Goal: Task Accomplishment & Management: Complete application form

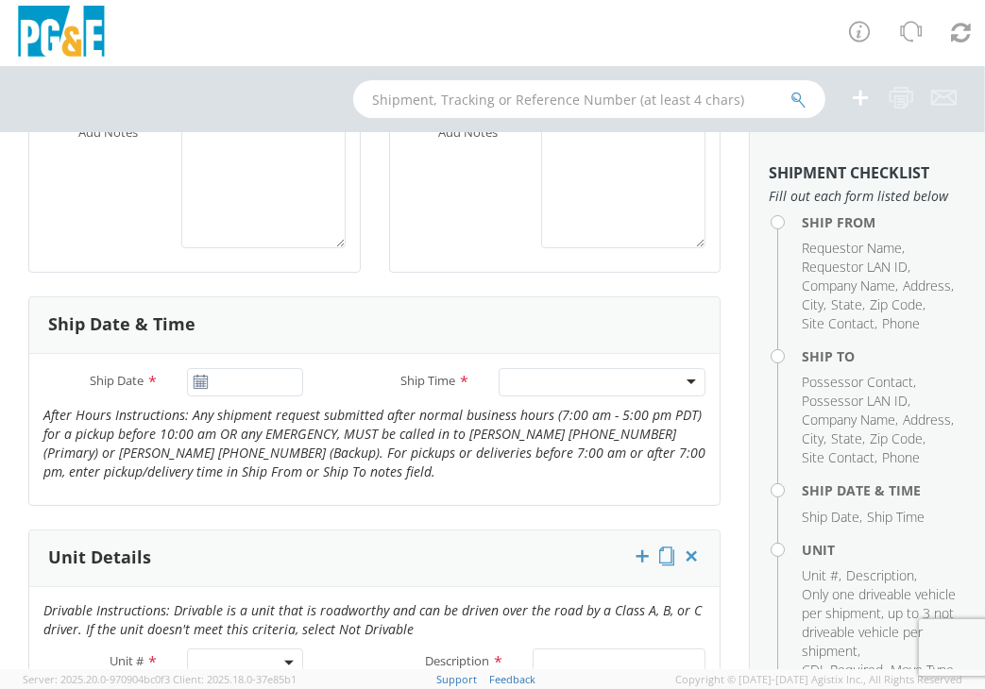
scroll to position [755, 0]
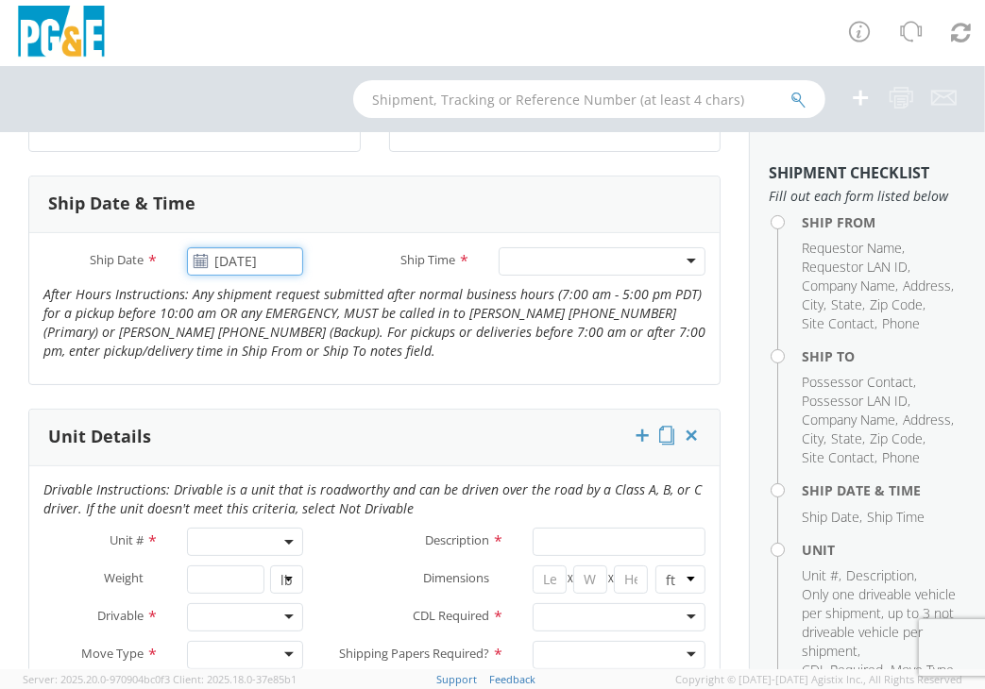
click at [246, 270] on input "10/02/2025" at bounding box center [244, 261] width 115 height 28
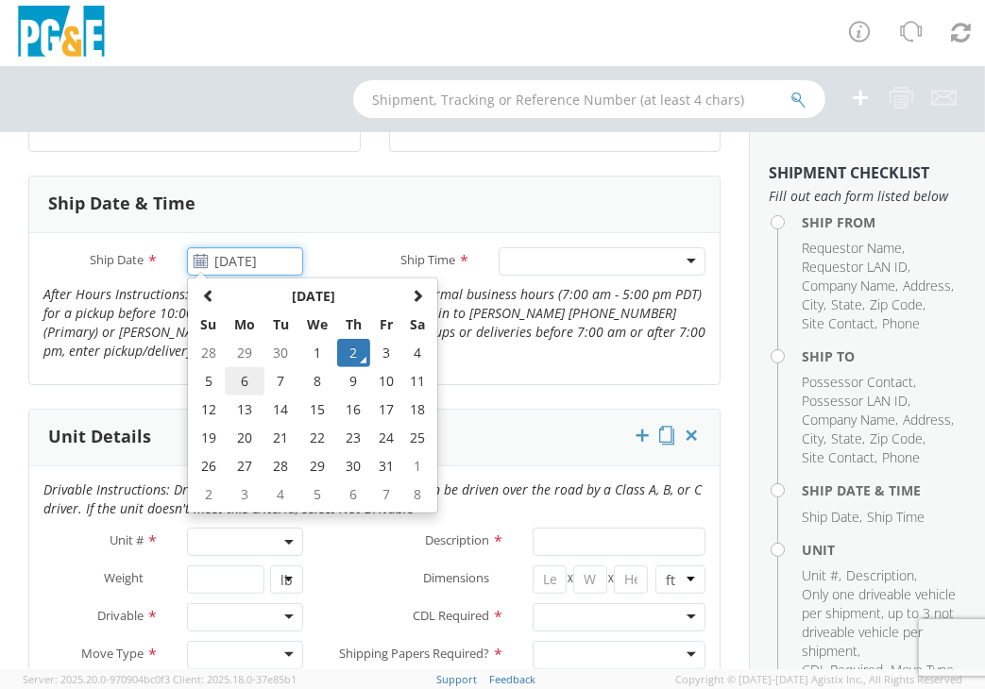
click at [242, 396] on td "6" at bounding box center [245, 381] width 40 height 28
type input "10/06/2025"
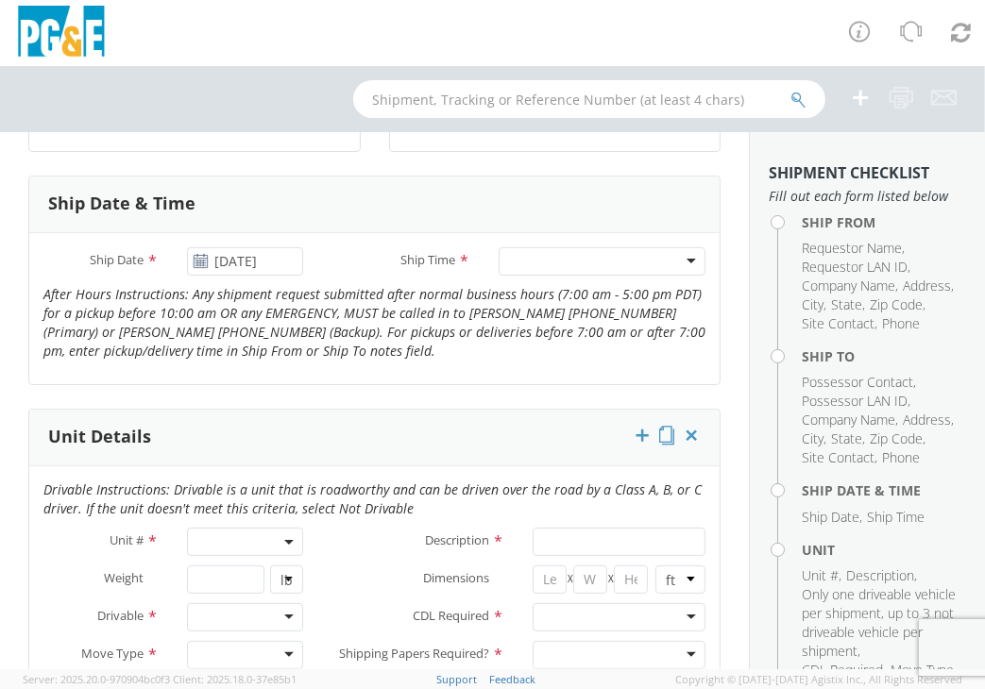
click at [569, 276] on div at bounding box center [602, 261] width 207 height 28
click at [91, 384] on div "Ship Date * 10/06/2025 Ship Time * 7:00 am - 10:00 am 7:00 am - 10:00 am Any Ti…" at bounding box center [374, 308] width 690 height 151
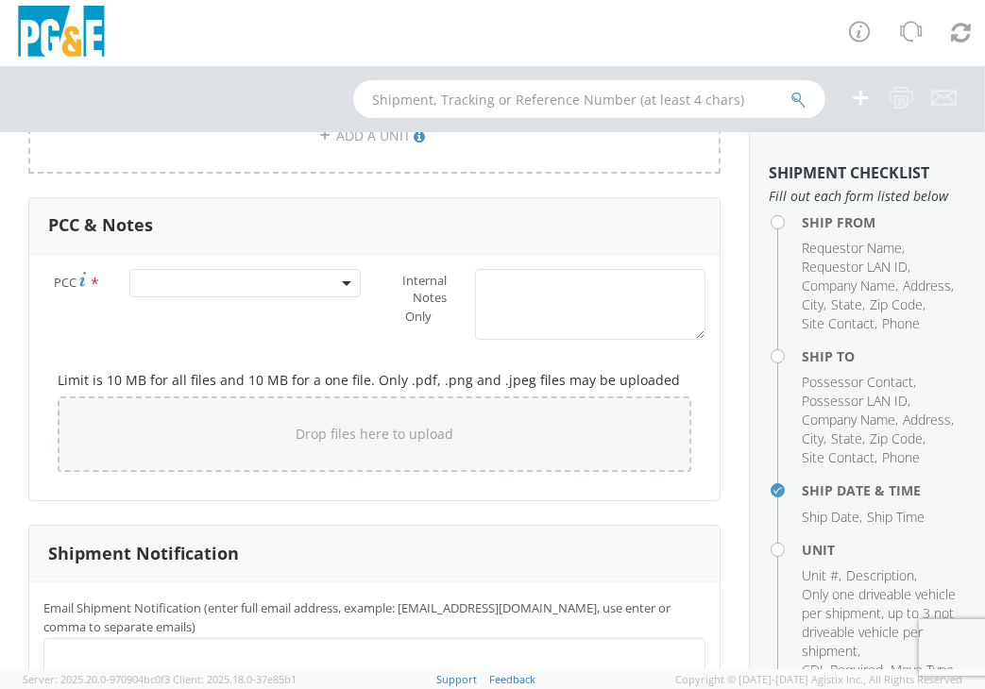
scroll to position [1511, 0]
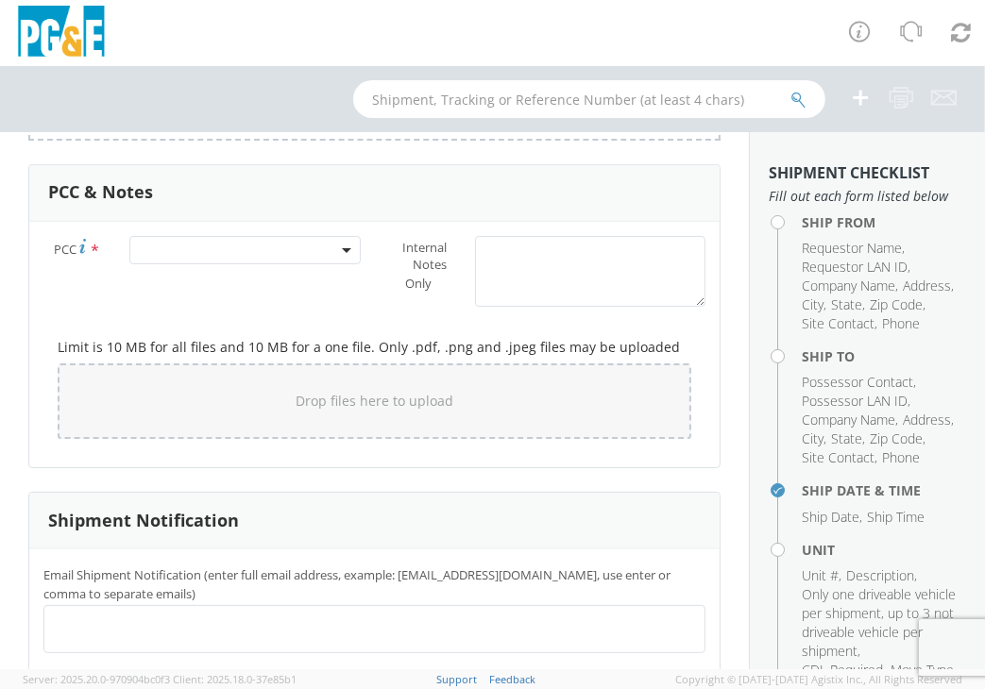
click at [276, 264] on span at bounding box center [244, 250] width 230 height 28
click at [227, 296] on input "number" at bounding box center [242, 281] width 216 height 28
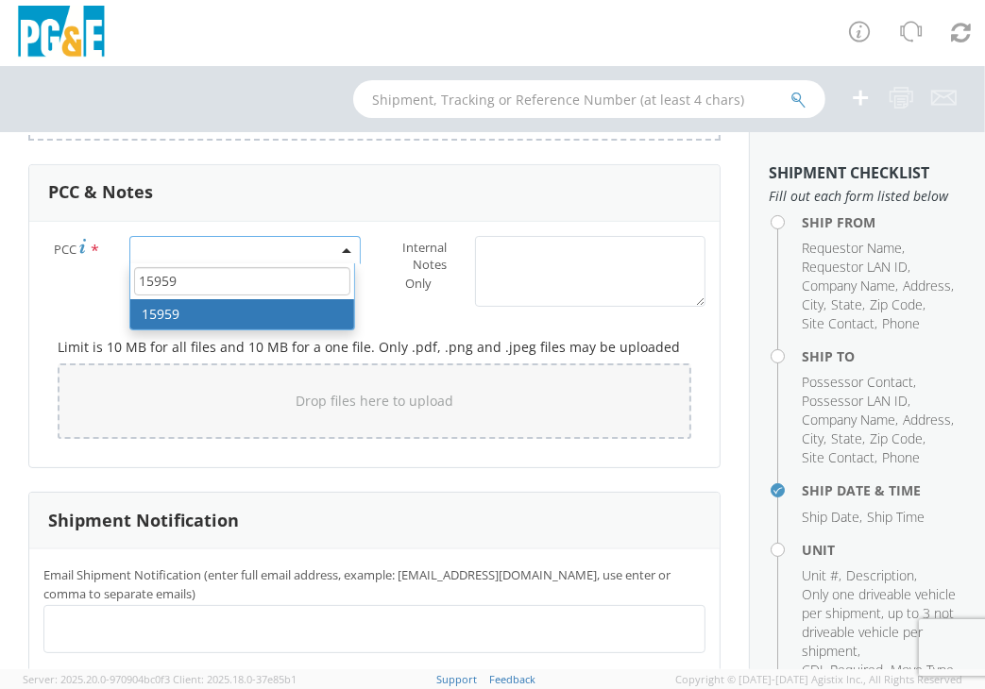
type input "15959"
select select "15959"
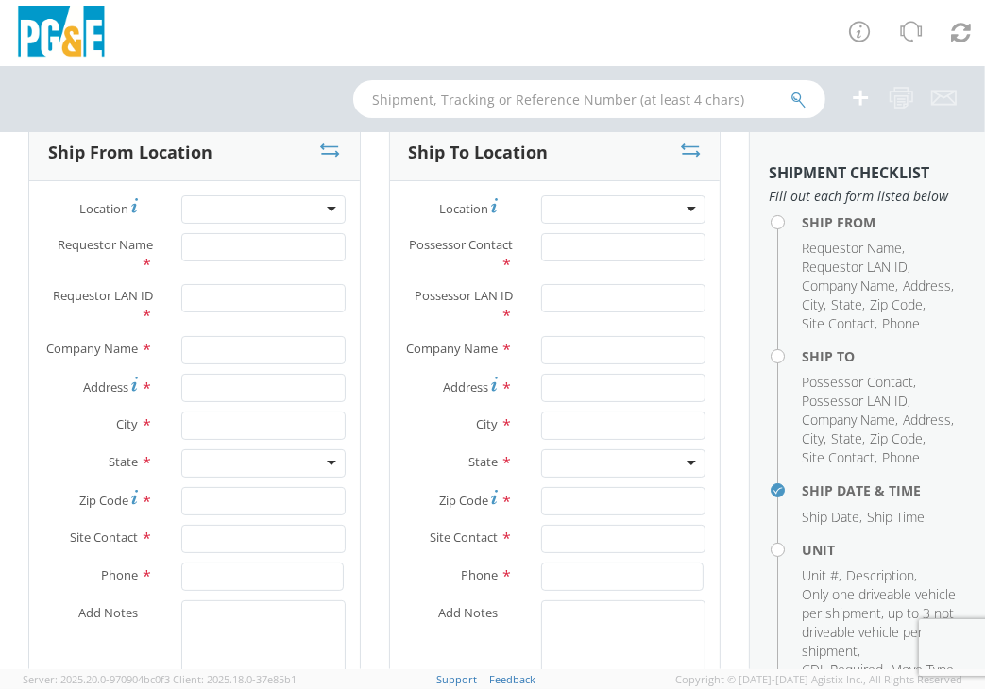
scroll to position [0, 0]
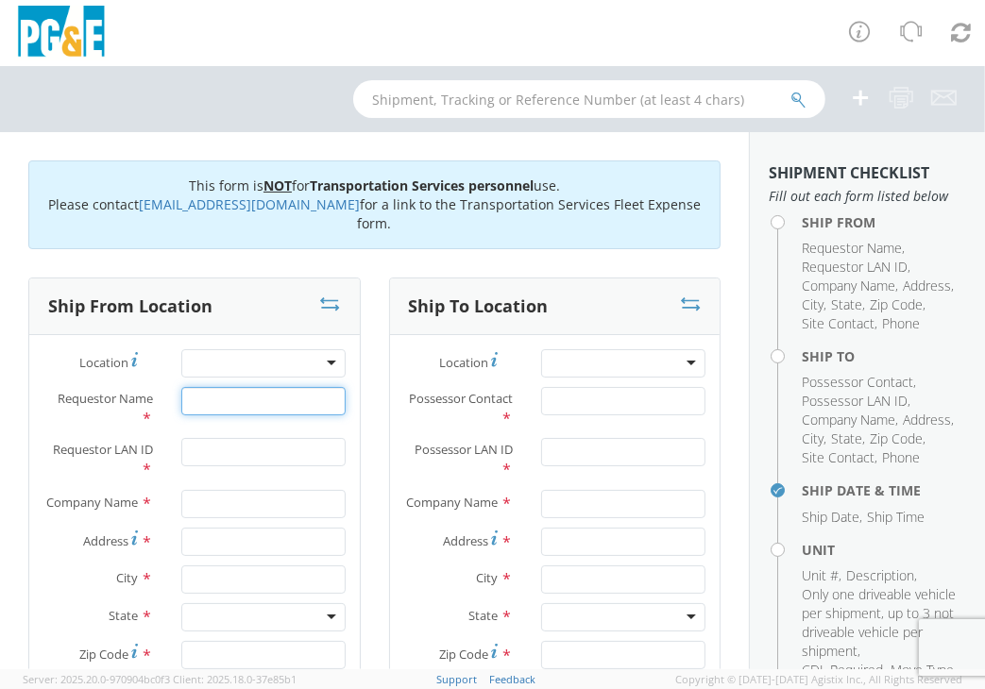
click at [256, 401] on input "Requestor Name *" at bounding box center [263, 401] width 164 height 28
type input "Estevan Seniseros"
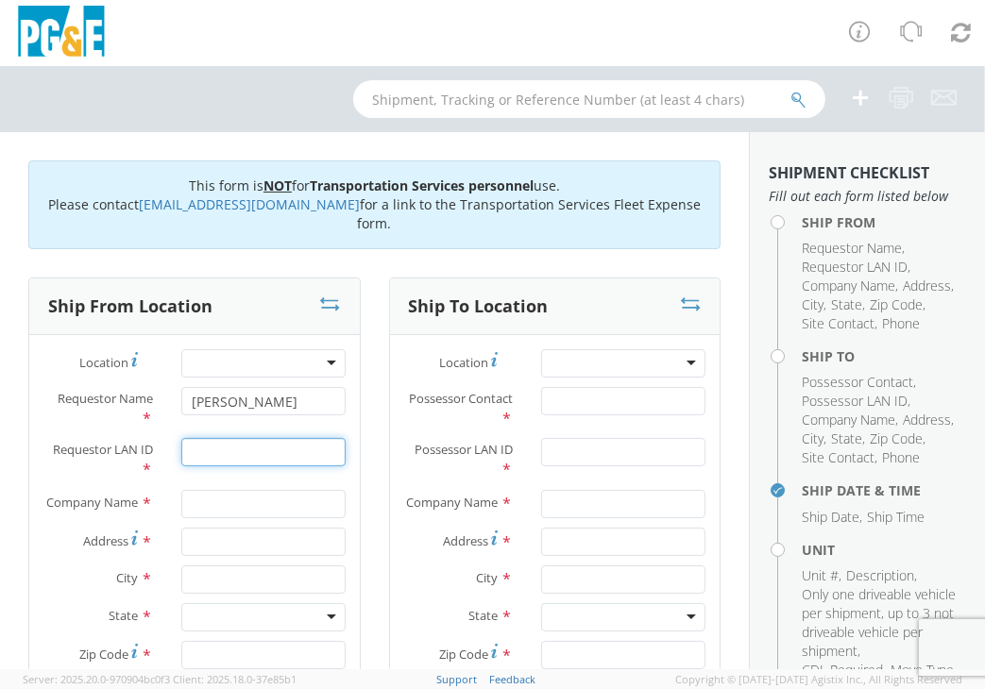
click at [238, 447] on input "Requestor LAN ID *" at bounding box center [263, 452] width 164 height 28
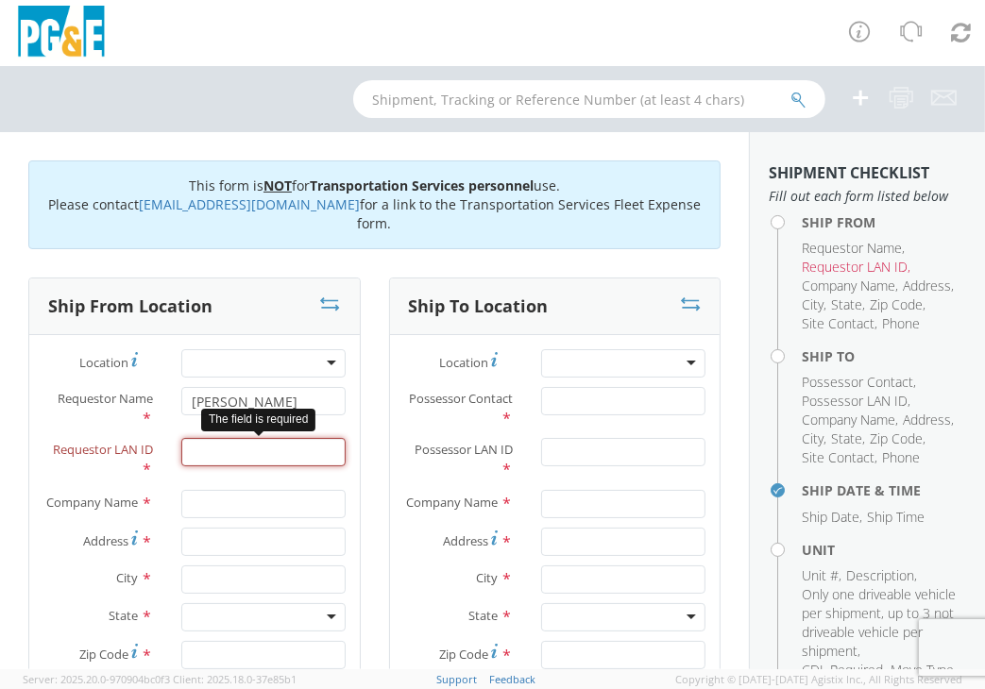
click at [202, 447] on input "Requestor LAN ID *" at bounding box center [263, 452] width 164 height 28
paste input "E2SM"
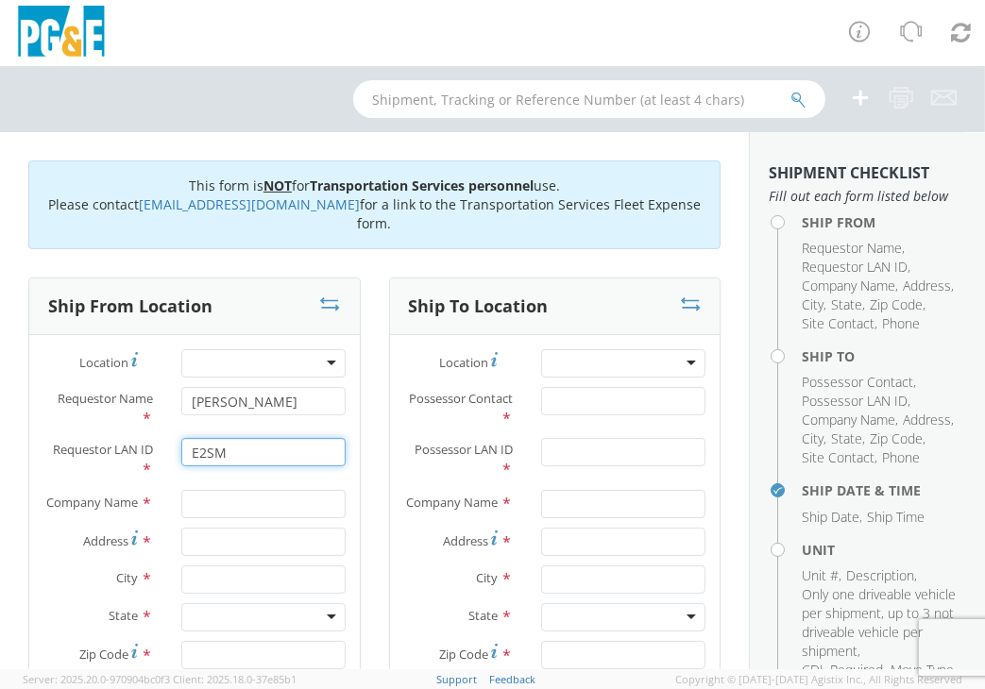
type input "E2SM"
click at [208, 502] on input "text" at bounding box center [263, 504] width 164 height 28
click at [264, 360] on div at bounding box center [263, 363] width 164 height 28
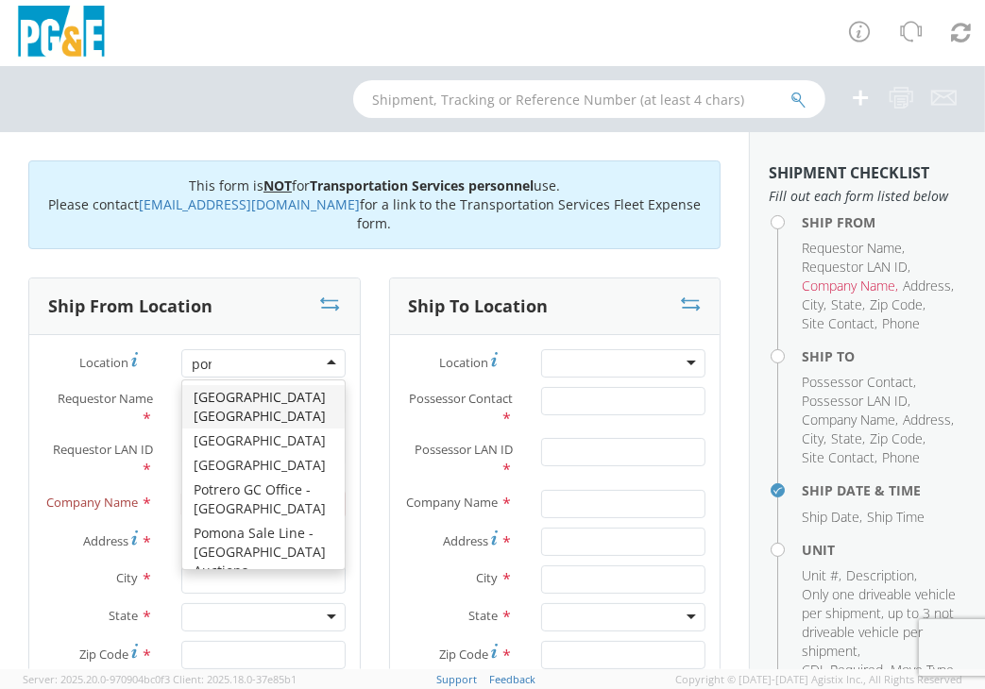
type input "port"
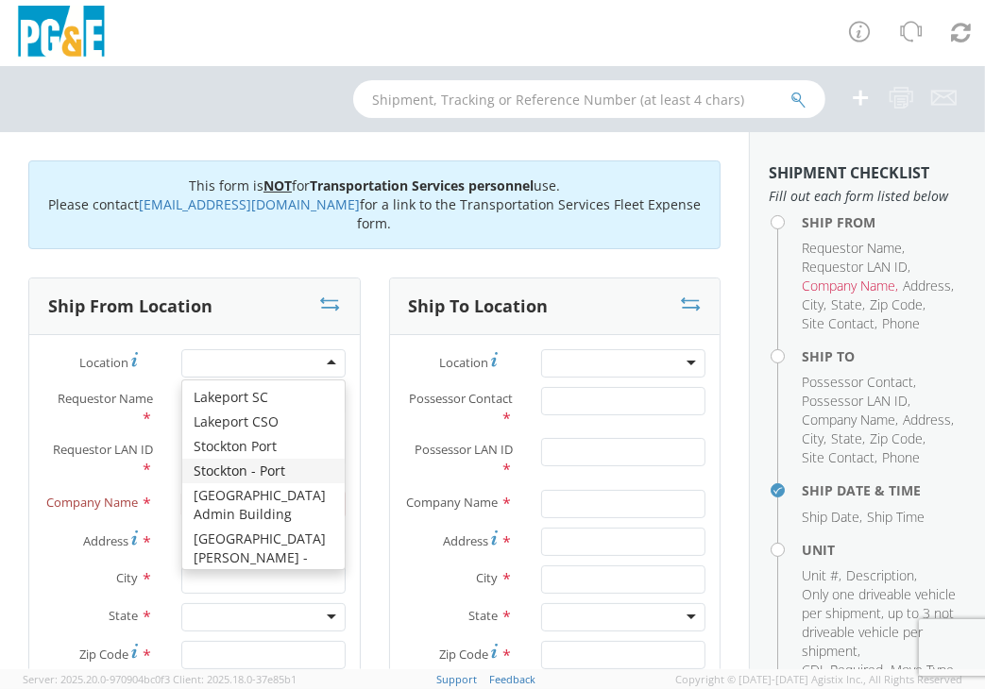
type input "PG&E"
type input "810 Ellsberg Ave"
type input "Stockton"
type input "95206"
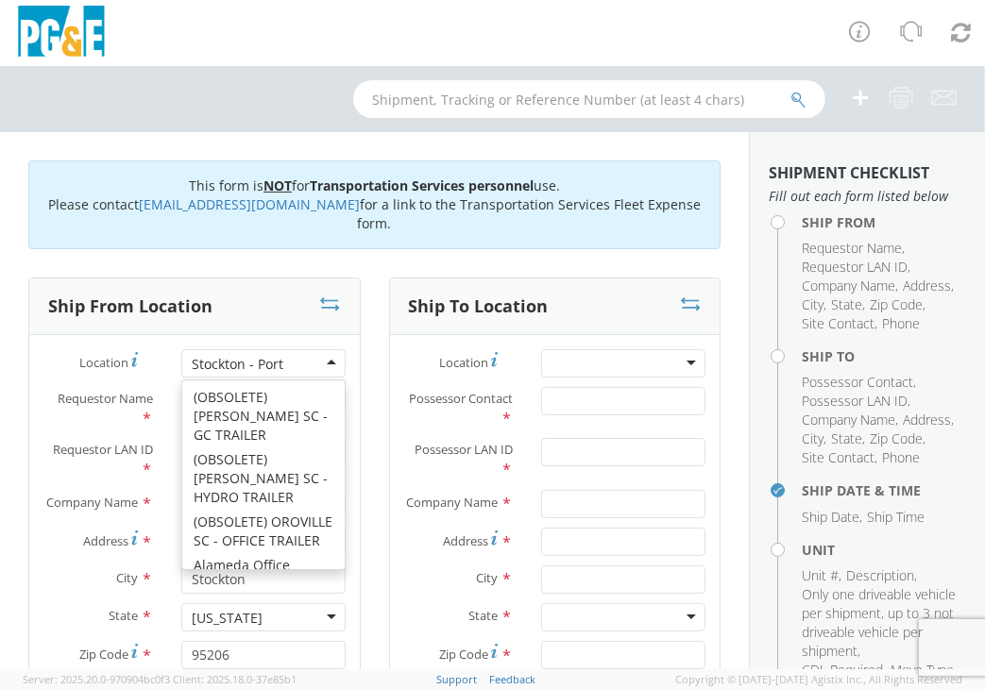
click at [329, 368] on div "Stockton - Port" at bounding box center [263, 363] width 164 height 28
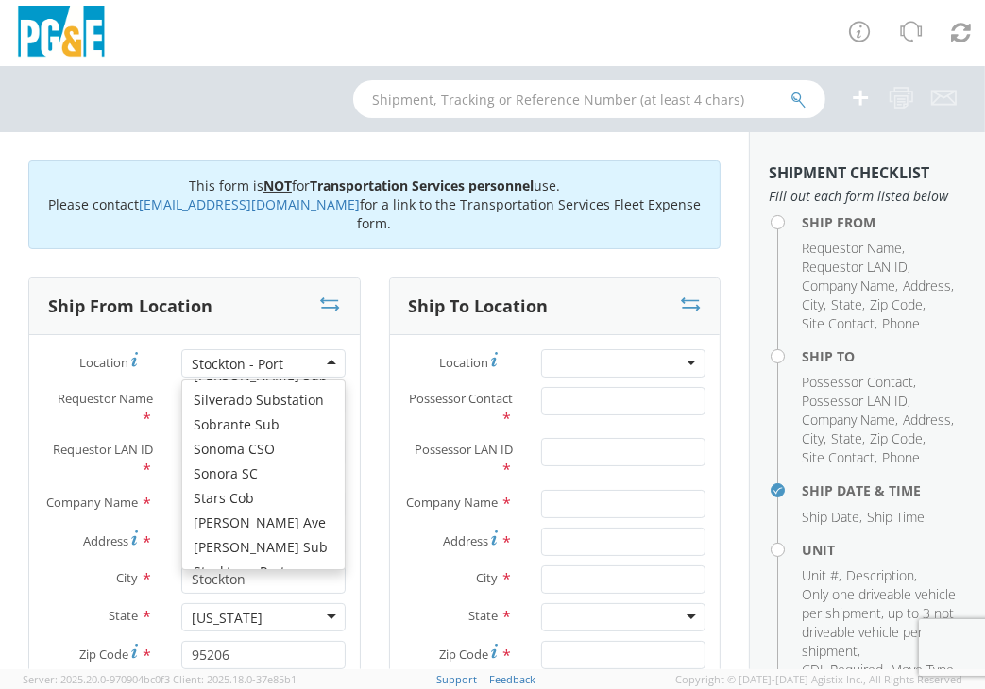
scroll to position [15680, 0]
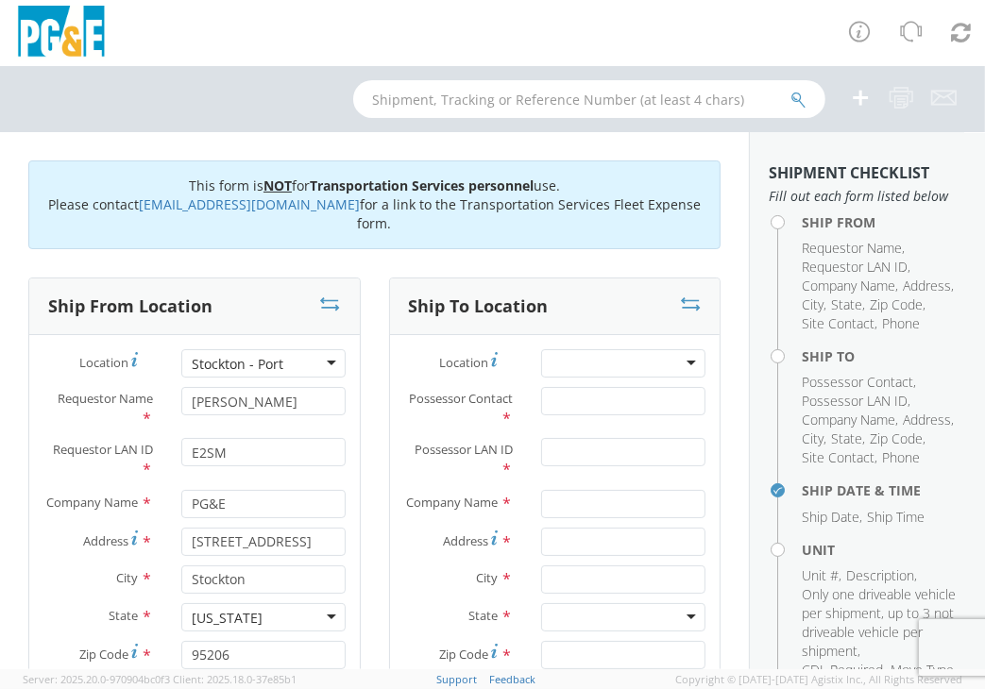
drag, startPoint x: 287, startPoint y: 367, endPoint x: 165, endPoint y: 361, distance: 122.0
click at [167, 361] on div "Stockton - Port Stockton - Port (OBSOLETE) BURNEY SC - GC TRAILER (OBSOLETE) BU…" at bounding box center [263, 363] width 193 height 28
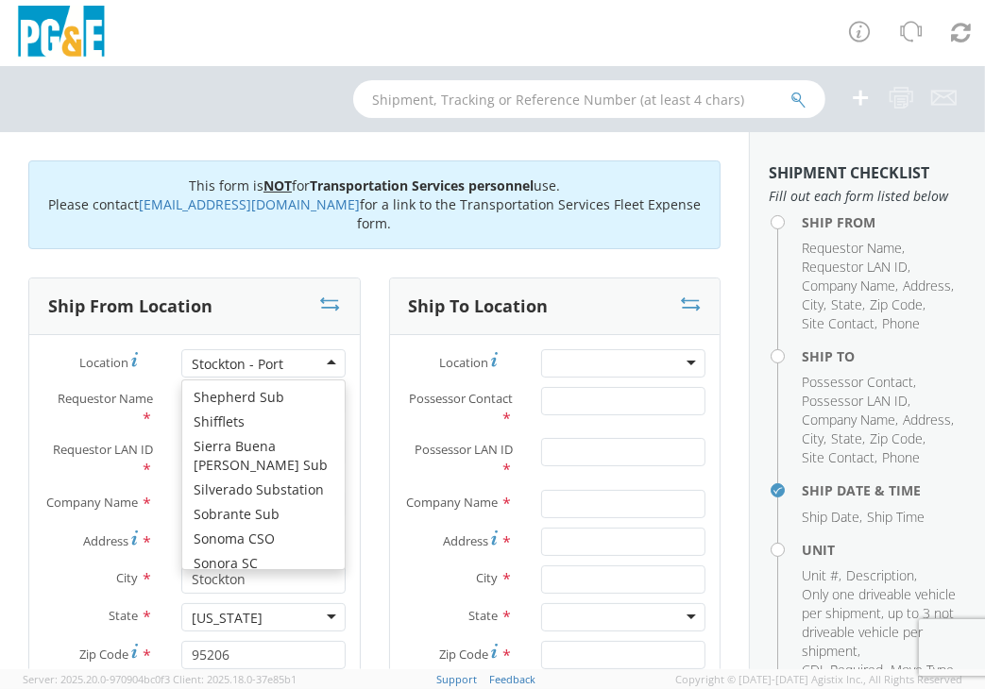
click at [247, 360] on div "Stockton - Port" at bounding box center [238, 364] width 92 height 19
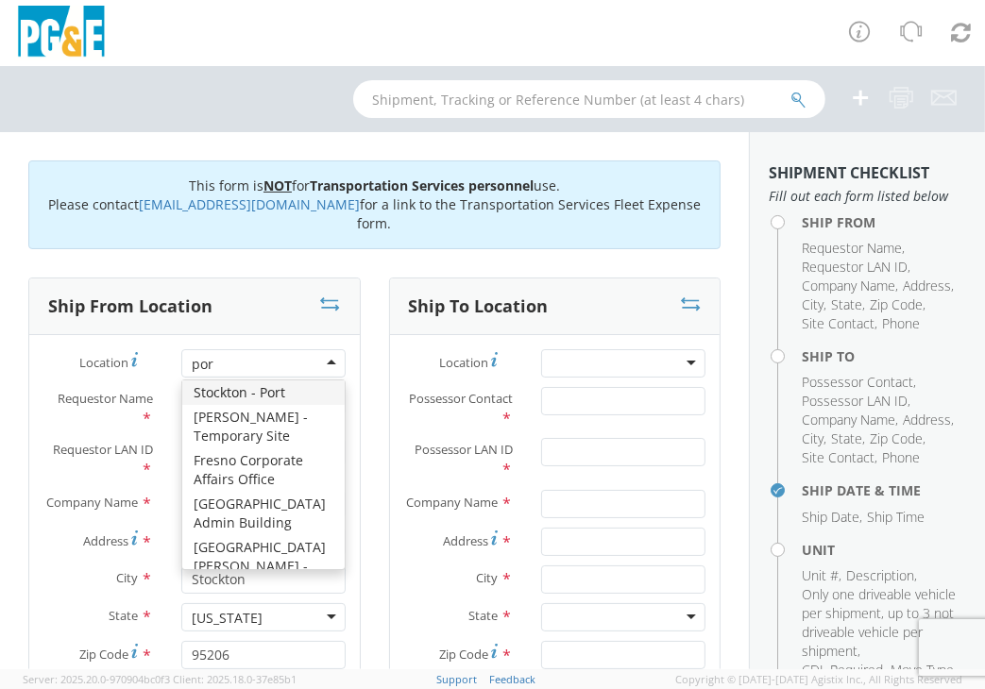
type input "port"
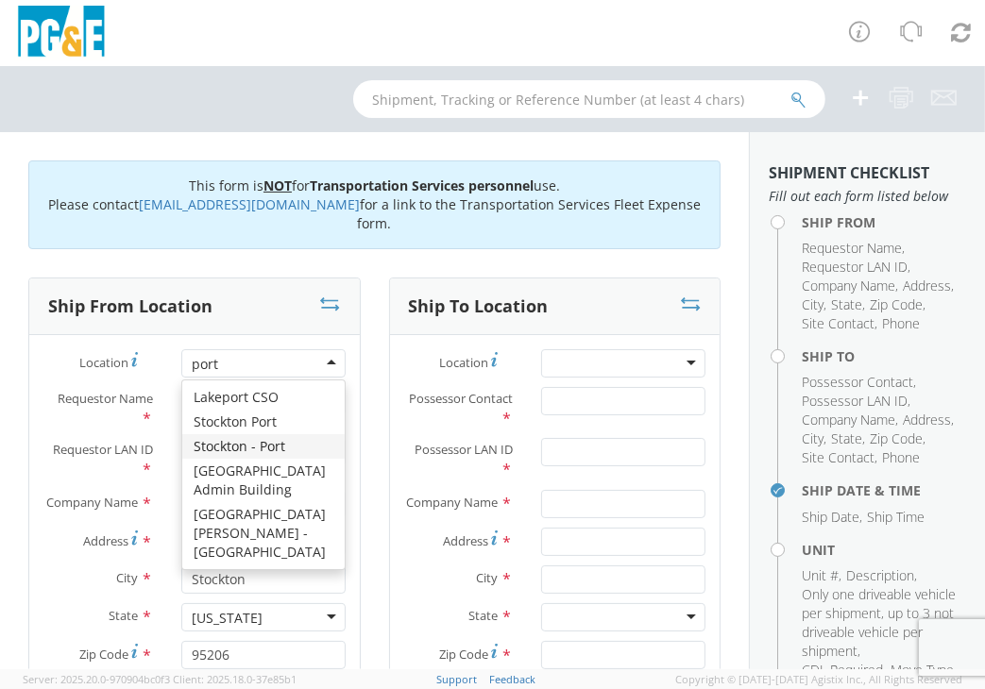
scroll to position [6, 0]
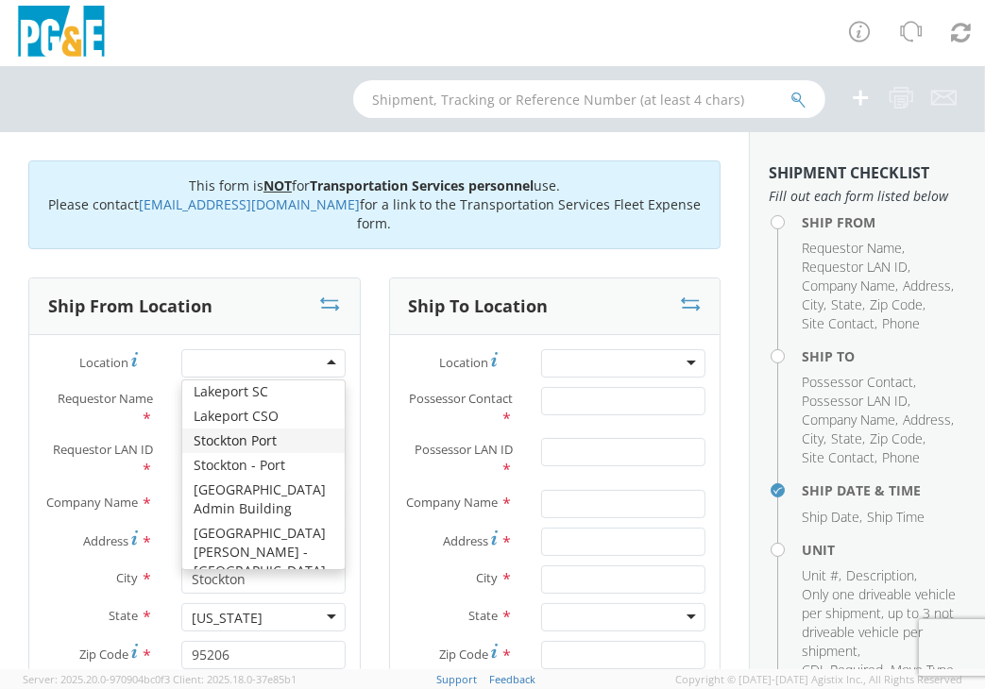
type input "810 Gilmore Avenue"
type input "95204"
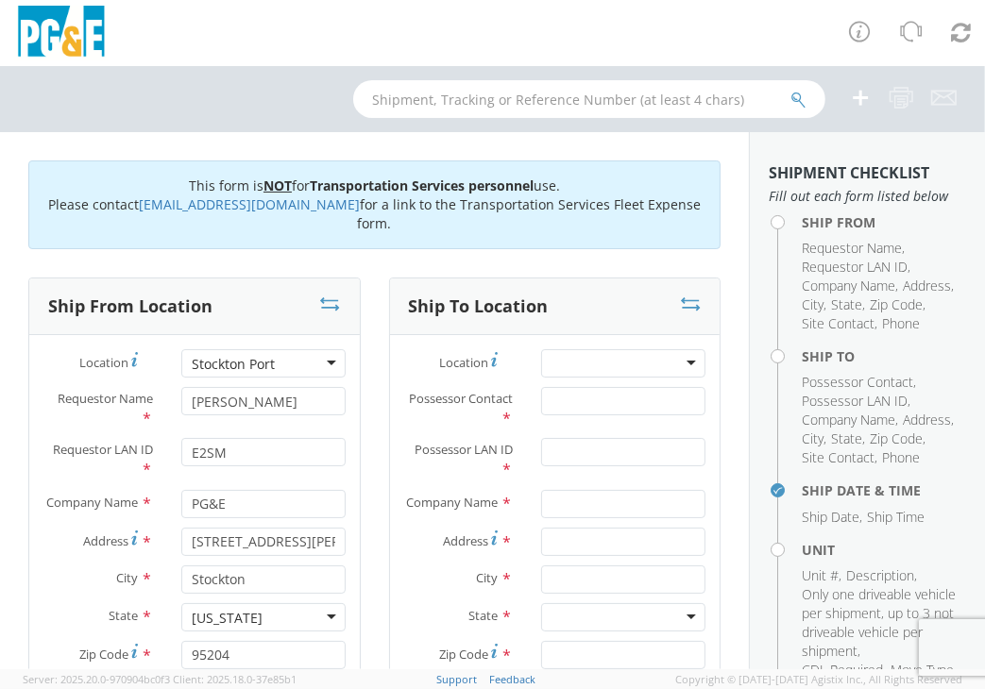
click at [305, 360] on div "Stockton Port" at bounding box center [263, 363] width 164 height 28
drag, startPoint x: 305, startPoint y: 360, endPoint x: 63, endPoint y: 355, distance: 241.8
click at [44, 355] on div "Location * Stockton Port Stockton Port (OBSOLETE) BURNEY SC - GC TRAILER (OBSOL…" at bounding box center [194, 363] width 331 height 28
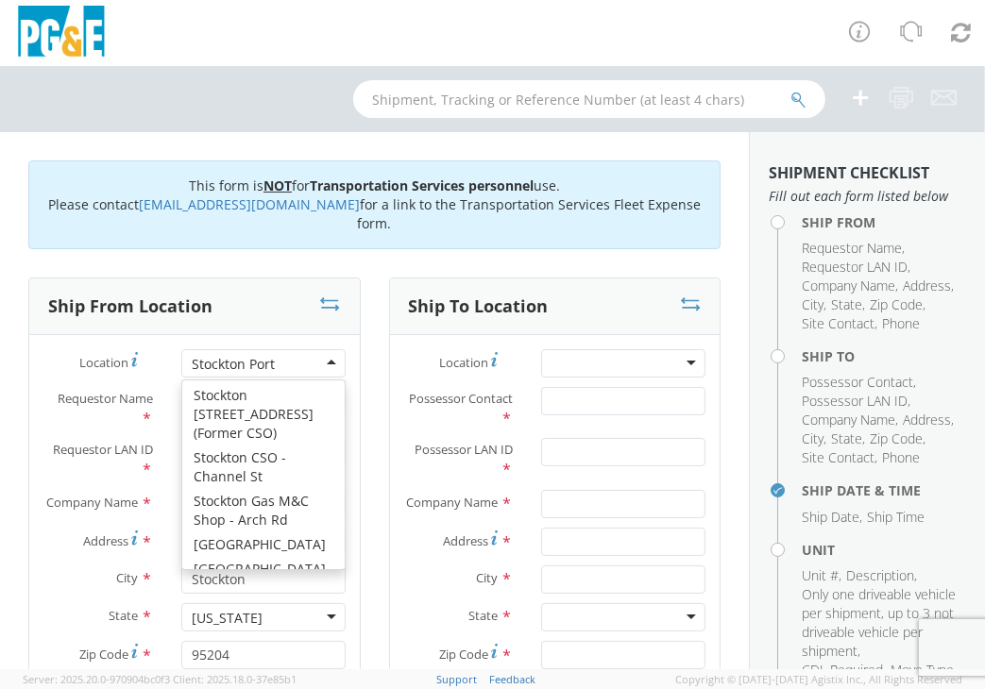
click at [297, 365] on div "Stockton Port" at bounding box center [263, 363] width 164 height 28
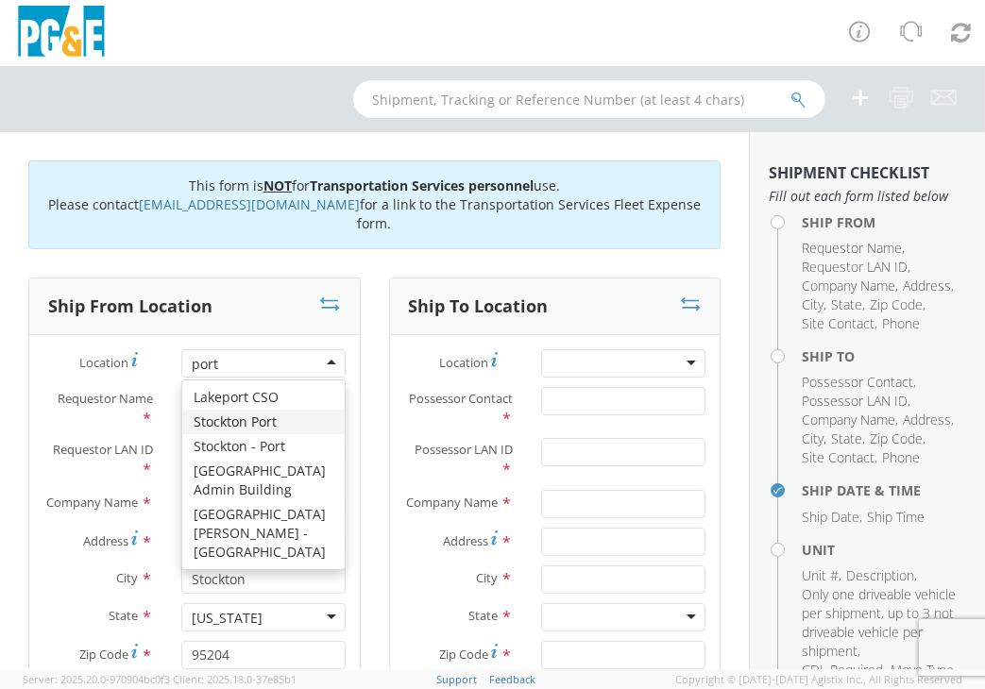
scroll to position [6, 0]
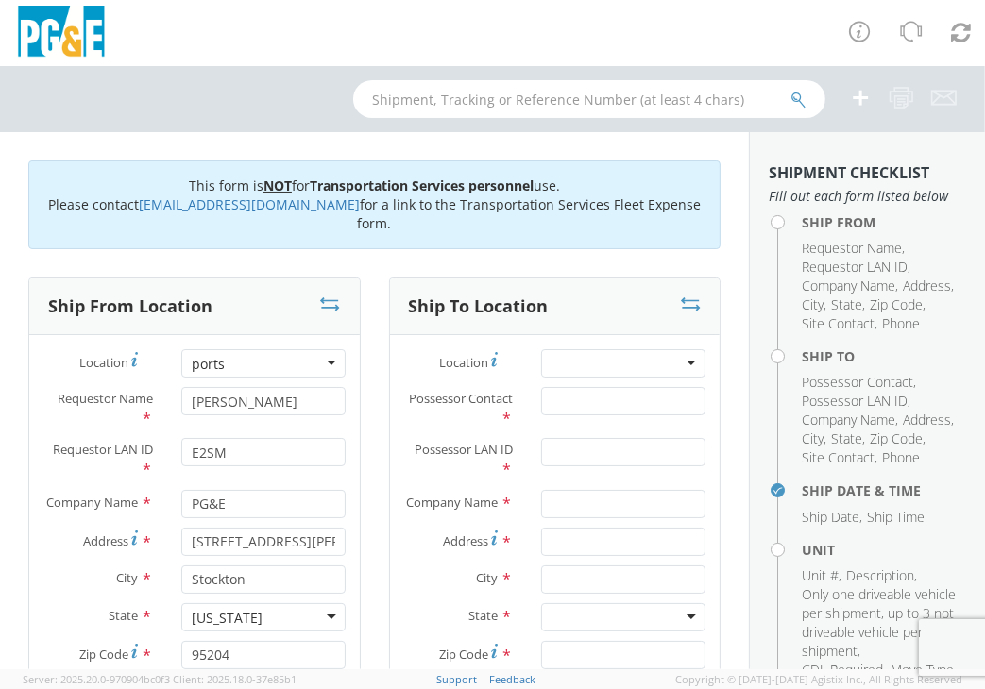
type input "port"
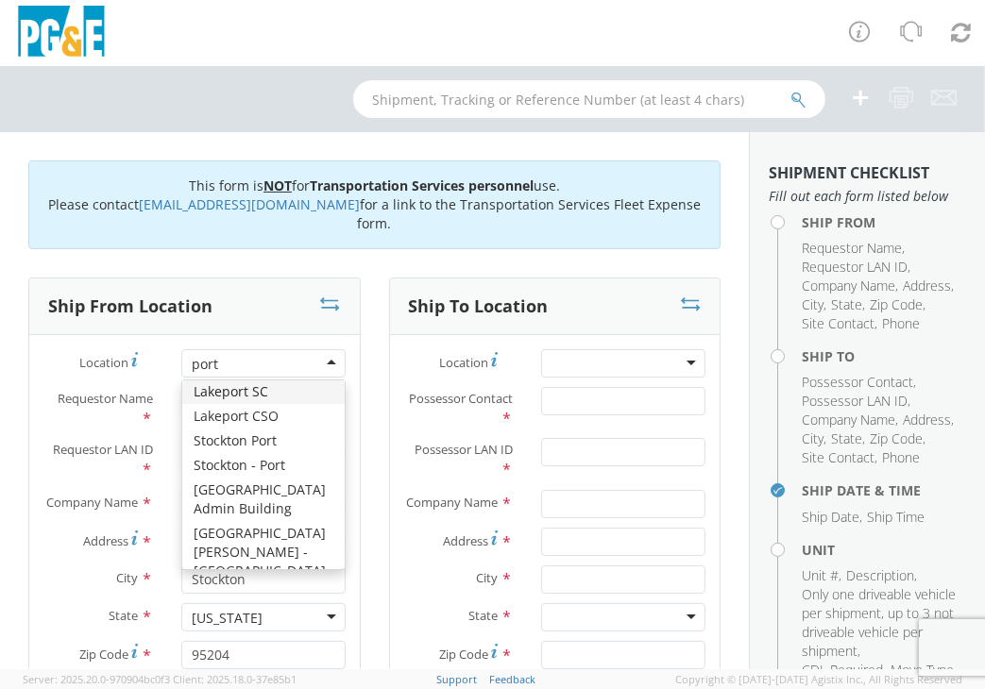
scroll to position [4, 0]
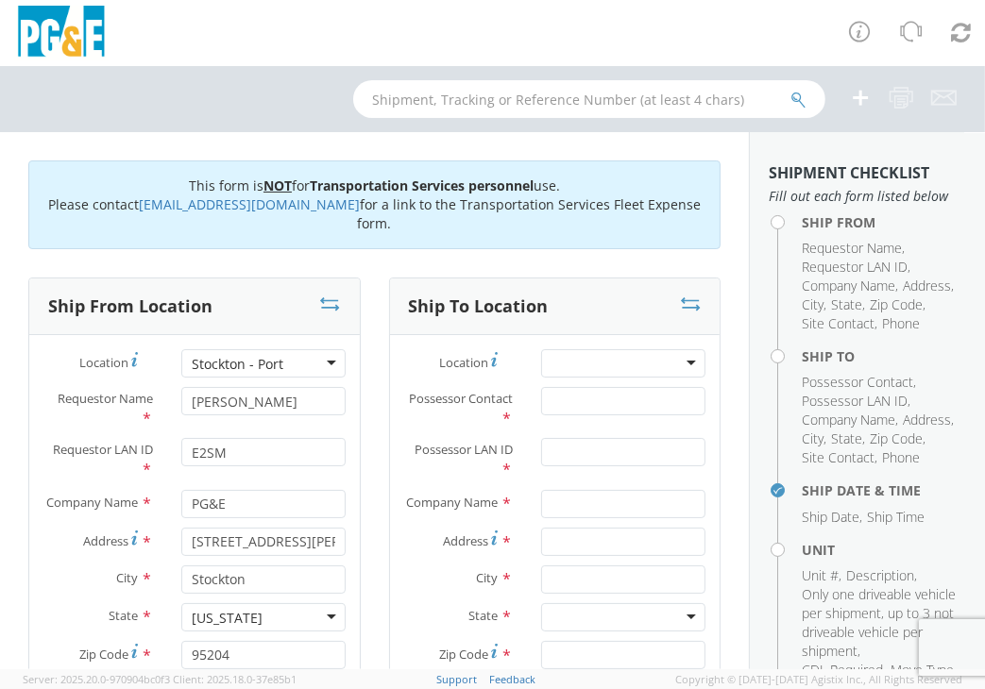
type input "810 Ellsberg Ave"
type input "95206"
click at [299, 549] on input "810 Ellsberg Ave" at bounding box center [263, 542] width 164 height 28
drag, startPoint x: 299, startPoint y: 550, endPoint x: -24, endPoint y: 518, distance: 324.6
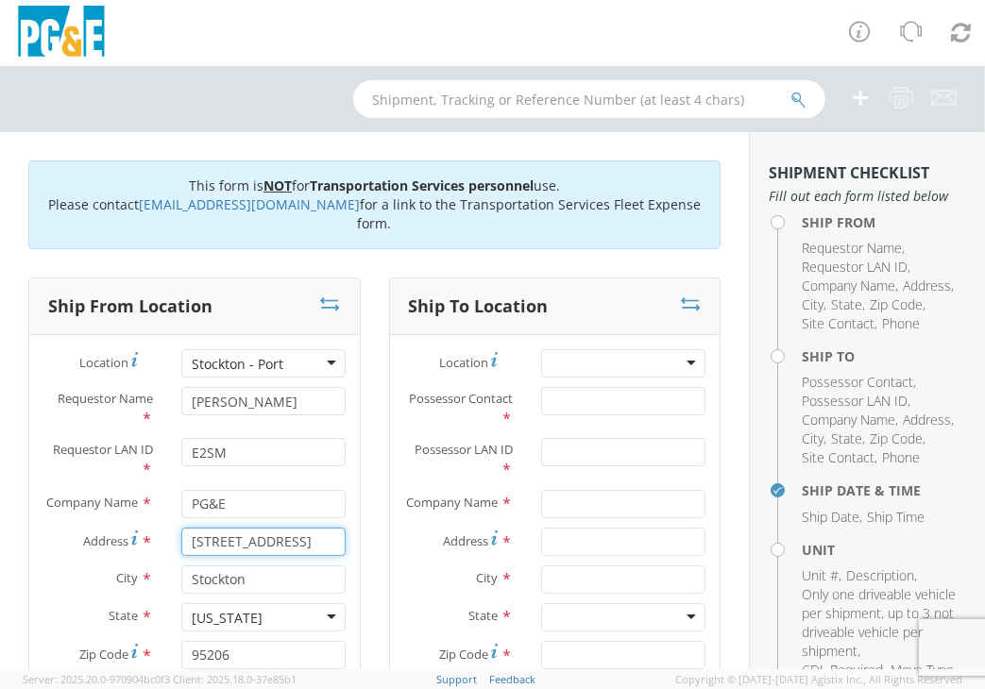
click at [0, 518] on html "annexa Batch Shipping Guide Created with Sketch. calendar Created with Sketch." at bounding box center [492, 344] width 985 height 689
paste input "Gilmore ave."
type input "810 Gilmore ave."
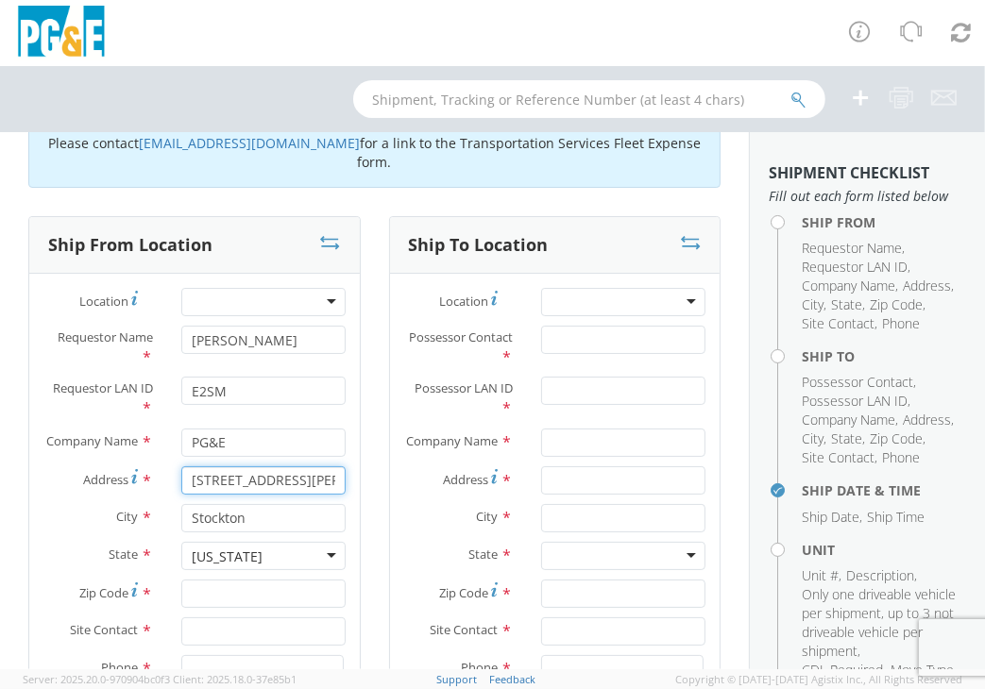
scroll to position [94, 0]
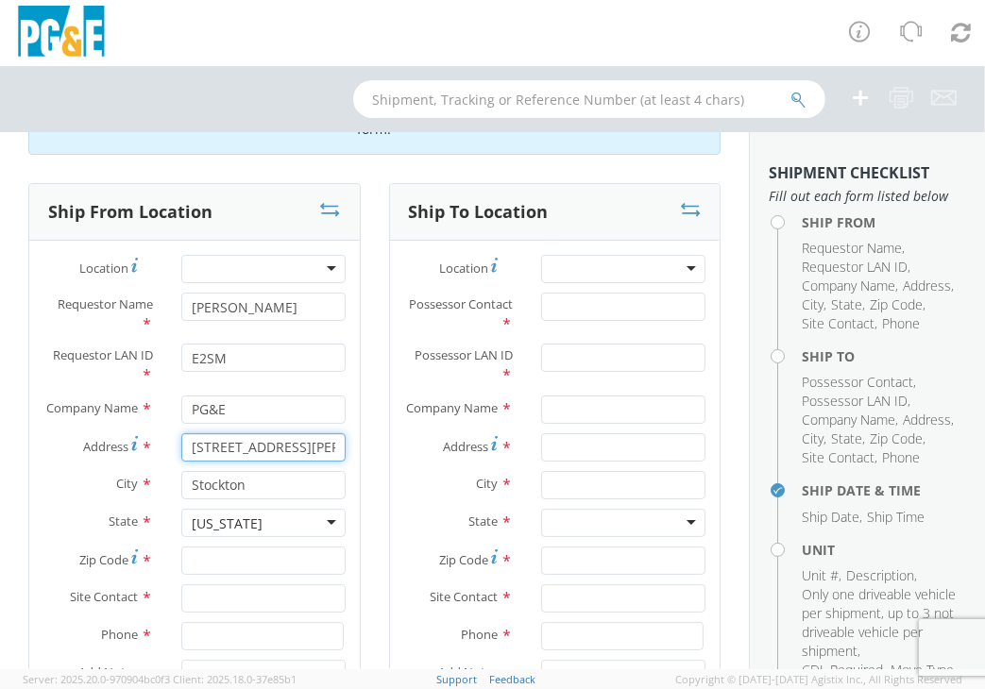
type input "810 Gilmore ave."
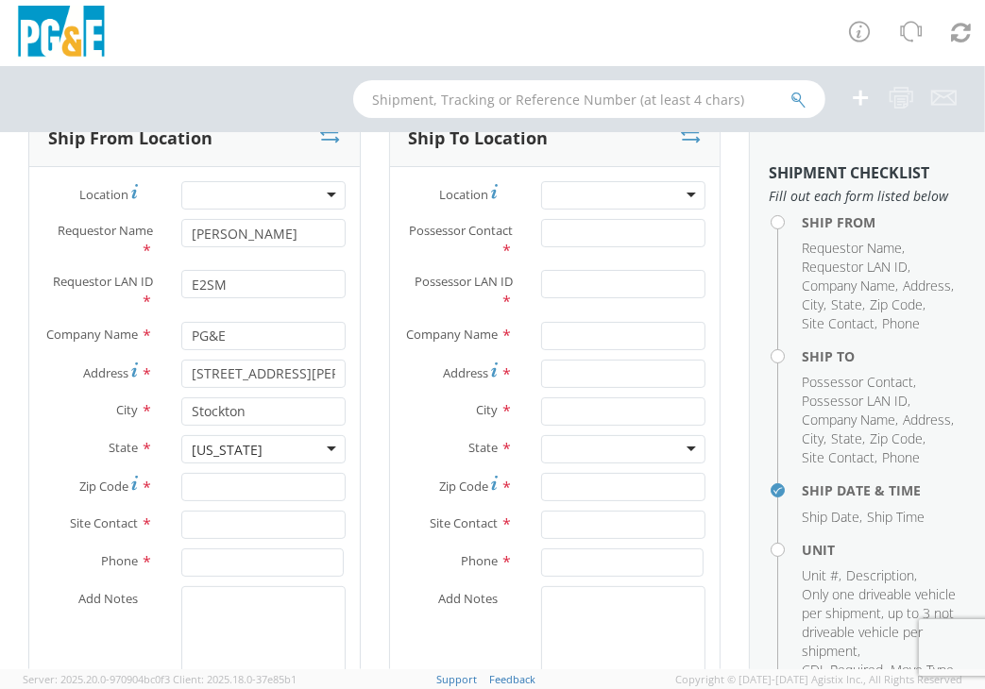
scroll to position [283, 0]
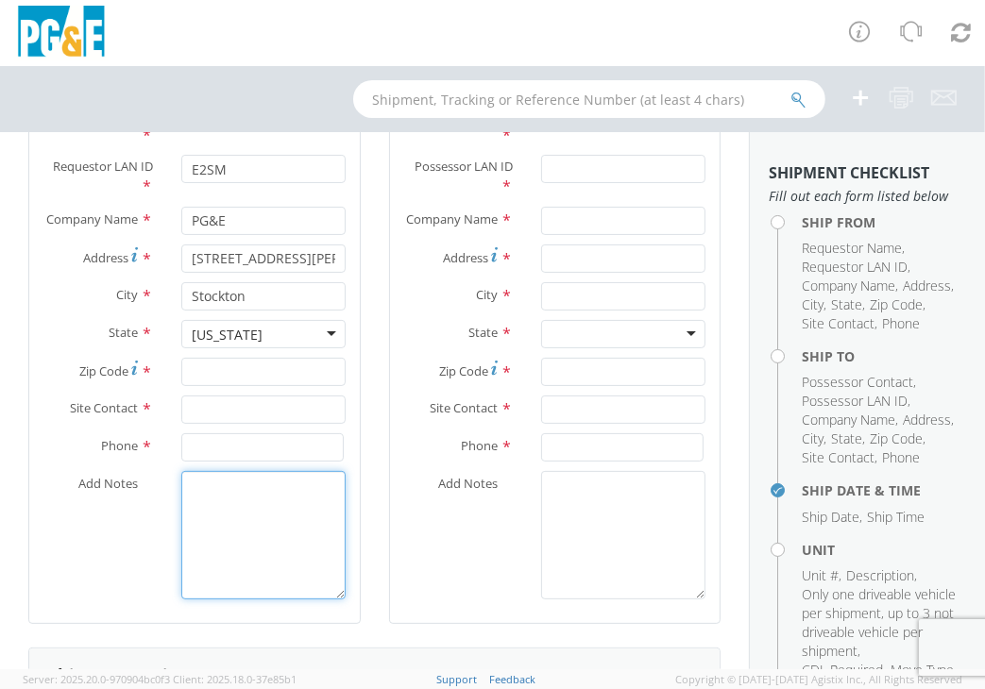
click at [265, 513] on textarea "Add Notes *" at bounding box center [263, 535] width 164 height 128
paste textarea "Mon-Fri 5:30am-12:30pm"
click at [191, 497] on textarea "Mon-Fri 5:30am-12:30pm" at bounding box center [263, 535] width 164 height 128
type textarea "HOURS: Mon-Fri 5:30am-12:30pm"
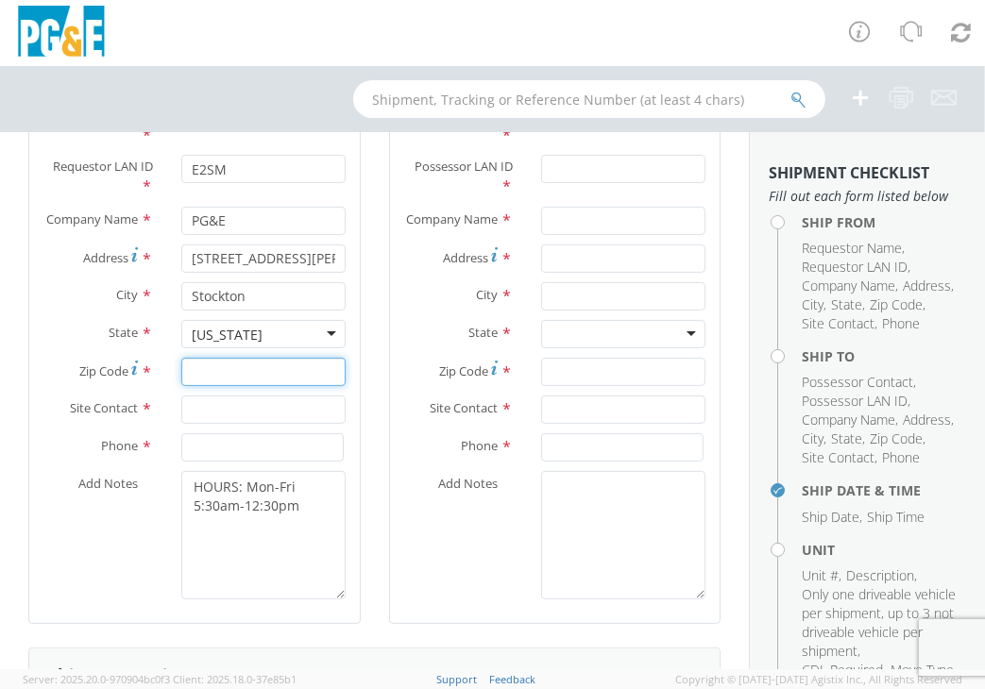
click at [239, 382] on input "Zip Code *" at bounding box center [263, 372] width 164 height 28
type input "95204"
click at [287, 424] on input "text" at bounding box center [263, 410] width 164 height 28
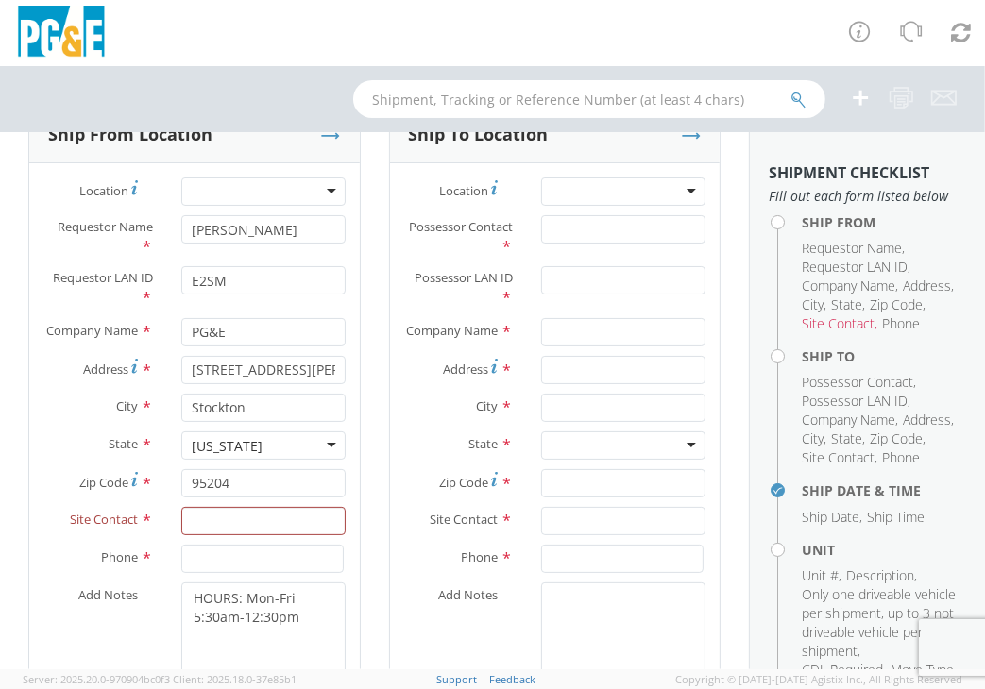
scroll to position [0, 0]
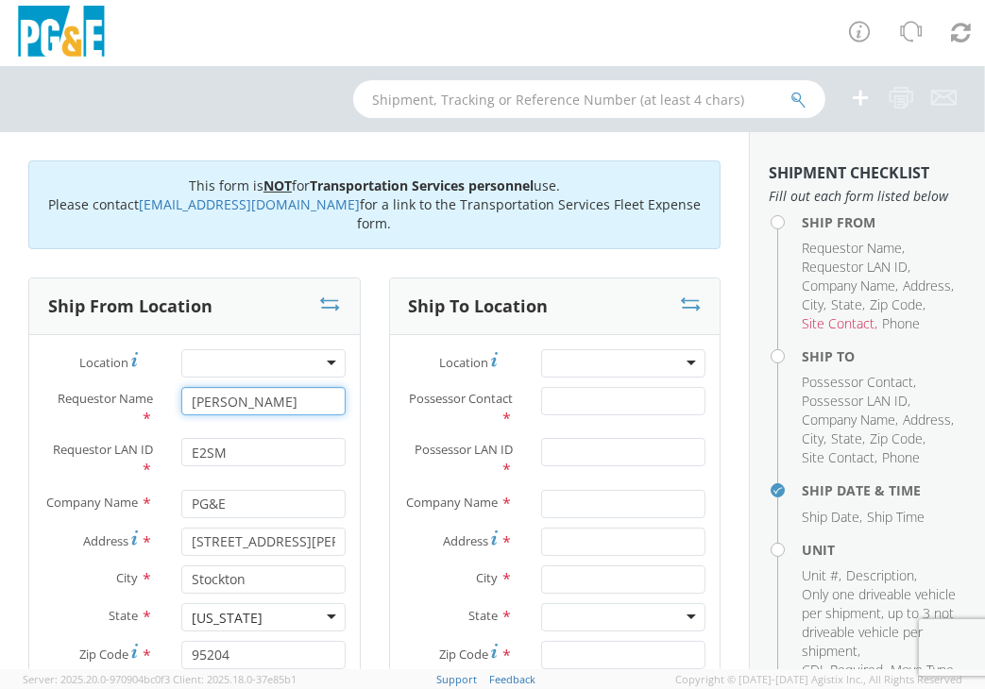
drag, startPoint x: 306, startPoint y: 406, endPoint x: 44, endPoint y: 413, distance: 261.7
click at [44, 413] on div "Requestor Name * Estevan Seniseros" at bounding box center [194, 408] width 331 height 42
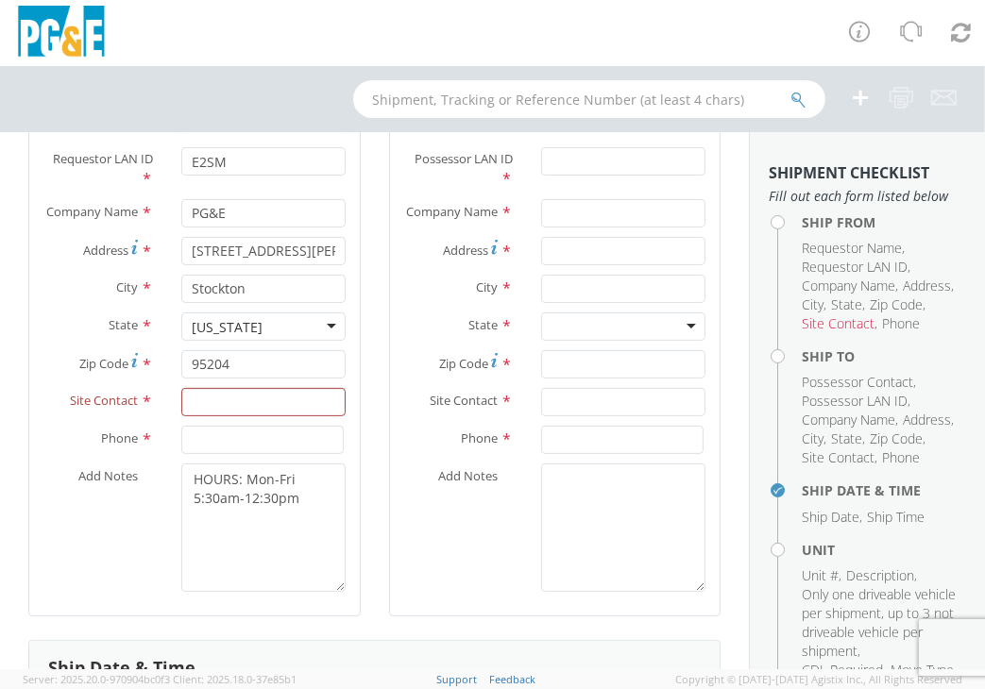
scroll to position [378, 0]
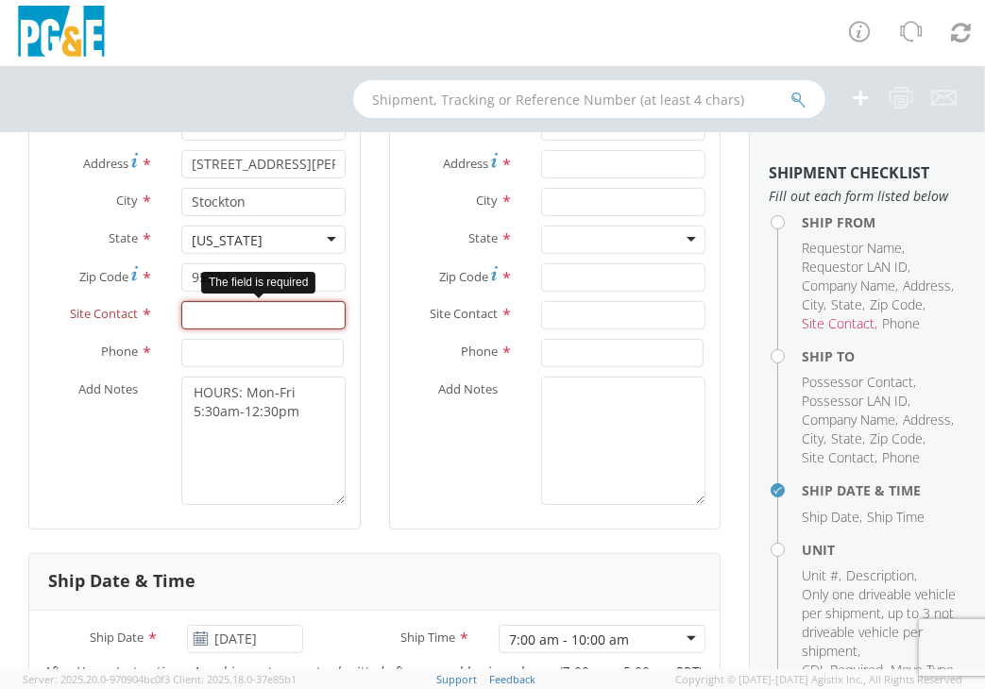
click at [195, 326] on input "text" at bounding box center [263, 315] width 164 height 28
paste input "Estevan Seniseros"
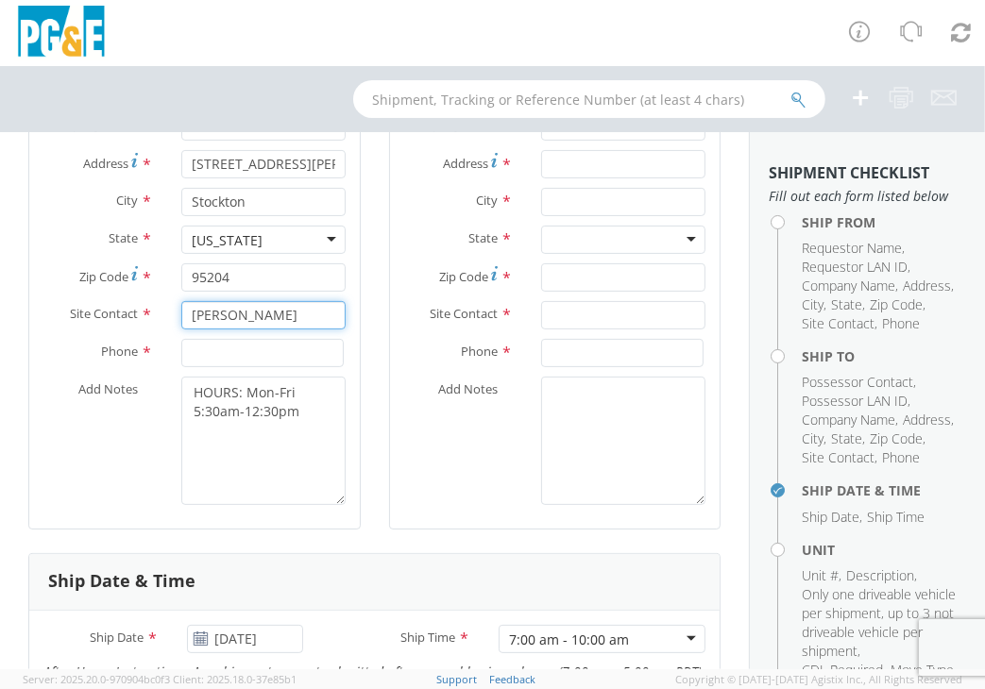
type input "Estevan Seniseros"
click at [229, 360] on input at bounding box center [262, 353] width 162 height 28
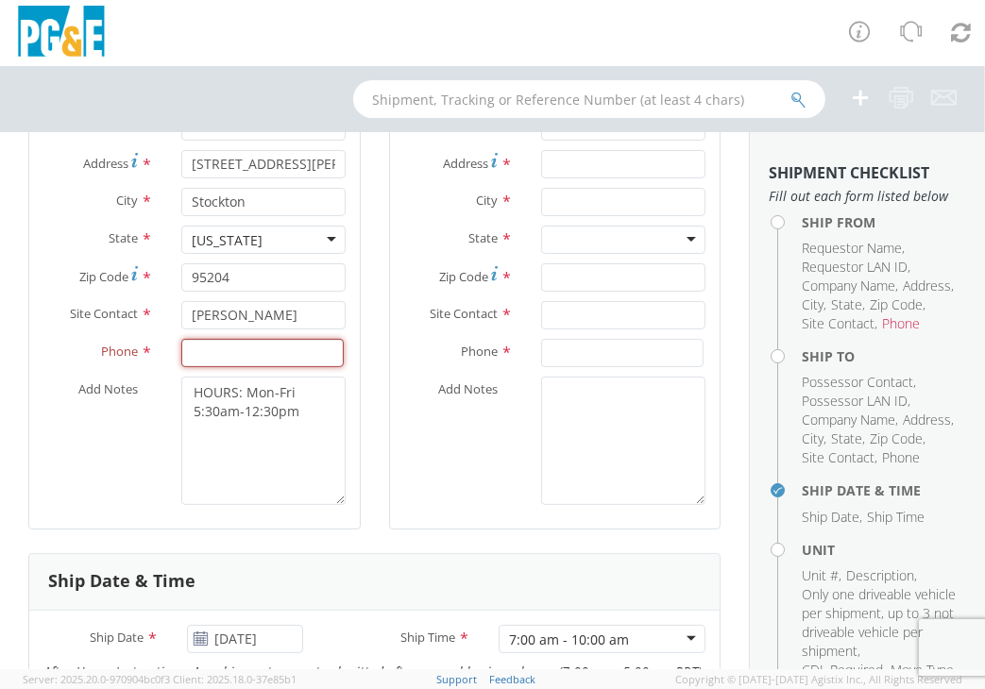
click at [230, 364] on input at bounding box center [262, 353] width 162 height 28
paste input "510-468-7964"
type input "510-468-7964"
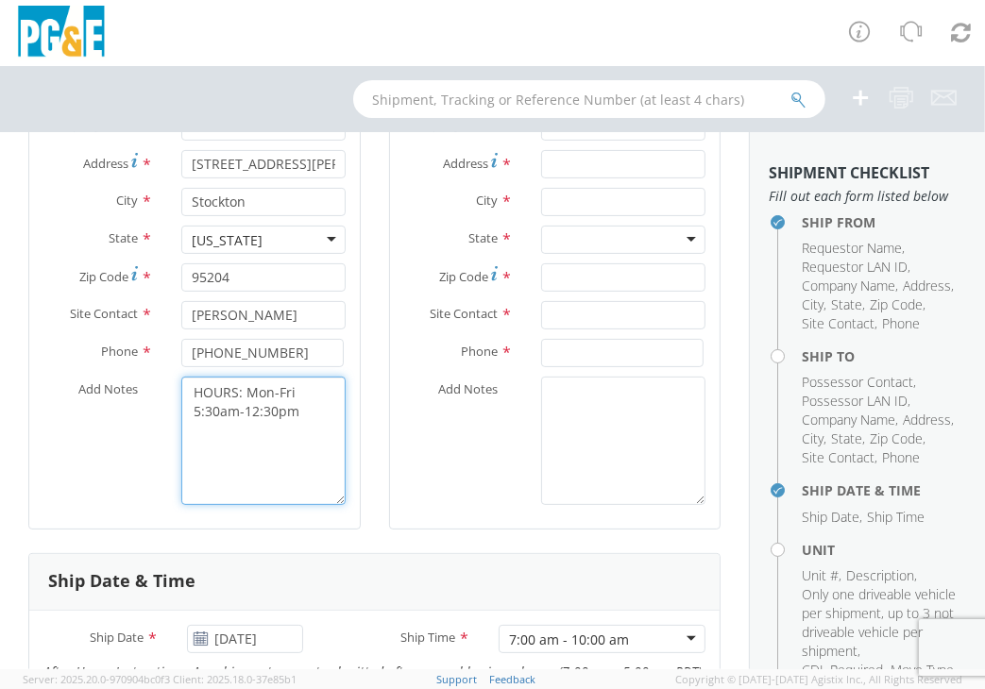
click at [219, 483] on textarea "HOURS: Mon-Fri 5:30am-12:30pm" at bounding box center [263, 441] width 164 height 128
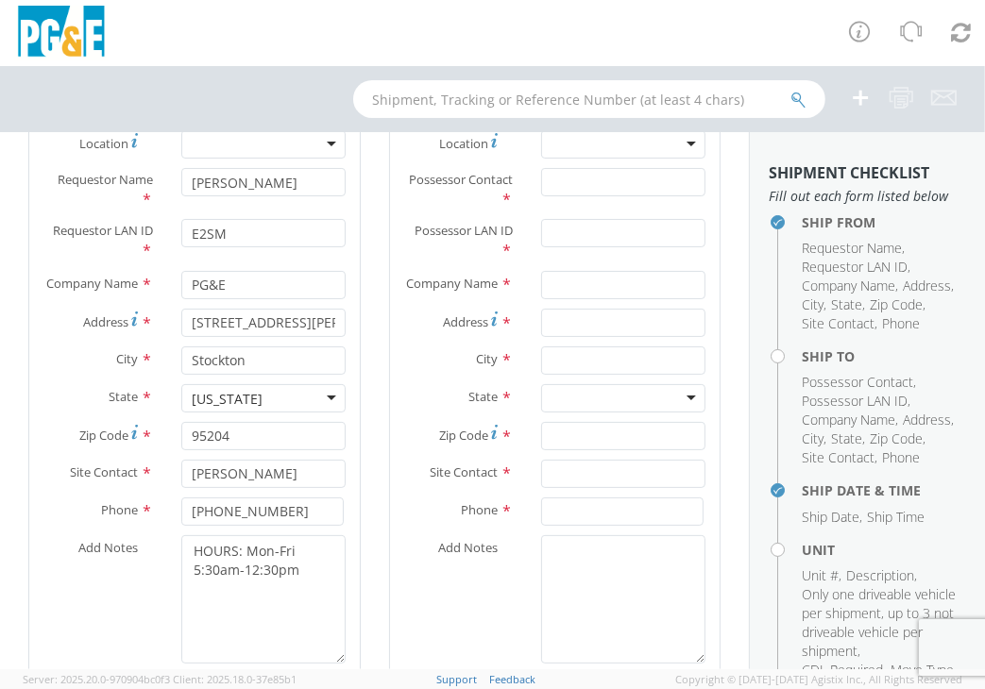
scroll to position [189, 0]
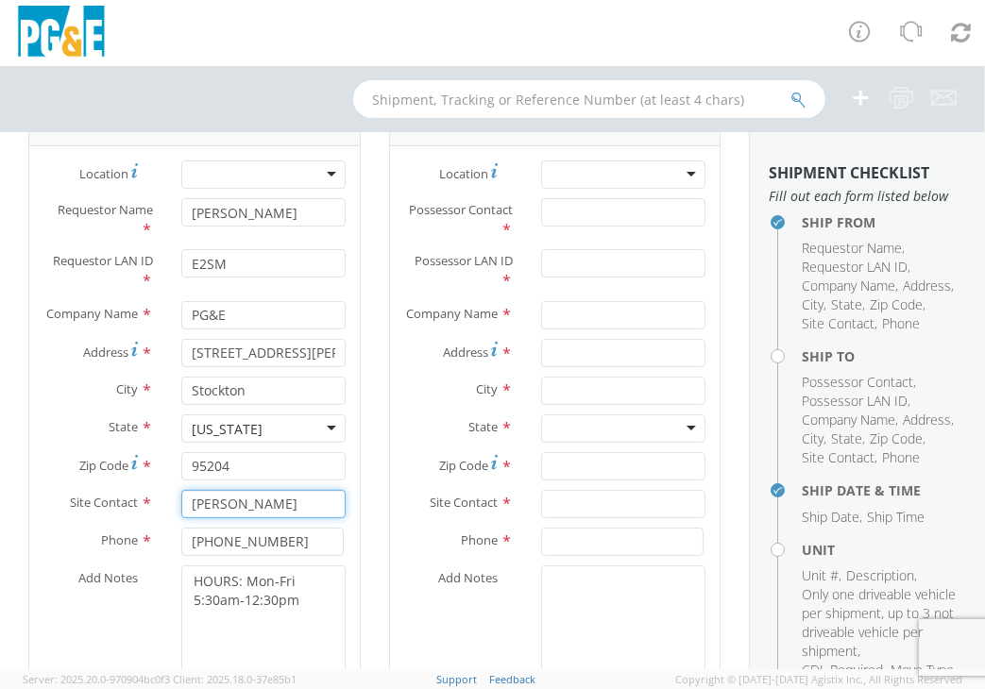
click at [185, 517] on input "Estevan Seniseros" at bounding box center [263, 504] width 164 height 28
type input "per Estevan Seniseros"
click at [148, 606] on div "Add Notes * HOURS: Mon-Fri 5:30am-12:30pm" at bounding box center [194, 630] width 331 height 128
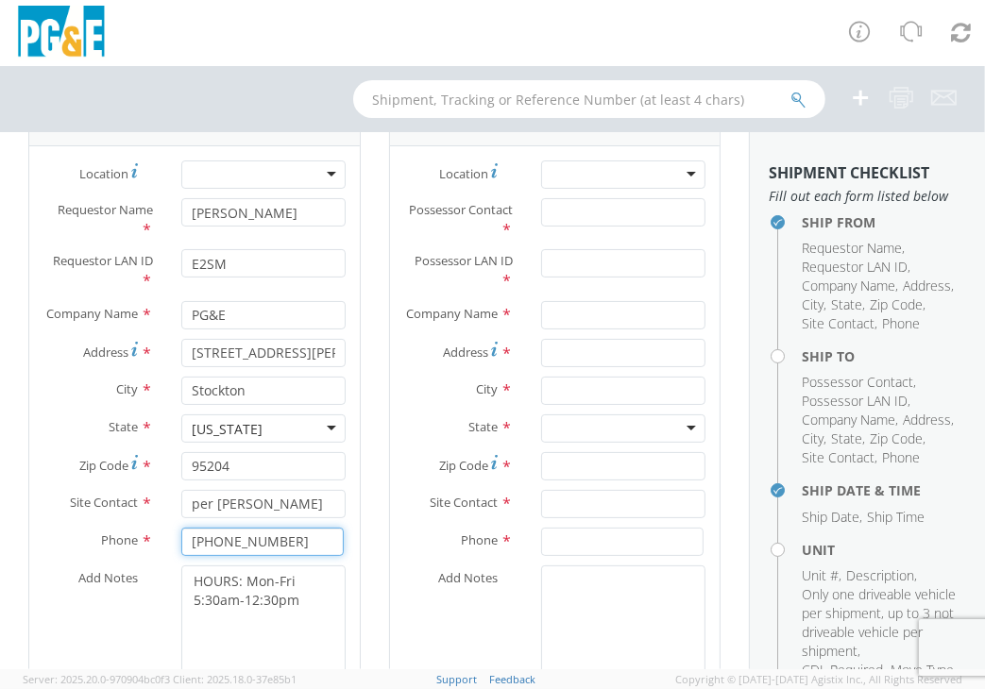
click at [314, 556] on input "510-468-7964" at bounding box center [262, 542] width 162 height 28
type input "510-468-7964 - Pamela"
click at [289, 662] on textarea "HOURS: Mon-Fri 5:30am-12:30pm" at bounding box center [263, 630] width 164 height 128
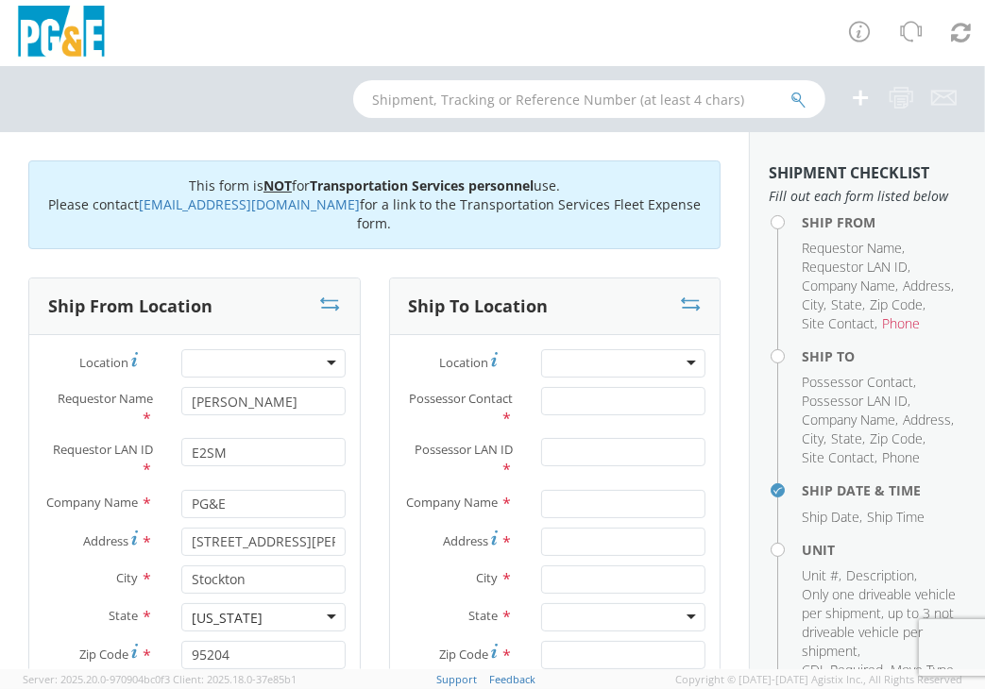
click at [568, 359] on div at bounding box center [623, 363] width 164 height 28
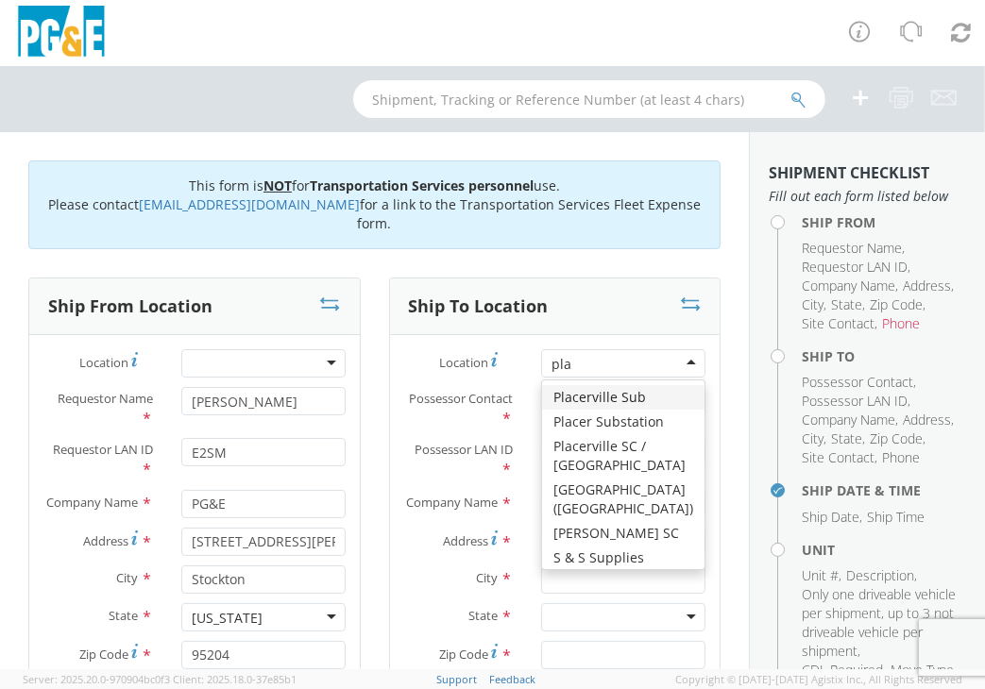
type input "plac"
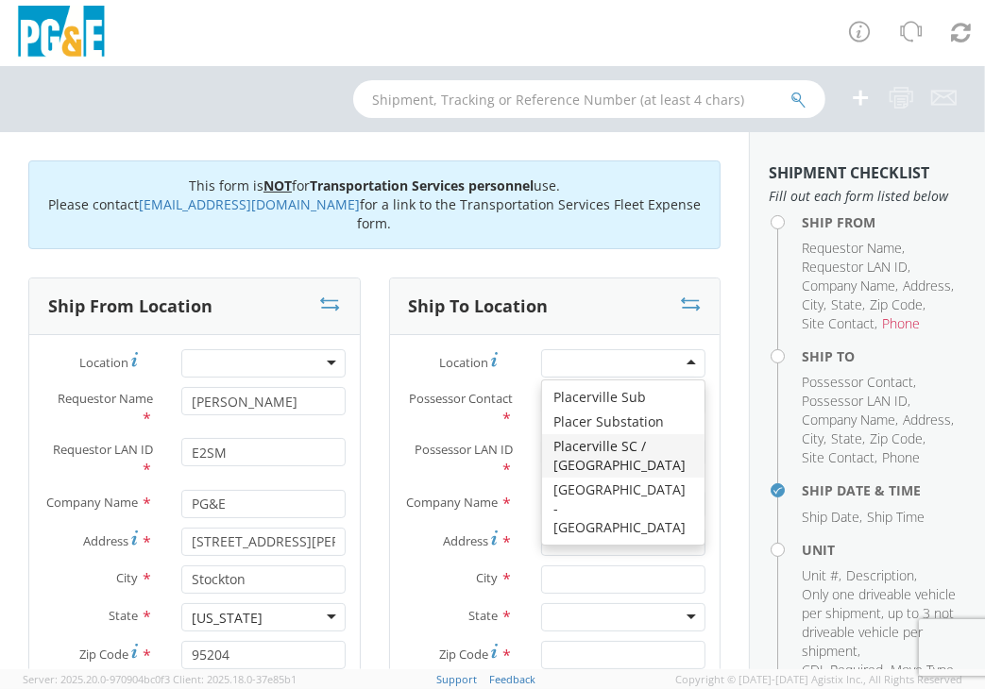
type input "PG&E"
type input "4636 MISSOURI FLAT ROAD"
type input "PLACERVILLE"
type input "95667"
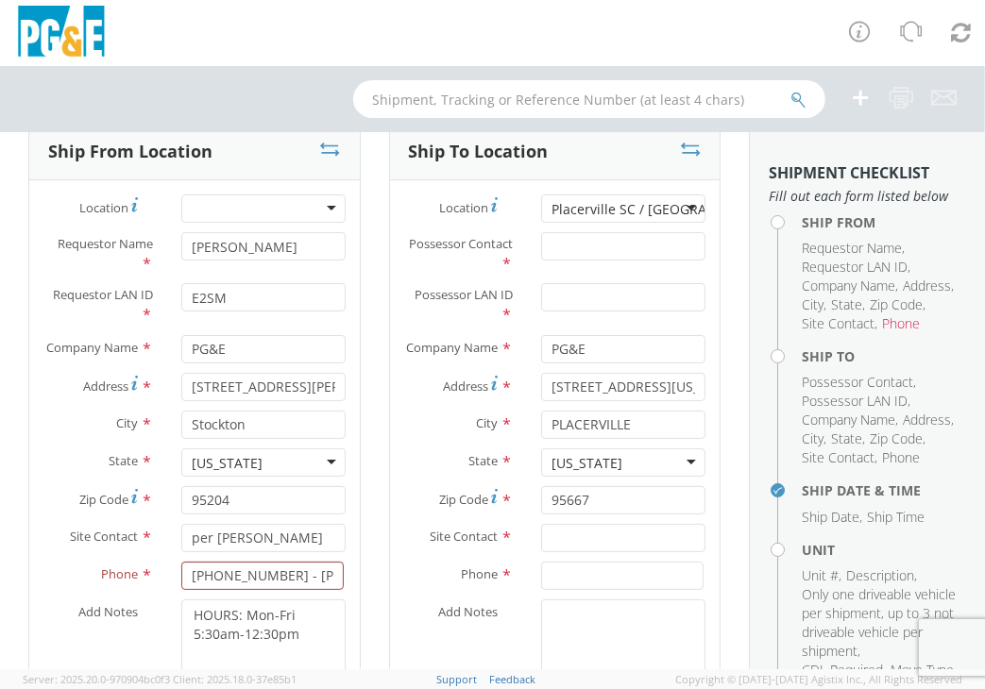
scroll to position [283, 0]
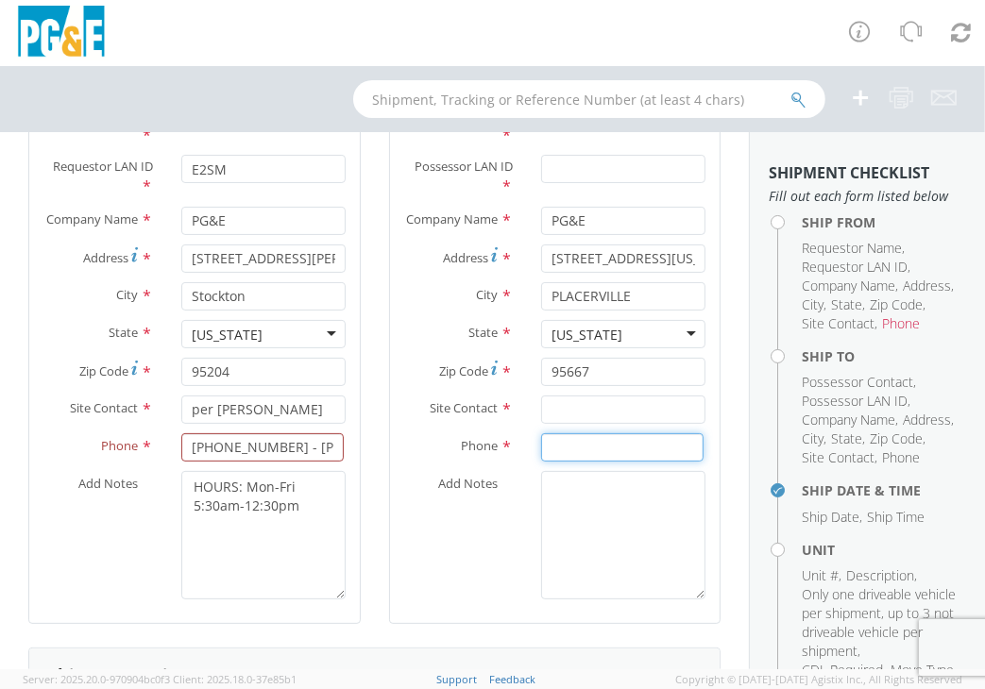
click at [552, 452] on input at bounding box center [622, 447] width 162 height 28
paste input "530-523-3434"
type input "530-523-3434"
click at [572, 424] on input "text" at bounding box center [623, 410] width 164 height 28
type input "Jeff Clark"
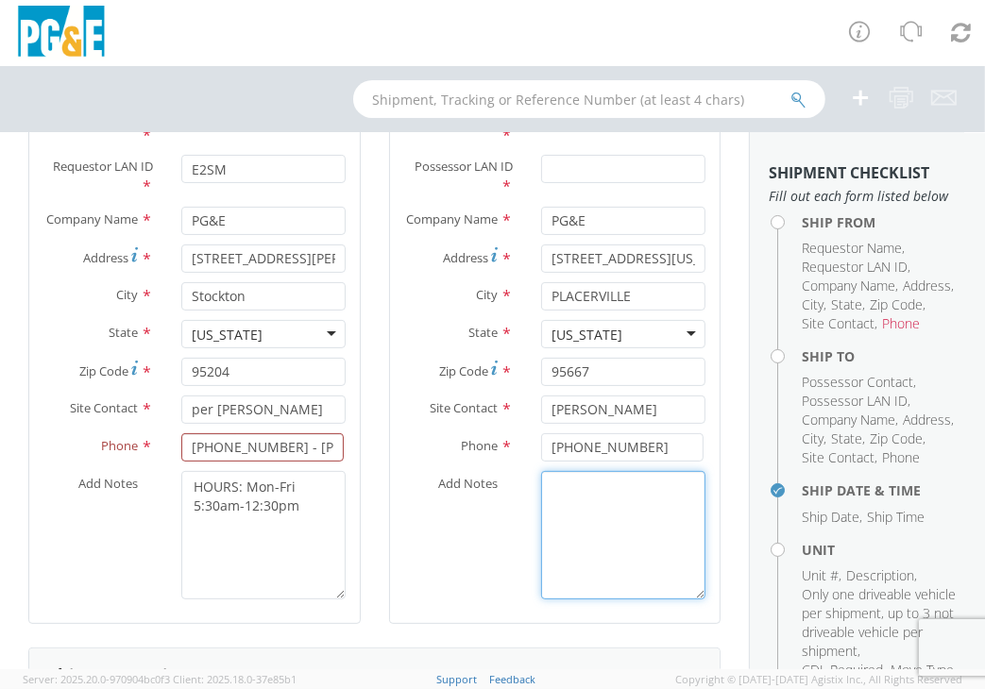
click at [589, 538] on textarea "Add Notes *" at bounding box center [623, 535] width 164 height 128
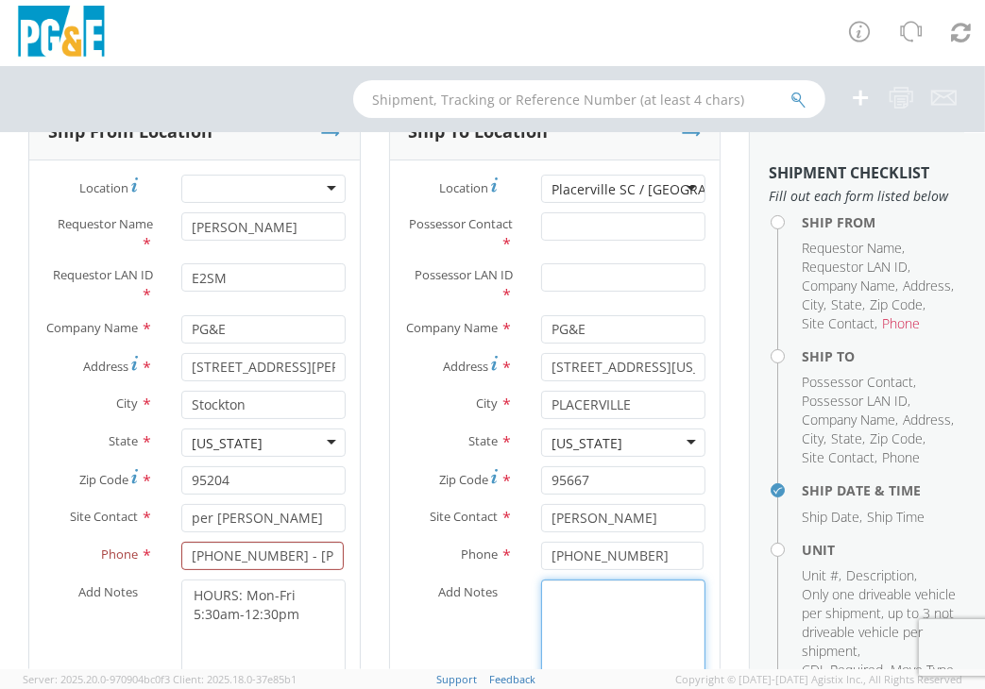
scroll to position [0, 0]
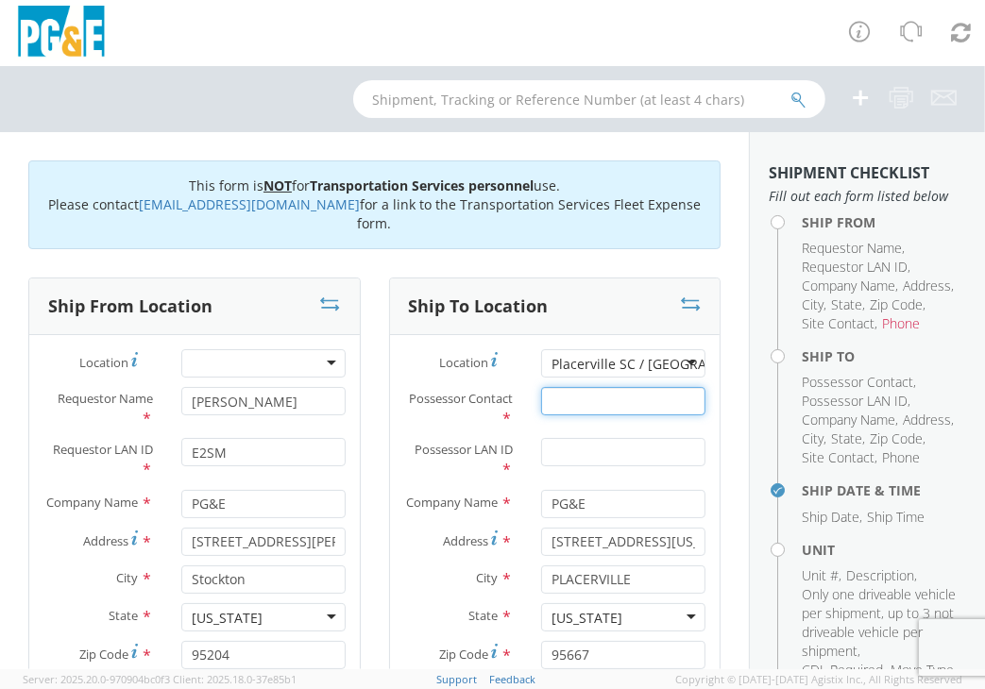
click at [609, 399] on input "Possessor Contact *" at bounding box center [623, 401] width 164 height 28
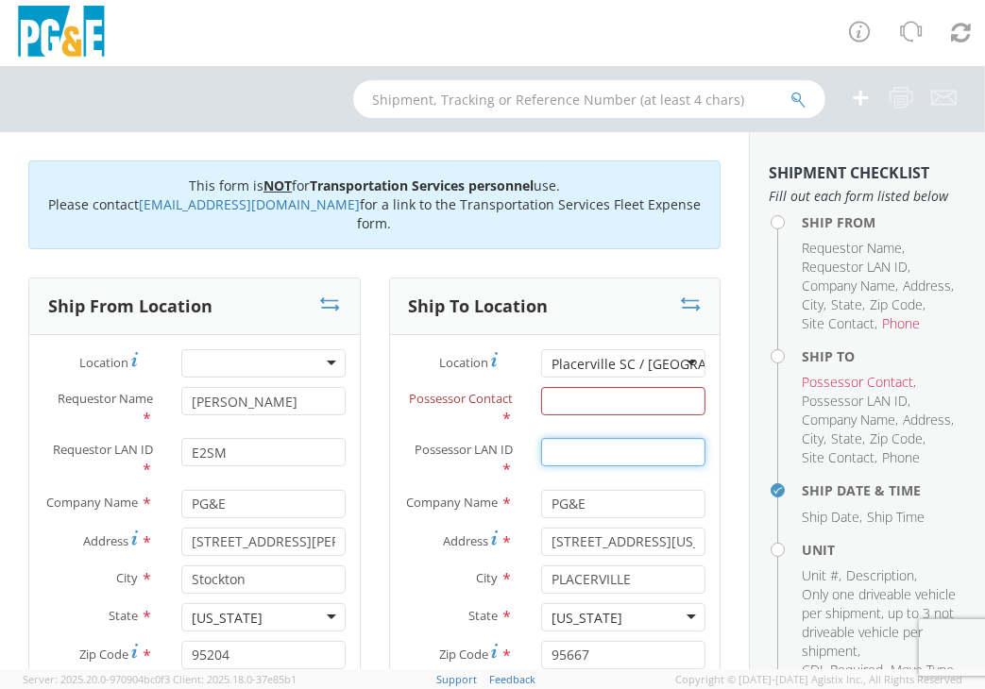
click at [593, 454] on input "Possessor LAN ID *" at bounding box center [623, 452] width 164 height 28
paste input "JUCN"
type input "JUCN"
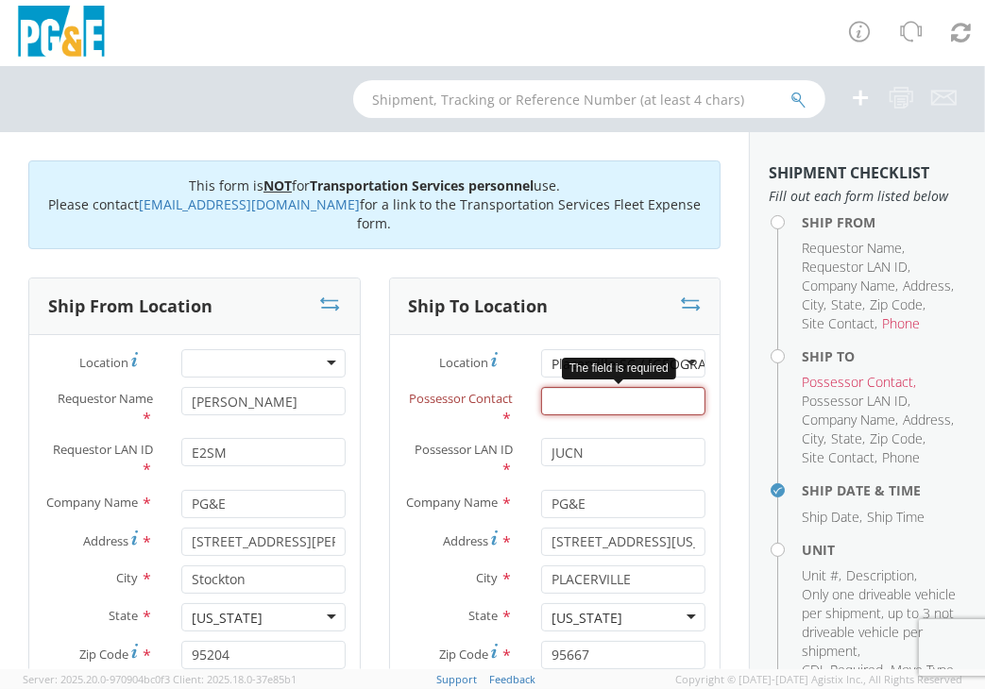
click at [618, 396] on input "Possessor Contact *" at bounding box center [623, 401] width 164 height 28
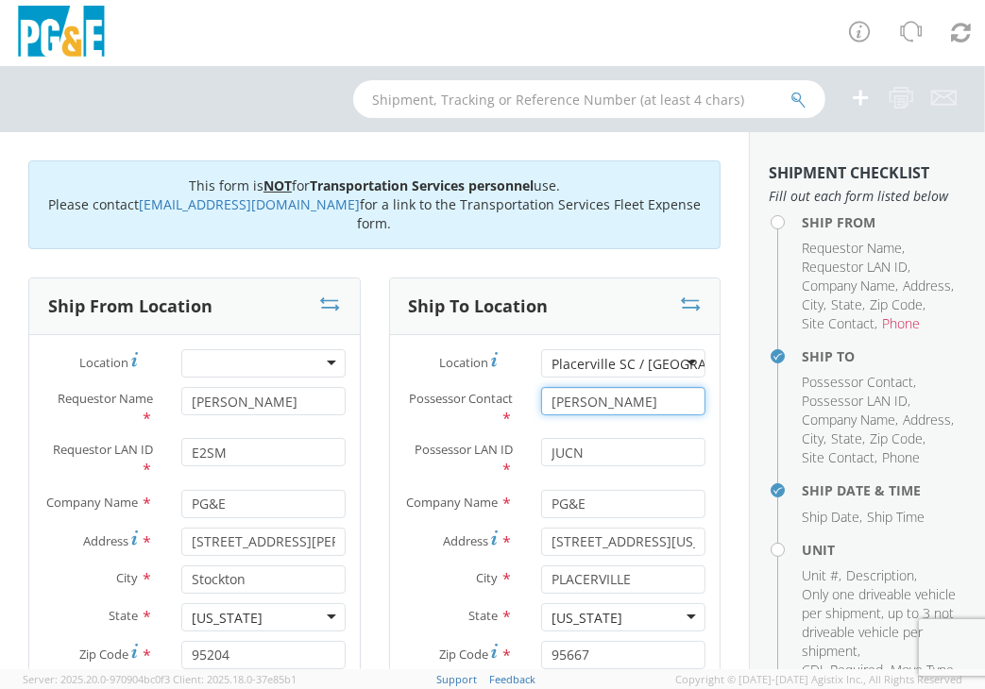
type input "Jeff Clark"
click at [406, 515] on label "Company Name *" at bounding box center [459, 502] width 138 height 25
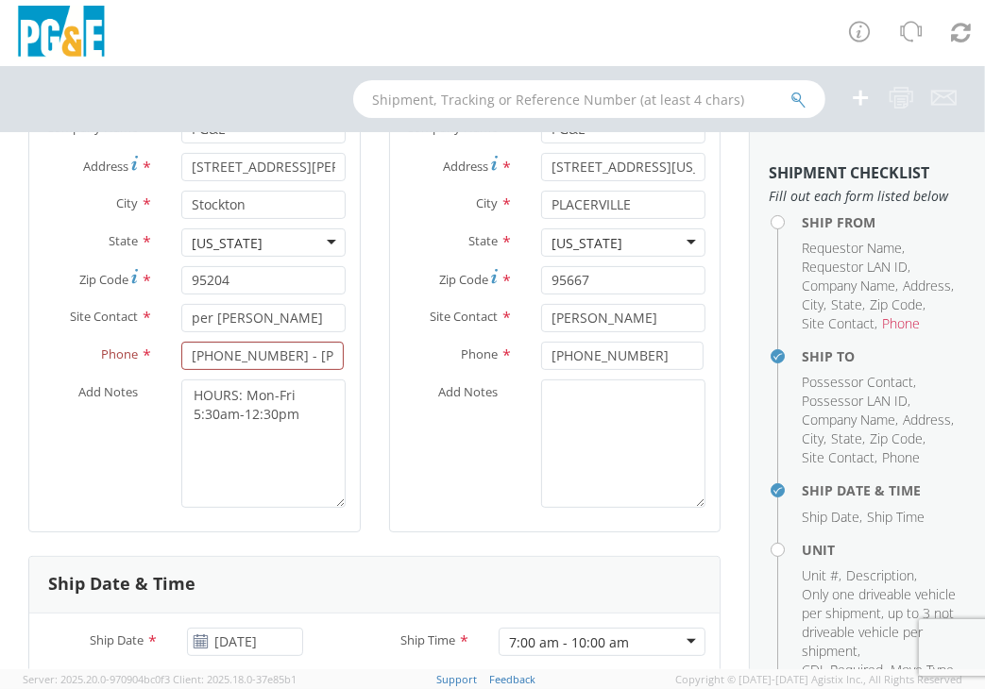
scroll to position [378, 0]
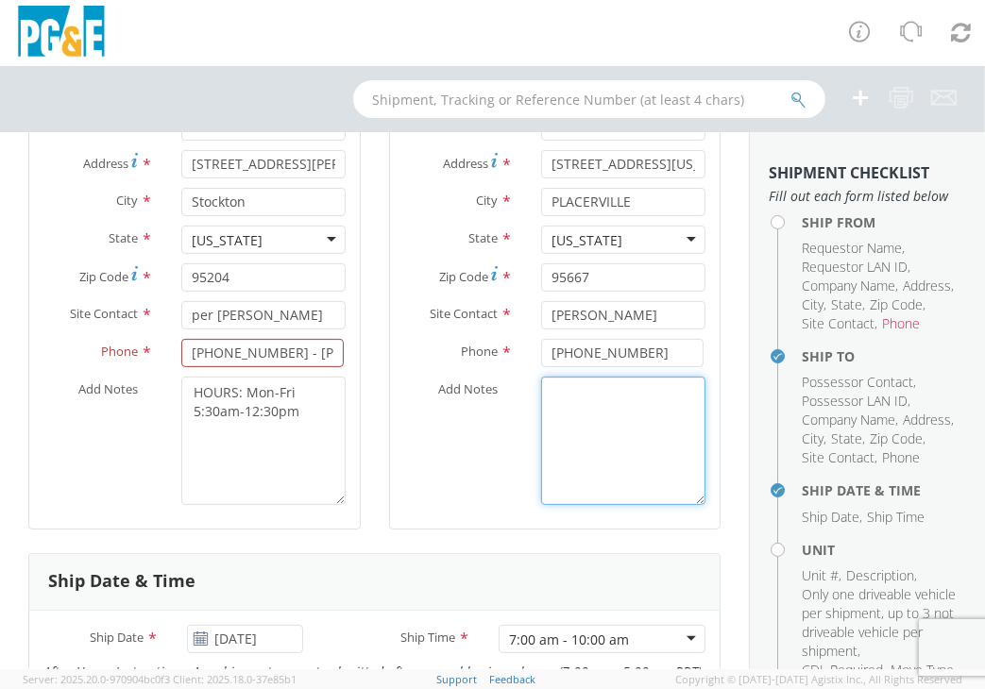
click at [582, 411] on textarea "Add Notes *" at bounding box center [623, 441] width 164 height 128
click at [575, 420] on textarea "Add Notes *" at bounding box center [623, 441] width 164 height 128
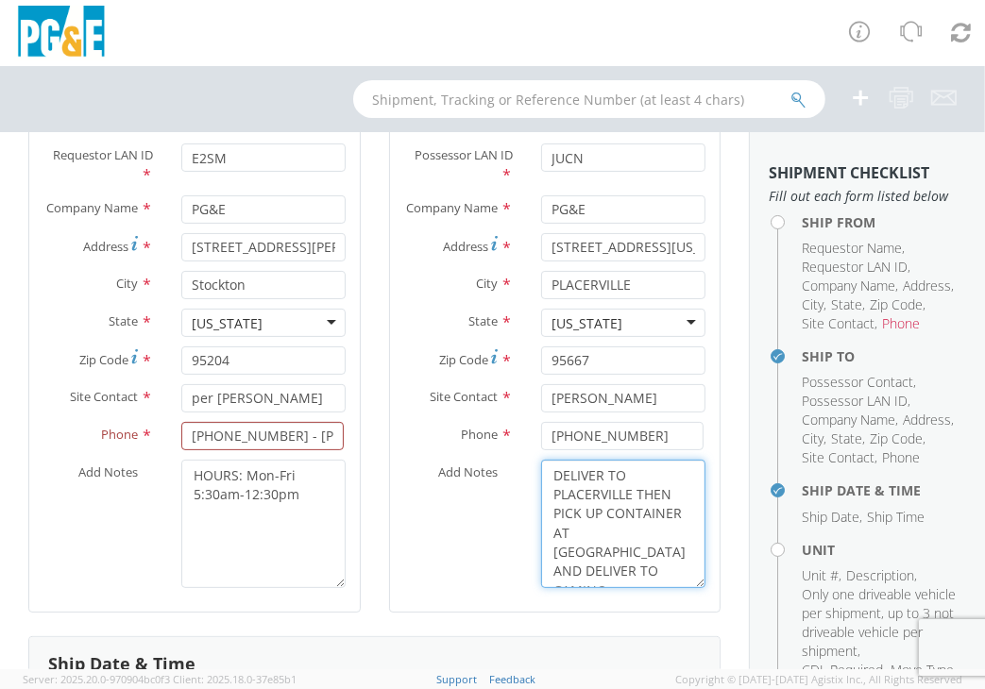
scroll to position [283, 0]
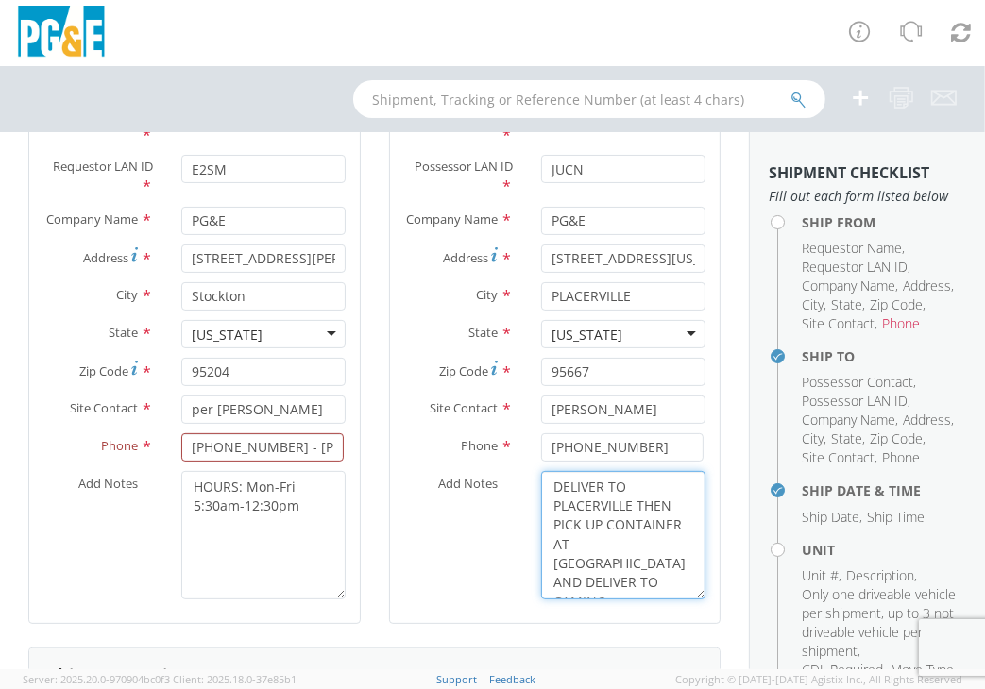
type textarea "DELIVER TO PLACERVILLE THEN PICK UP CONTAINER AT PLACERVILLE AND DELIVER TO CAM…"
click at [297, 454] on input "510-468-7964 - Pamela" at bounding box center [262, 447] width 162 height 28
drag, startPoint x: 276, startPoint y: 461, endPoint x: 500, endPoint y: 463, distance: 223.8
click at [500, 463] on div "Ship From Location Location * (OBSOLETE) BURNEY SC - GC TRAILER (OBSOLETE) BURN…" at bounding box center [374, 320] width 721 height 653
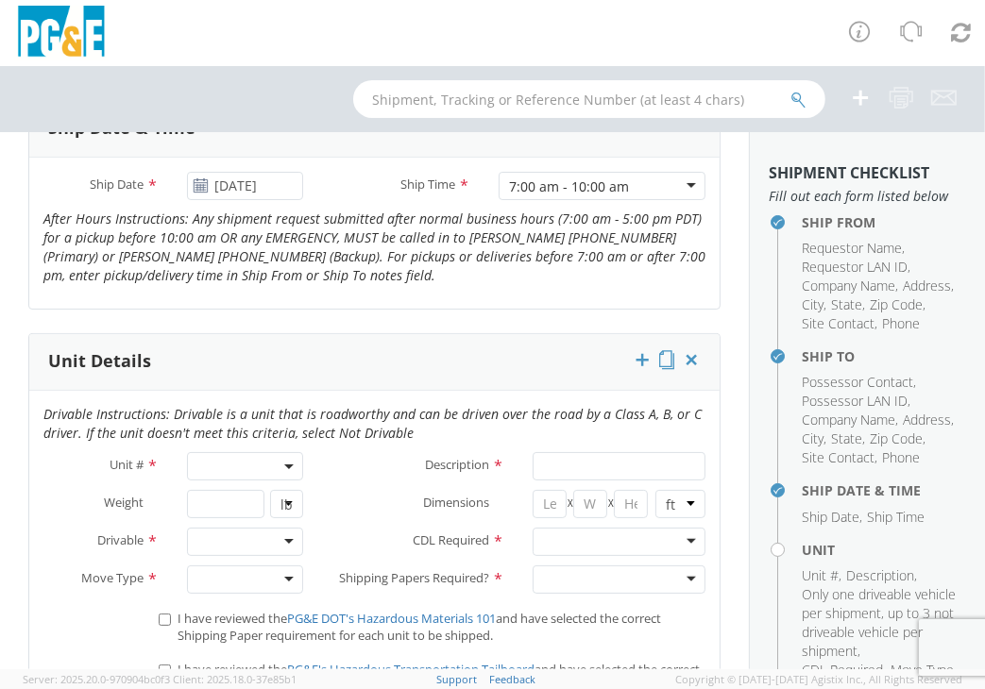
scroll to position [944, 0]
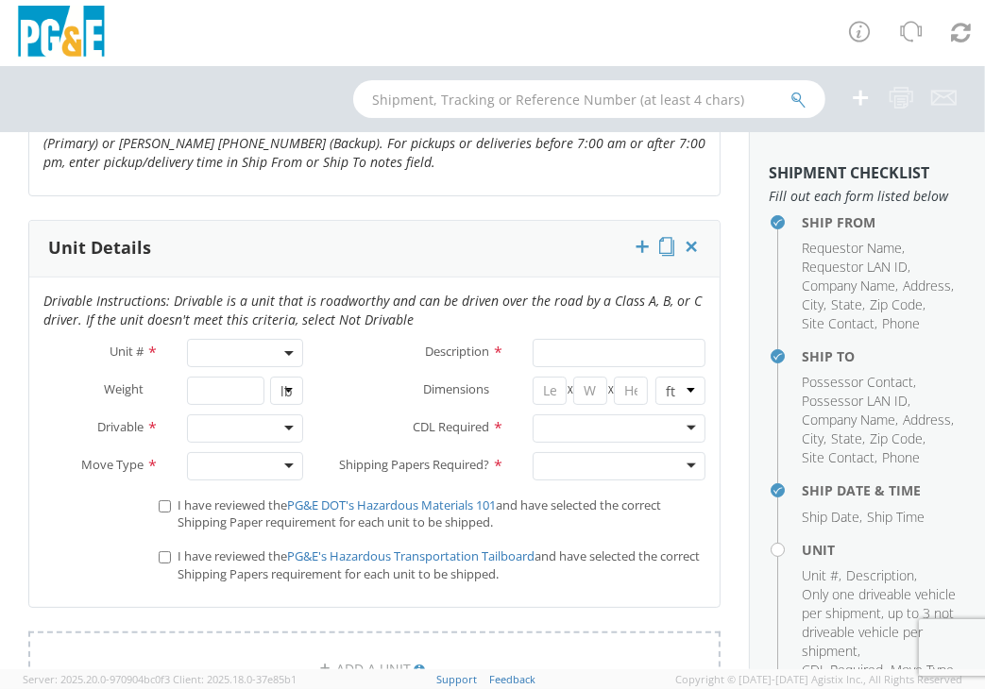
type input "510-468-7964"
click at [284, 356] on b at bounding box center [288, 353] width 9 height 5
click at [245, 398] on input "search" at bounding box center [243, 384] width 103 height 28
type input "O"
select select "Other"
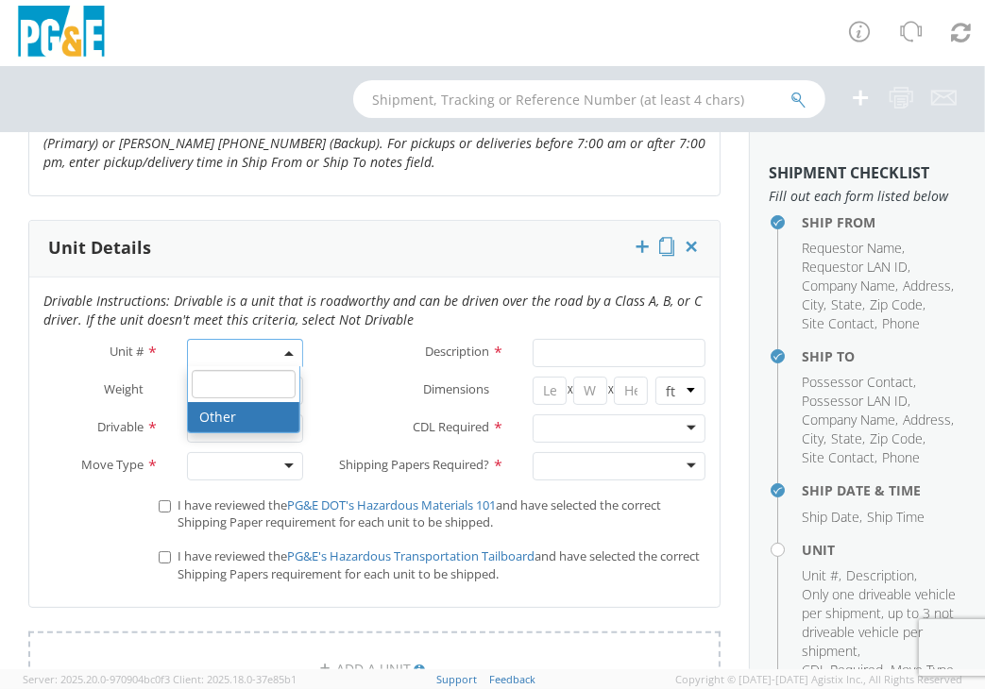
select select "? undefined:undefined ?"
click at [216, 405] on input "number" at bounding box center [225, 391] width 77 height 28
type input "10000"
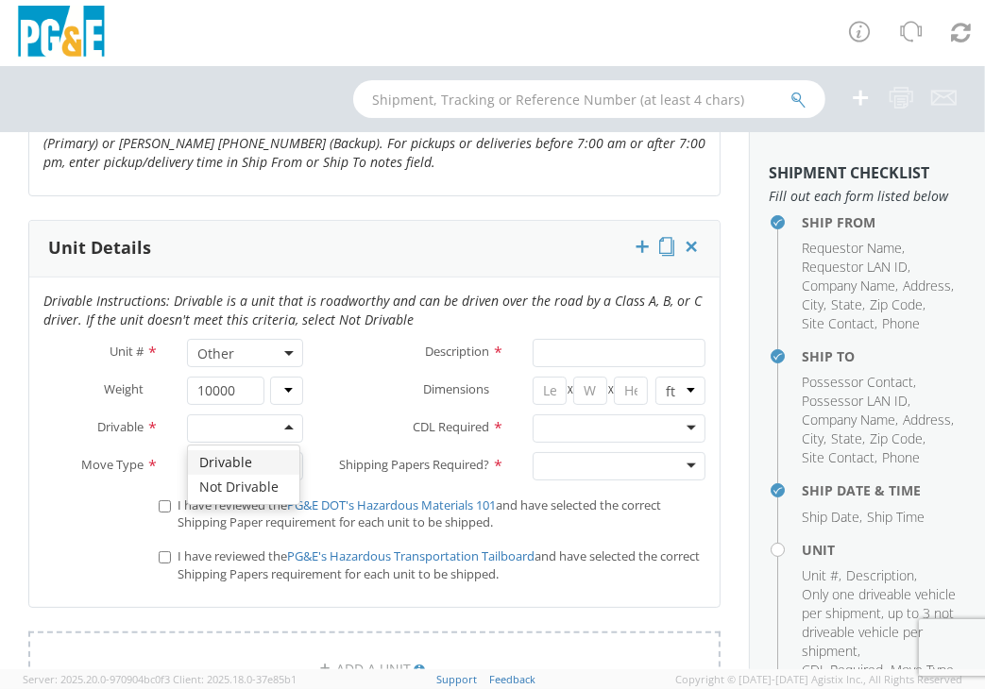
click at [262, 440] on div at bounding box center [244, 429] width 115 height 28
click at [283, 477] on div at bounding box center [244, 466] width 115 height 28
click at [163, 513] on input "I have reviewed the PG&E DOT's Hazardous Materials 101 and have selected the co…" at bounding box center [165, 507] width 12 height 12
checkbox input "true"
click at [164, 564] on input "I have reviewed the PG&E's Hazardous Transportation Tailboard and have selected…" at bounding box center [165, 558] width 12 height 12
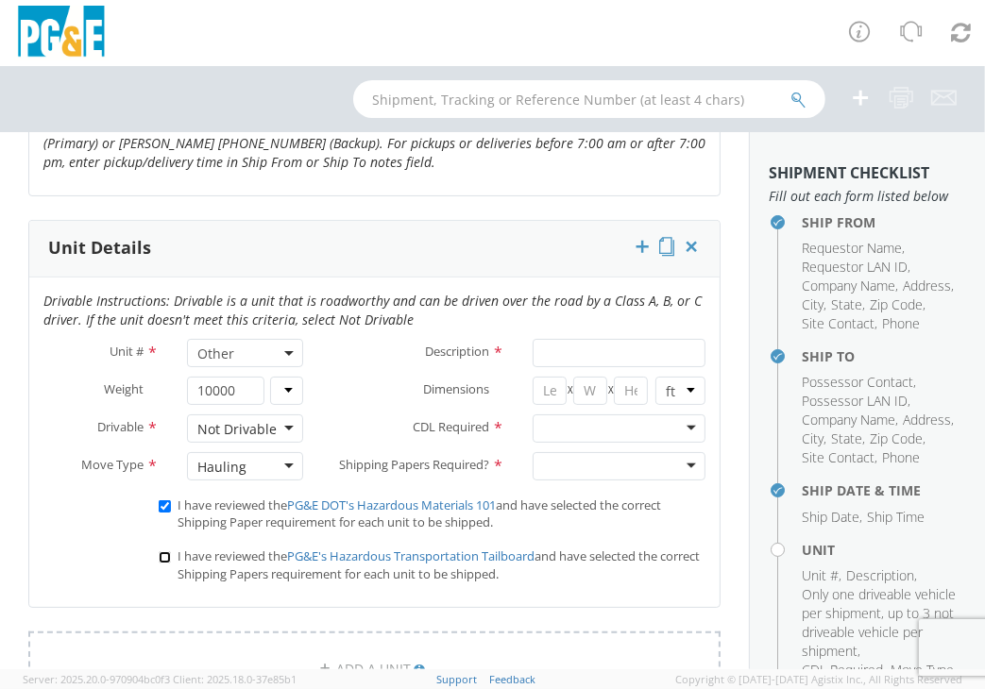
checkbox input "true"
click at [618, 366] on input "Description *" at bounding box center [619, 353] width 173 height 28
type input "40' CONTAINER"
click at [535, 399] on input "number" at bounding box center [550, 391] width 35 height 28
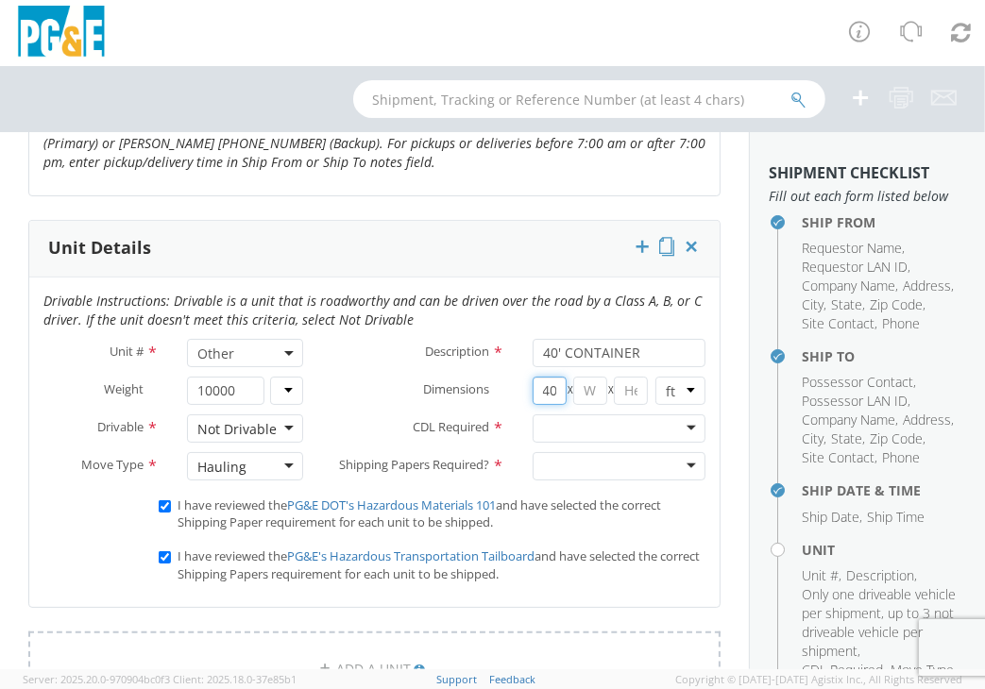
type input "40"
type input "8"
type input "10"
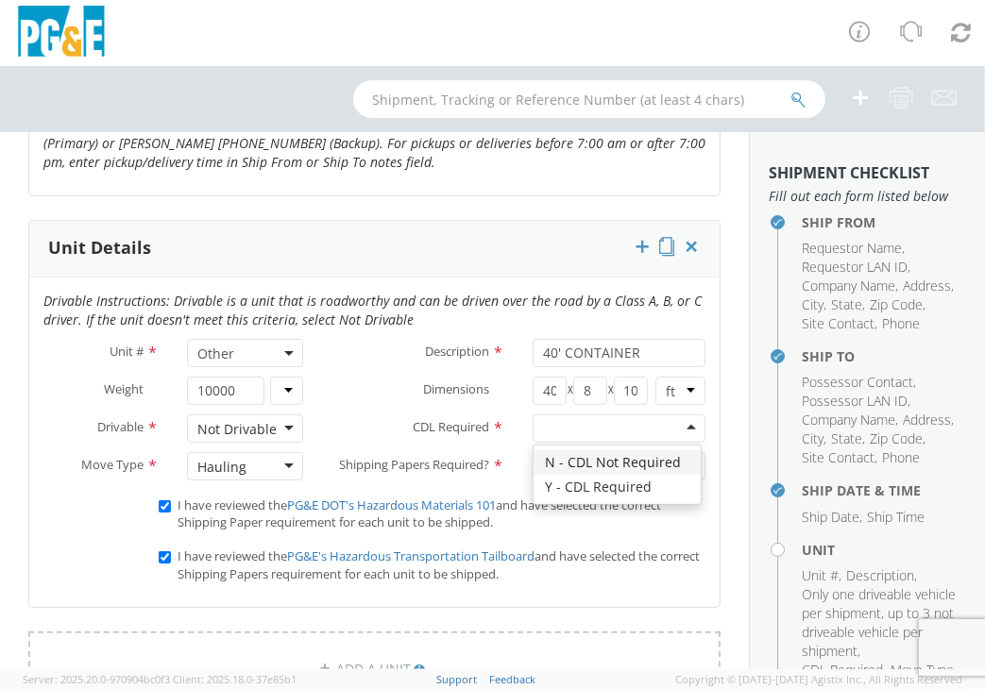
click at [548, 443] on div at bounding box center [619, 429] width 173 height 28
click at [570, 479] on div at bounding box center [619, 466] width 173 height 28
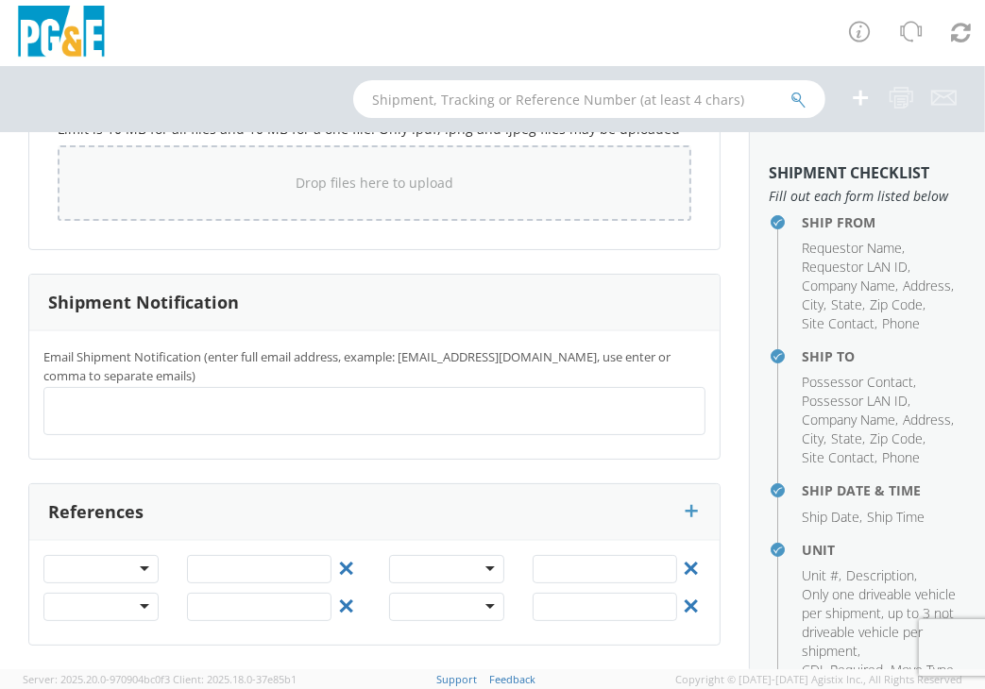
scroll to position [1752, 0]
click at [138, 564] on div at bounding box center [100, 569] width 115 height 28
click at [250, 574] on input "text" at bounding box center [259, 569] width 144 height 28
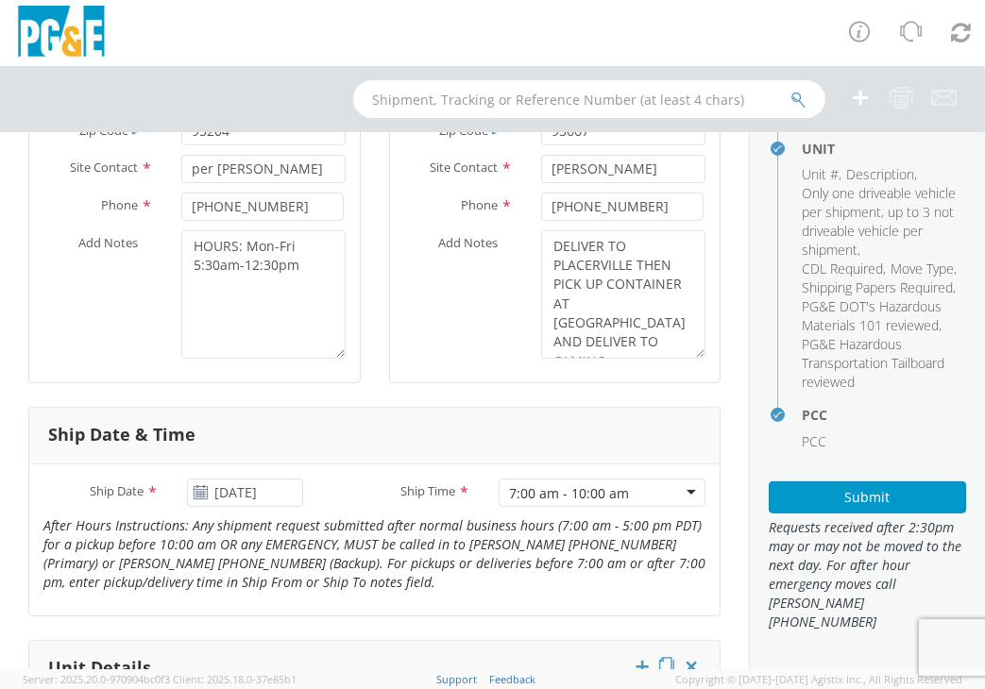
scroll to position [430, 0]
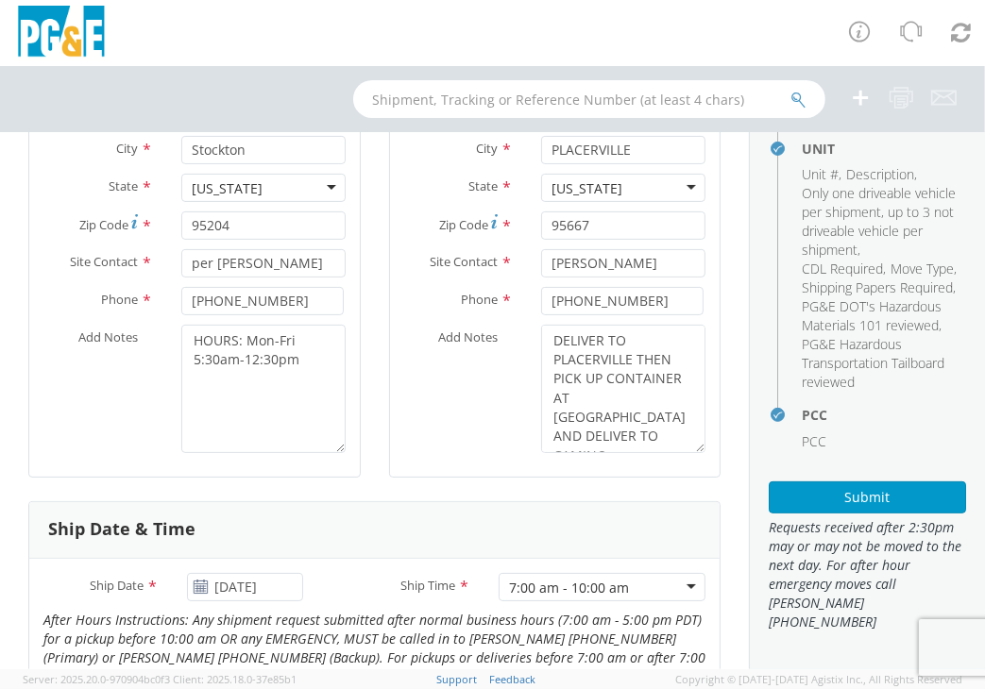
type input "7098697"
click at [314, 378] on textarea "HOURS: Mon-Fri 5:30am-12:30pm" at bounding box center [263, 389] width 164 height 128
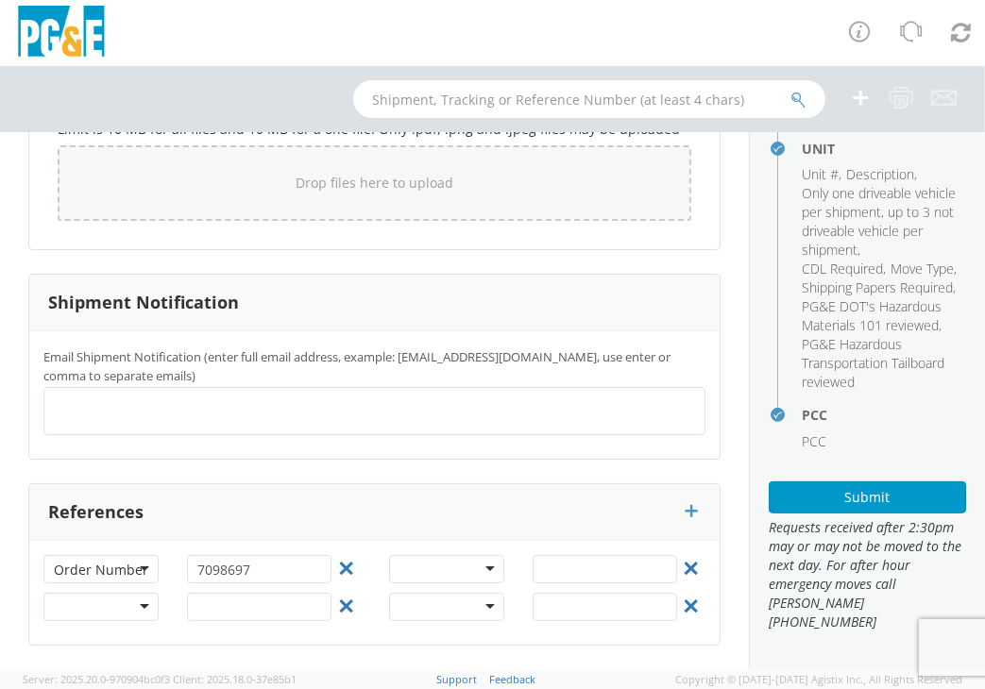
scroll to position [1752, 0]
type textarea "HOURS: Mon-Fri 5:30am-12:30pm"
click at [844, 514] on button "Submit" at bounding box center [867, 498] width 197 height 32
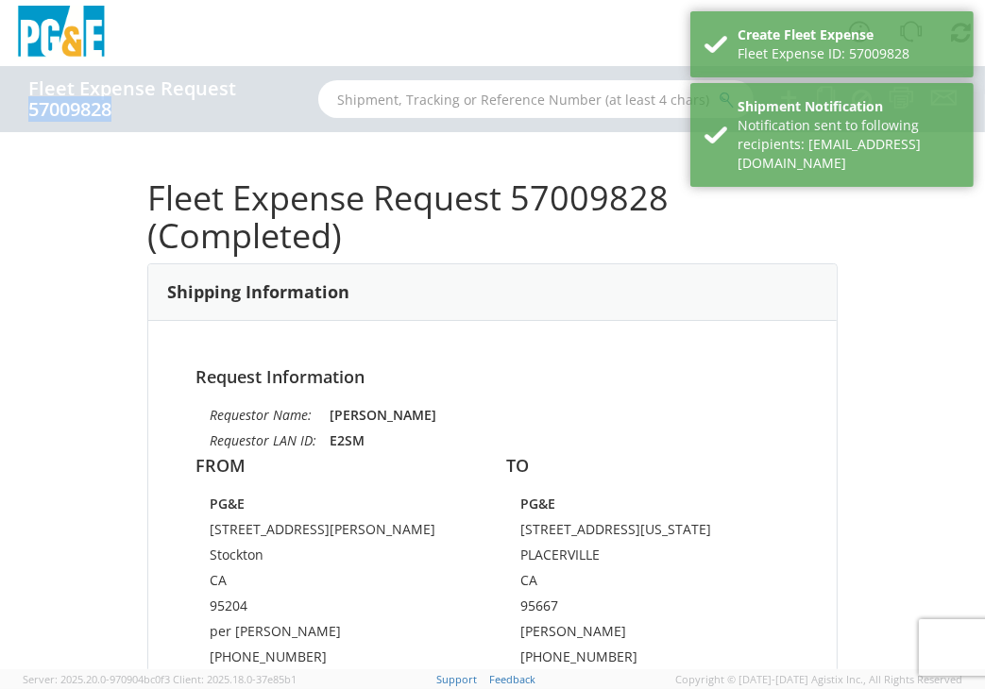
drag, startPoint x: 135, startPoint y: 111, endPoint x: 38, endPoint y: 113, distance: 97.3
click at [29, 114] on h4 "Fleet Expense Request 57009828" at bounding box center [163, 99] width 271 height 42
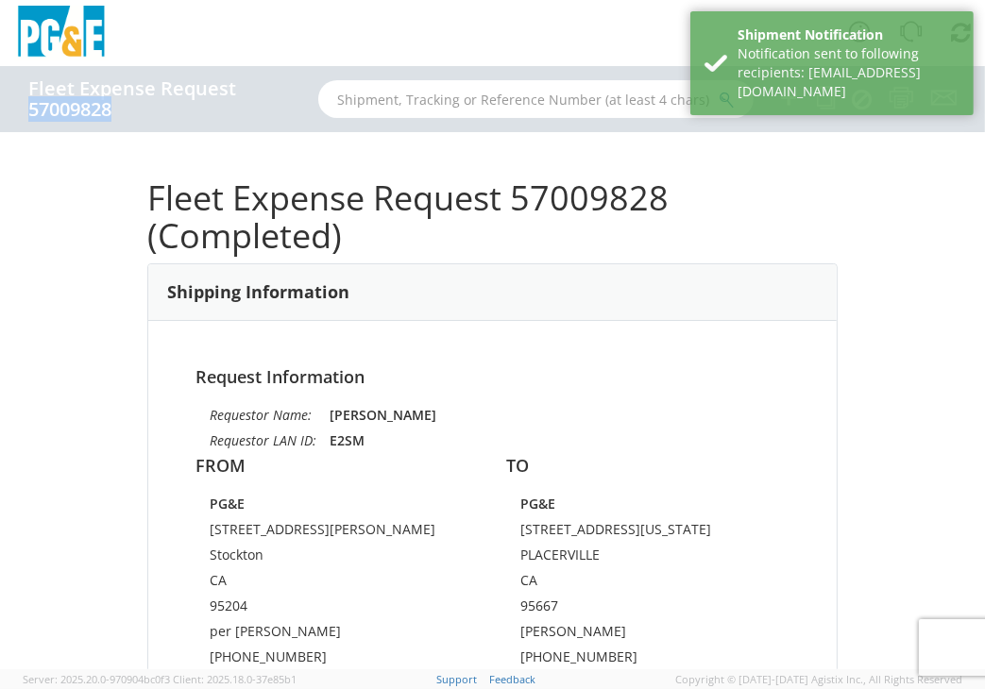
copy h4 "57009828"
click at [69, 177] on div "Fleet Expense Request 57009828 (Completed) Shipping Information Request Informa…" at bounding box center [492, 400] width 985 height 537
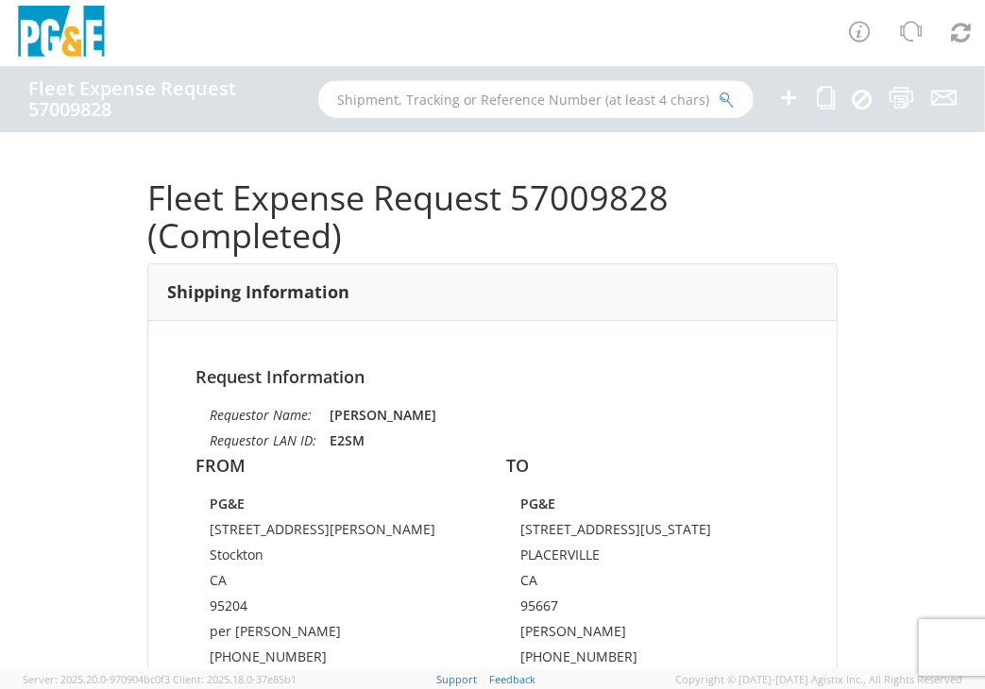
click at [638, 99] on input "text" at bounding box center [535, 99] width 435 height 38
paste input "57009828"
type input "57009828"
click at [719, 90] on button "submit" at bounding box center [727, 101] width 16 height 23
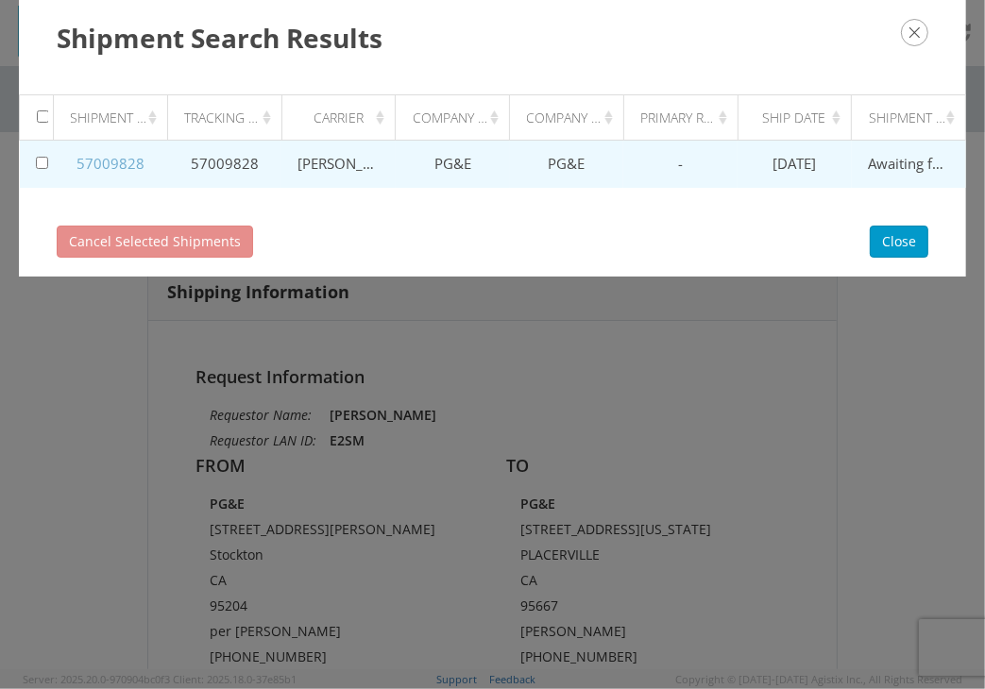
click at [127, 161] on link "57009828" at bounding box center [110, 163] width 68 height 19
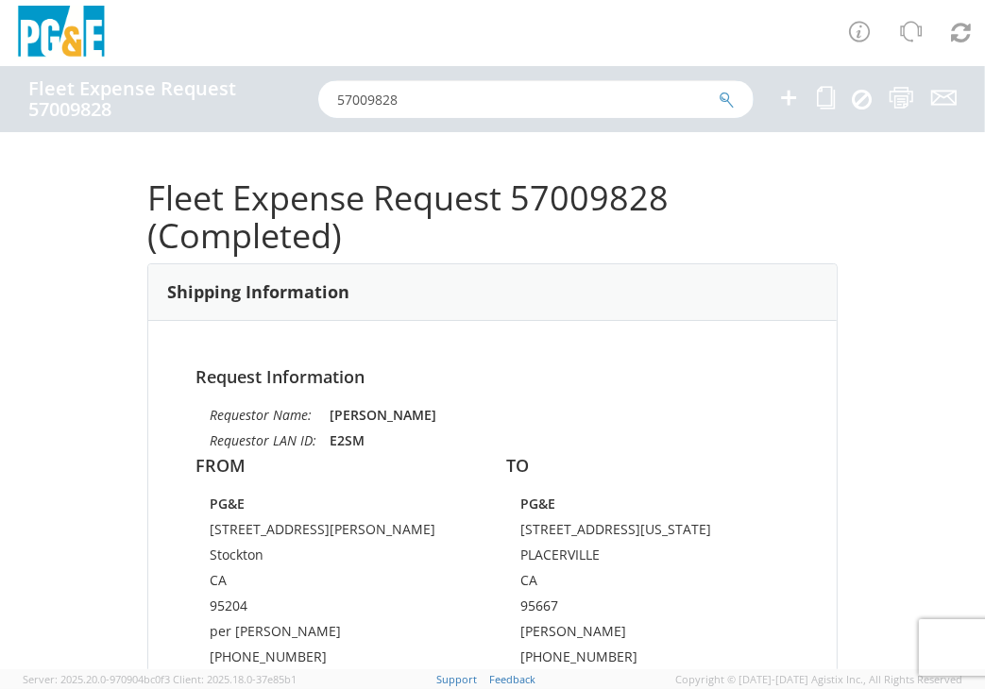
click at [625, 103] on input "57009828" at bounding box center [535, 99] width 435 height 38
click at [719, 90] on button "submit" at bounding box center [727, 101] width 16 height 23
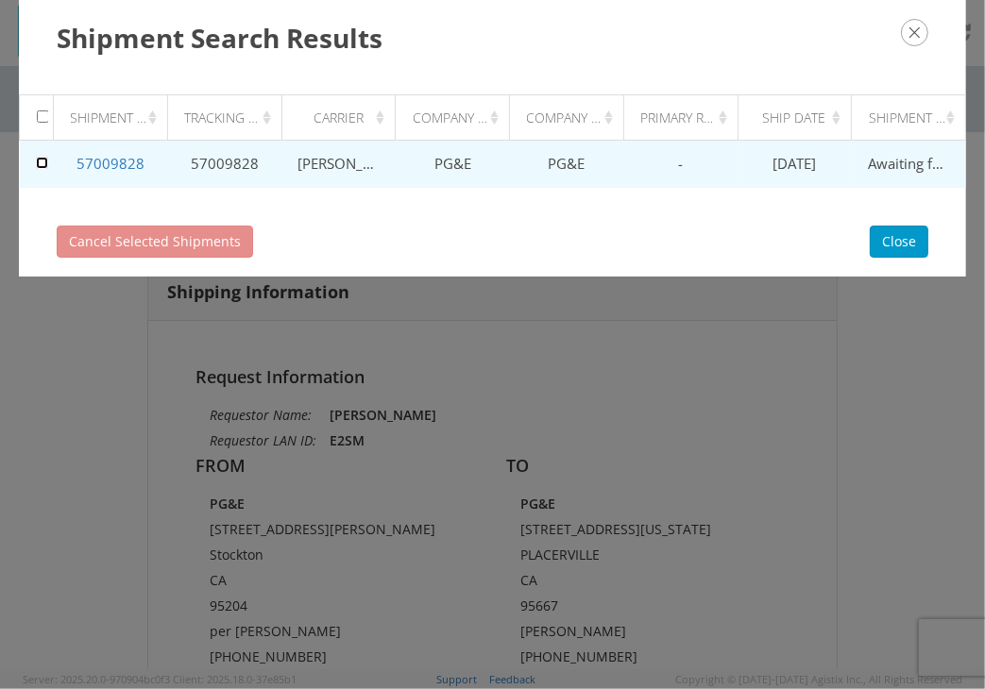
click at [36, 161] on input "checkbox" at bounding box center [42, 163] width 12 height 12
checkbox input "true"
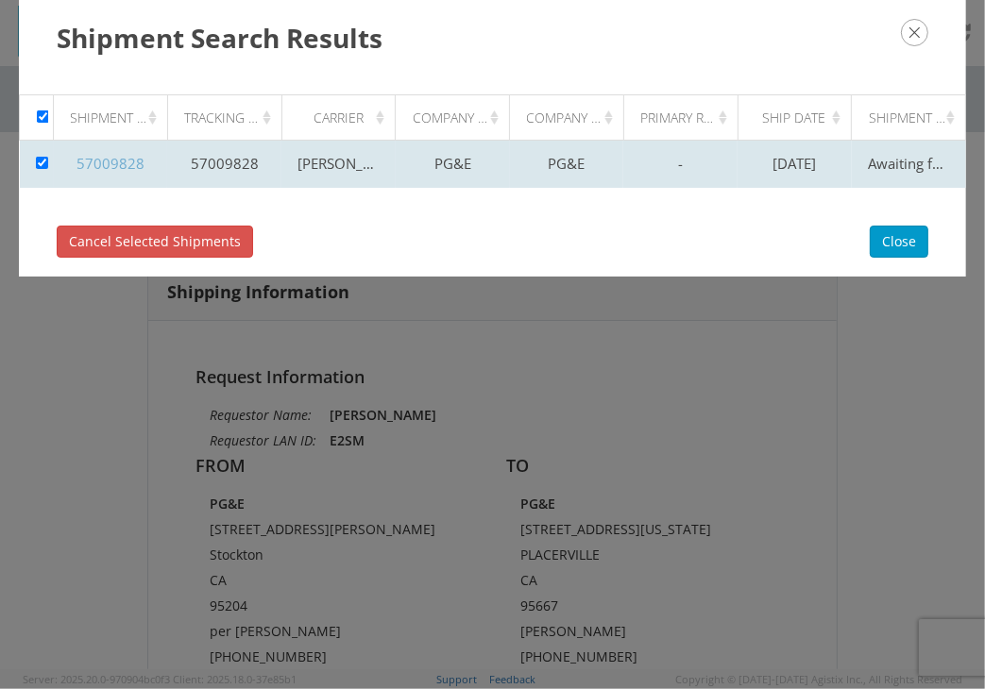
click at [114, 162] on link "57009828" at bounding box center [110, 163] width 68 height 19
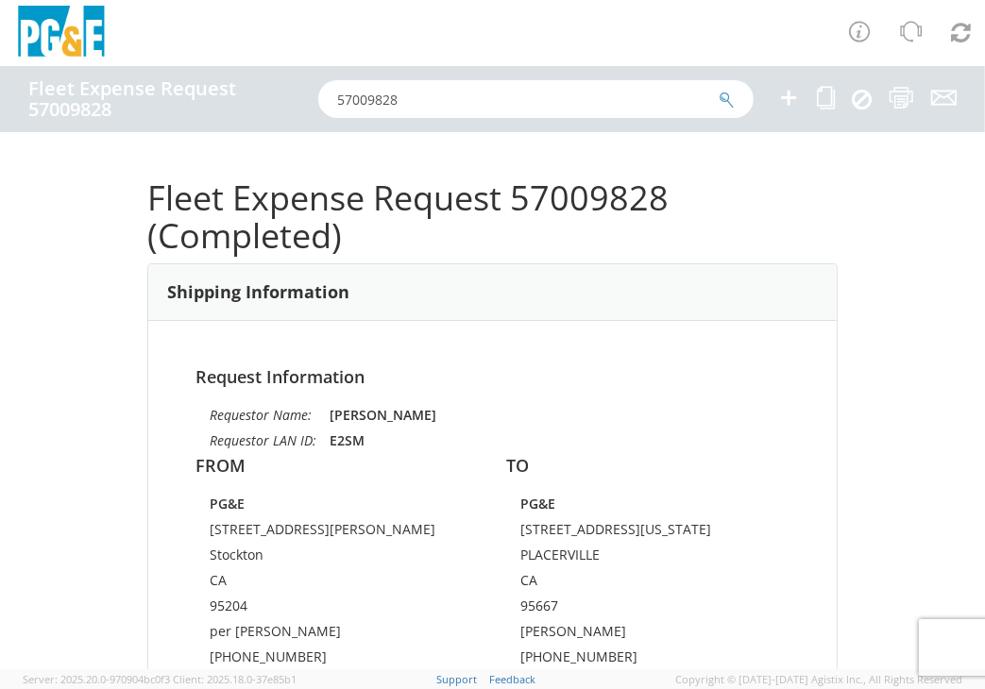
click at [782, 97] on icon at bounding box center [788, 98] width 23 height 24
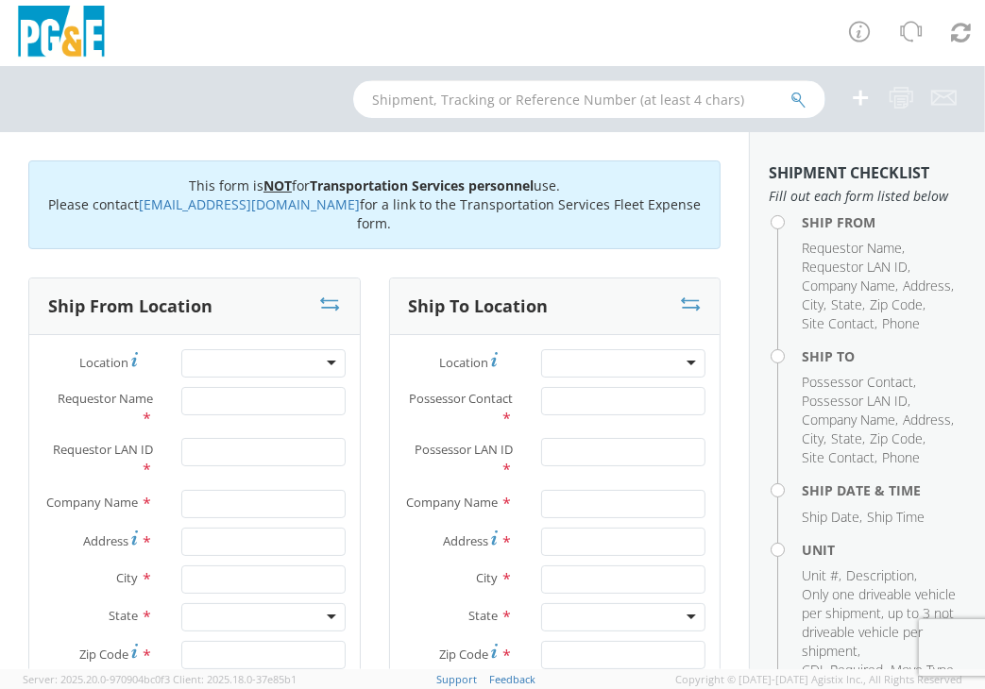
click at [744, 100] on input "text" at bounding box center [589, 99] width 472 height 38
paste input "57009828"
type input "57009828"
click at [790, 90] on button "submit" at bounding box center [798, 101] width 16 height 23
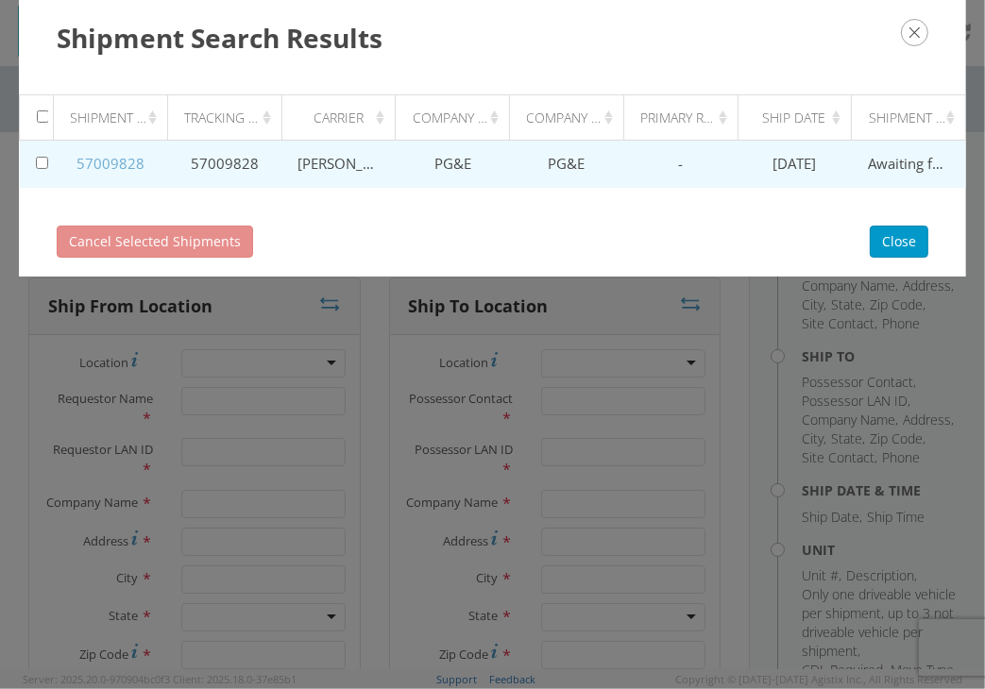
click at [106, 161] on link "57009828" at bounding box center [110, 163] width 68 height 19
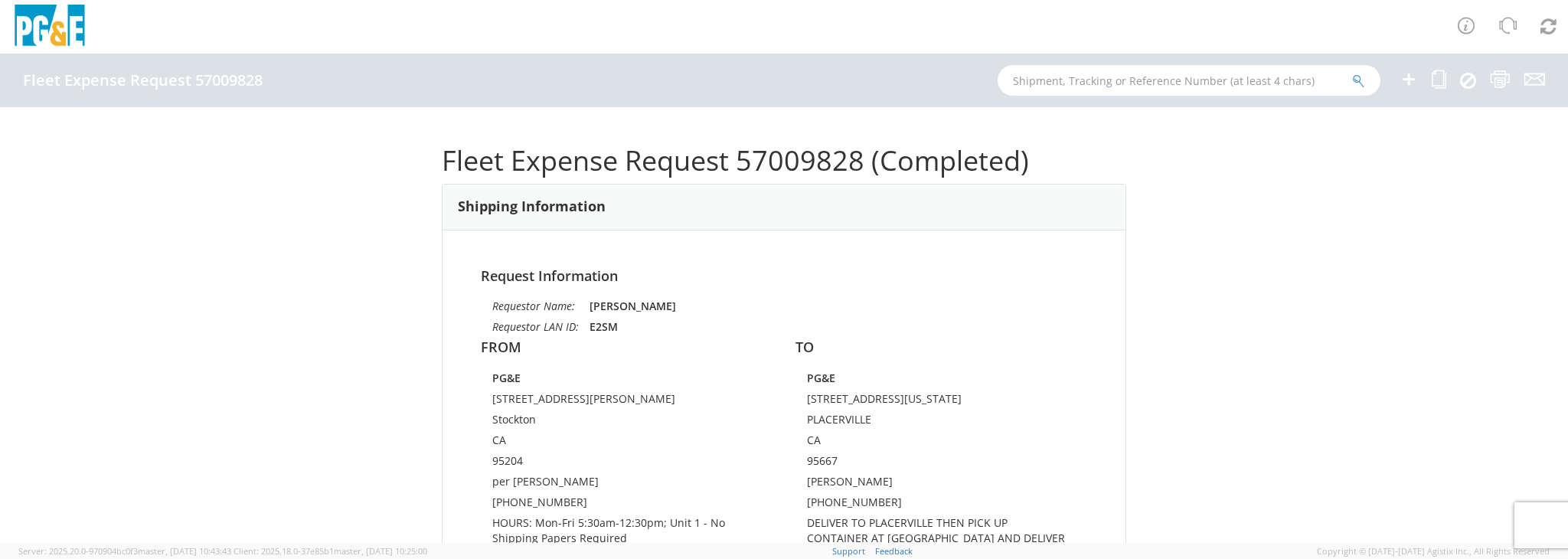
click at [1470, 78] on icon at bounding box center [1468, 80] width 16 height 19
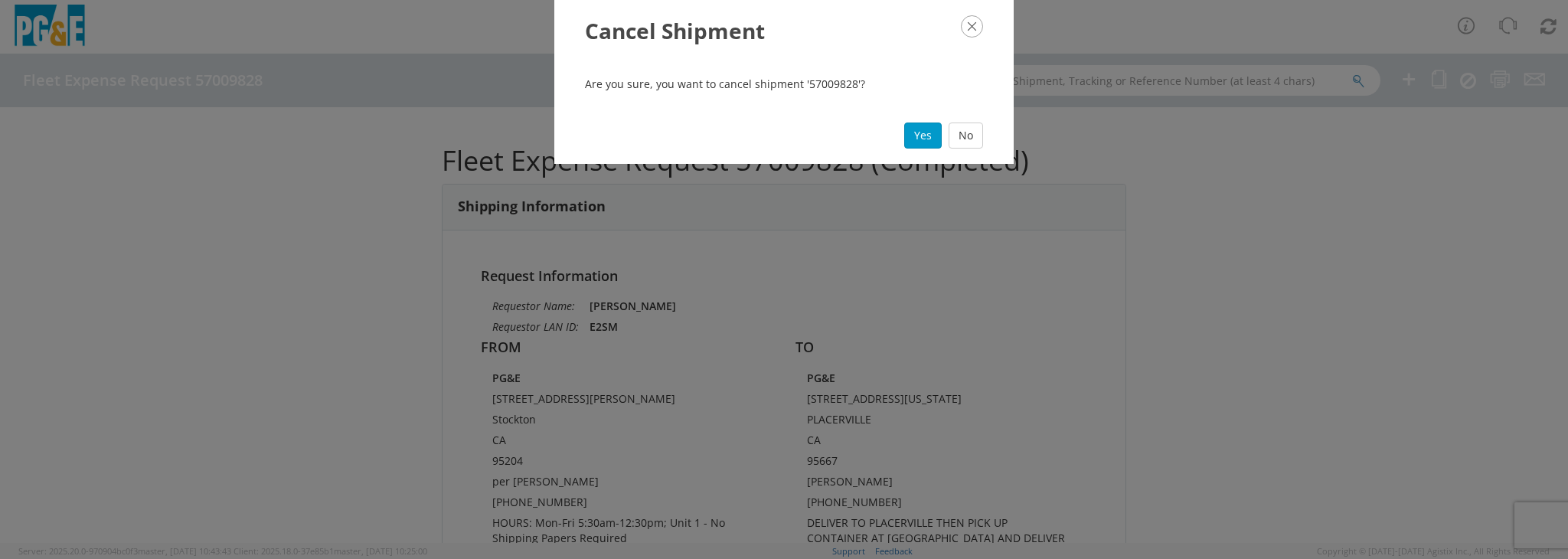
click at [976, 30] on icon "button" at bounding box center [971, 26] width 22 height 22
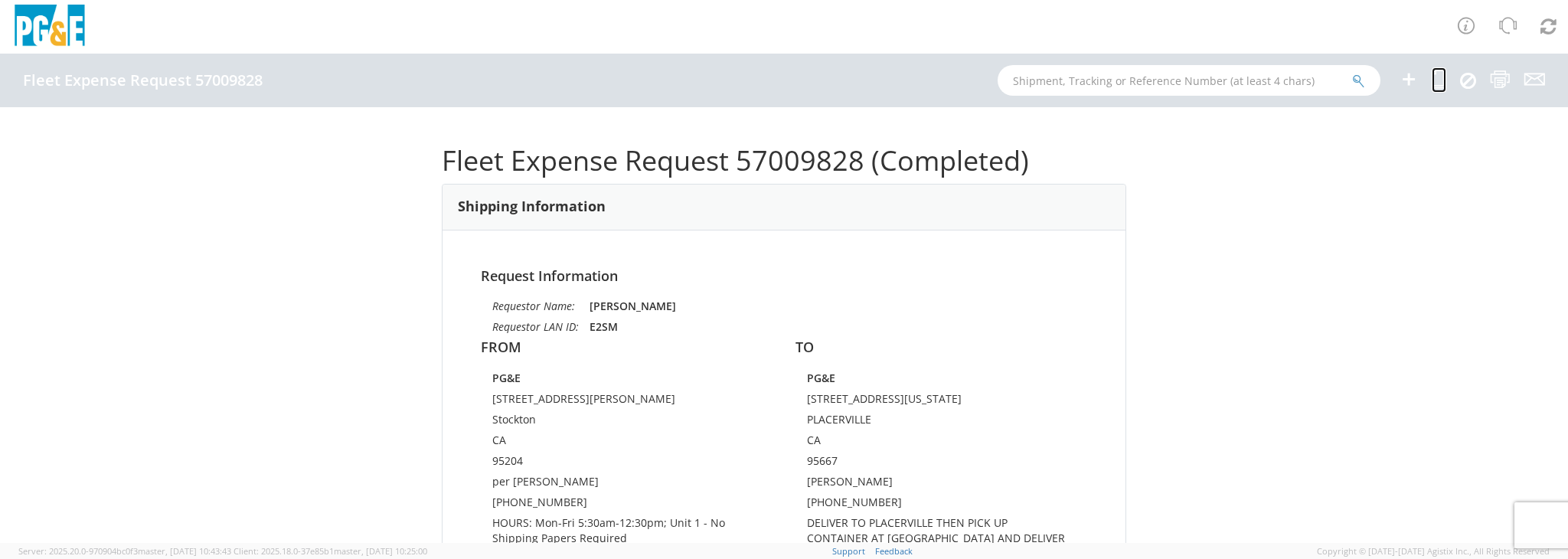
click at [1437, 77] on icon at bounding box center [1439, 80] width 15 height 19
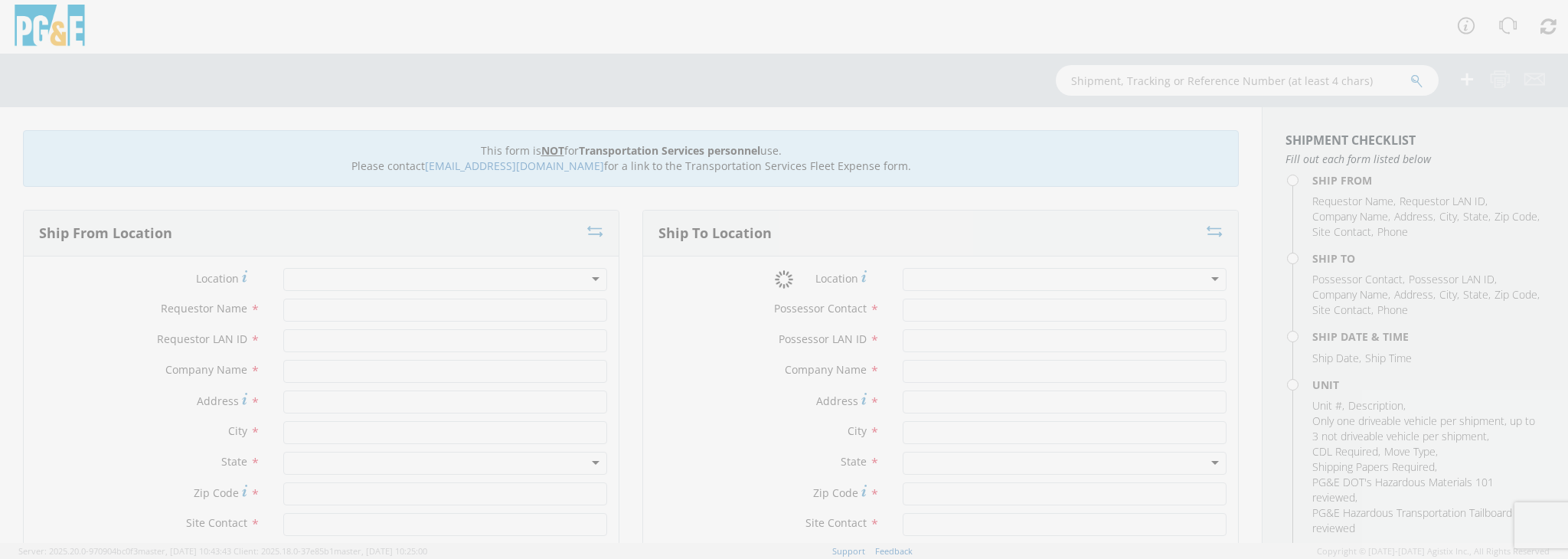
type input "Estevan Seniseros"
type input "E2SM"
type input "PG&E"
type input "810 Gilmore ave."
type input "Stockton"
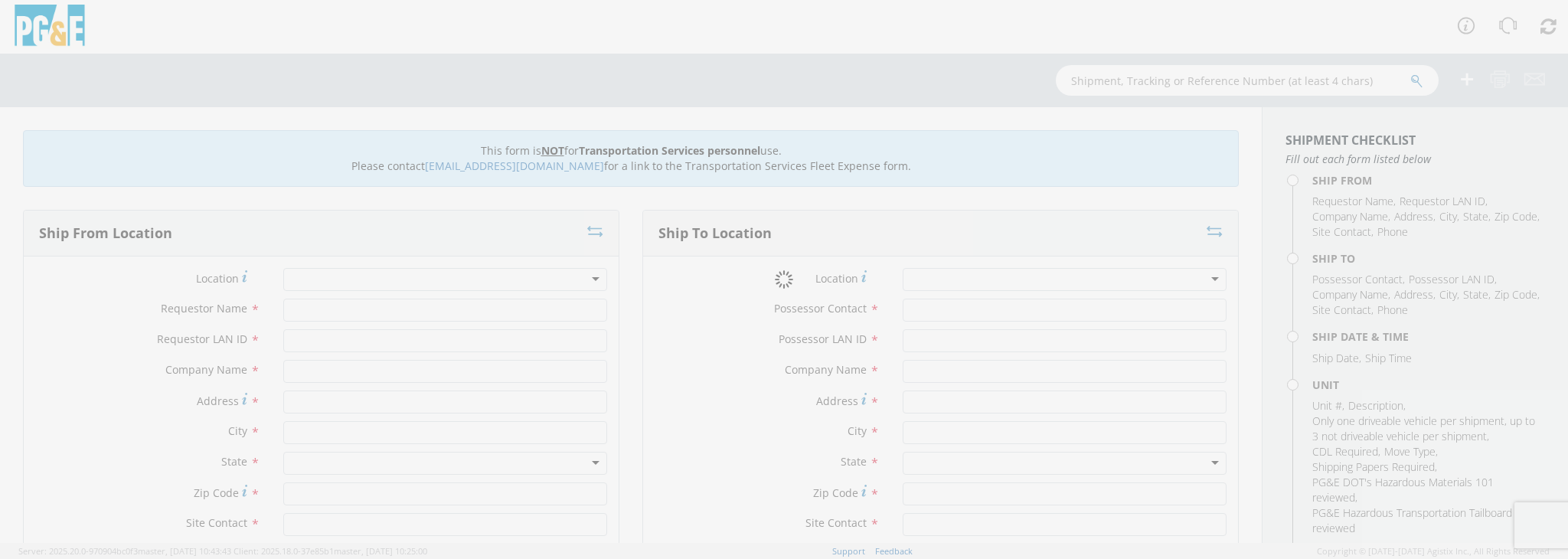
type input "95204"
type input "per Estevan Seniseros"
type input "510-468-7964"
type input "Jeff Clark"
type input "JUCN"
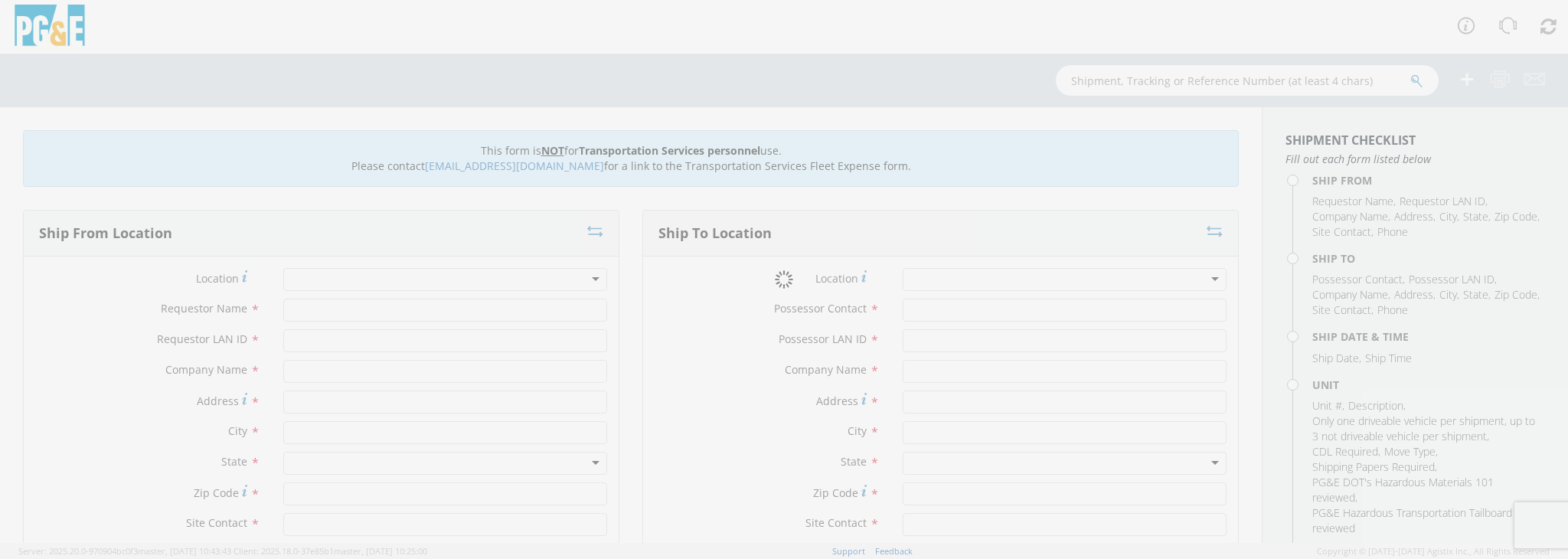
type input "PG&E"
type input "4636 MISSOURI FLAT ROAD"
type input "PLACERVILLE"
type input "95667"
type input "Jeff Clark"
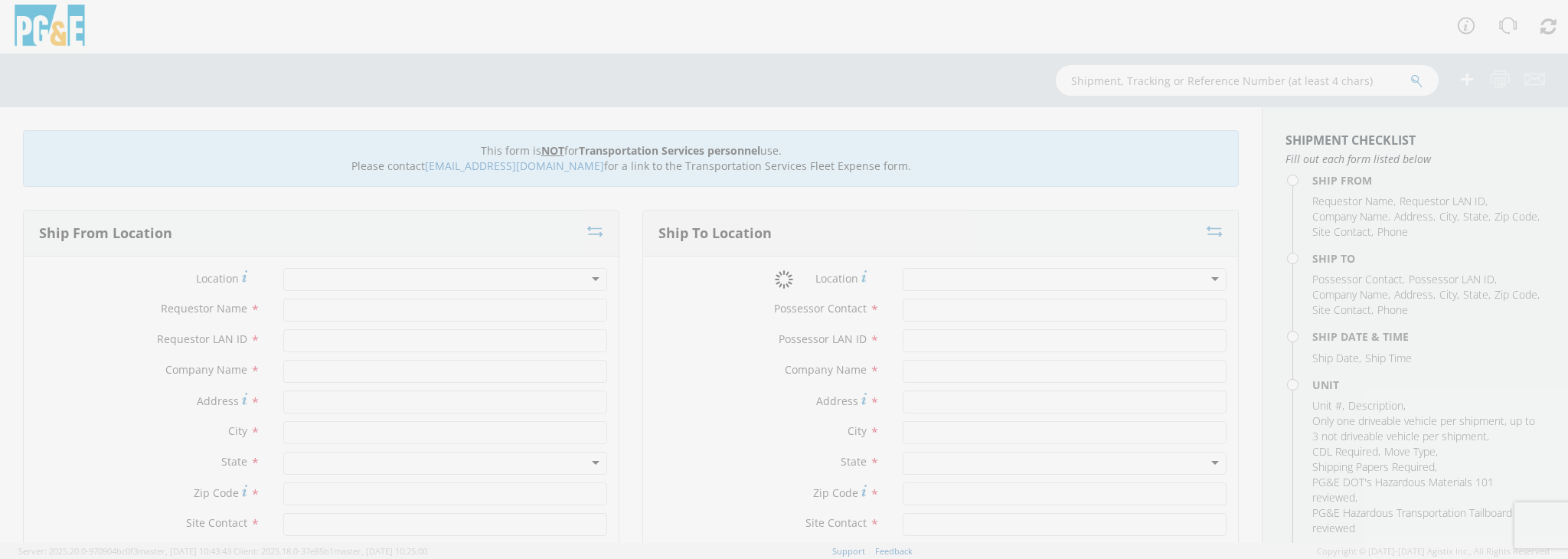
type input "530-523-3434"
type input "10/06/2025"
type input "40' CONTAINER"
type input "10000"
type input "40"
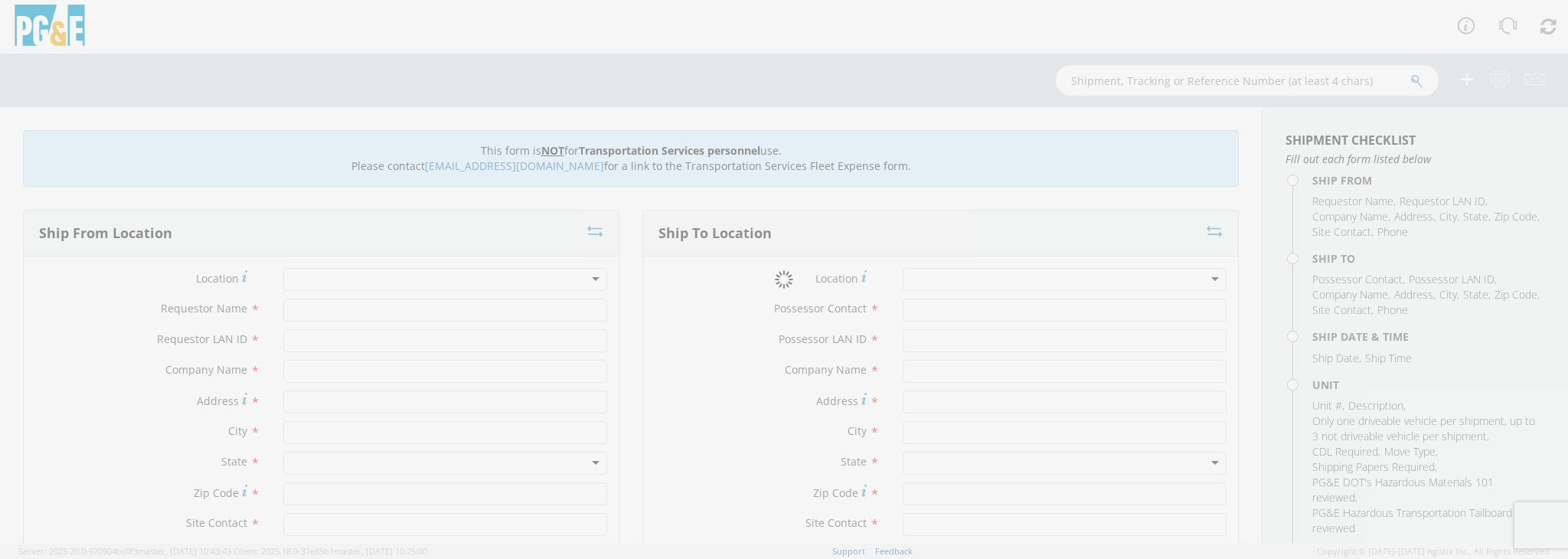
type input "8"
type input "10"
type input "7098697"
select select "15959"
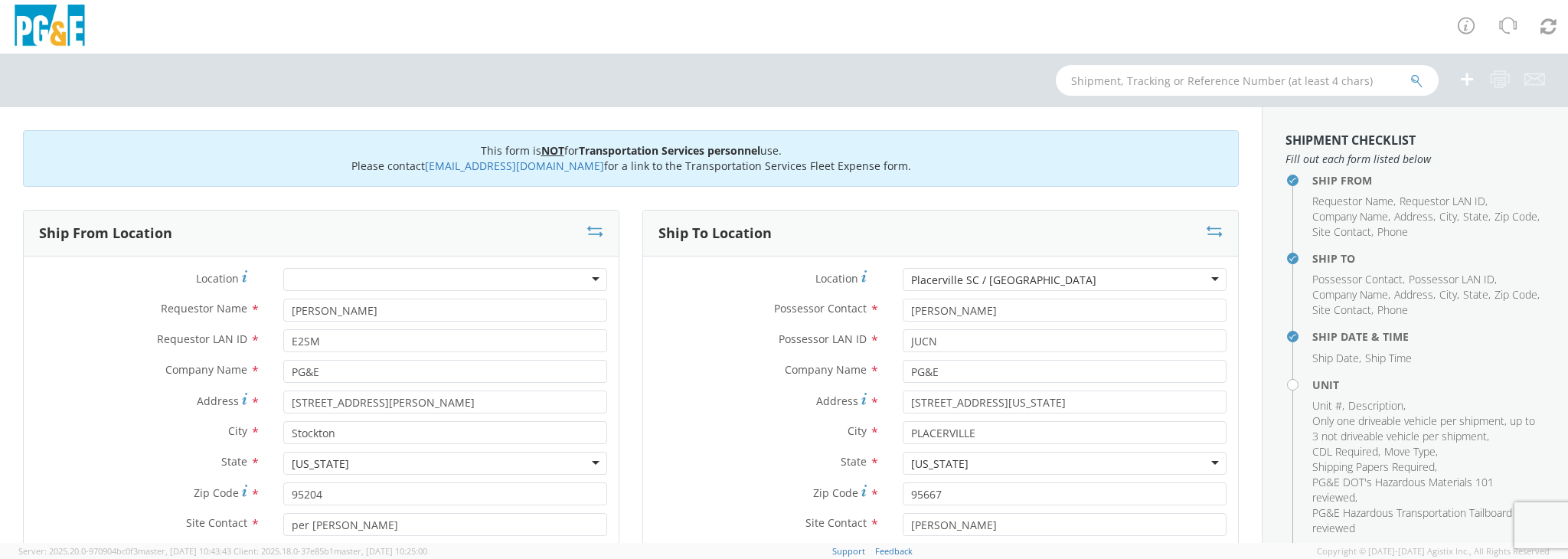
select select "Other"
click at [588, 231] on icon at bounding box center [595, 231] width 16 height 15
type input "Jeff Clark"
type input "JUCN"
type input "4636 MISSOURI FLAT ROAD"
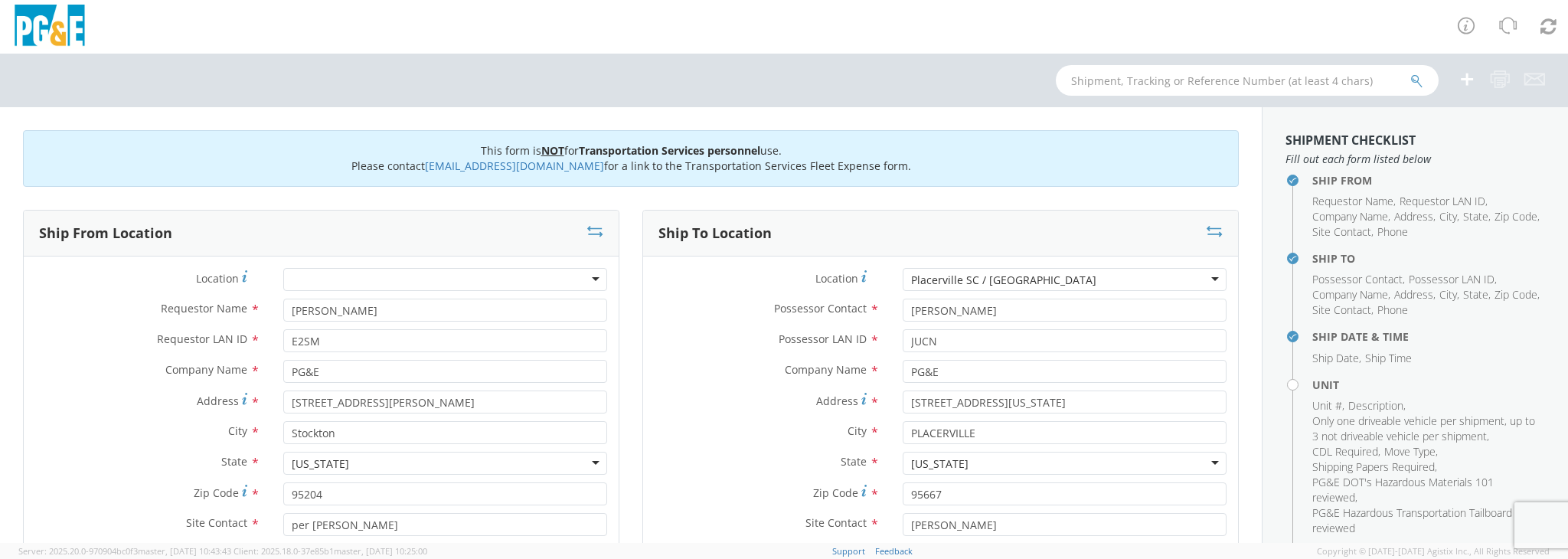
type input "PLACERVILLE"
type input "95667"
type input "Jeff Clark"
type input "530-523-3434"
type input "Estevan Seniseros"
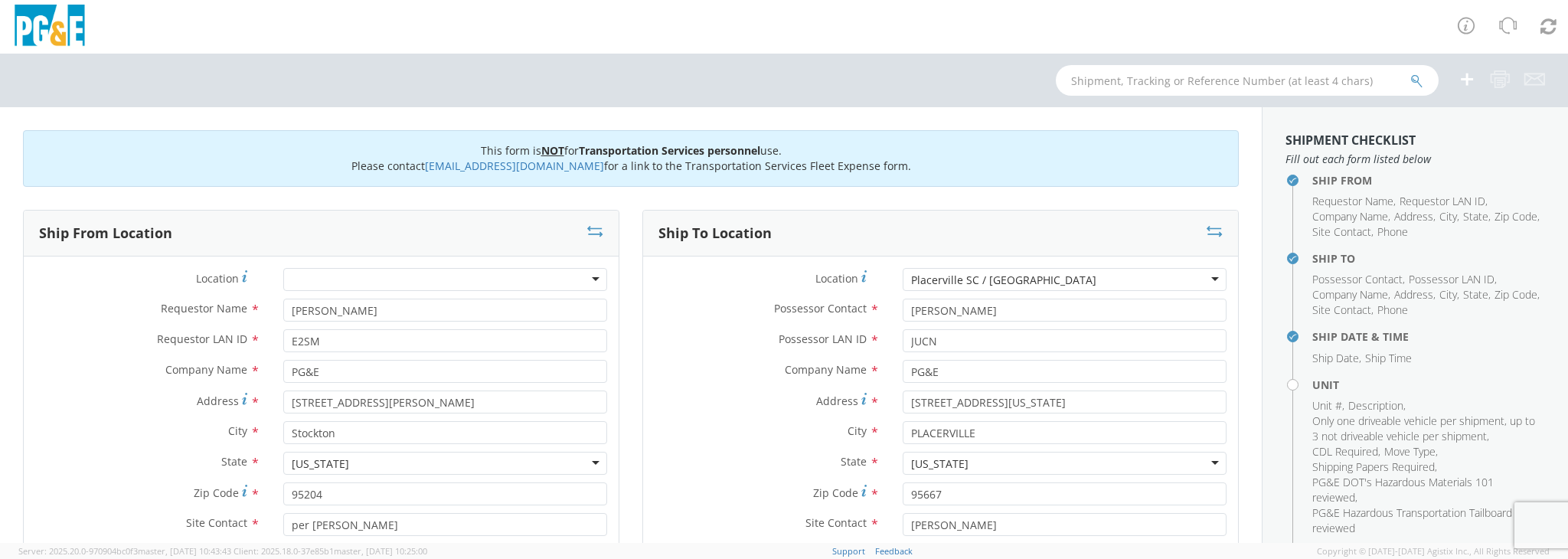
type input "E2SM"
type input "810 Gilmore ave."
type input "Stockton"
type input "95204"
type input "per Estevan Seniseros"
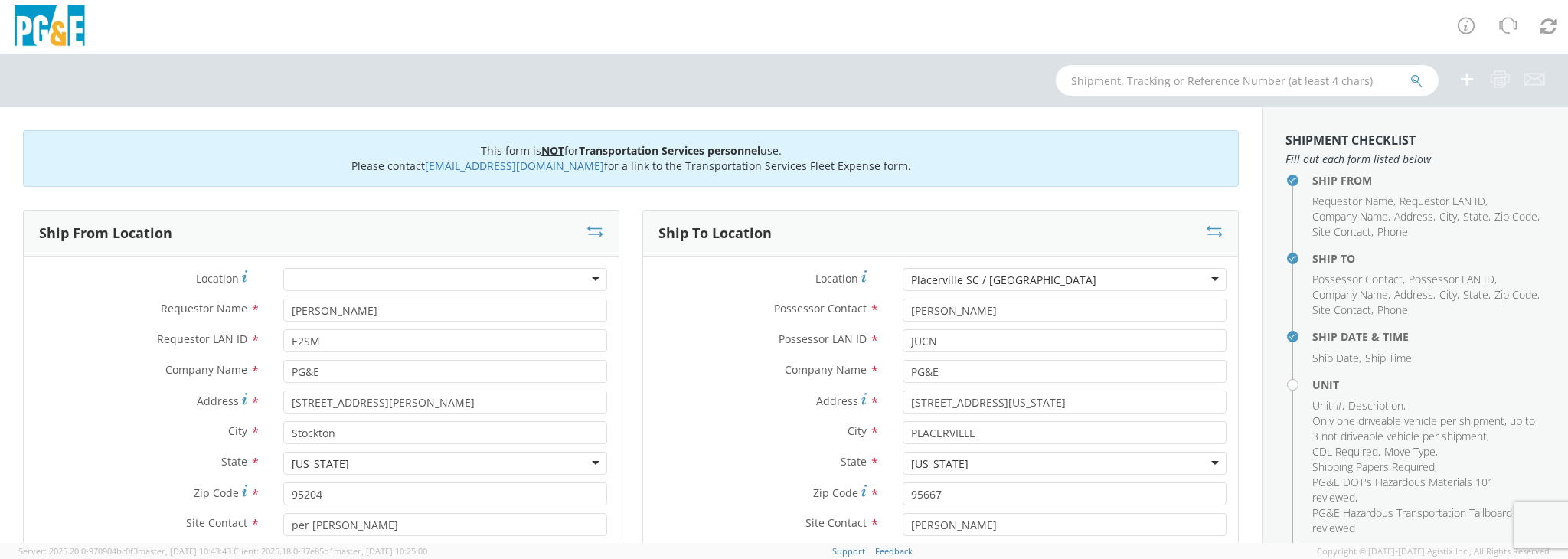
type input "510-468-7964"
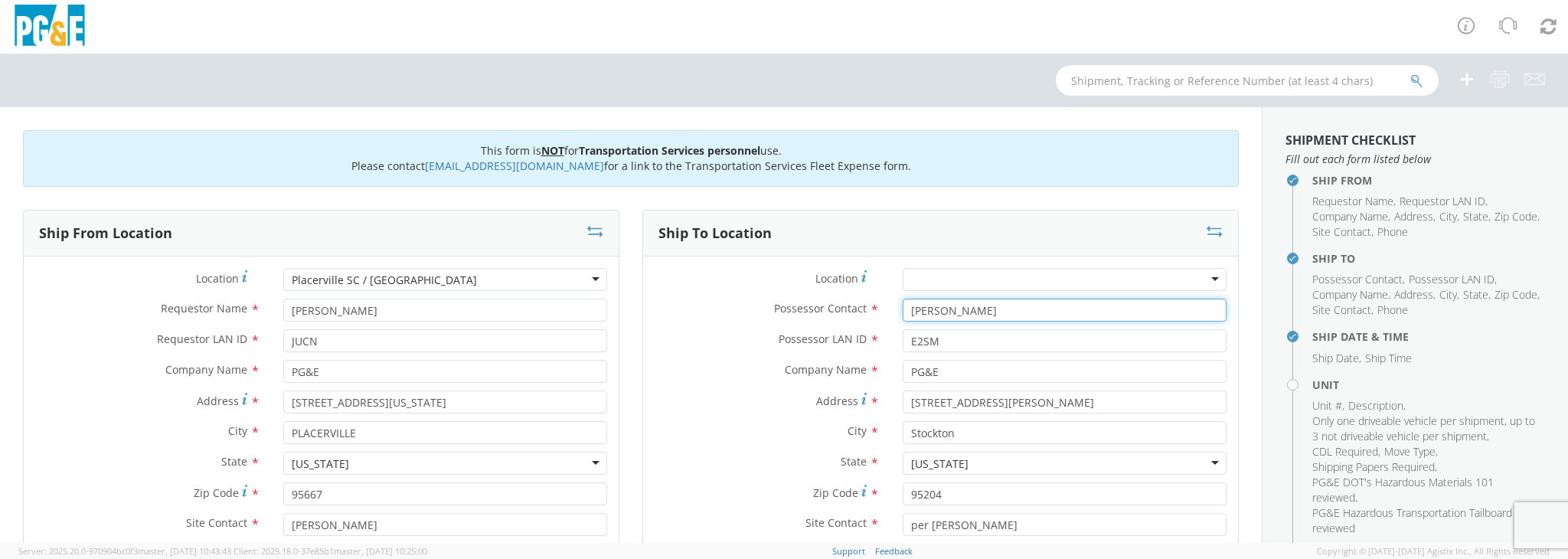
drag, startPoint x: 1060, startPoint y: 310, endPoint x: 858, endPoint y: 323, distance: 202.4
click at [858, 323] on div "Possessor Contact * Estevan Seniseros" at bounding box center [940, 314] width 595 height 31
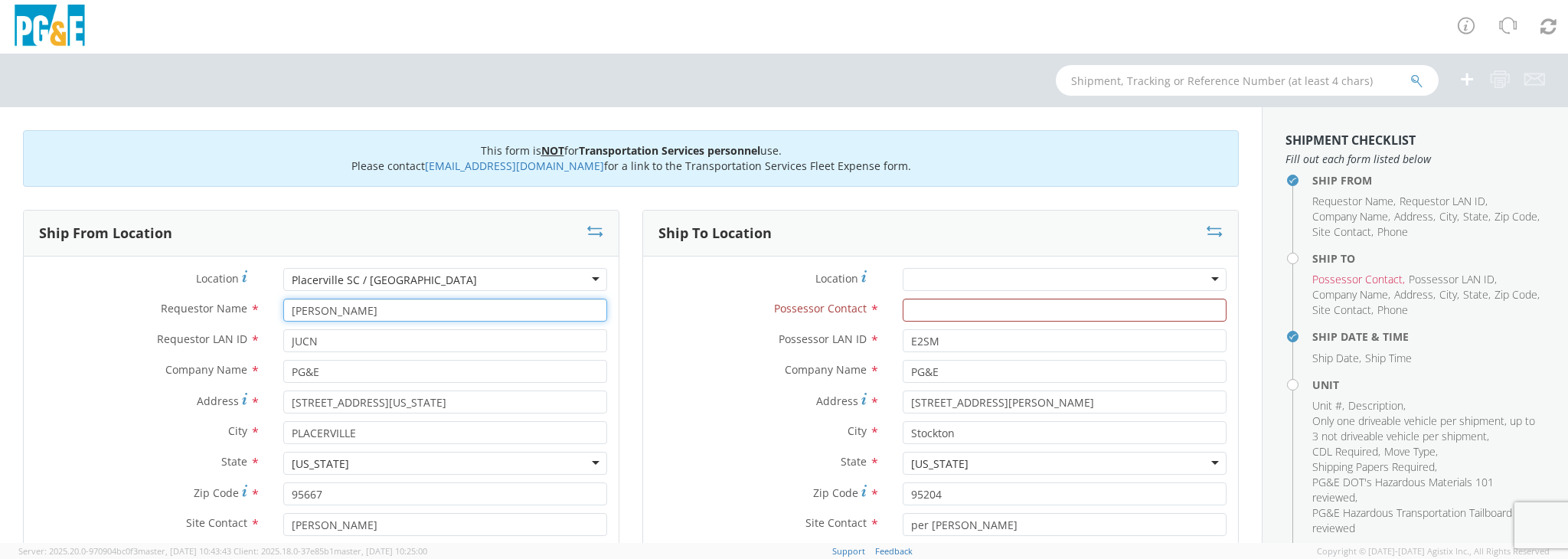
drag, startPoint x: 343, startPoint y: 314, endPoint x: 250, endPoint y: 318, distance: 93.1
click at [250, 318] on div "Requestor Name * Jeff Clark" at bounding box center [321, 310] width 595 height 23
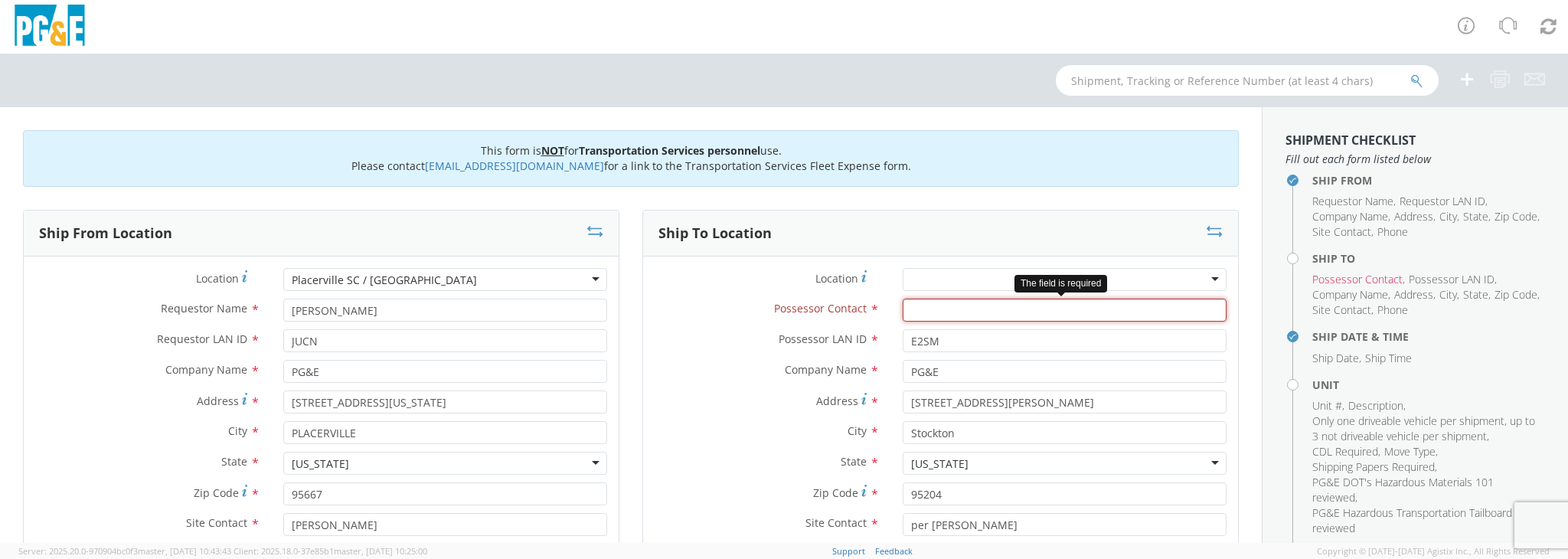
click at [940, 304] on input "Possessor Contact *" at bounding box center [1064, 310] width 323 height 23
paste input "Jeff Clark"
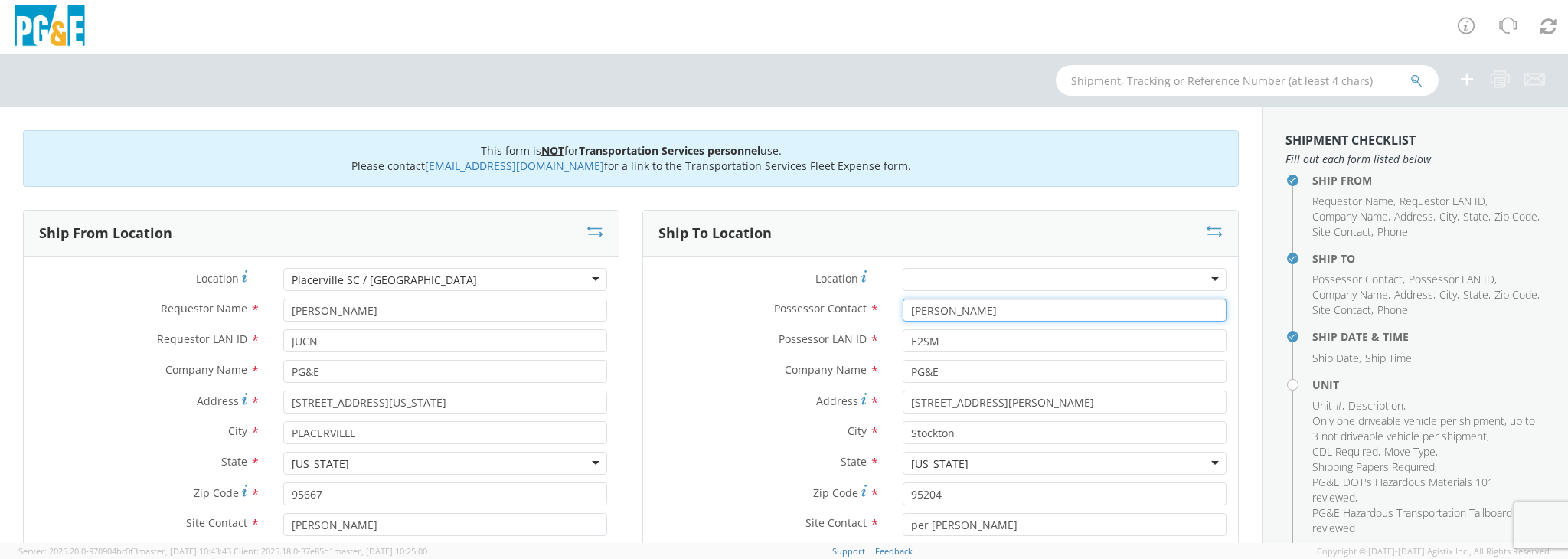
type input "Jeff Clark"
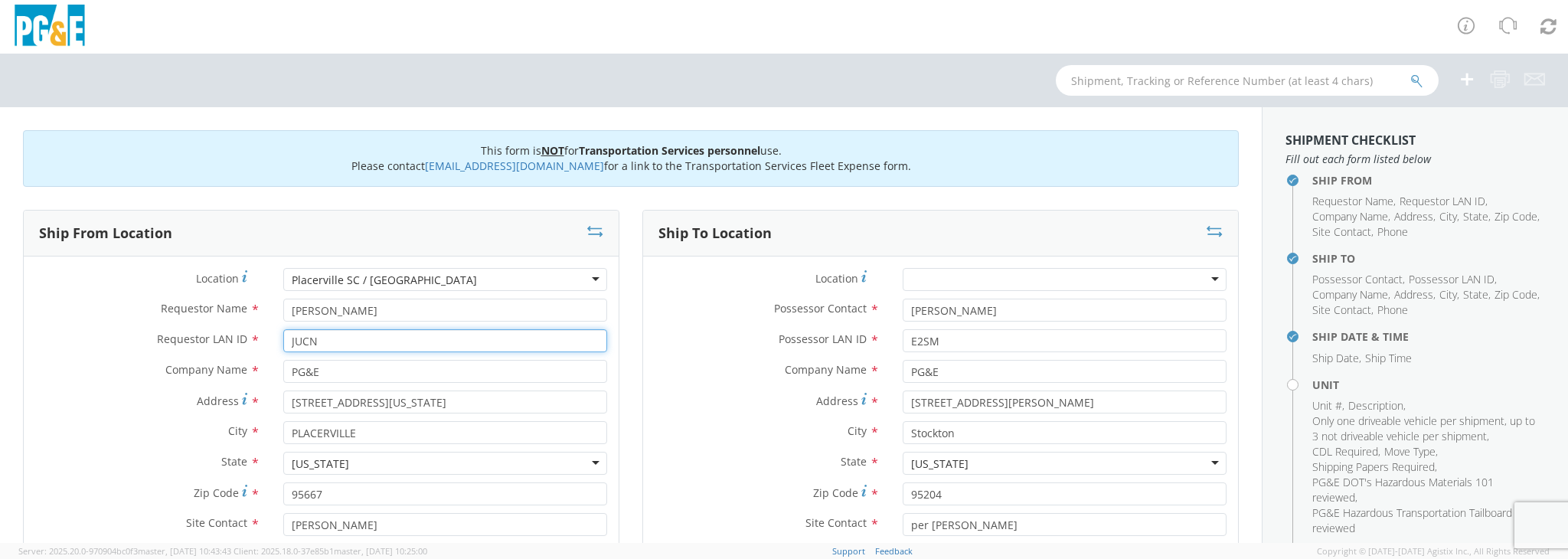
drag, startPoint x: 326, startPoint y: 341, endPoint x: 251, endPoint y: 345, distance: 75.1
click at [251, 345] on div "Requestor LAN ID * JUCN" at bounding box center [321, 341] width 595 height 23
drag, startPoint x: 945, startPoint y: 340, endPoint x: 770, endPoint y: 351, distance: 175.3
click at [770, 351] on div "Possessor LAN ID * E2SM" at bounding box center [940, 341] width 595 height 23
paste input "JUCN"
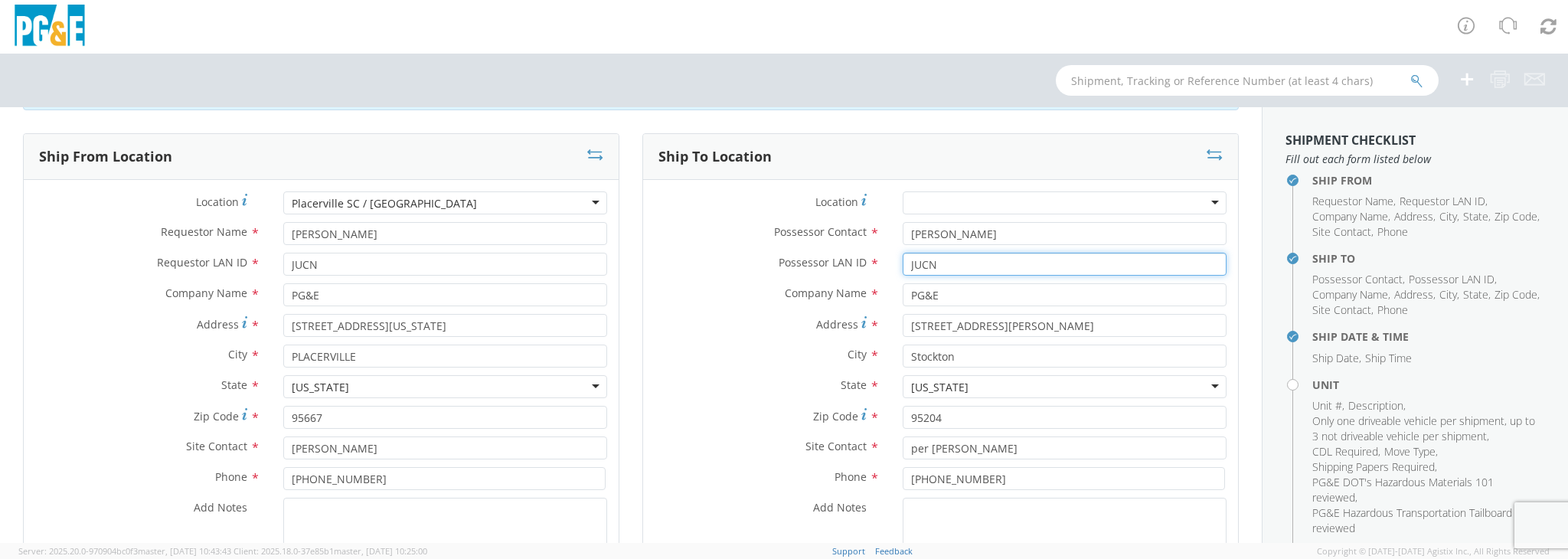
scroll to position [153, 0]
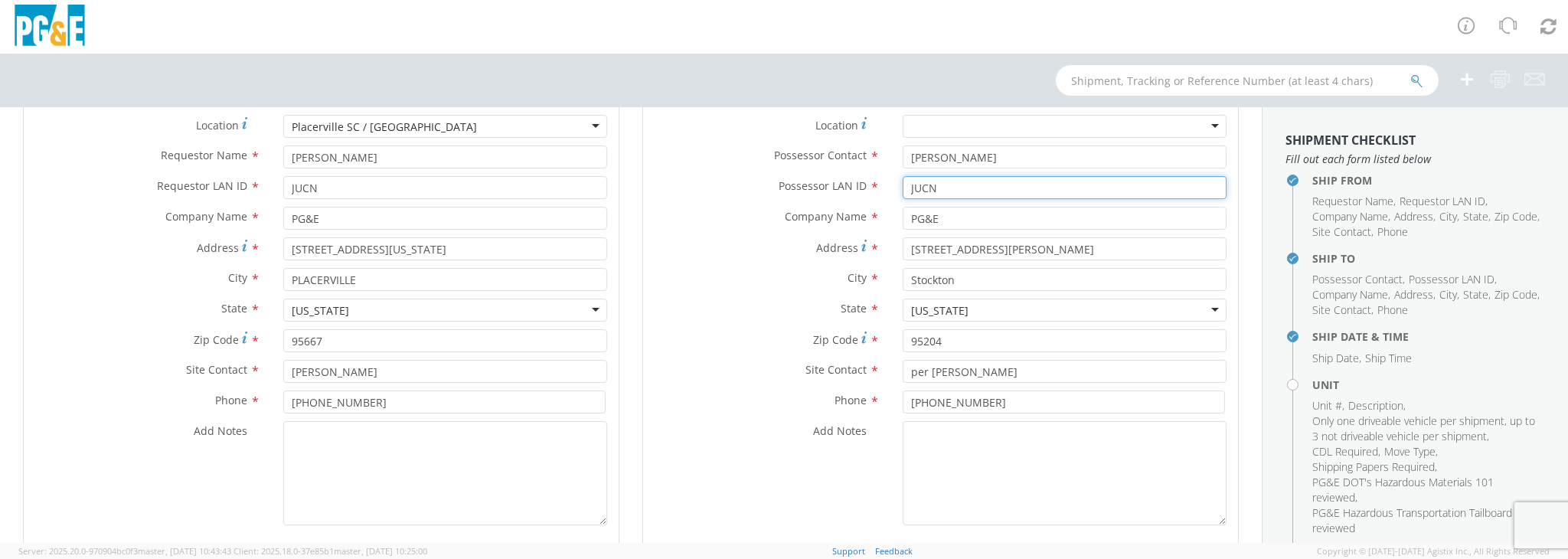
type input "JUCN"
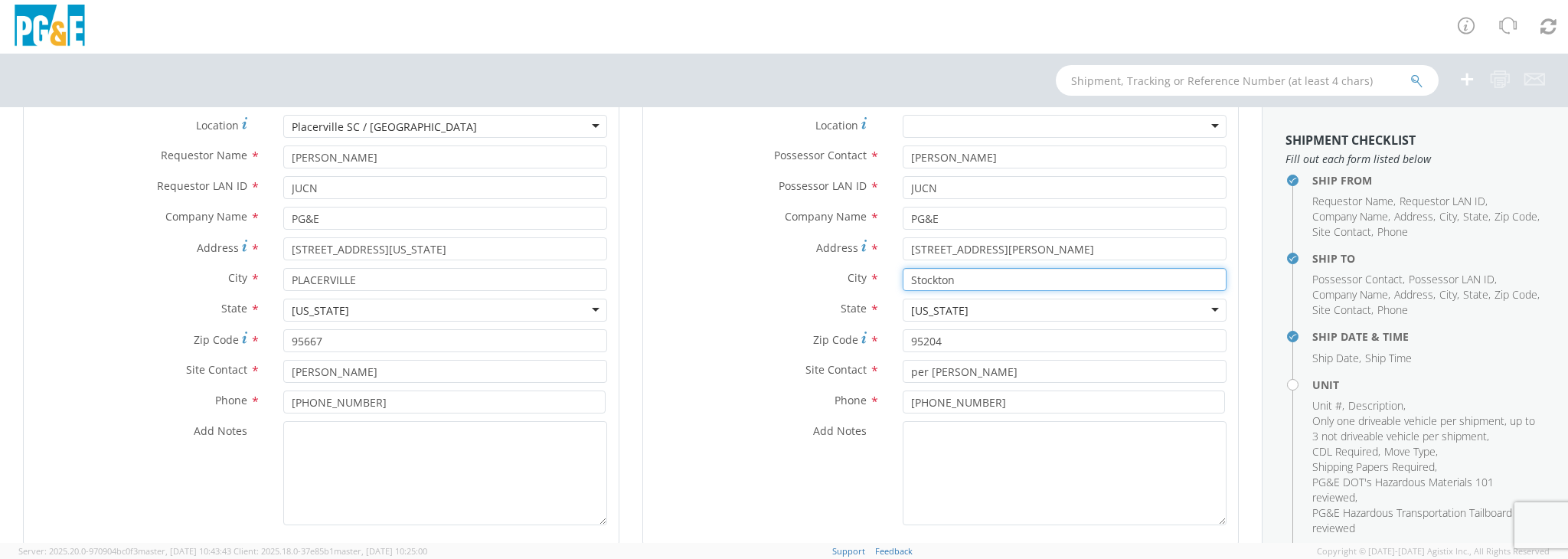
drag, startPoint x: 992, startPoint y: 282, endPoint x: 849, endPoint y: 289, distance: 143.2
click at [849, 289] on div "City * Stockton" at bounding box center [940, 280] width 595 height 23
type input "g"
drag, startPoint x: 966, startPoint y: 282, endPoint x: 843, endPoint y: 276, distance: 123.1
click at [843, 276] on div "City * Gilmore" at bounding box center [940, 280] width 595 height 23
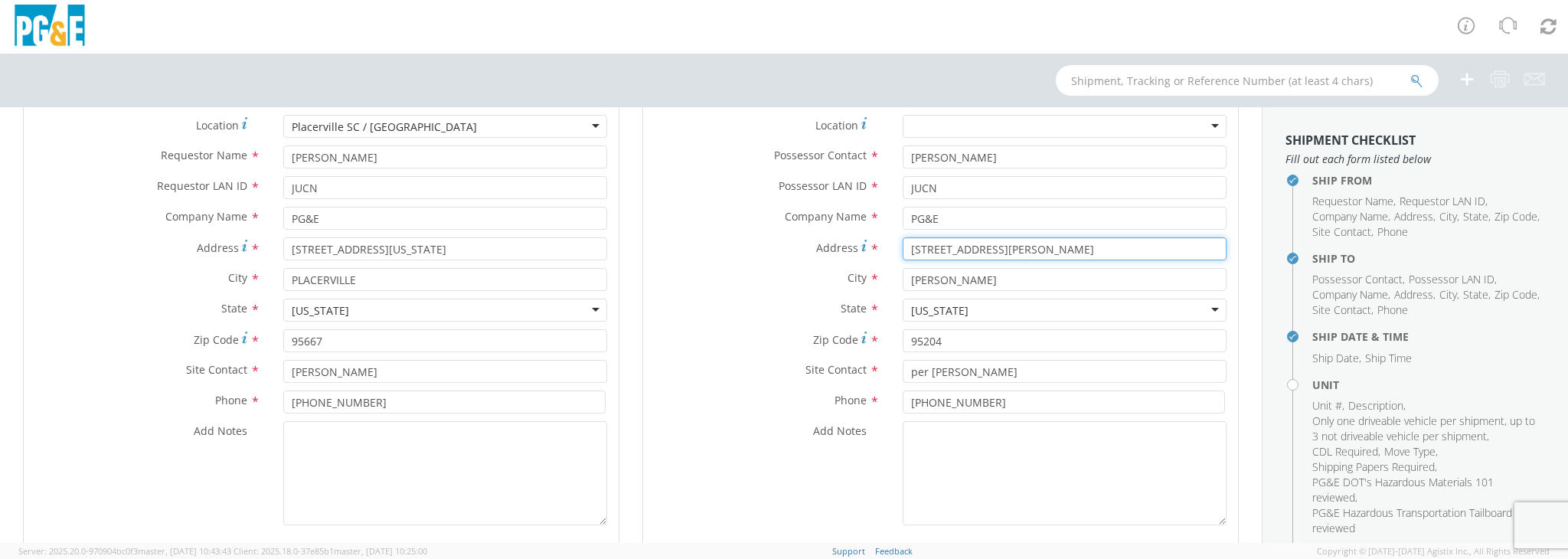
click at [1039, 241] on input "810 Gilmore ave." at bounding box center [1064, 249] width 323 height 23
drag, startPoint x: 957, startPoint y: 286, endPoint x: 841, endPoint y: 310, distance: 118.5
click at [841, 299] on div "Location * (OBSOLETE) BURNEY SC - GC TRAILER (OBSOLETE) BURNEY SC - HYDRO TRAIL…" at bounding box center [940, 325] width 595 height 419
type input "Camino"
drag, startPoint x: 957, startPoint y: 252, endPoint x: 863, endPoint y: 252, distance: 94.0
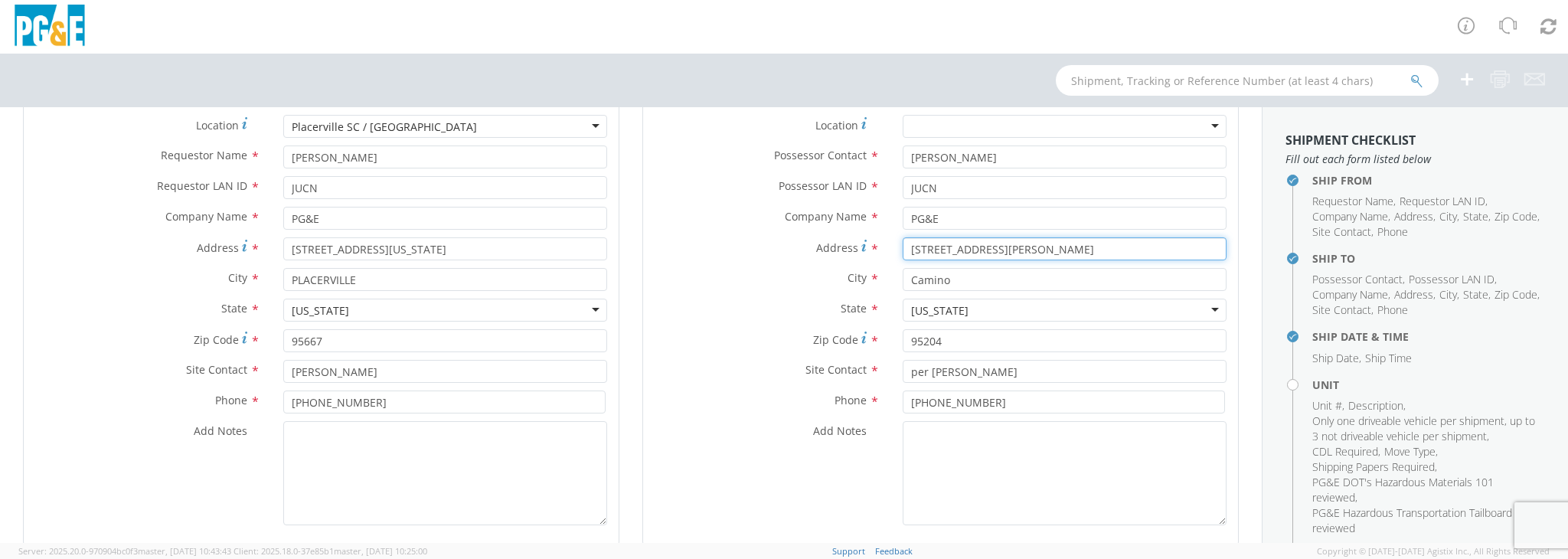
click at [863, 252] on div "Address * 810 Gilmore ave." at bounding box center [940, 249] width 595 height 23
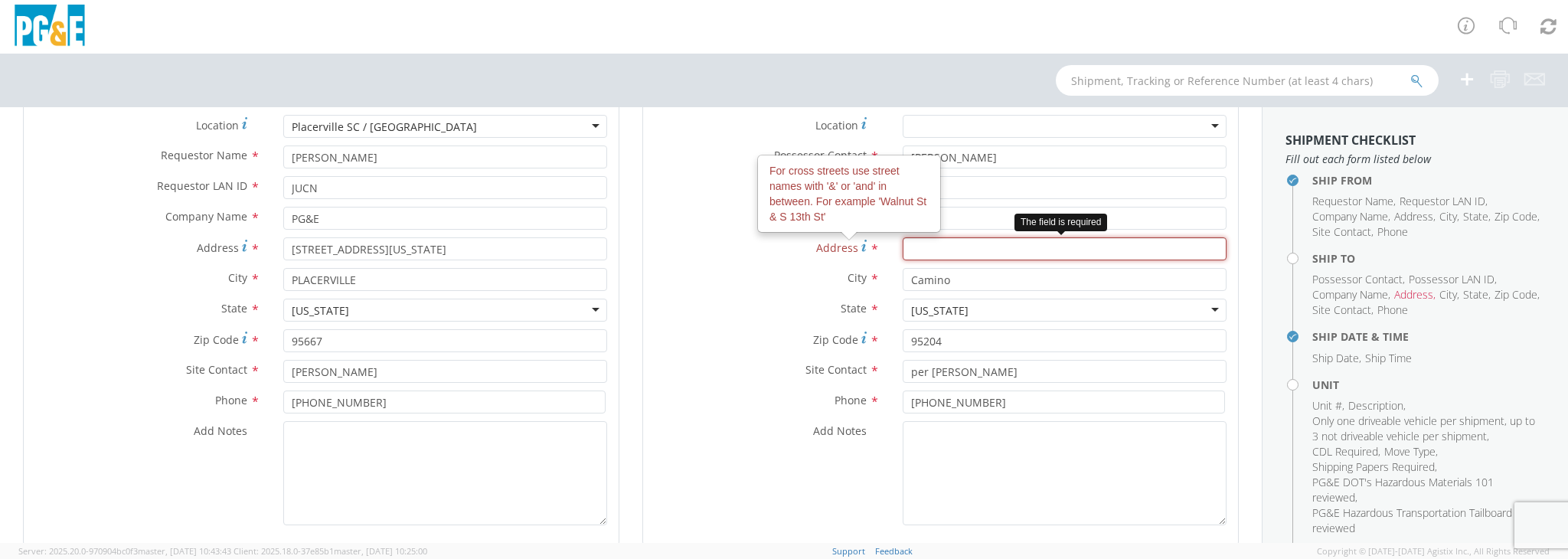
click at [936, 248] on input "Address For cross streets use street names with '&' or 'and' in between. For ex…" at bounding box center [1064, 249] width 323 height 23
paste input "7015 Logyard Rd"
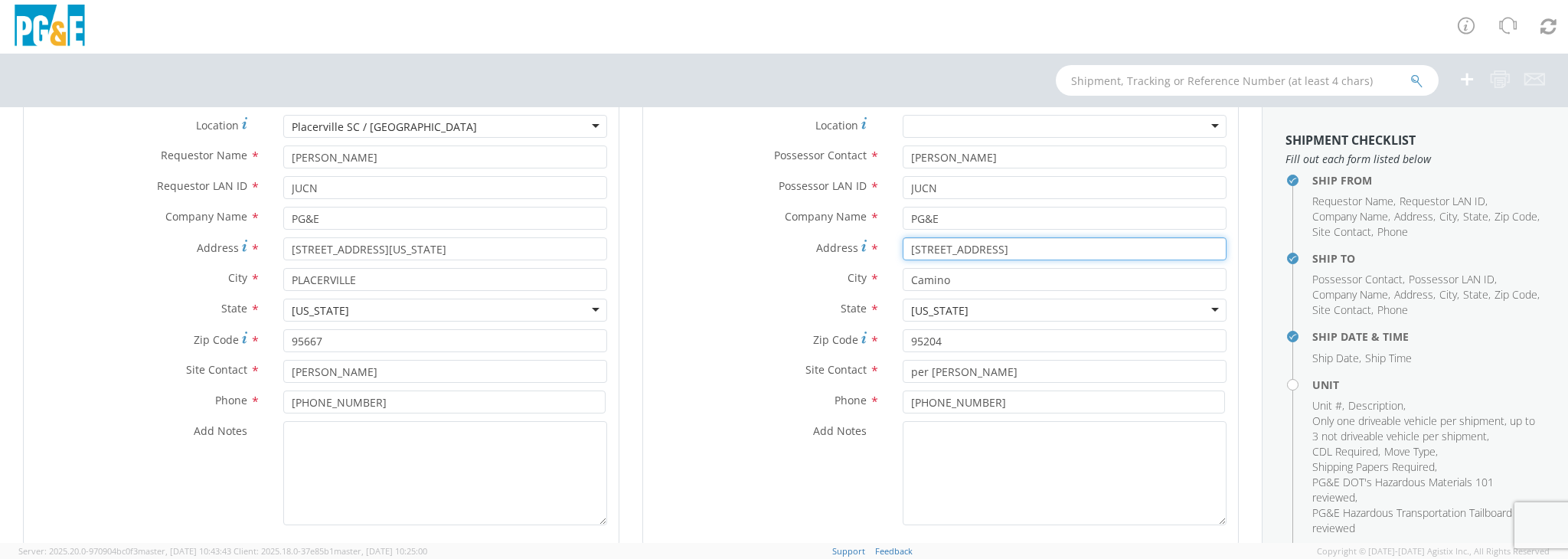
type input "7015 Logyard Rd"
click at [974, 280] on input "Camino" at bounding box center [1064, 280] width 323 height 23
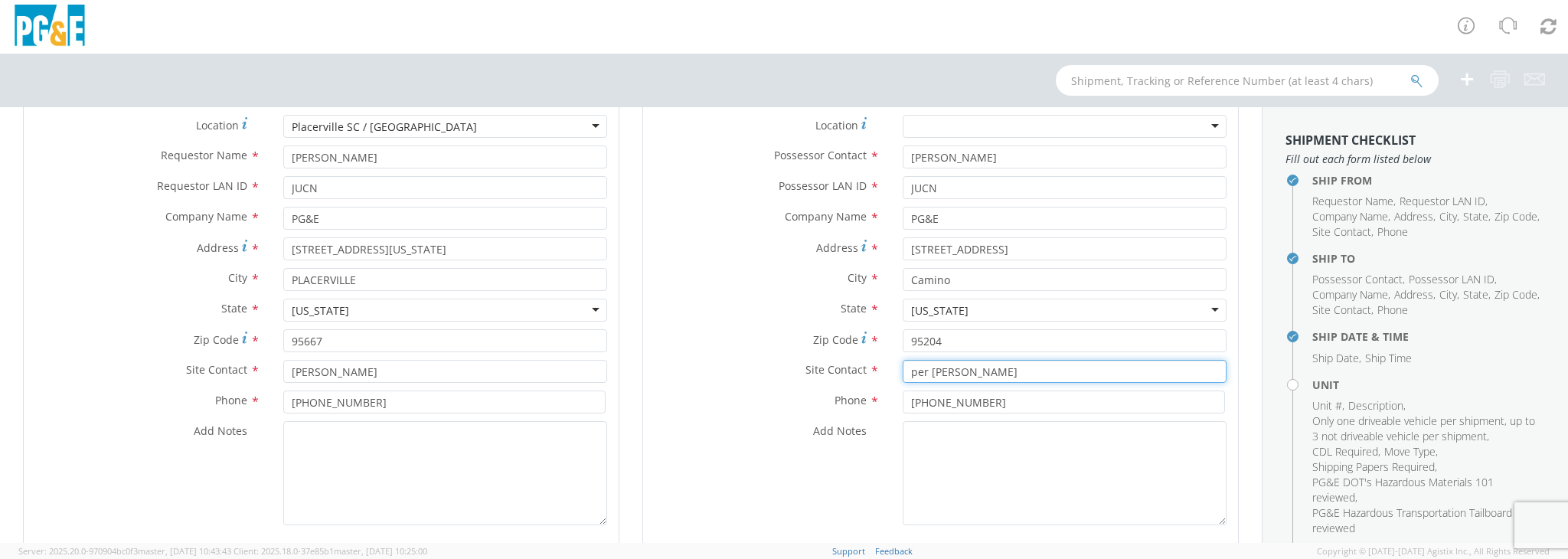
drag, startPoint x: 1015, startPoint y: 372, endPoint x: 847, endPoint y: 368, distance: 168.0
click at [847, 368] on div "Site Contact * per Estevan Seniseros" at bounding box center [940, 372] width 595 height 23
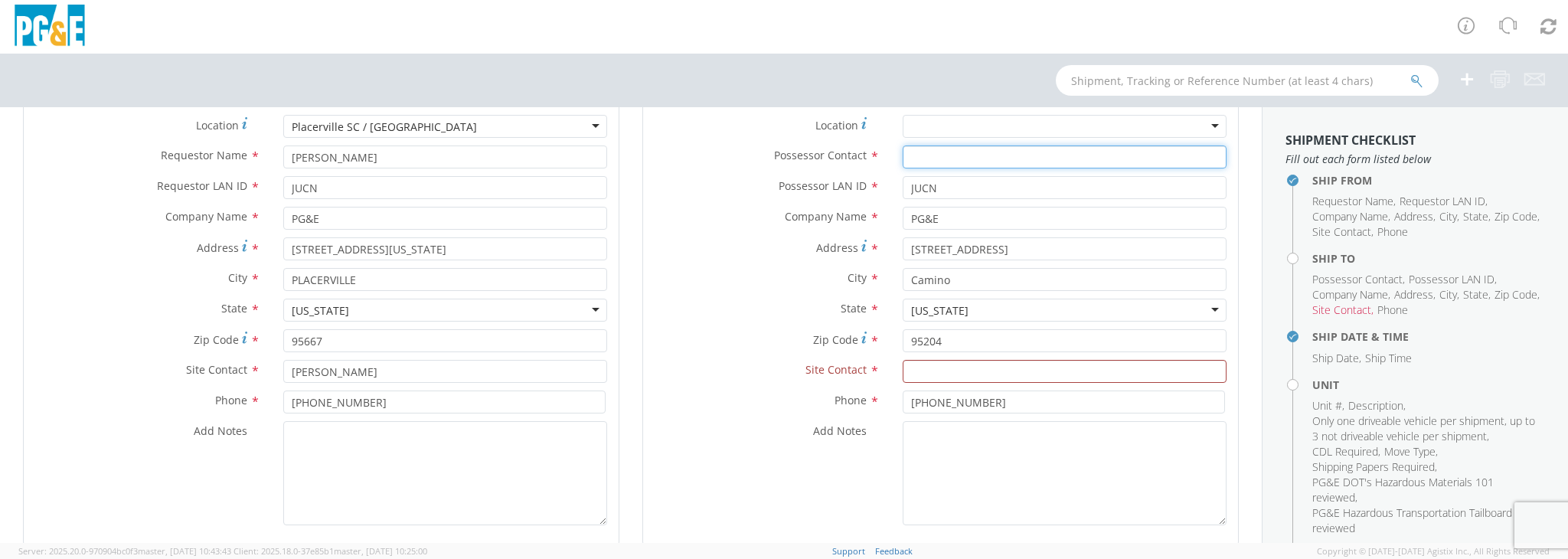
drag, startPoint x: 975, startPoint y: 157, endPoint x: 874, endPoint y: 157, distance: 101.0
click at [874, 157] on div "Possessor Contact *" at bounding box center [940, 157] width 595 height 23
type input "Jeff Clark"
drag, startPoint x: 983, startPoint y: 154, endPoint x: 855, endPoint y: 157, distance: 128.0
click at [855, 157] on div "Possessor Contact * Jeff Clark" at bounding box center [940, 157] width 595 height 23
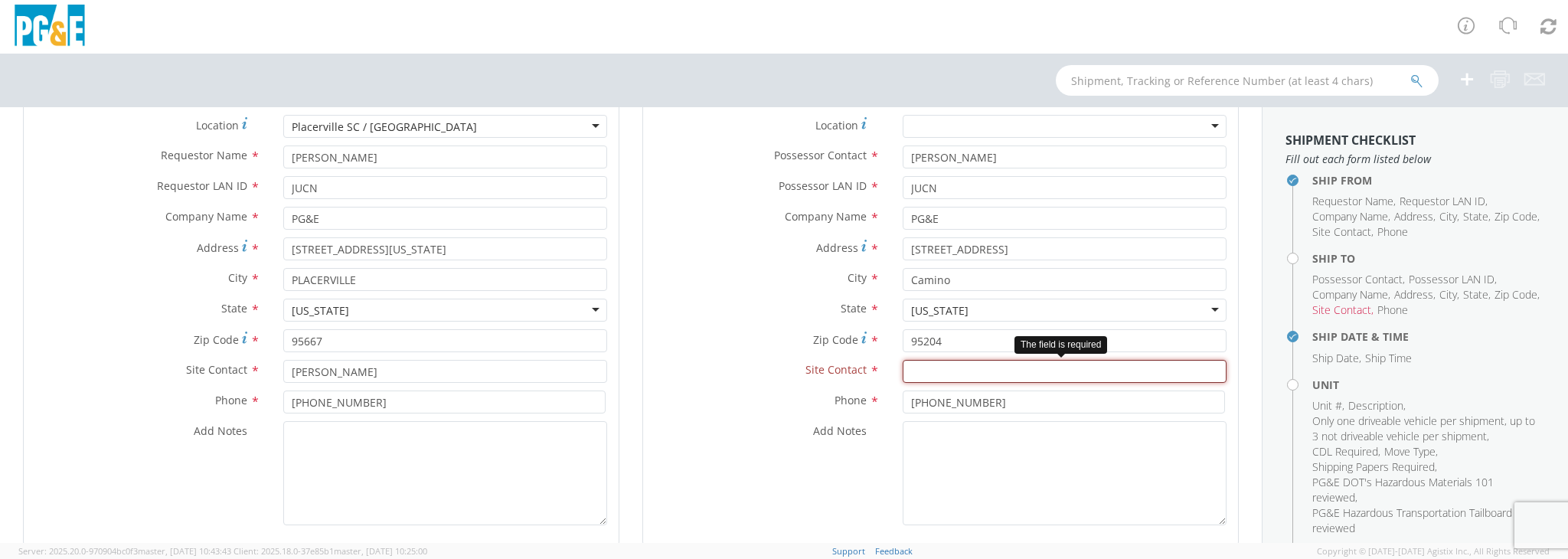
click at [957, 367] on input "text" at bounding box center [1064, 372] width 323 height 23
paste input "Jeff Clark"
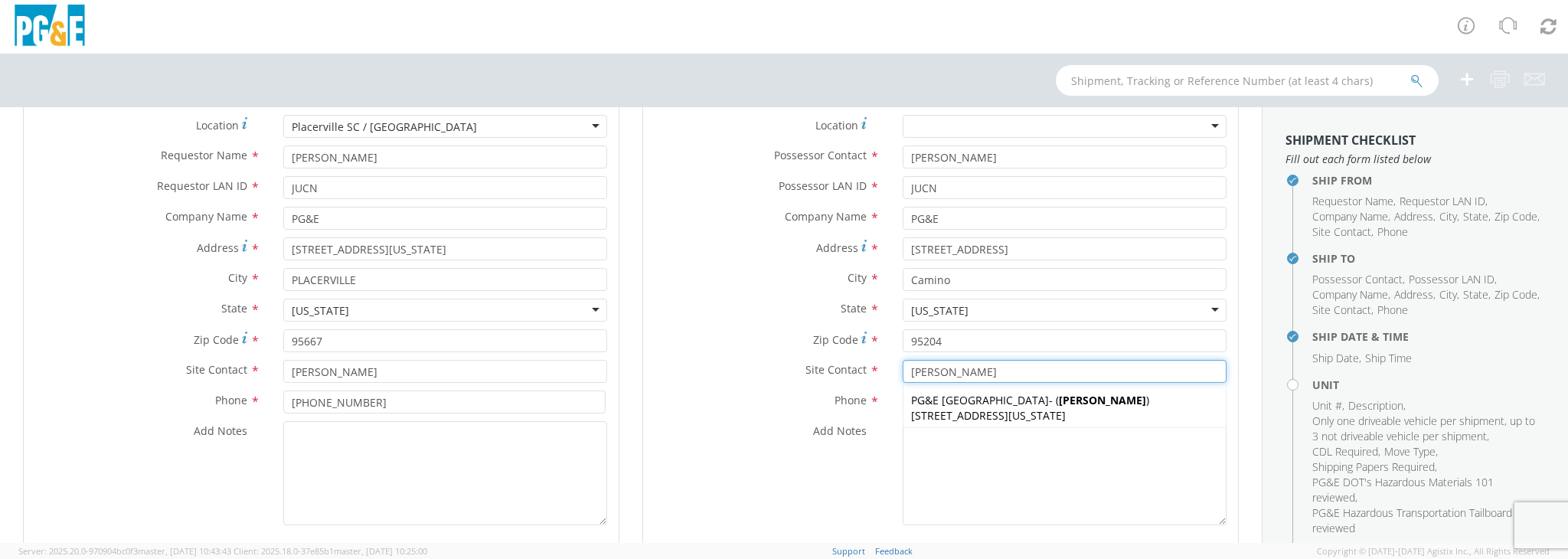
type input "Jeff Clark"
click at [934, 448] on textarea "Add Notes *" at bounding box center [1064, 473] width 323 height 104
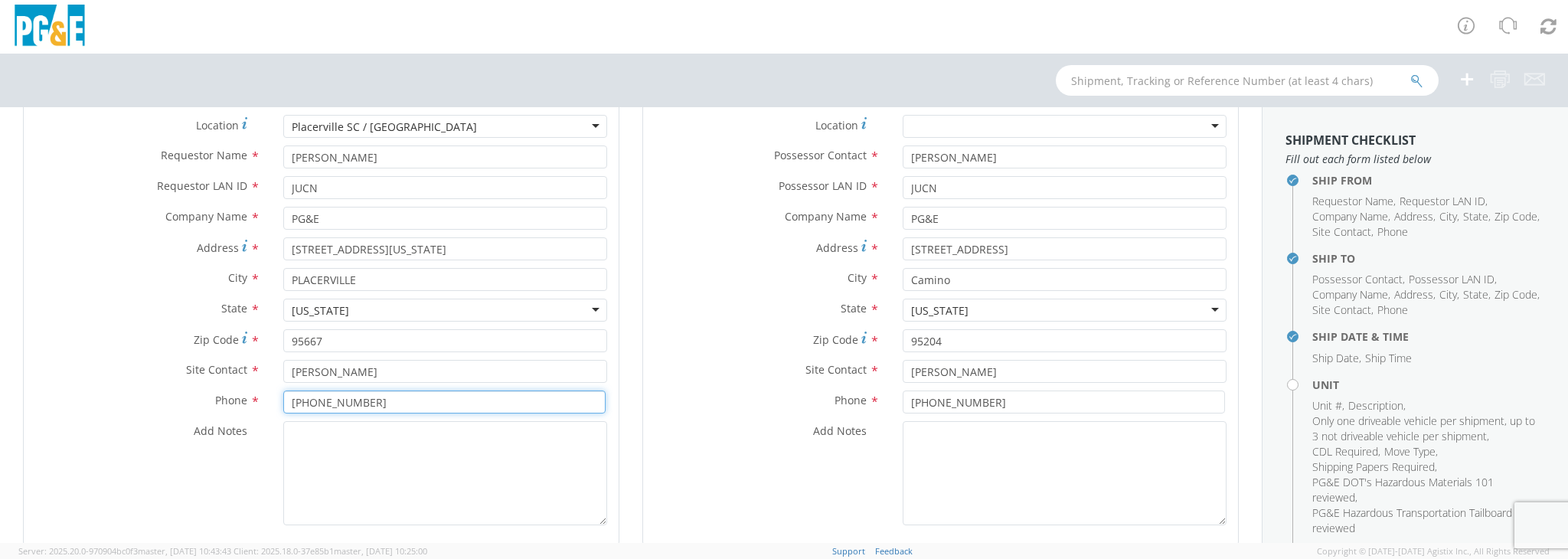
drag, startPoint x: 383, startPoint y: 406, endPoint x: 255, endPoint y: 408, distance: 128.0
click at [255, 408] on div "Phone * 530-523-3434" at bounding box center [321, 402] width 595 height 23
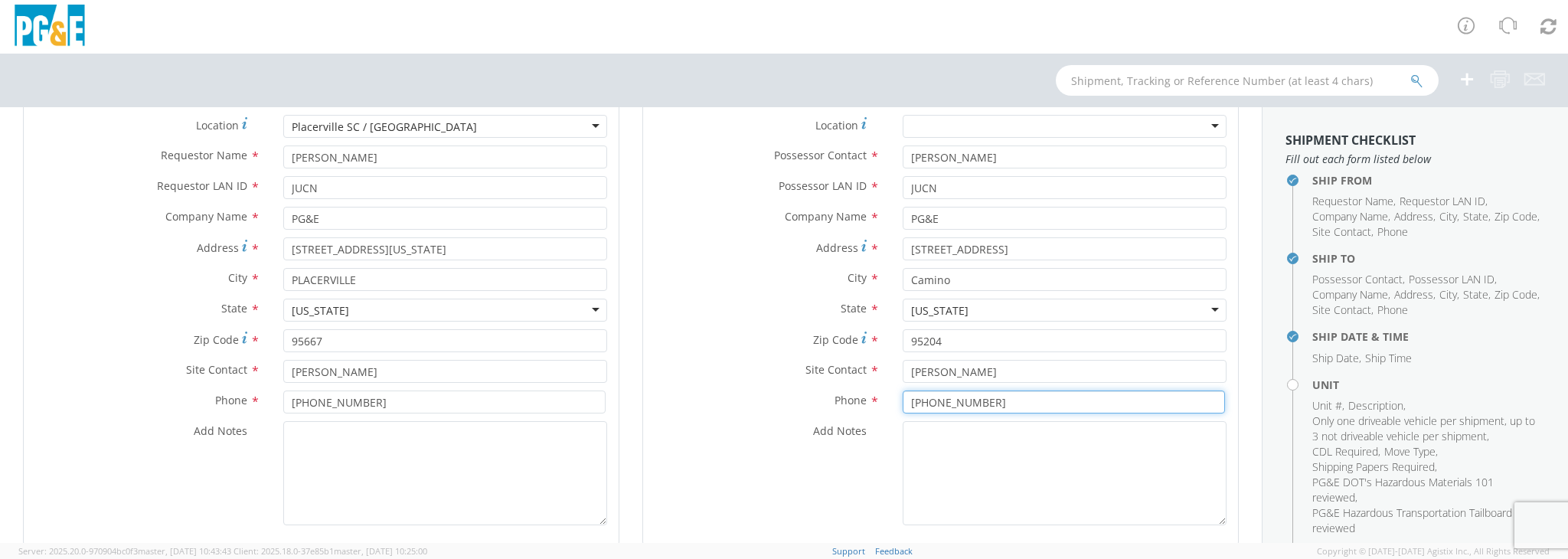
drag, startPoint x: 984, startPoint y: 402, endPoint x: 859, endPoint y: 408, distance: 125.1
click at [859, 408] on div "Phone * 510-468-7964" at bounding box center [940, 402] width 595 height 23
paste input "30-523-343"
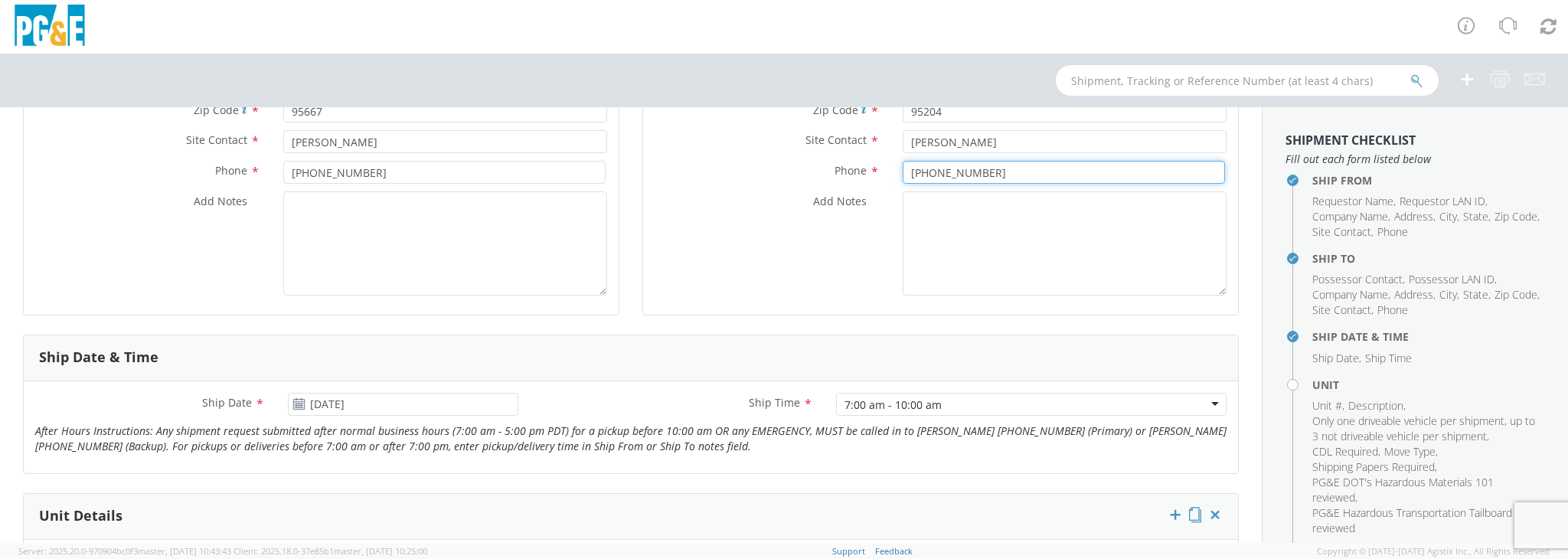
scroll to position [307, 0]
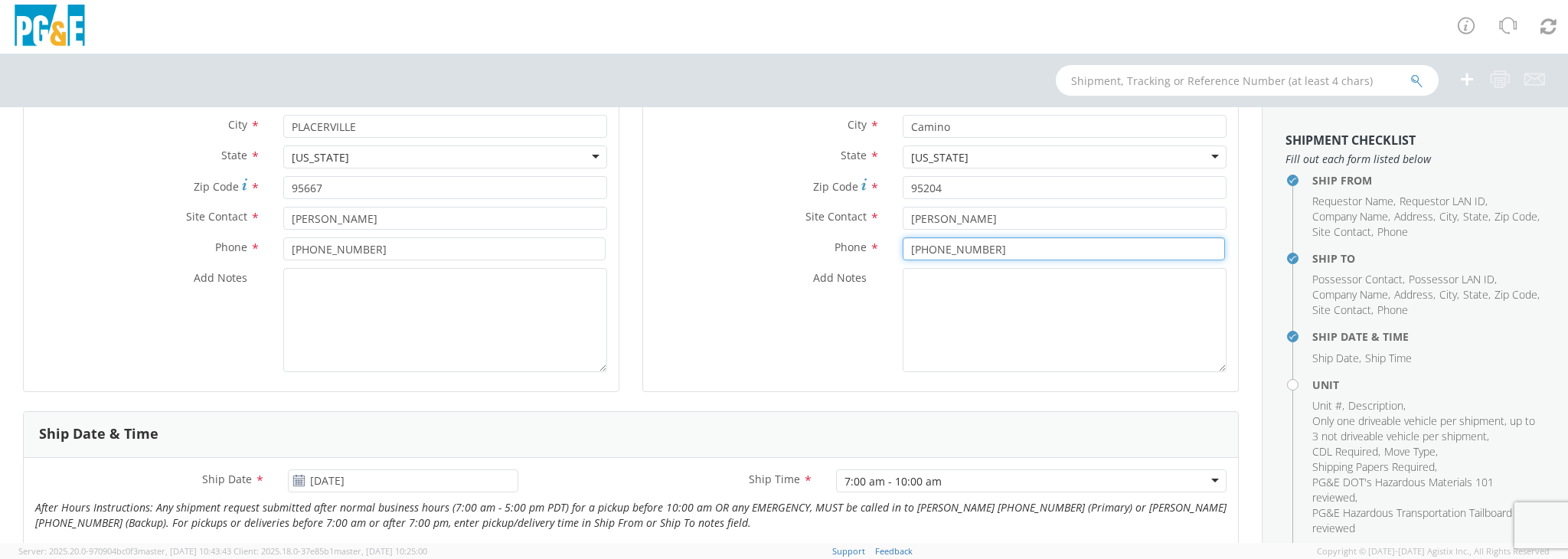
type input "530-523-3434"
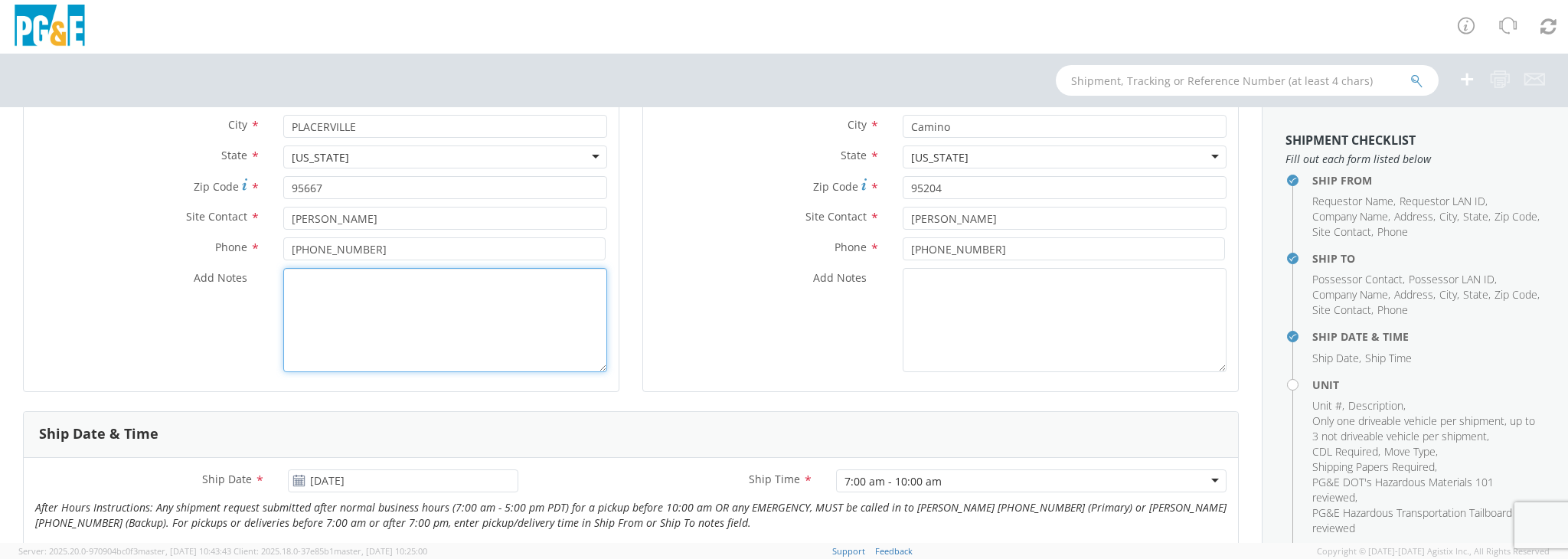
click at [470, 289] on textarea "Add Notes *" at bounding box center [444, 320] width 323 height 104
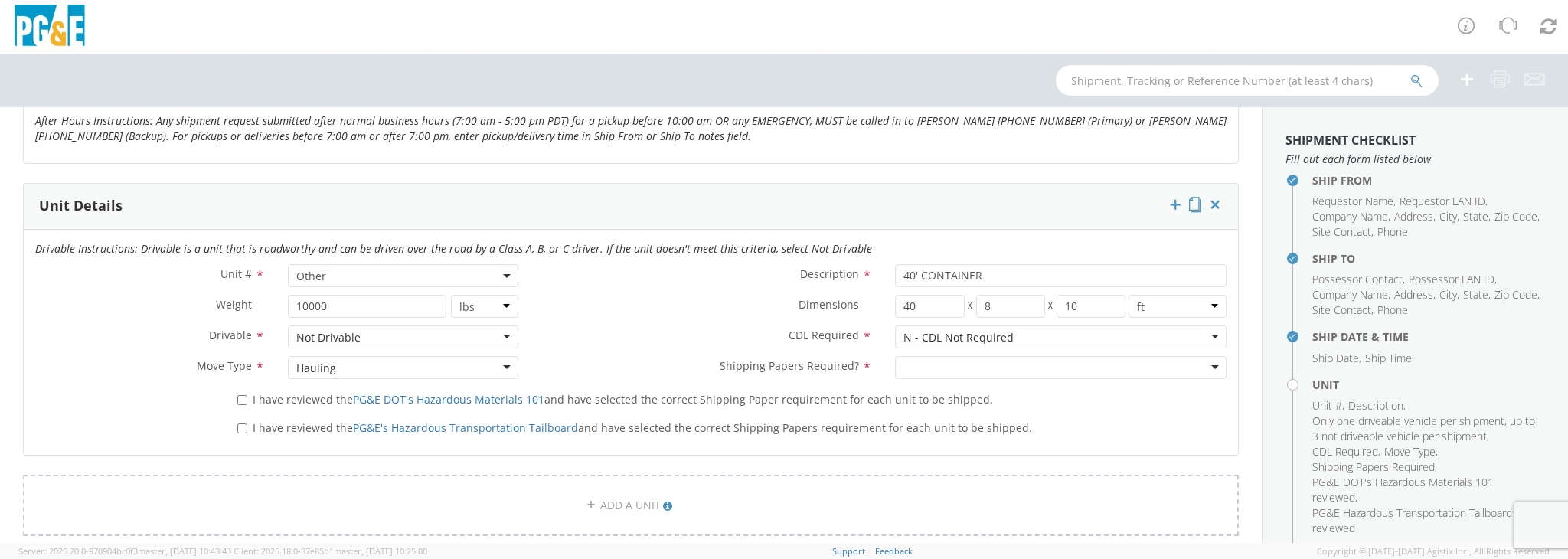
scroll to position [766, 0]
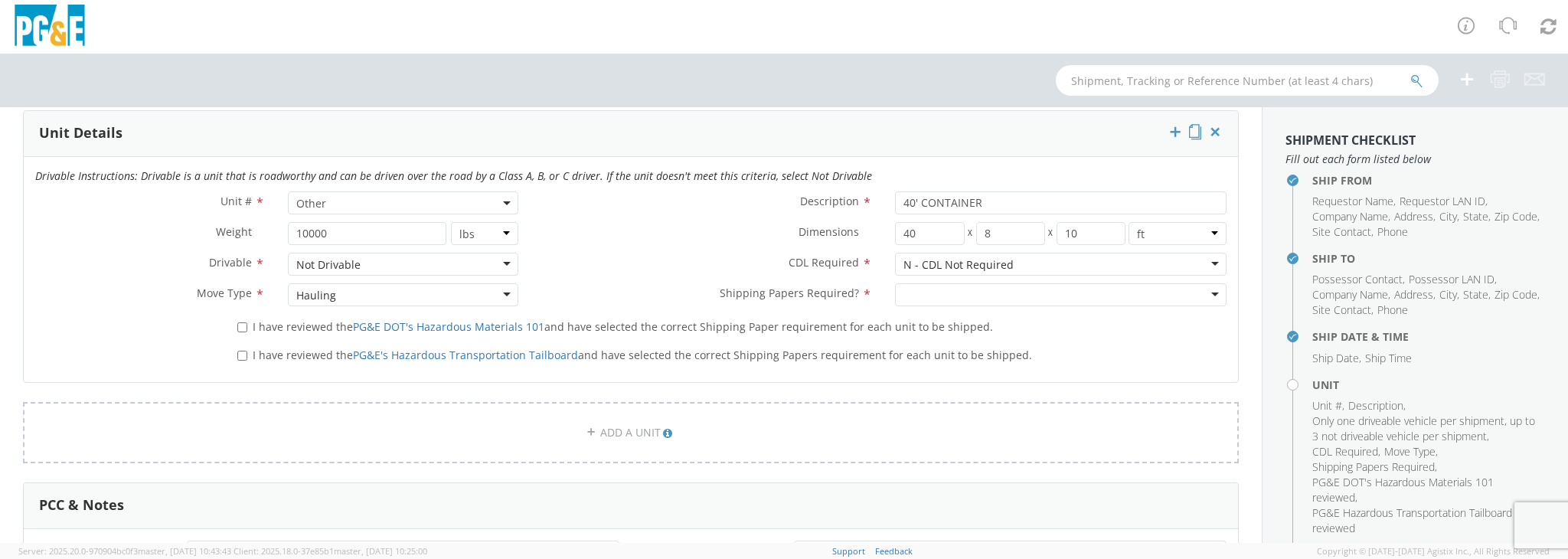
click at [1007, 295] on div at bounding box center [1060, 295] width 332 height 23
click at [241, 325] on input "I have reviewed the PG&E DOT's Hazardous Materials 101 and have selected the co…" at bounding box center [242, 328] width 10 height 10
checkbox input "true"
click at [240, 353] on input "I have reviewed the PG&E's Hazardous Transportation Tailboard and have selected…" at bounding box center [242, 356] width 10 height 10
checkbox input "true"
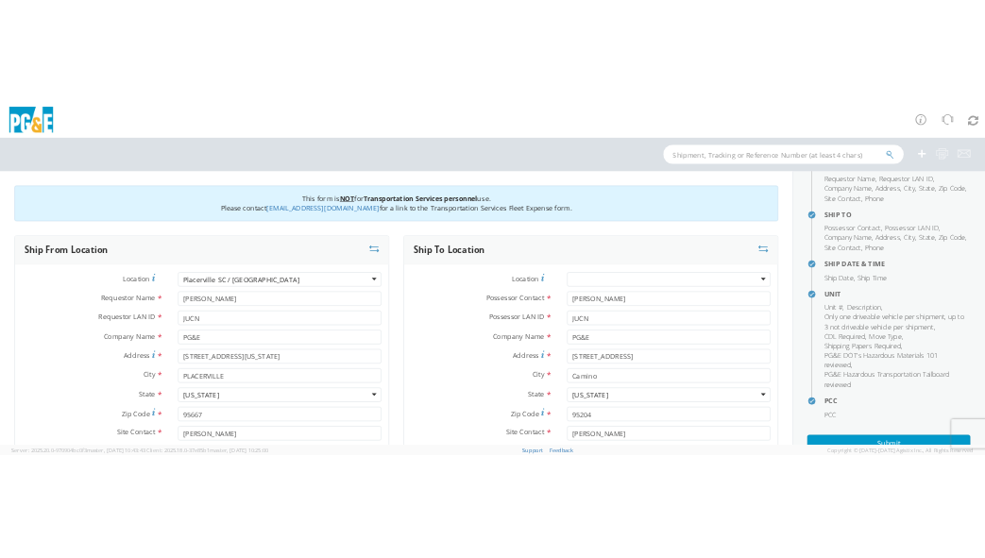
scroll to position [212, 0]
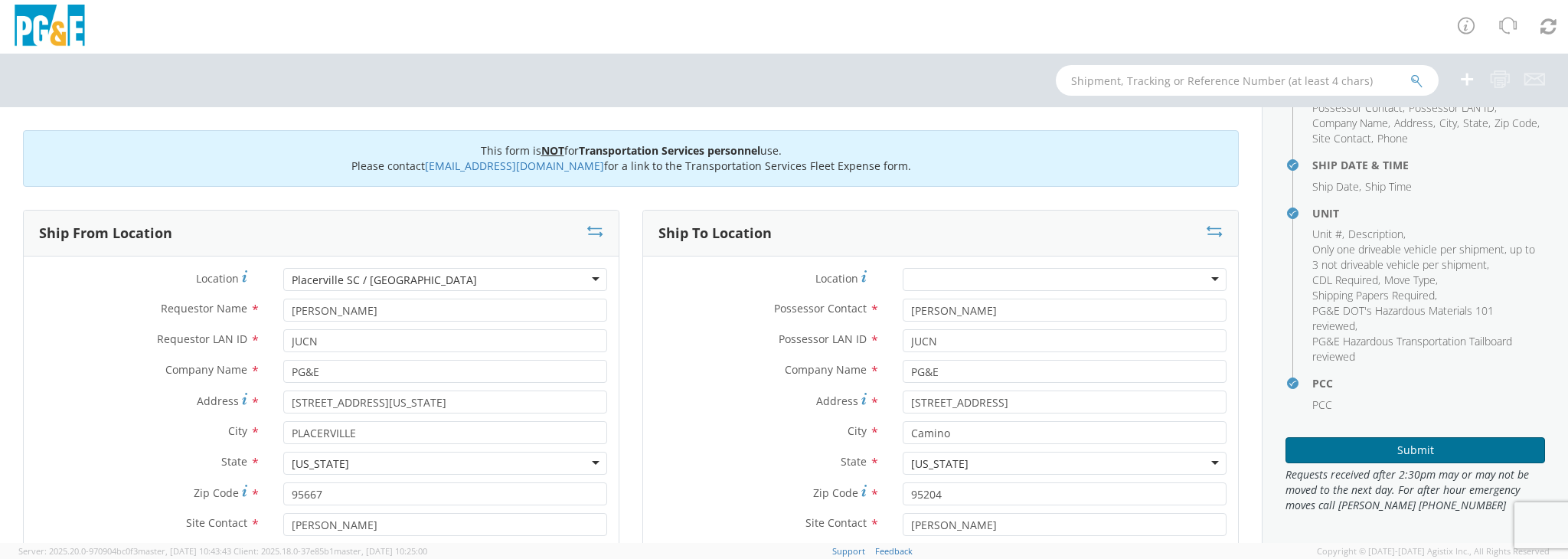
click at [1378, 443] on button "Submit" at bounding box center [1416, 450] width 259 height 26
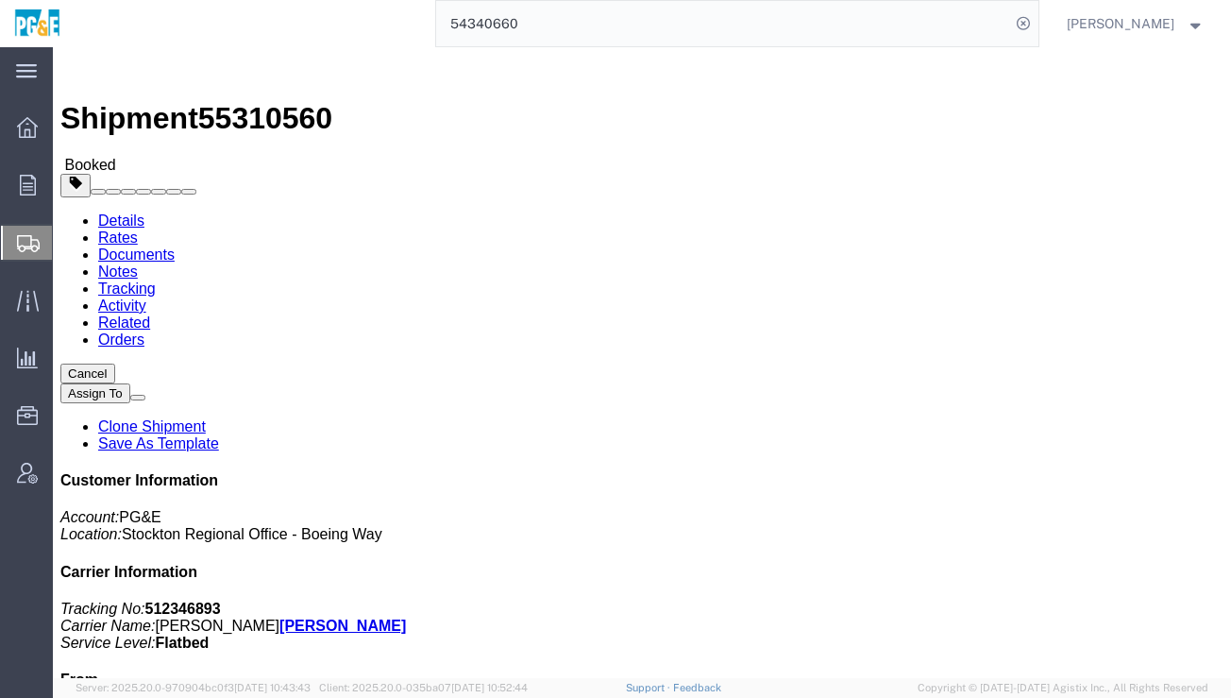
click at [0, 0] on span "Create Shipment" at bounding box center [0, 0] width 0 height 0
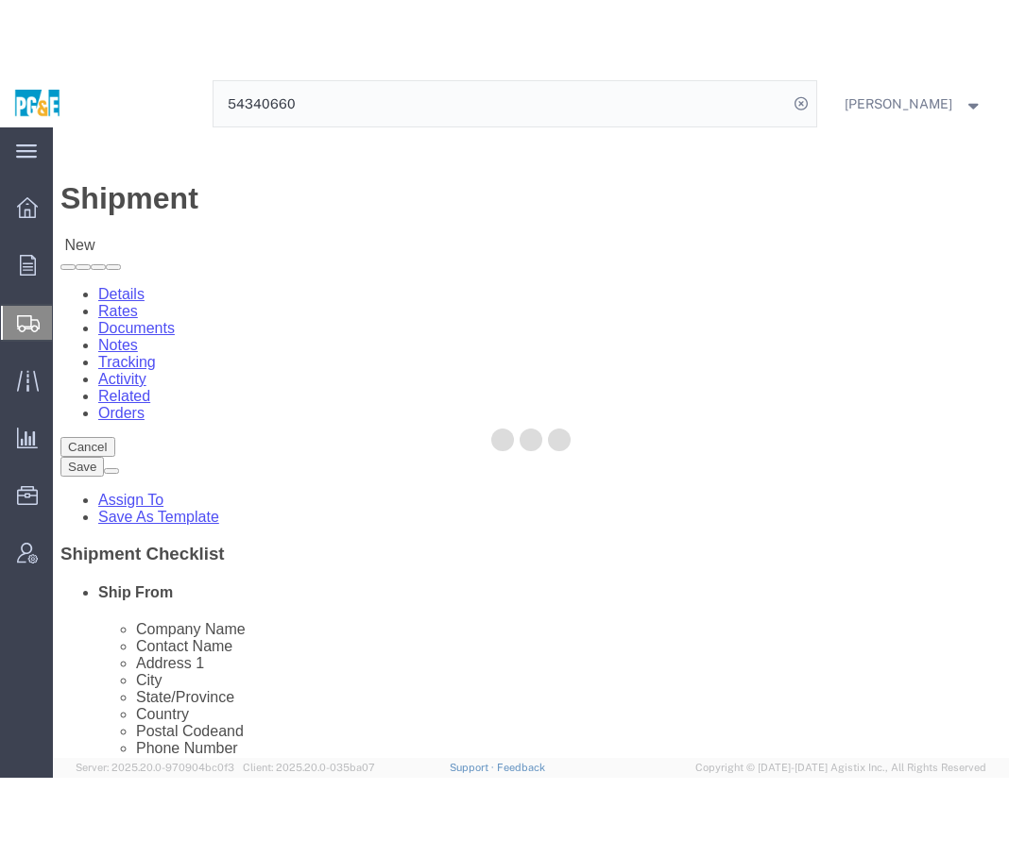
select select
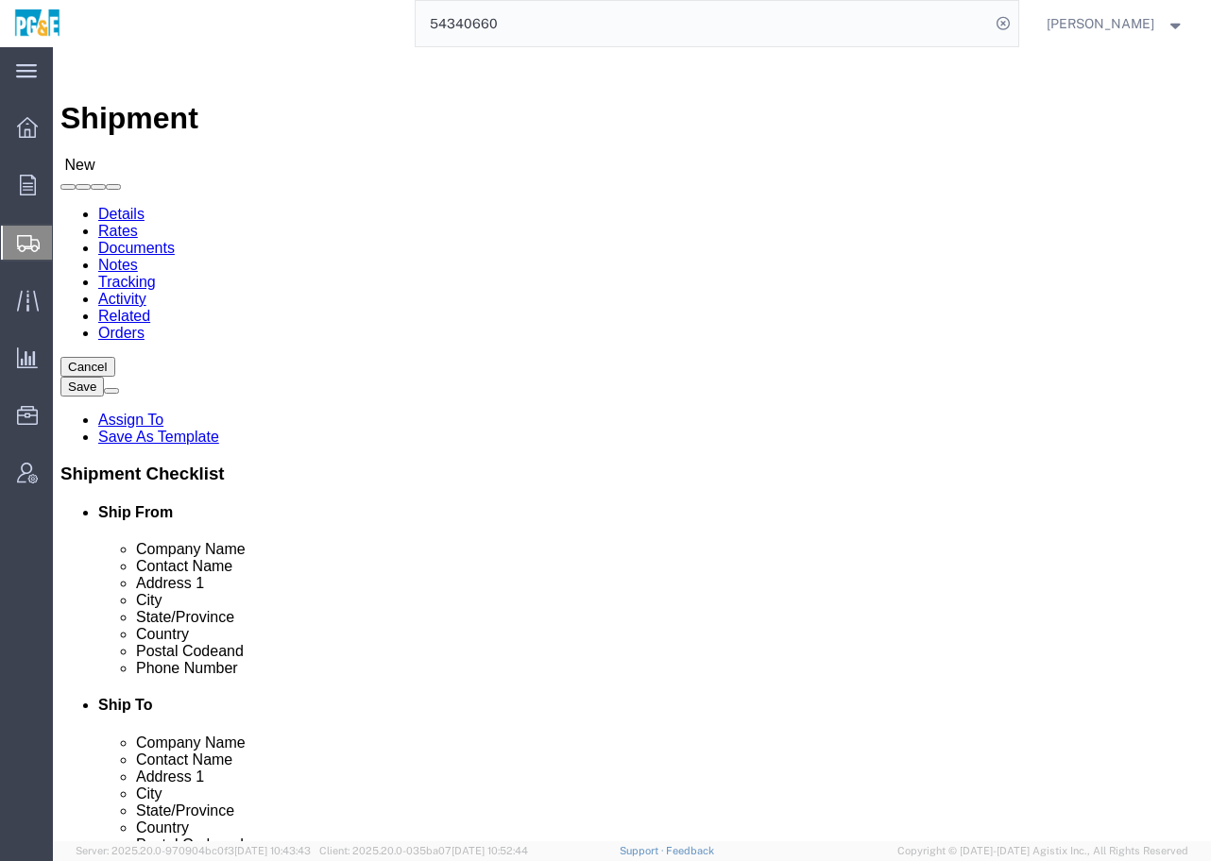
type input "emer"
select select "19725"
select select "CA"
type input "frem"
select select "19740"
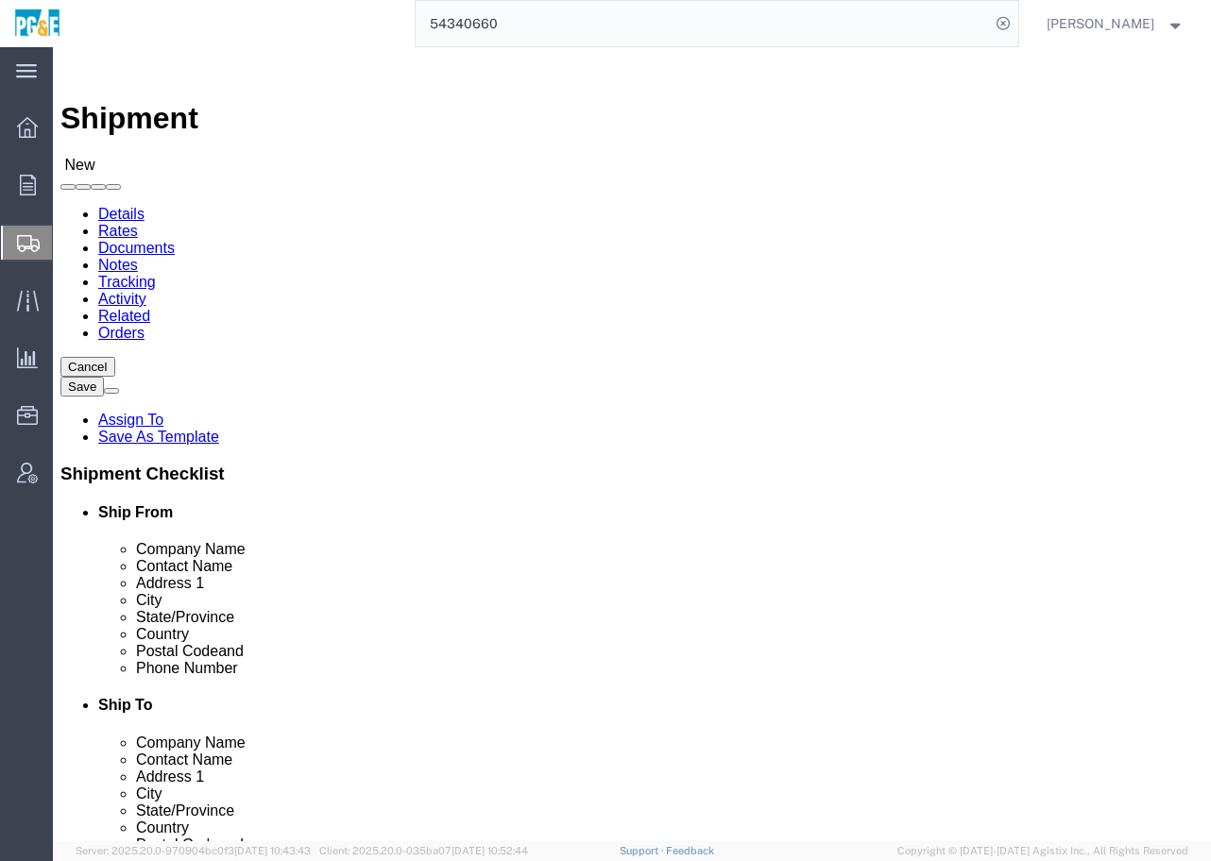
select select "CA"
click input "text"
paste input "[PERSON_NAME]"
type input "[PERSON_NAME]"
click input "text"
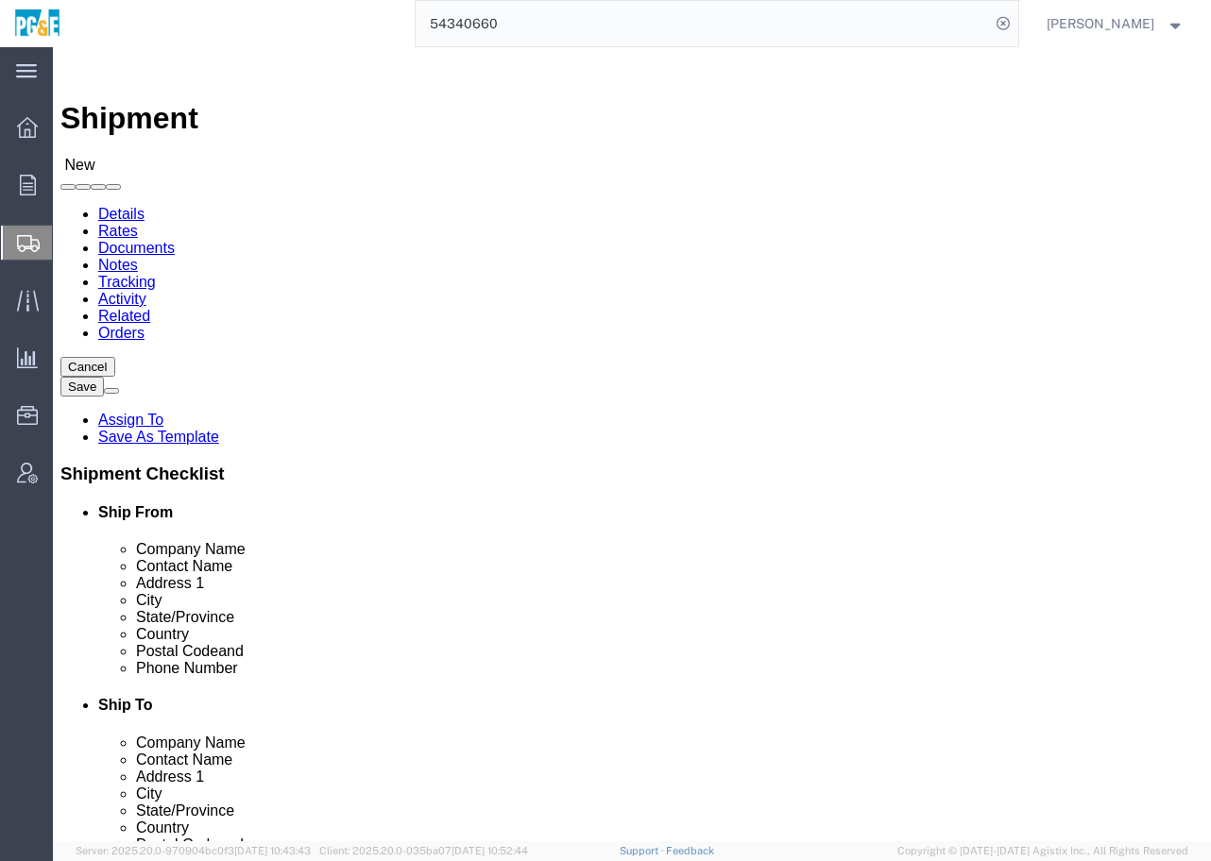
type input "[PERSON_NAME]"
click input "text"
paste input "[PHONE_NUMBER]"
type input "[PHONE_NUMBER]"
click input "text"
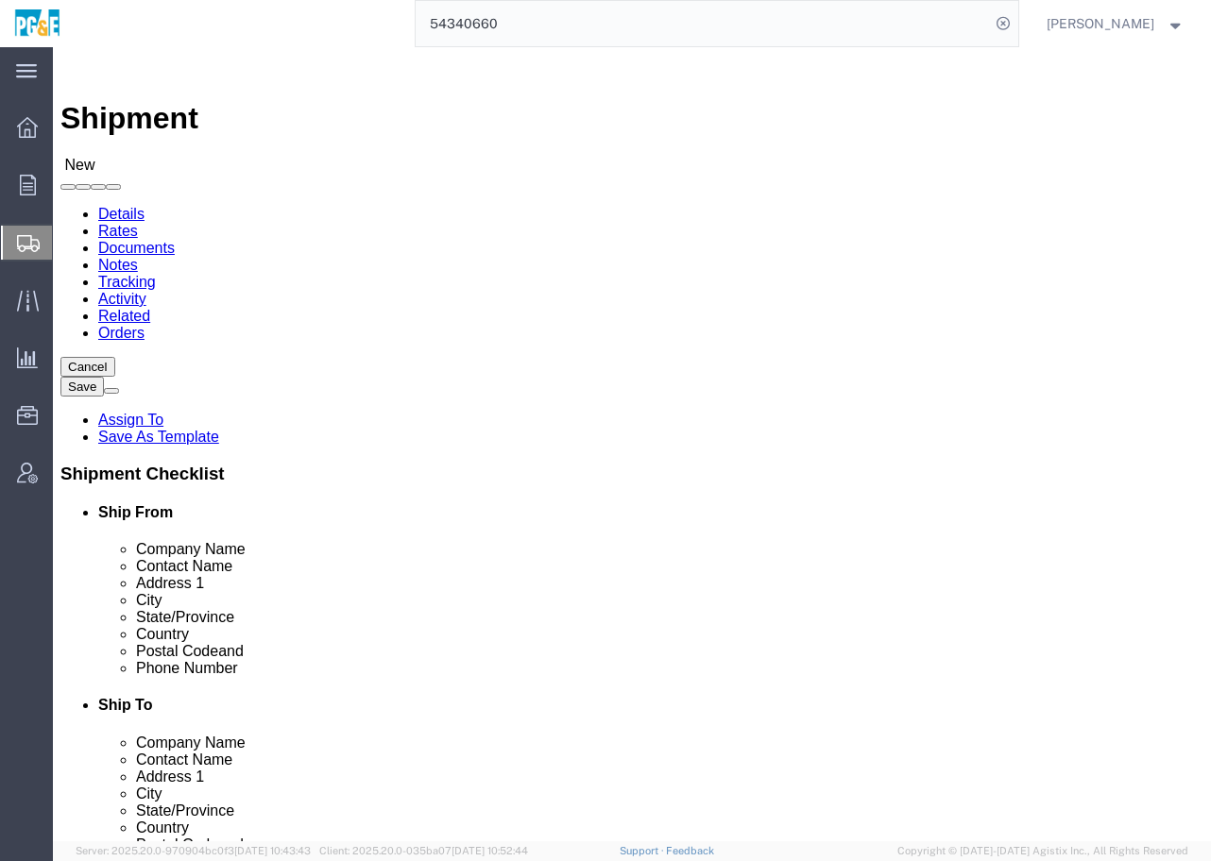
click input "text"
paste input "[PHONE_NUMBER]"
type input "[PHONE_NUMBER]"
click input "text"
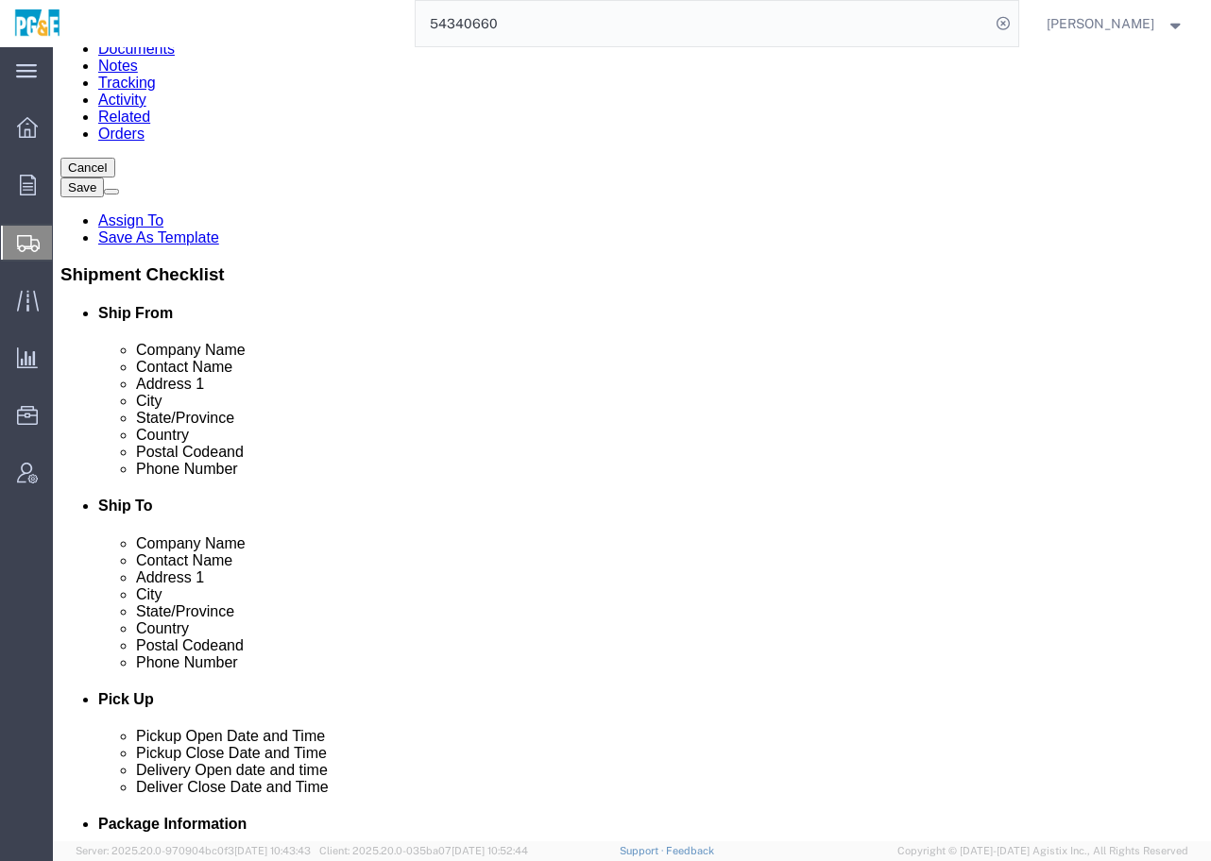
scroll to position [236, 0]
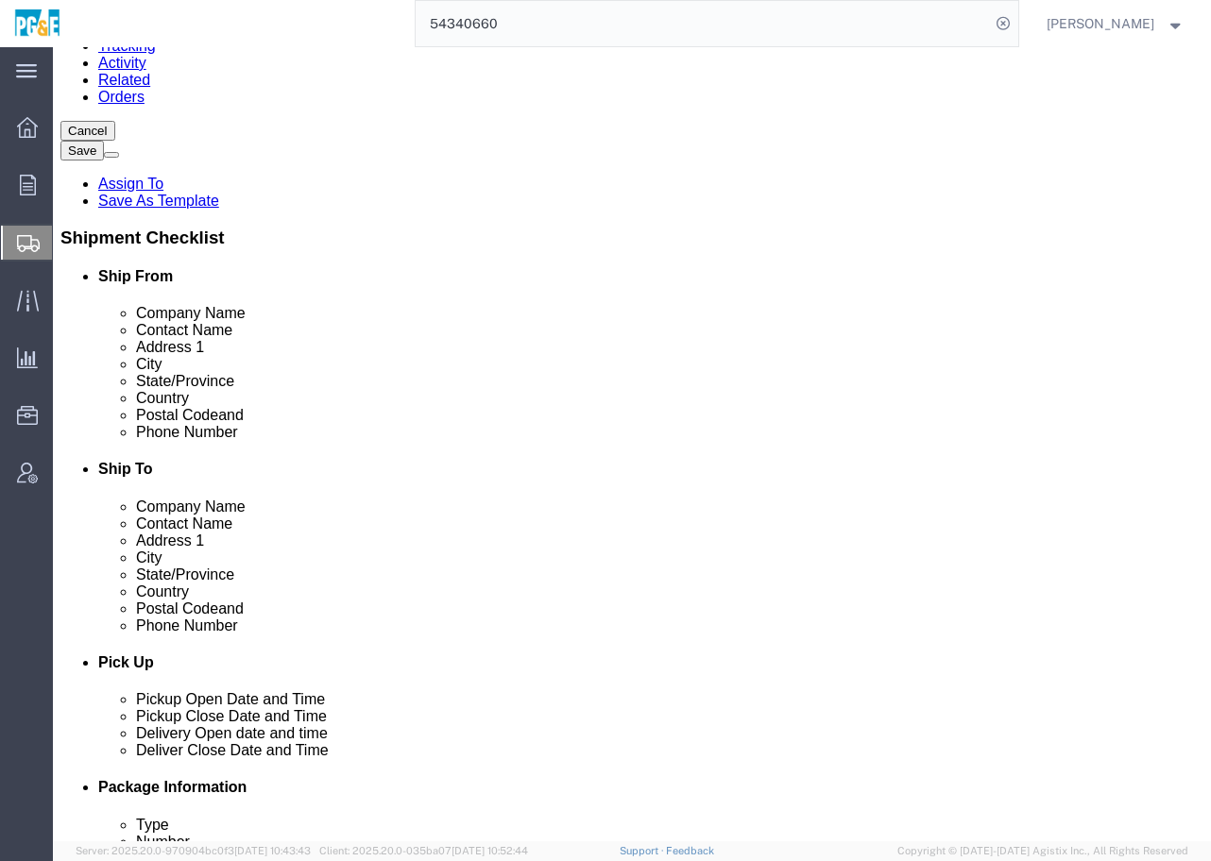
click input "text"
paste input "RBCh"
type input "[EMAIL_ADDRESS][DOMAIN_NAME]"
click div "Location [GEOGRAPHIC_DATA] [GEOGRAPHIC_DATA] My Profile Location (OBSOLETE) [GE…"
click input "text"
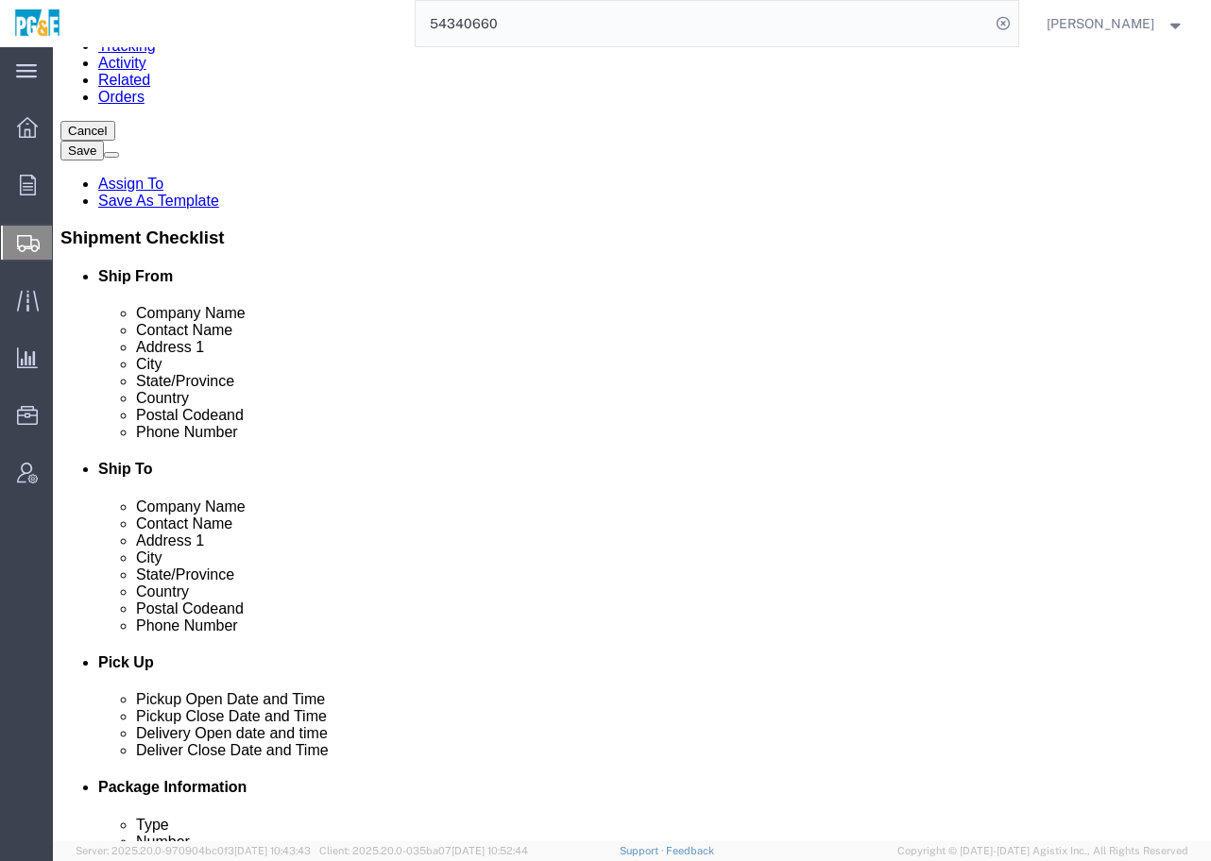
click input "text"
paste input "MD1U"
type input "[EMAIL_ADDRESS][DOMAIN_NAME]"
click div "Location [GEOGRAPHIC_DATA] - Shop B My Profile Location (OBSOLETE) [GEOGRAPHIC_…"
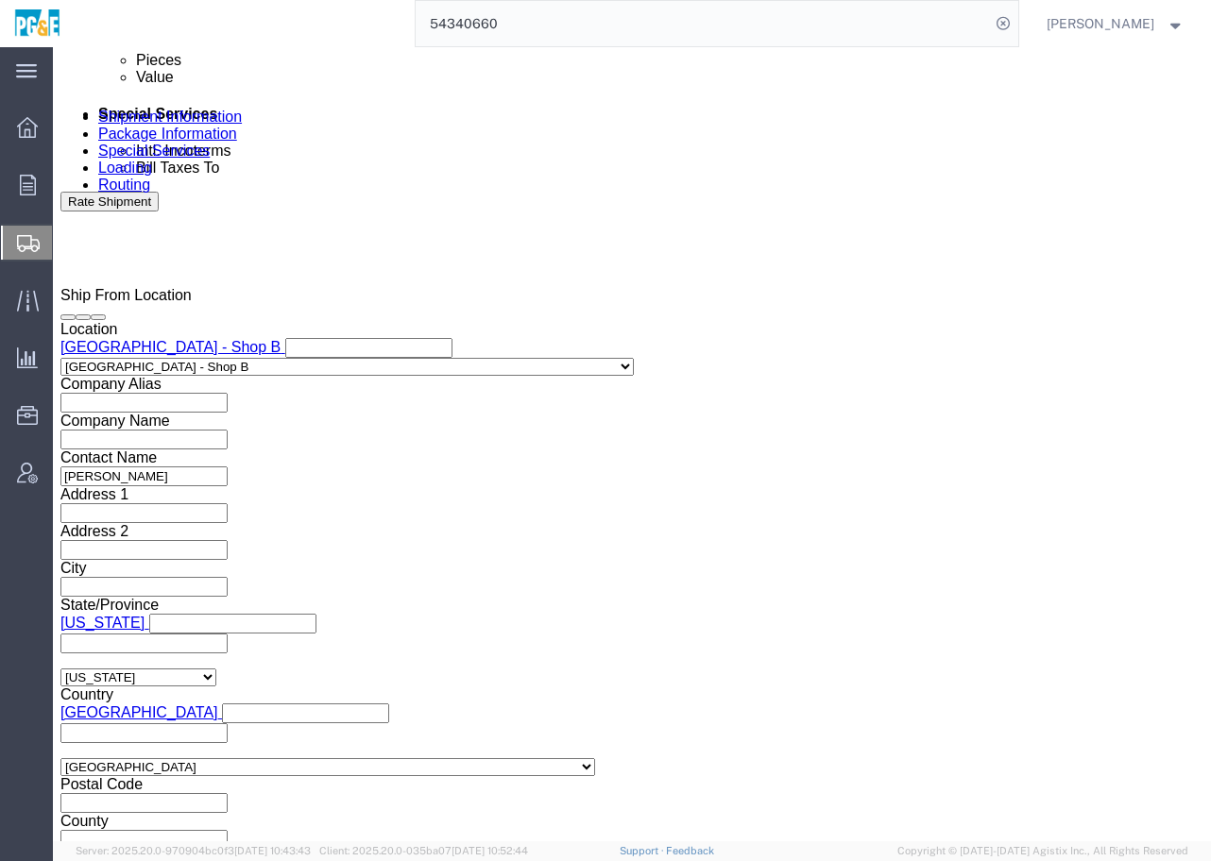
scroll to position [1062, 0]
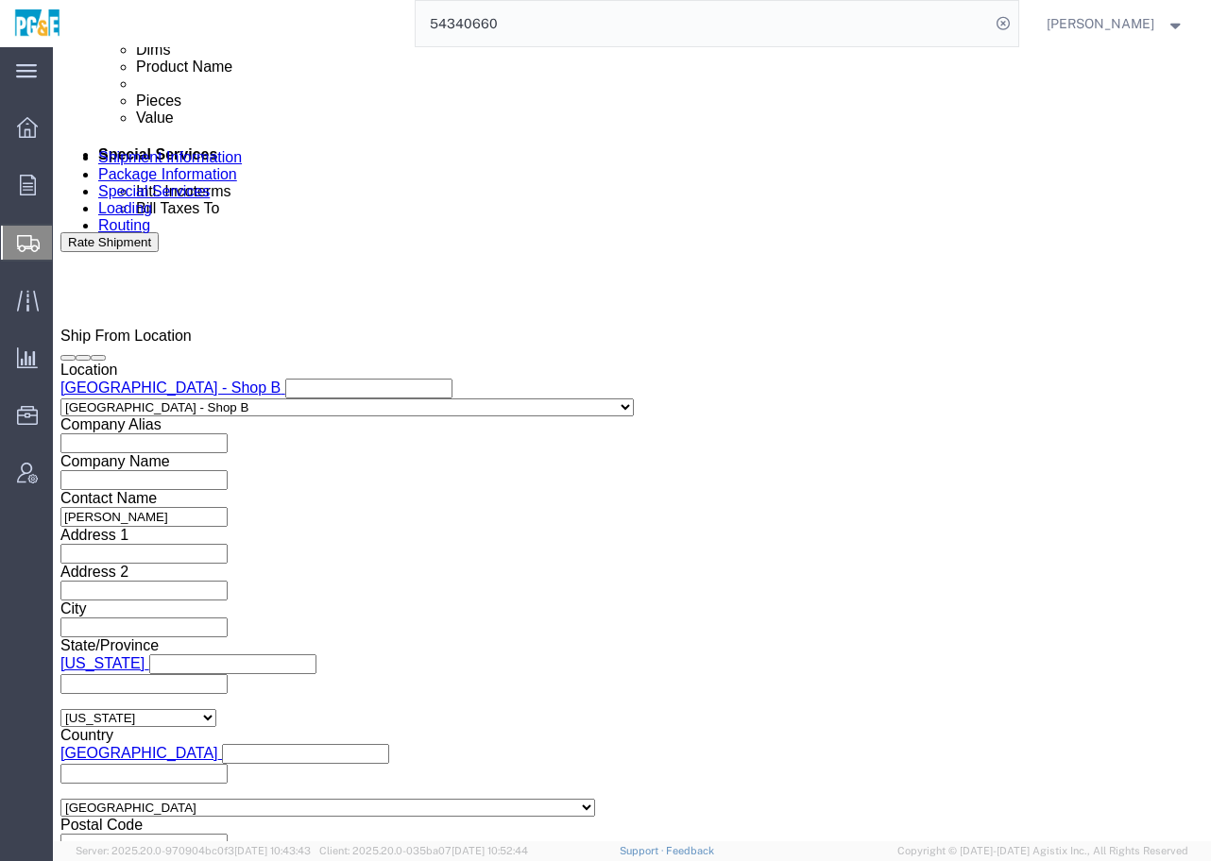
click div "[DATE] 12:00 PM"
drag, startPoint x: 147, startPoint y: 751, endPoint x: 85, endPoint y: 748, distance: 62.4
click input "12:00 PM"
click input "06:00 PM"
type input "6:00 am"
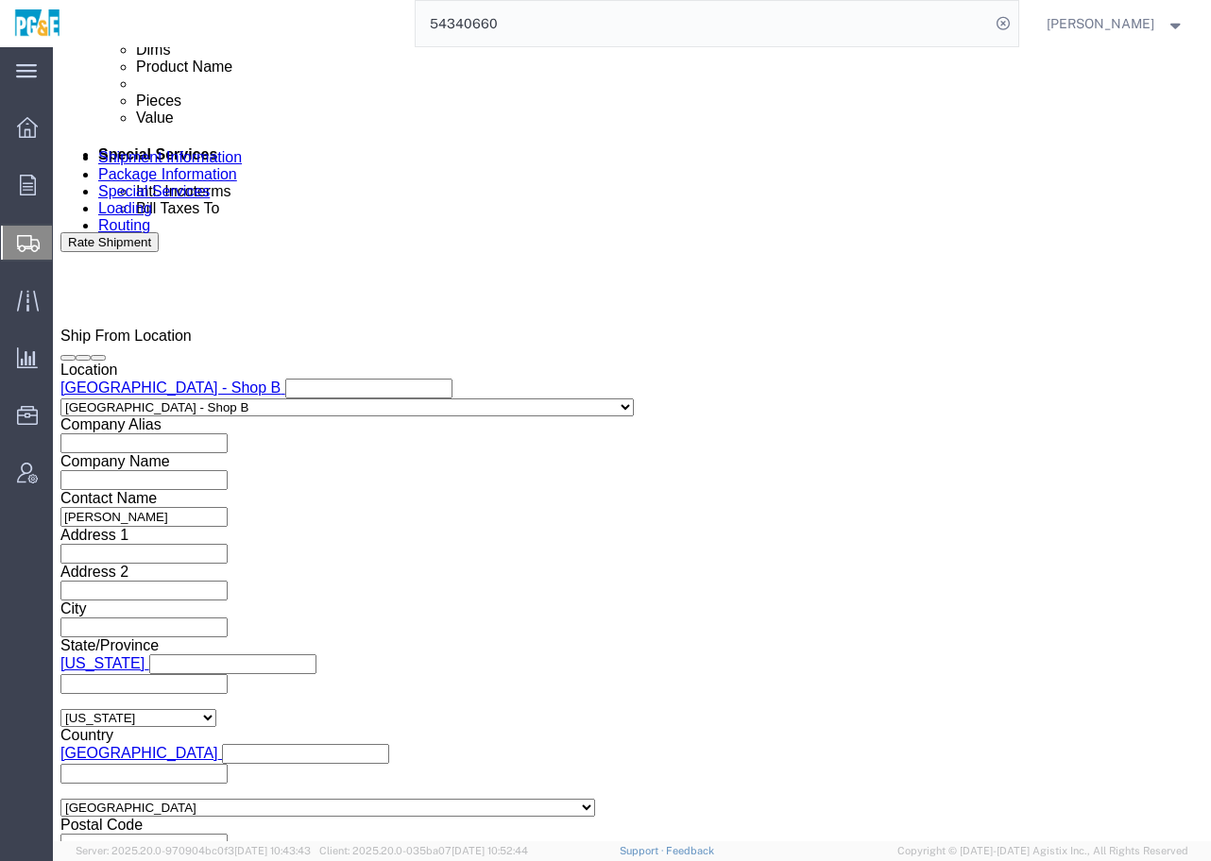
click button "Apply"
click div
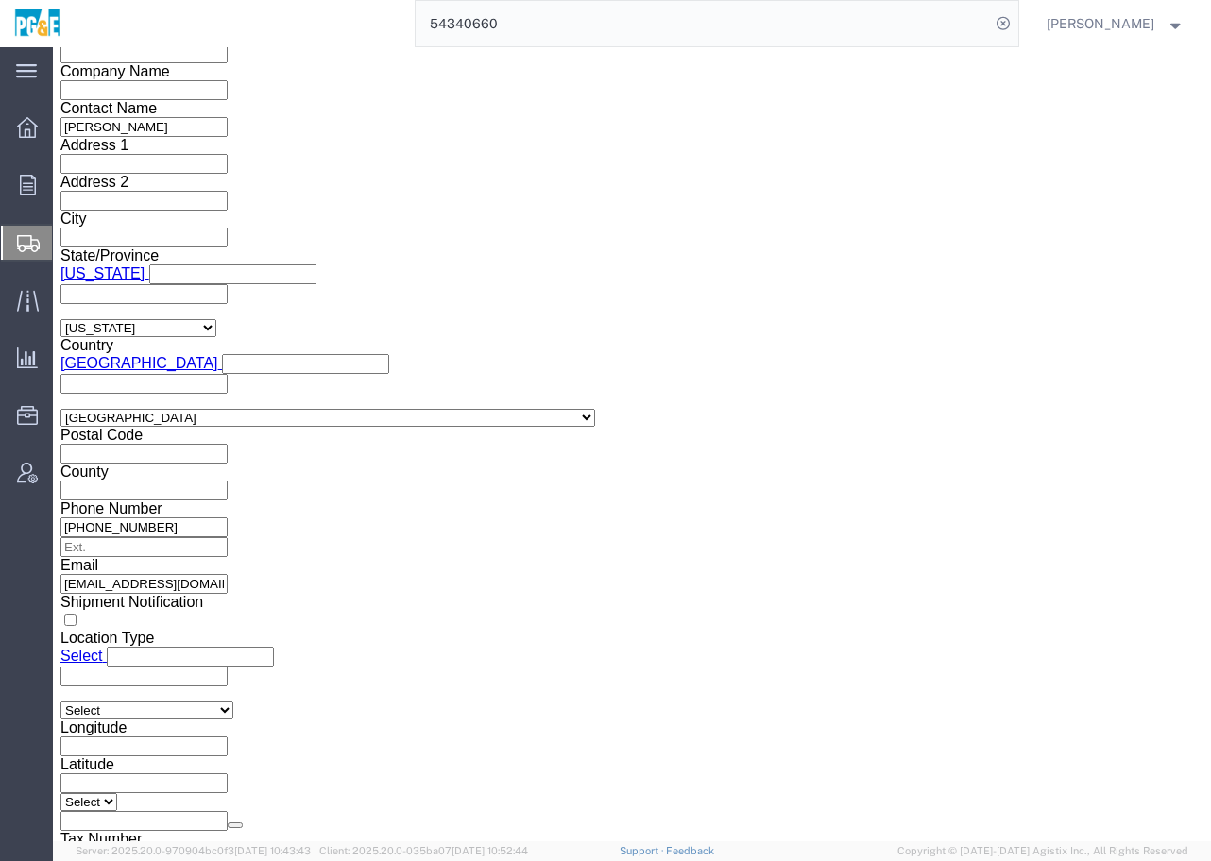
click button "Apply"
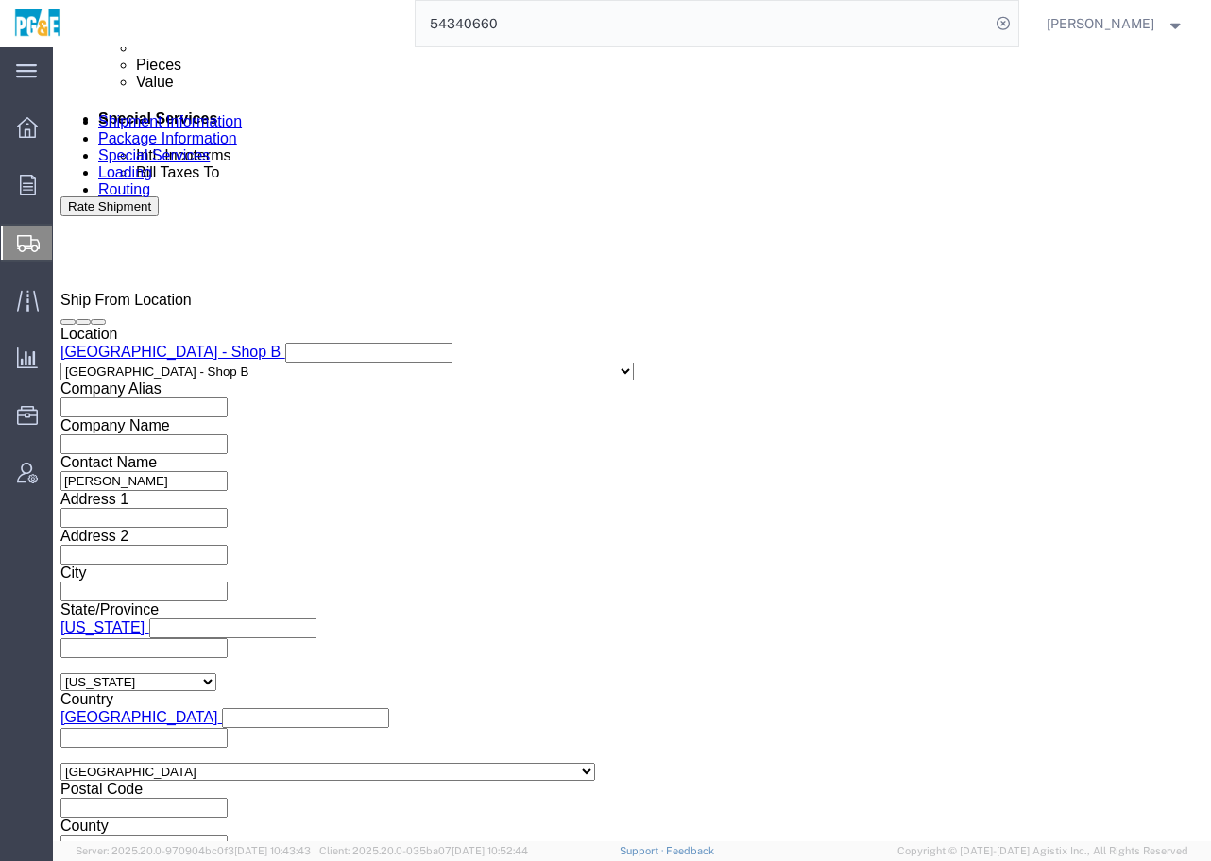
click div
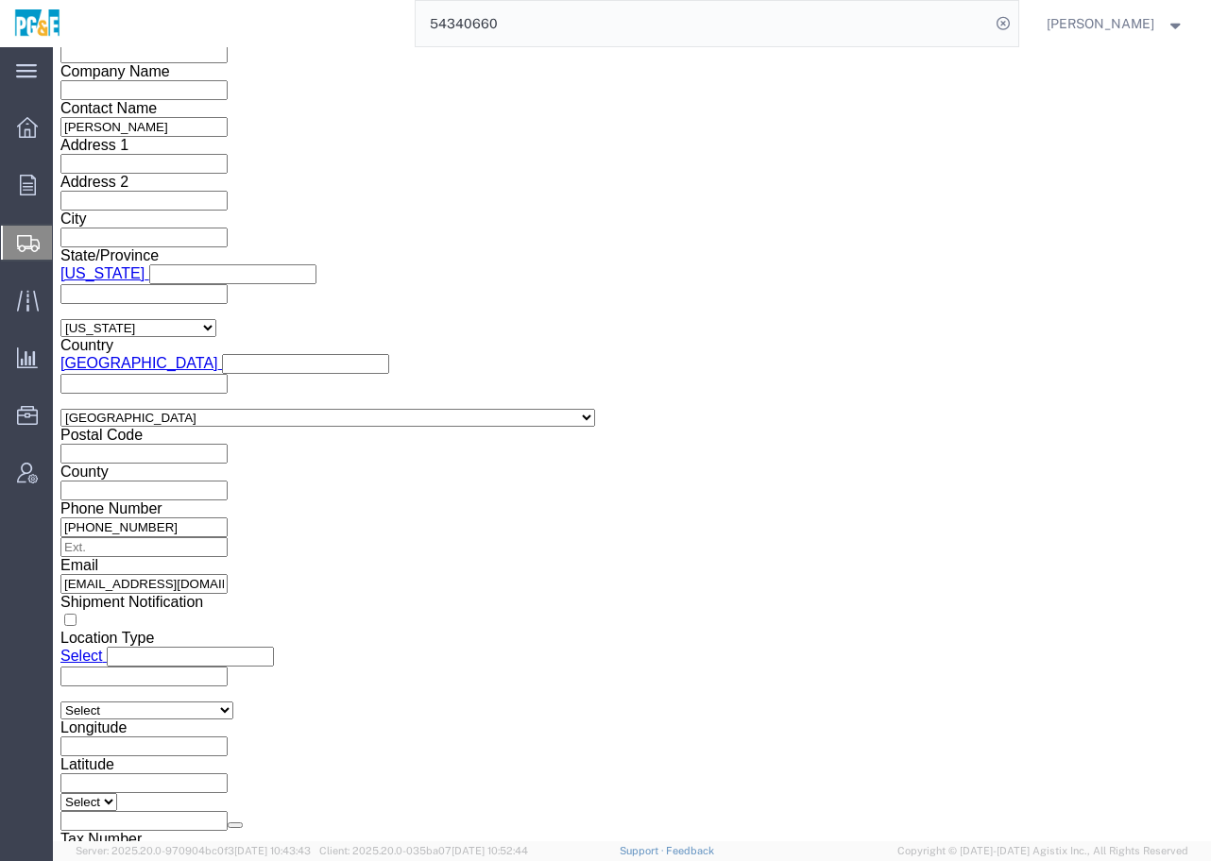
click input "1:00 AM"
type input "1:00 PM"
click button "Apply"
click div "Shipping Mode (Optional) Add another leg"
click input "text"
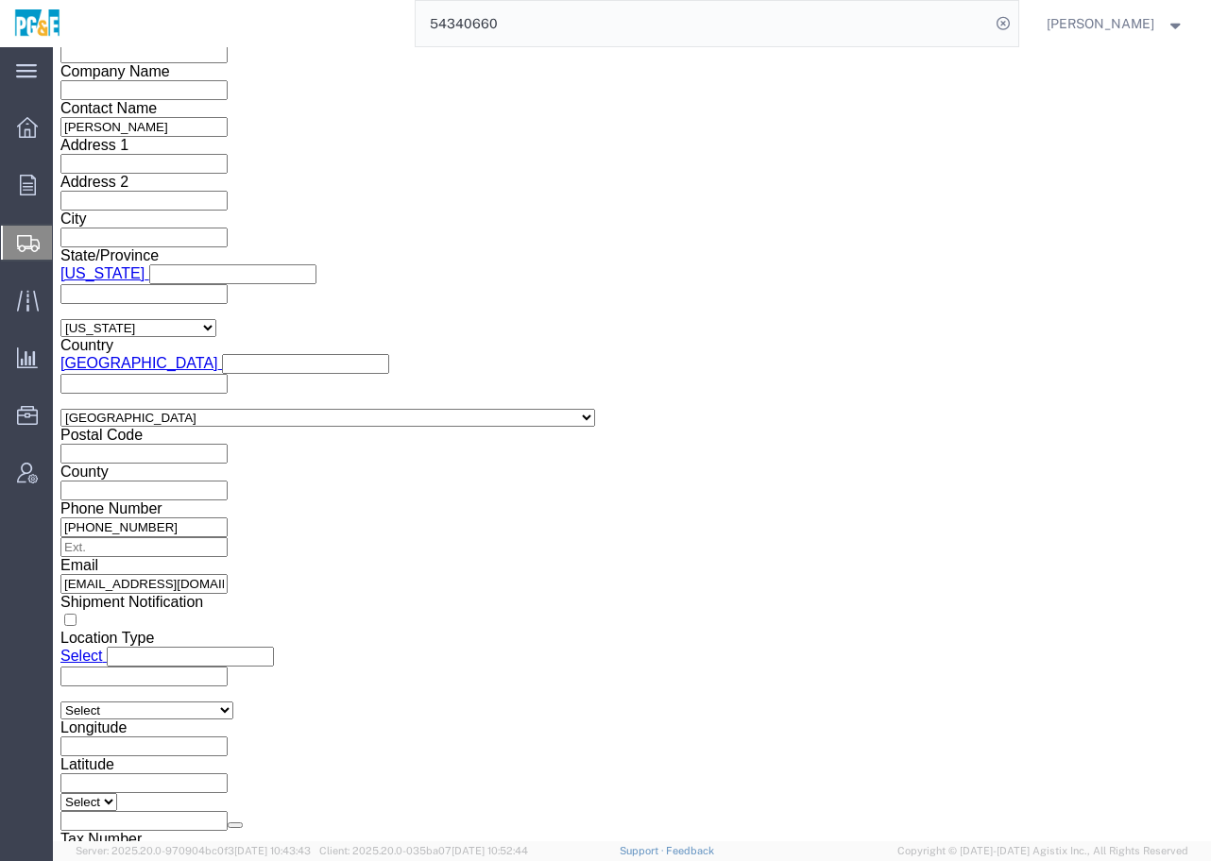
type input "0"
type input "11674"
click div "Shipping Mode (Optional) Add another leg"
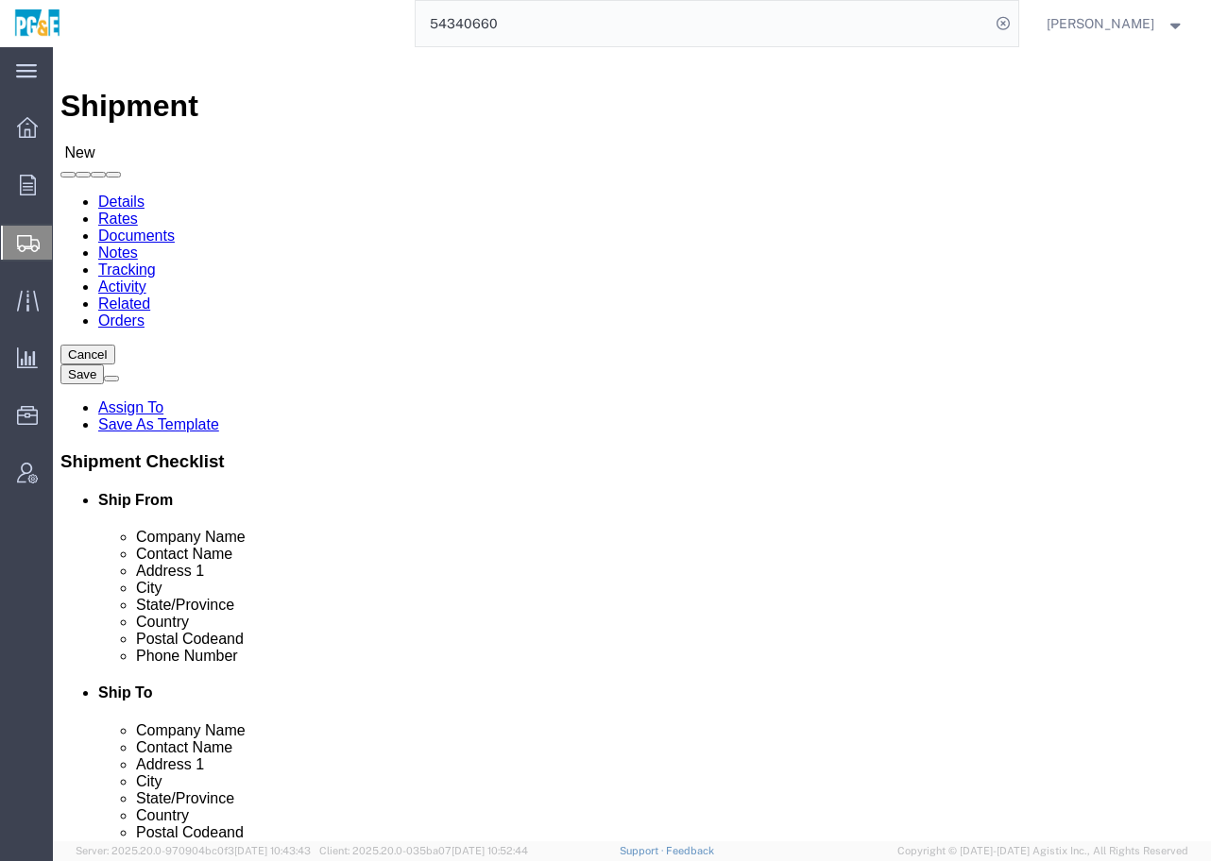
scroll to position [0, 0]
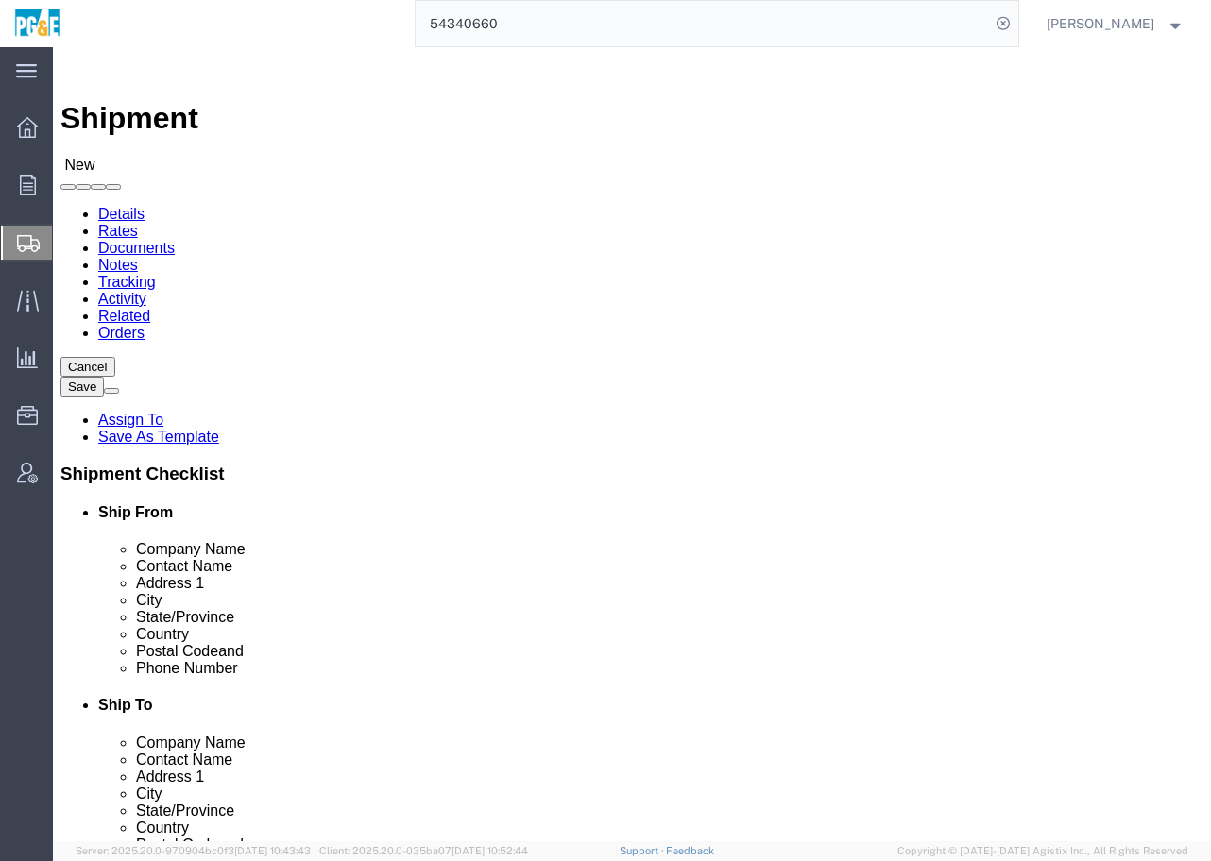
click icon
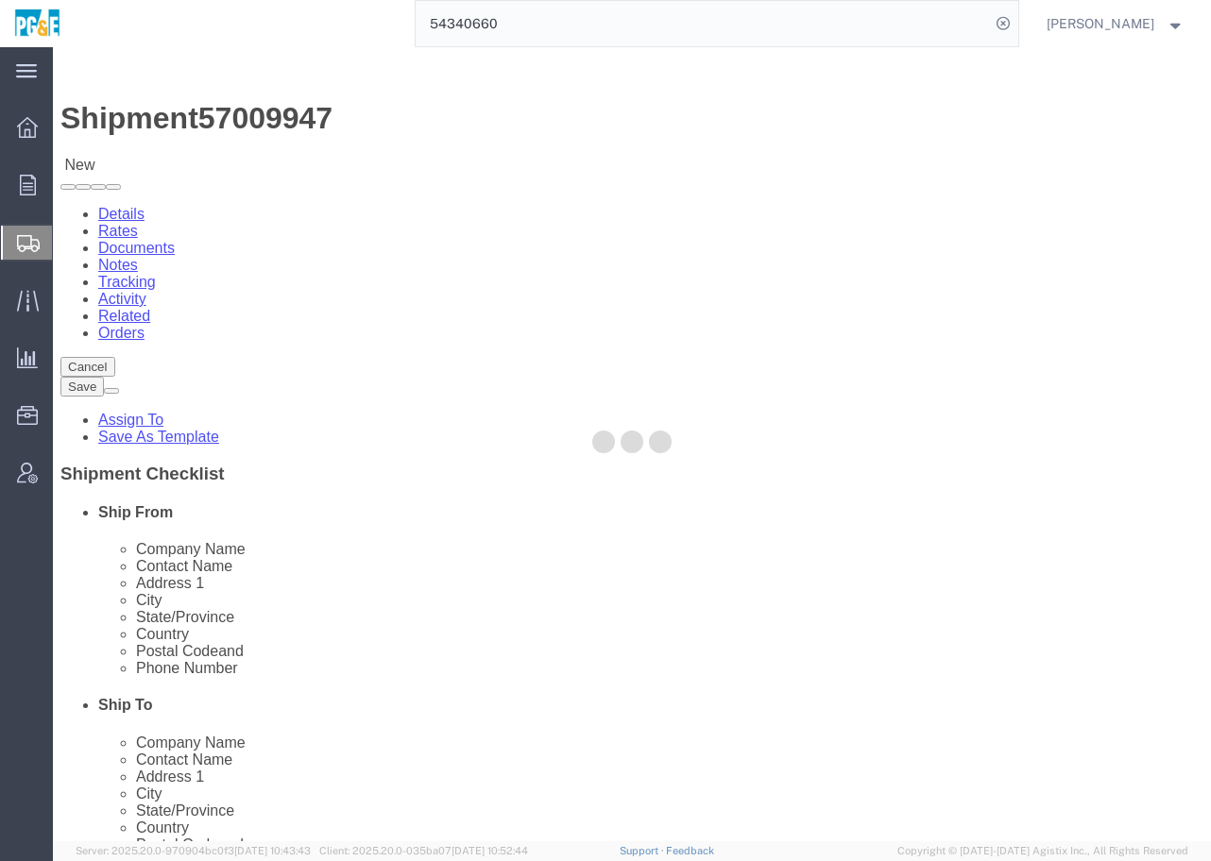
select select "19725"
select select "19740"
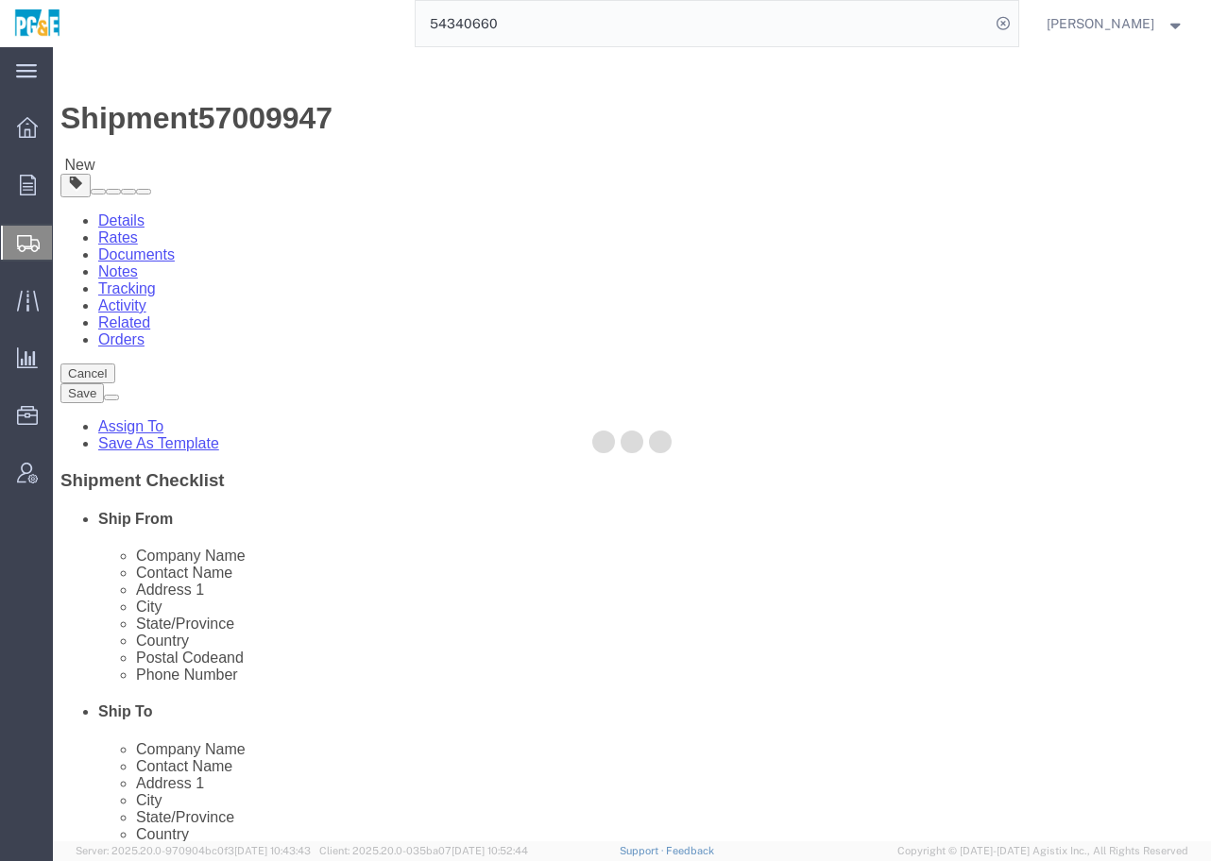
select select
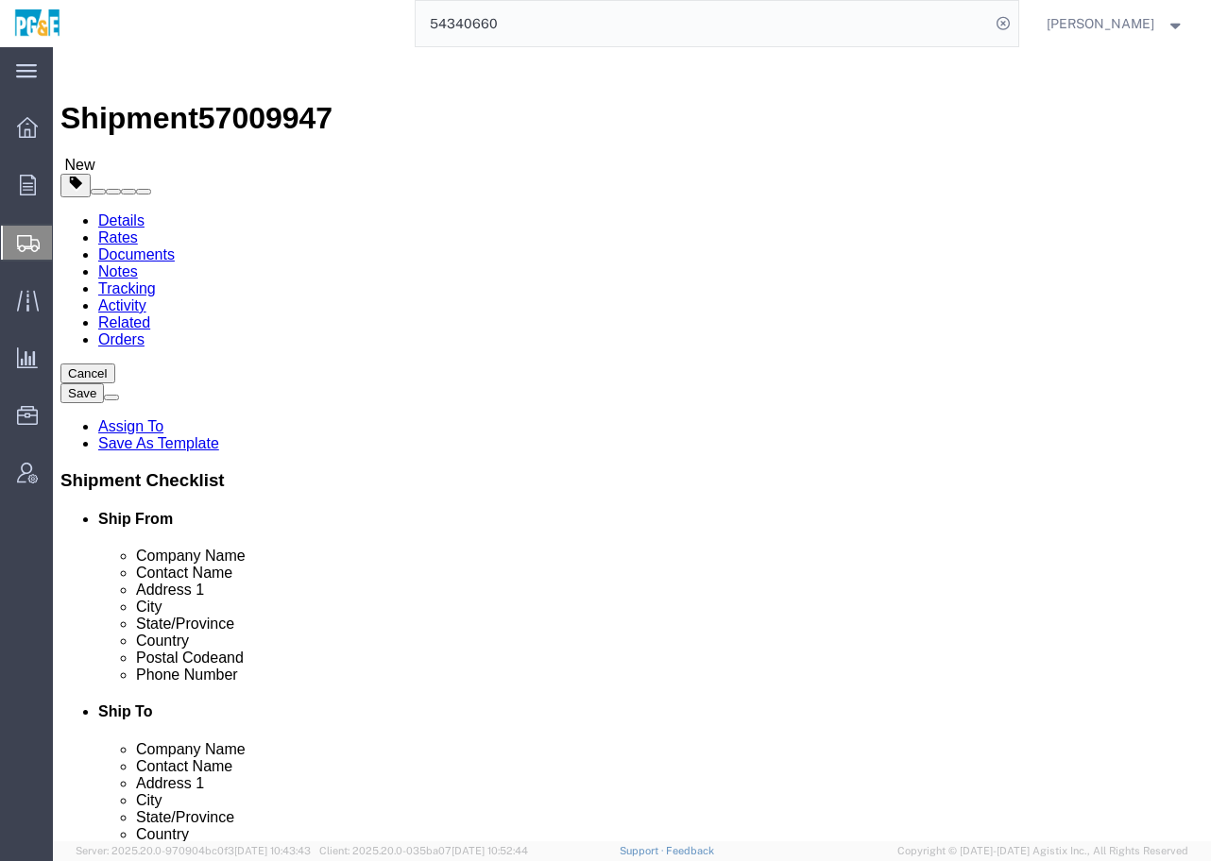
click textarea
paste textarea "Entrance Gate on [GEOGRAPHIC_DATA]"
click textarea "FLATBED AND CRANE REQUIRED. [GEOGRAPHIC_DATA] on [GEOGRAPHIC_DATA]"
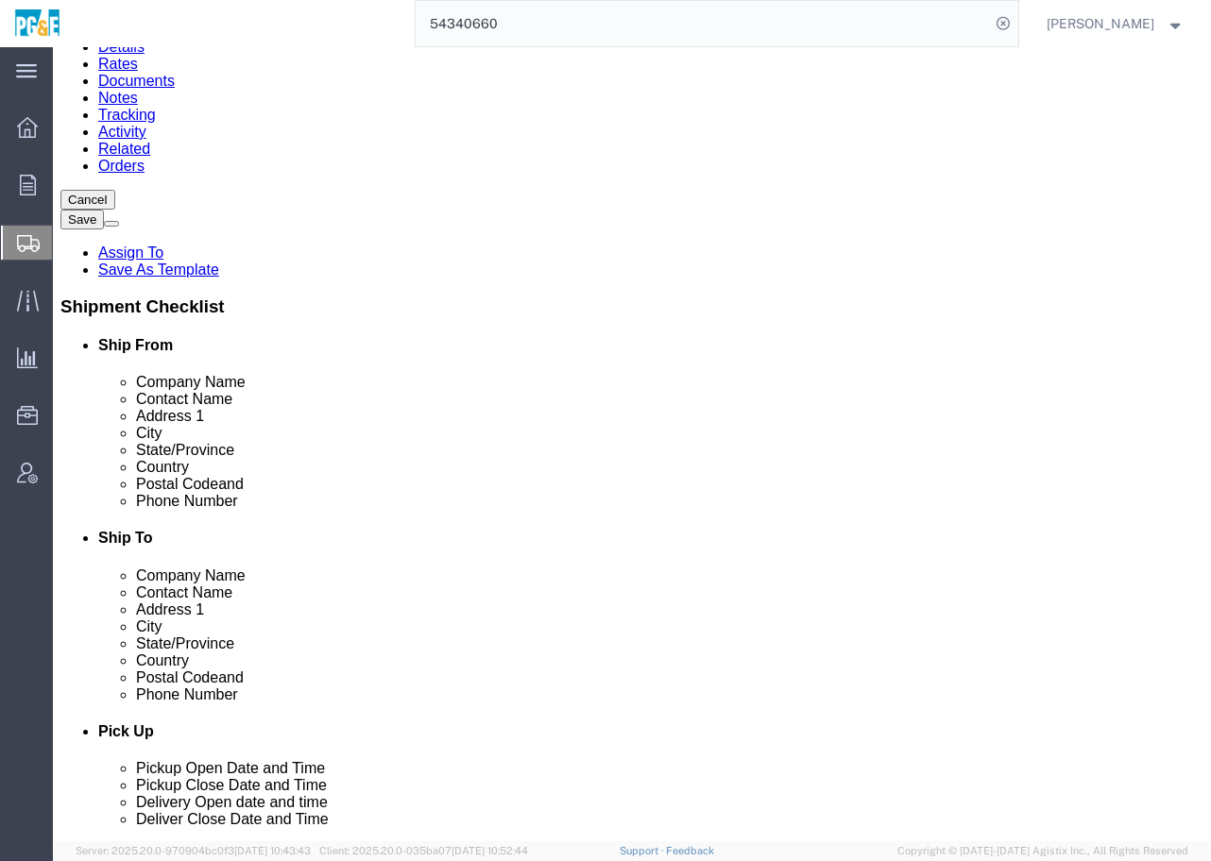
scroll to position [118, 0]
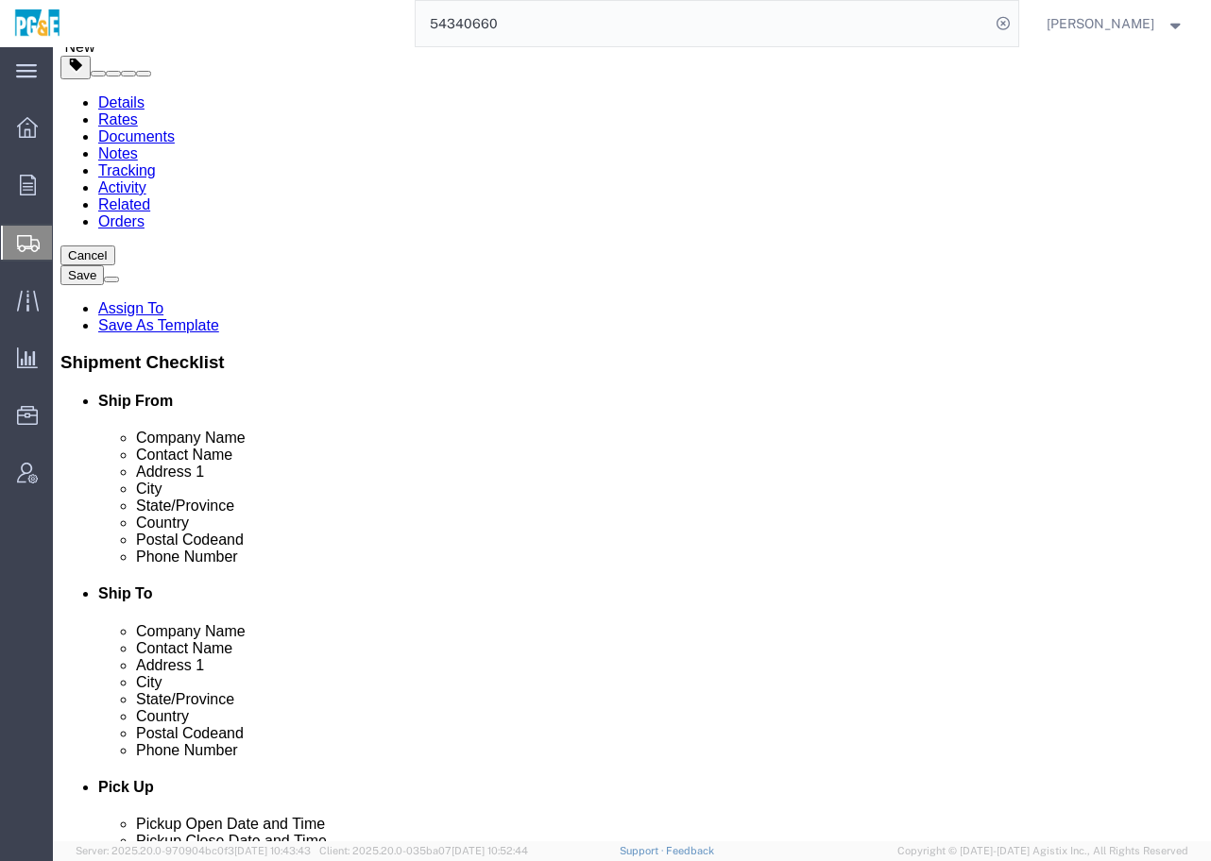
drag, startPoint x: 533, startPoint y: 334, endPoint x: 460, endPoint y: 335, distance: 72.7
click div "FLATBED AND CRANE REQUIRED. [GEOGRAPHIC_DATA] on [GEOGRAPHIC_DATA]"
click textarea "FLATBED AND CRANE REQUIRED. Gate on [GEOGRAPHIC_DATA]"
paste textarea "Entrance"
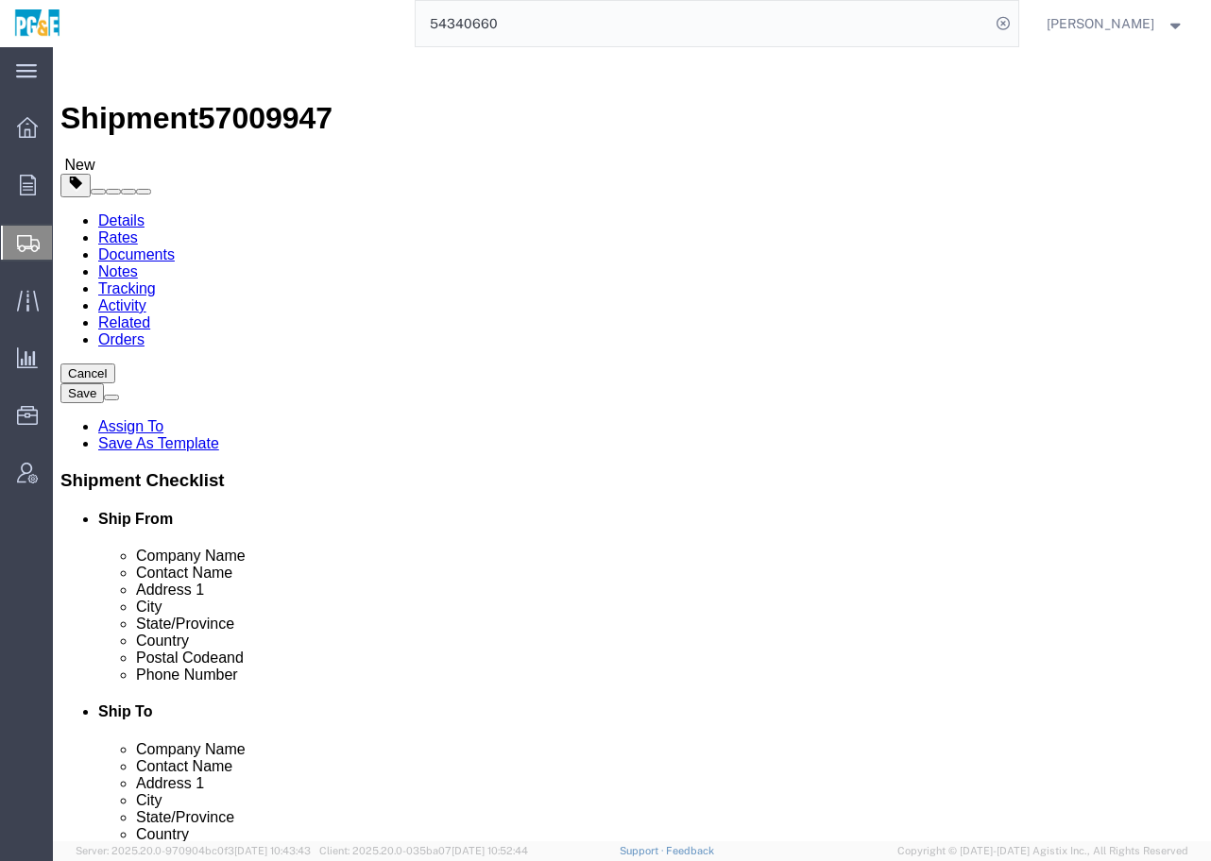
scroll to position [38, 0]
click textarea "FLATBED AND CRANE REQUIRED. Gate Entrance on [GEOGRAPHIC_DATA]"
paste textarea "• Not on skid"
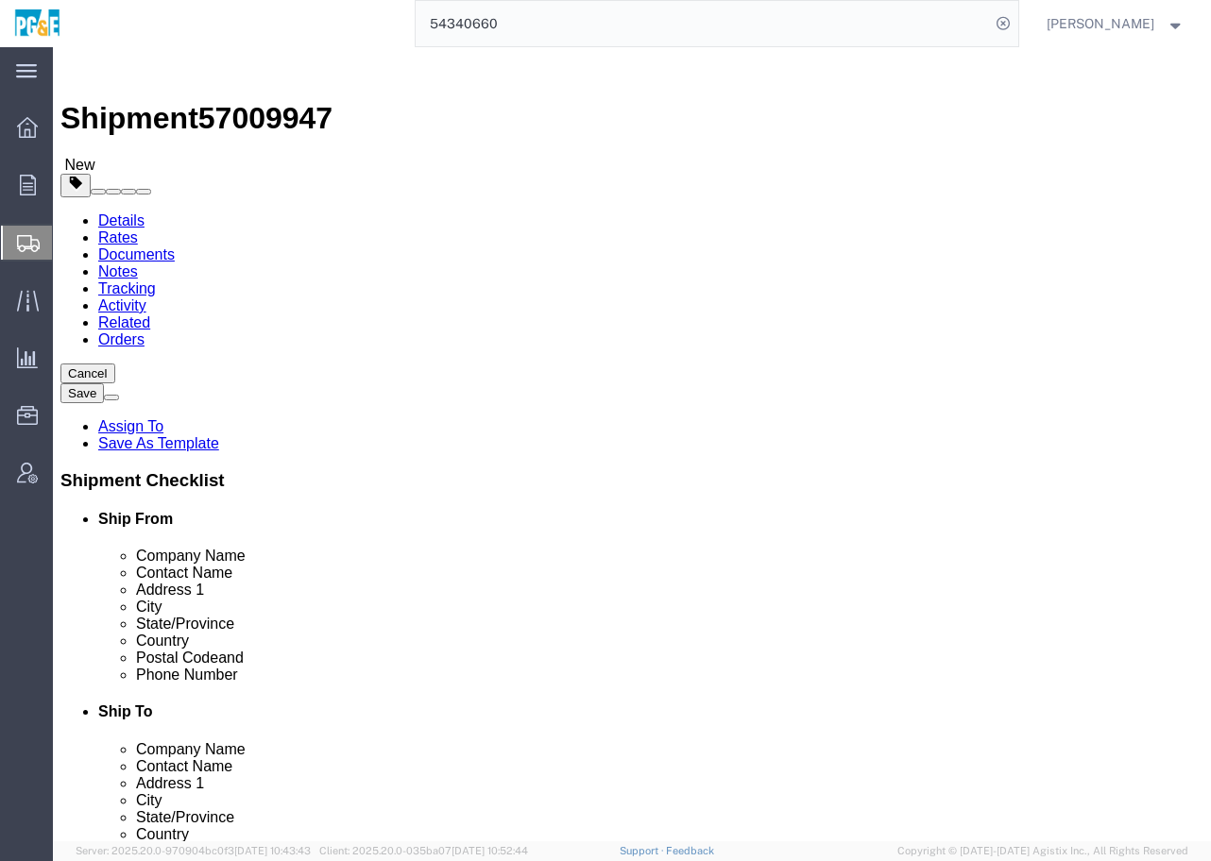
drag, startPoint x: 506, startPoint y: 467, endPoint x: 428, endPoint y: 467, distance: 78.4
click div "Instructions FLATBED AND CRANE REQUIRED. • Not on skid Gate Entrance on [GEOGRA…"
click textarea "FLATBED AND CRANE REQUIRED. Not on skid Gate Entrance on [GEOGRAPHIC_DATA]"
paste textarea "• Unit is set on two 4x4’s unbolted"
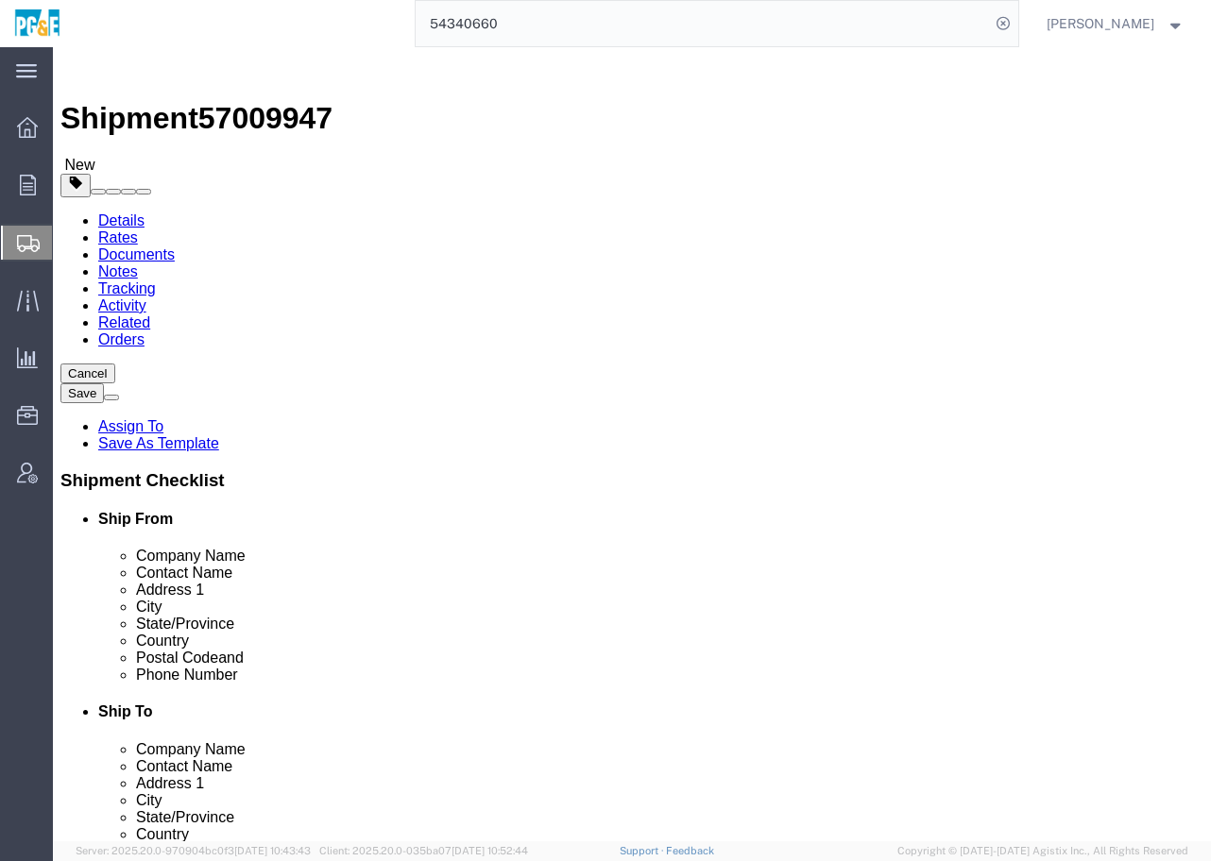
drag, startPoint x: 504, startPoint y: 428, endPoint x: 450, endPoint y: 431, distance: 53.9
click div "Instructions FLATBED AND CRANE REQUIRED. Not on skid • Unit is set on two 4x4’s…"
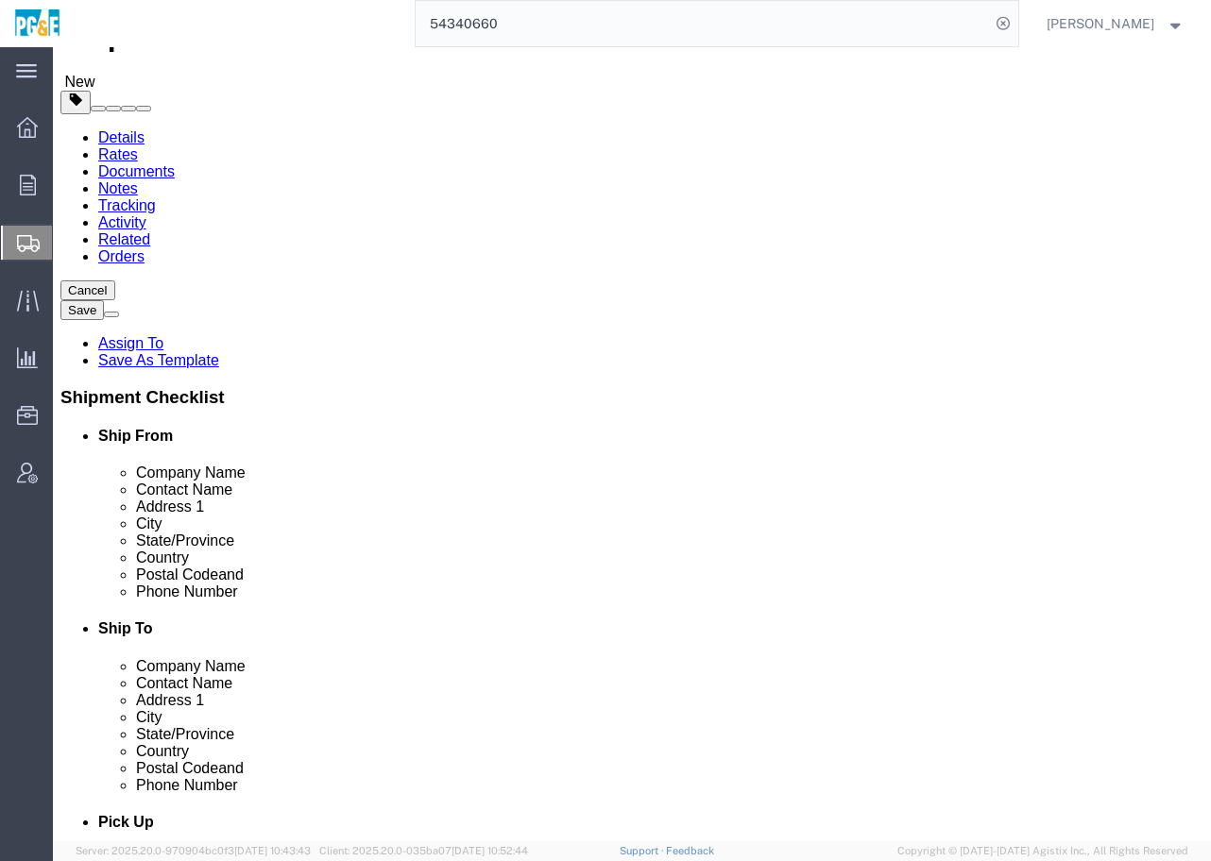
scroll to position [118, 0]
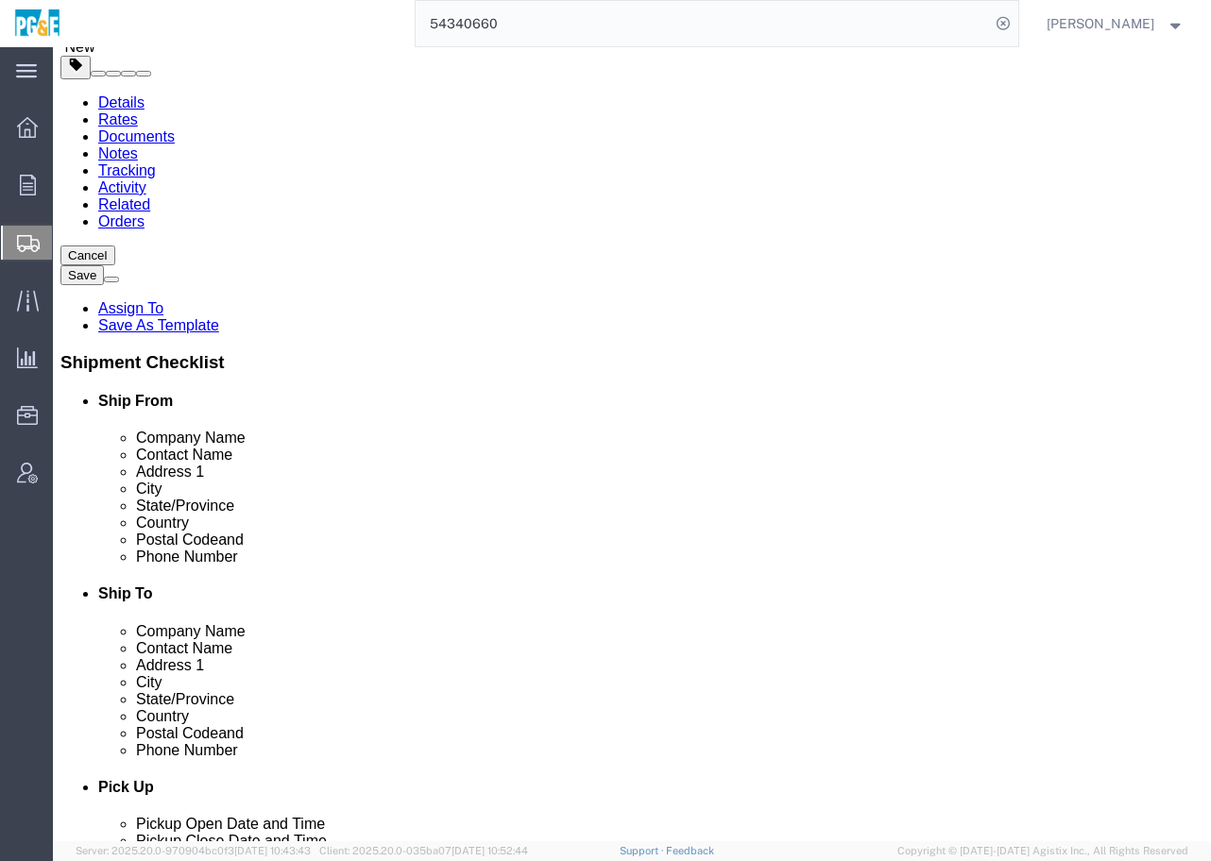
click textarea "FLATBED AND CRANE REQUIRED. Not on skid Unit is set on two 4x4’s unbolted Gate …"
type textarea "FLATBED AND CRANE REQUIRED. Not on skid Unit is set on two 4x4’s unbolted Gate …"
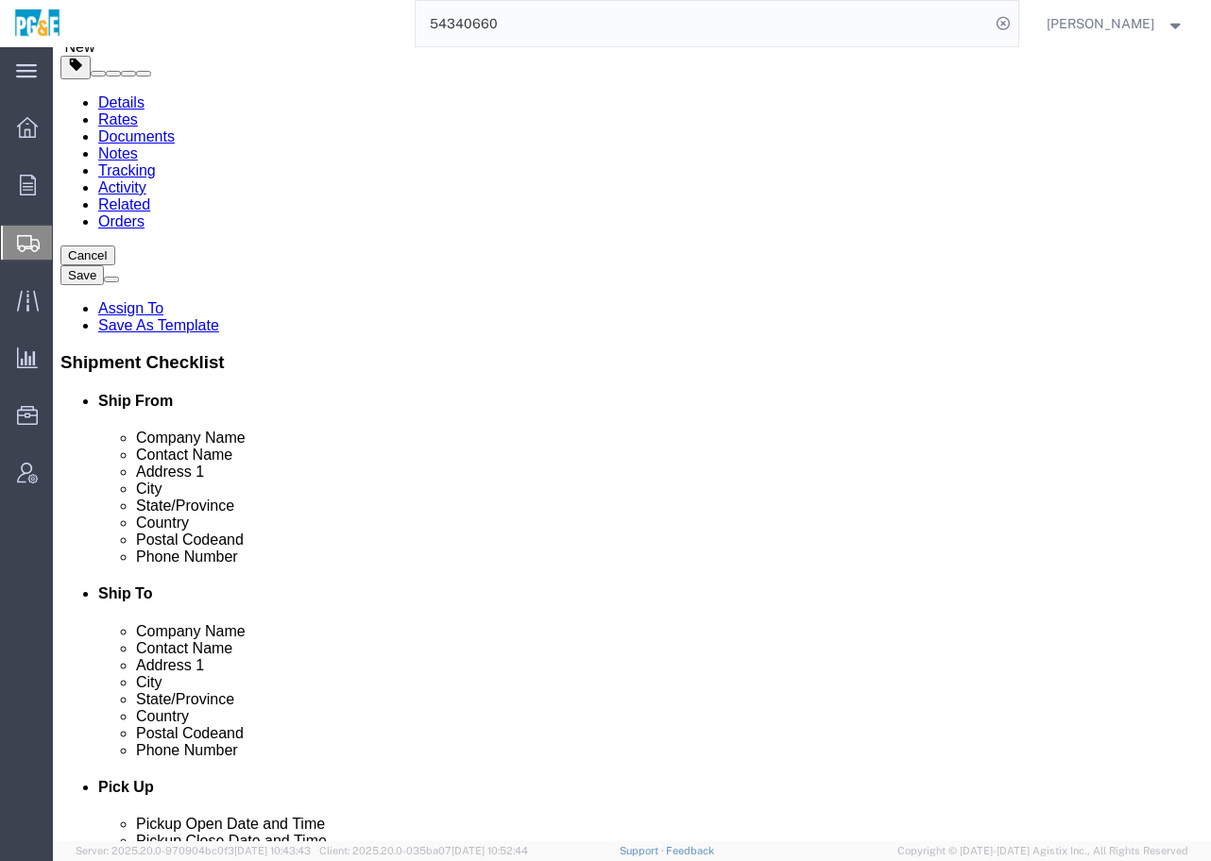
click div "Services Select one or more 10 [PERSON_NAME] 12 ton Crane (25,000 lb cap) 3 Axl…"
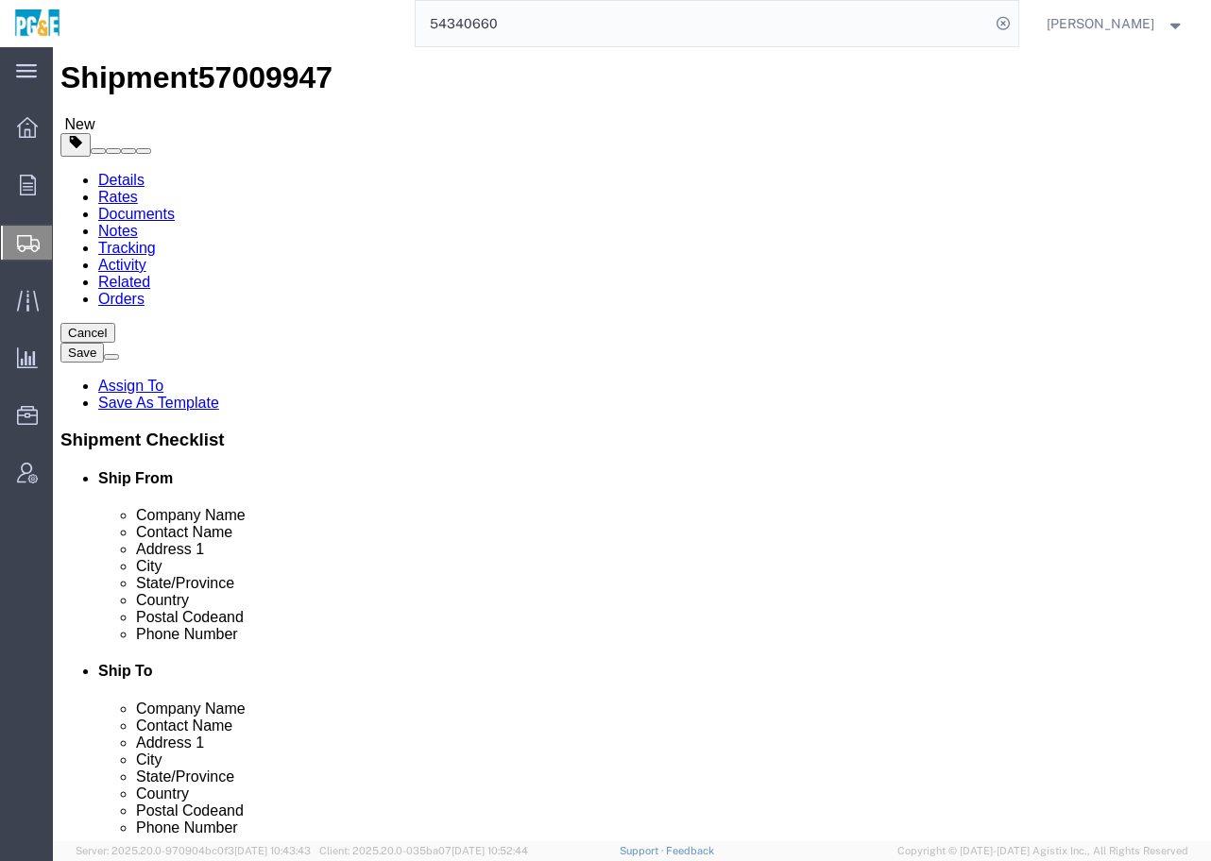
scroll to position [0, 0]
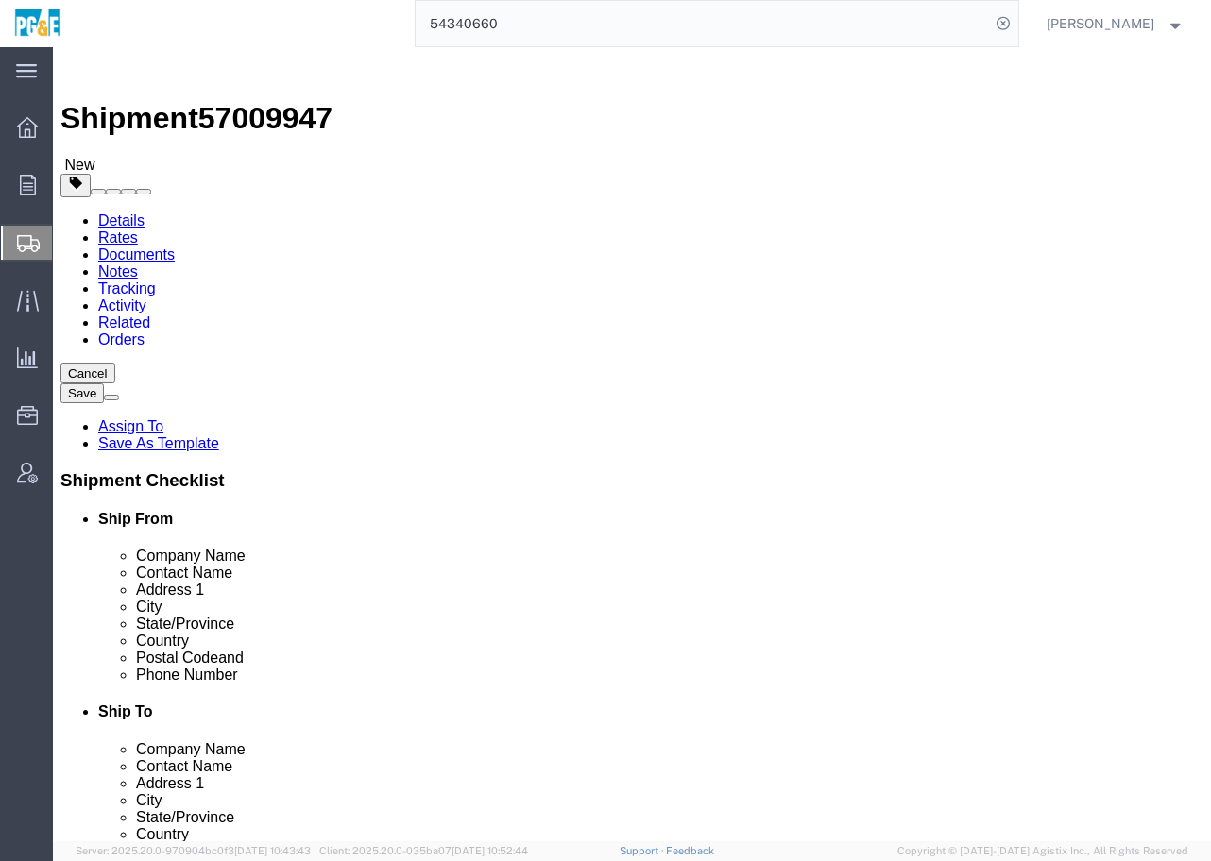
click span "Select one or more"
click span "Crane Required"
select select "PICKUP_CRANE_REQUIRED"
click span "Select one or more"
click span "Crane Required"
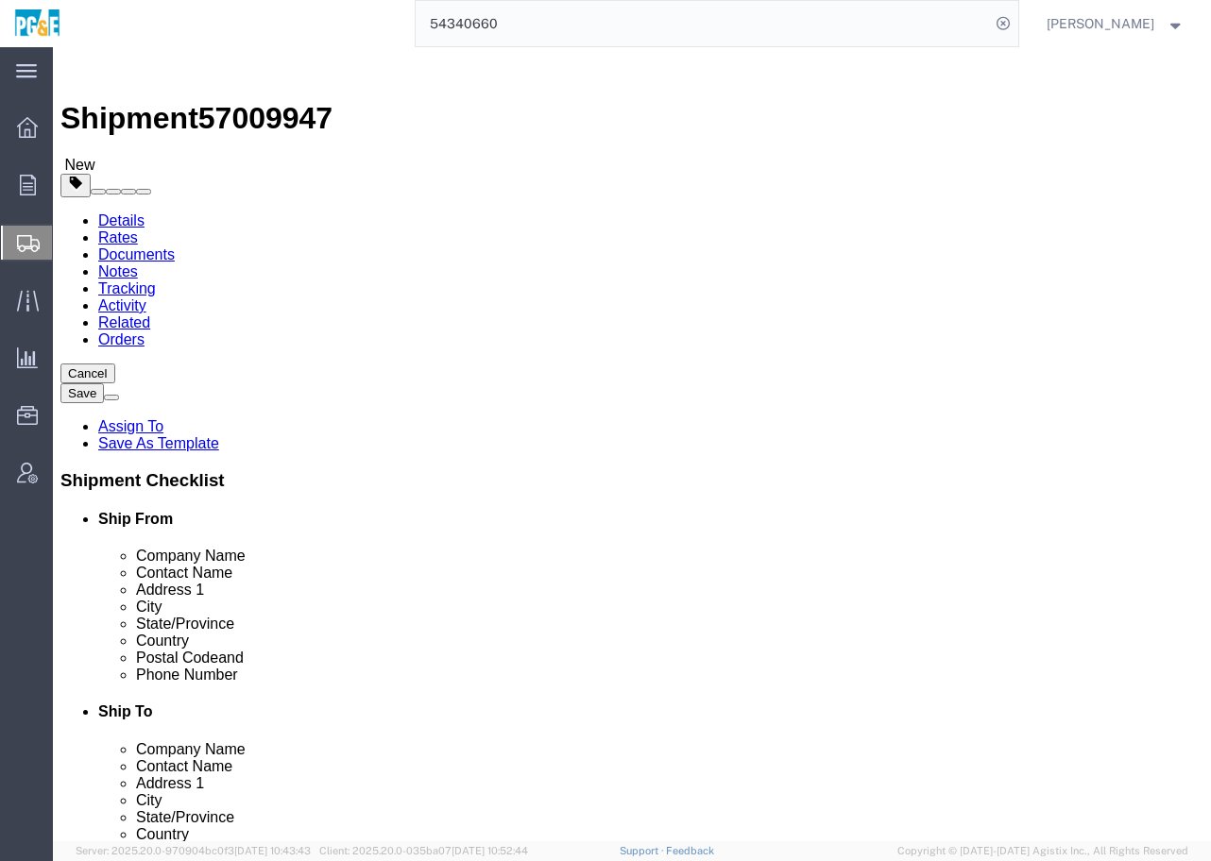
select select "DELIVERY_CRANE_REQUIRED"
click div "Instructions"
click icon
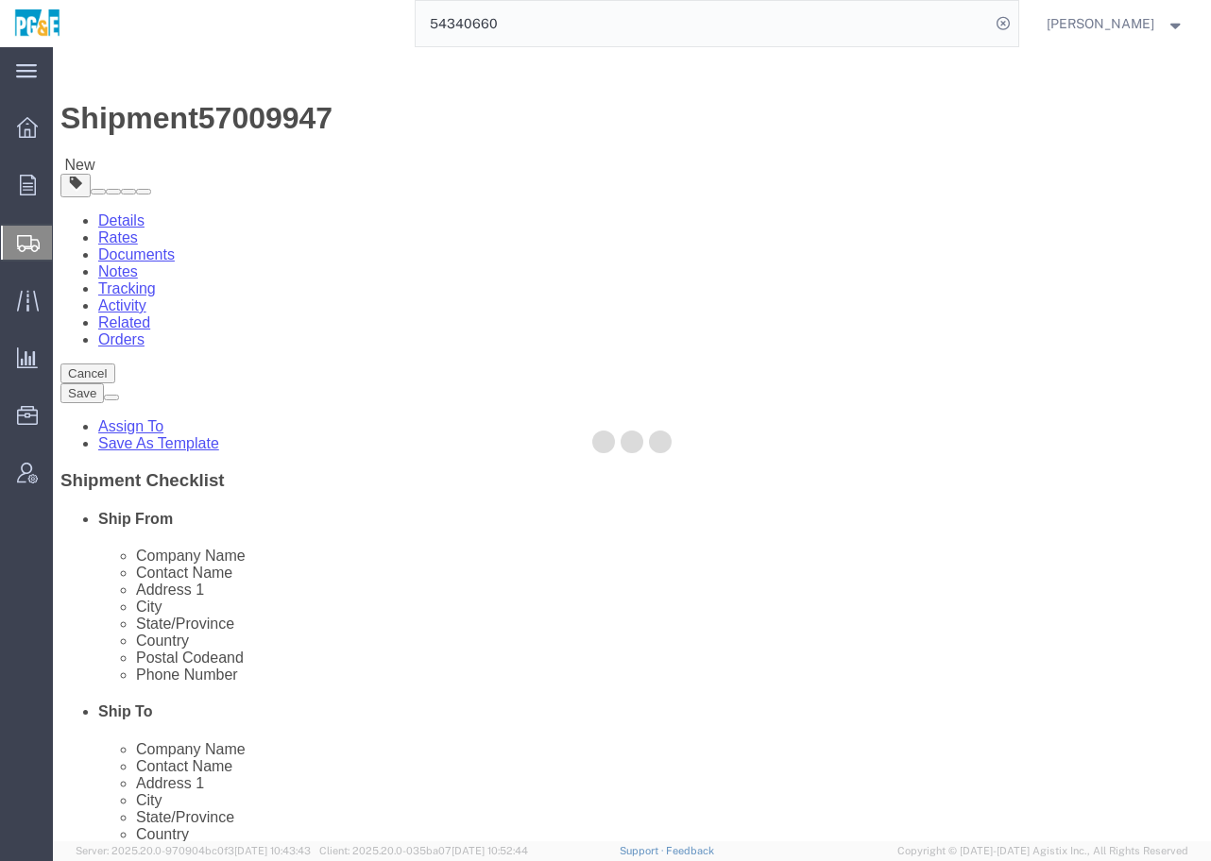
select select "CBOX"
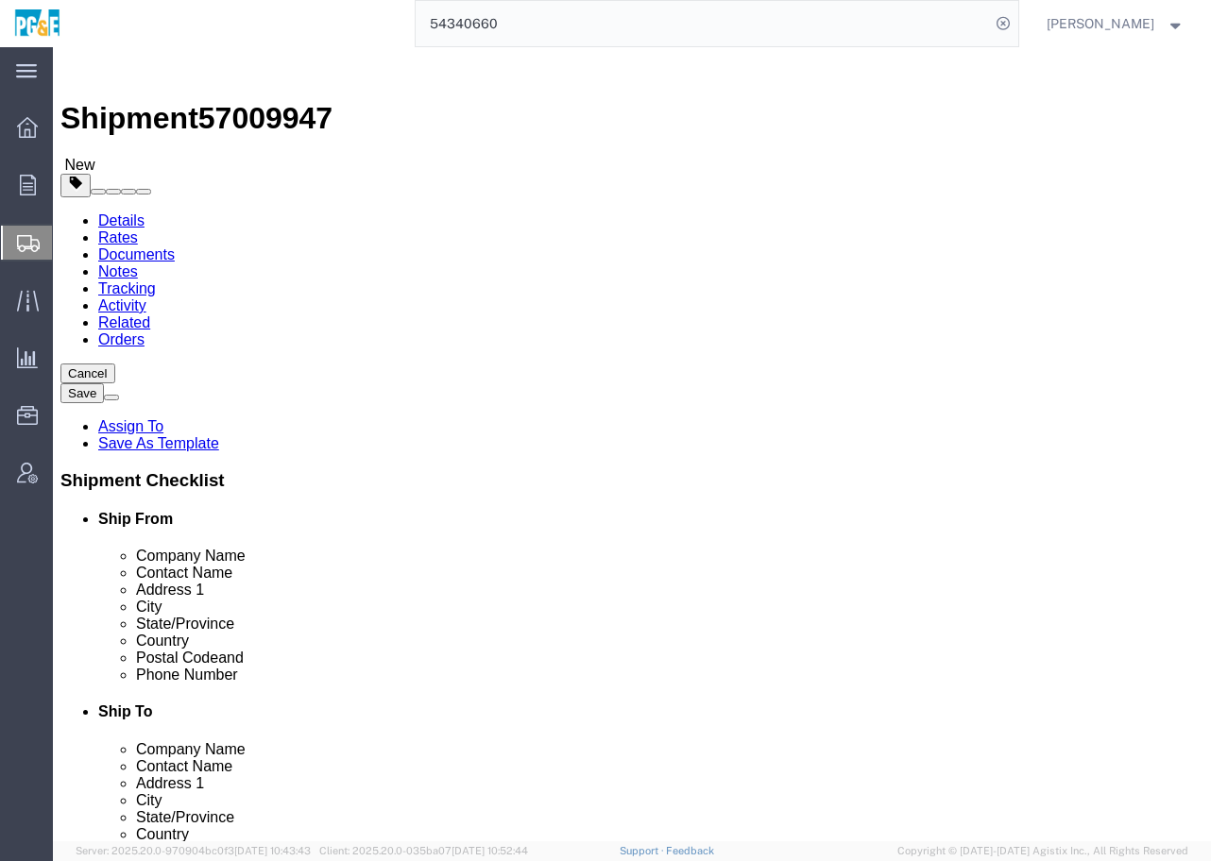
click icon
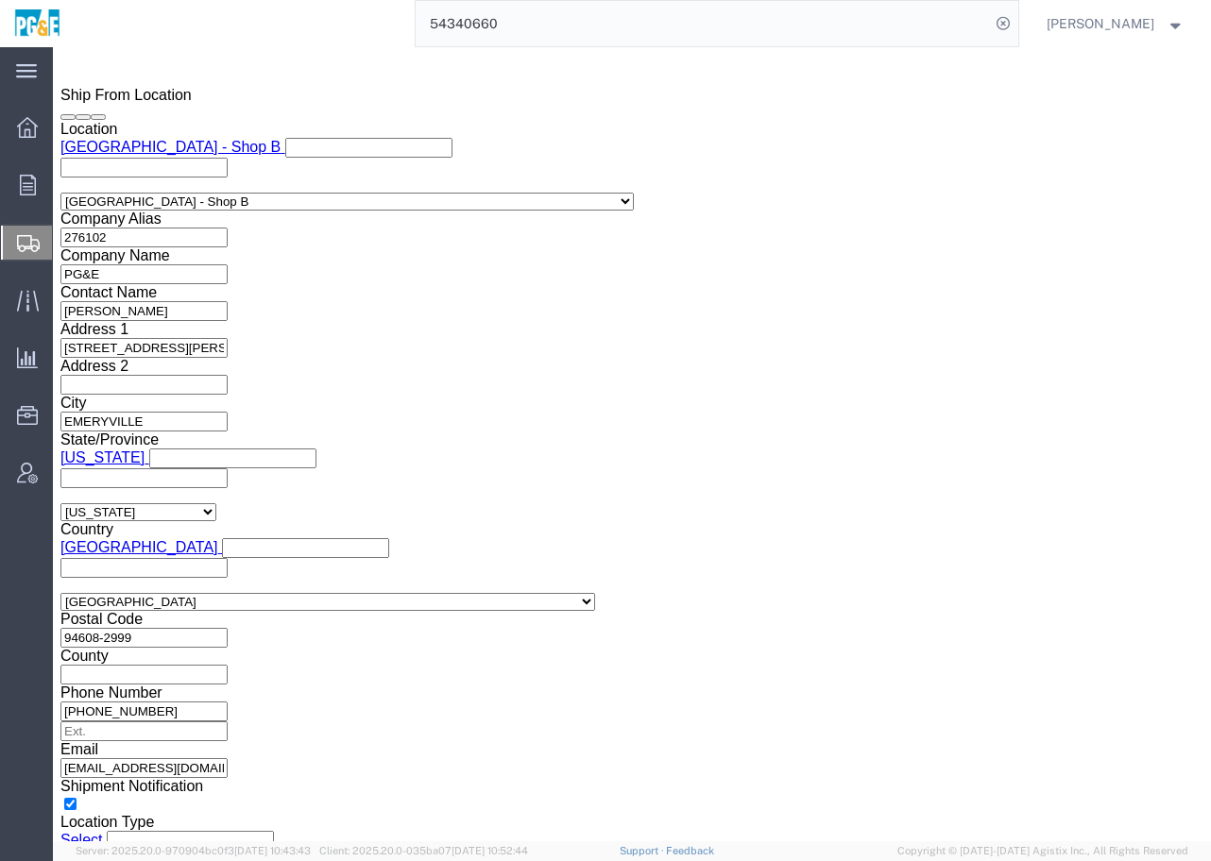
scroll to position [1352, 0]
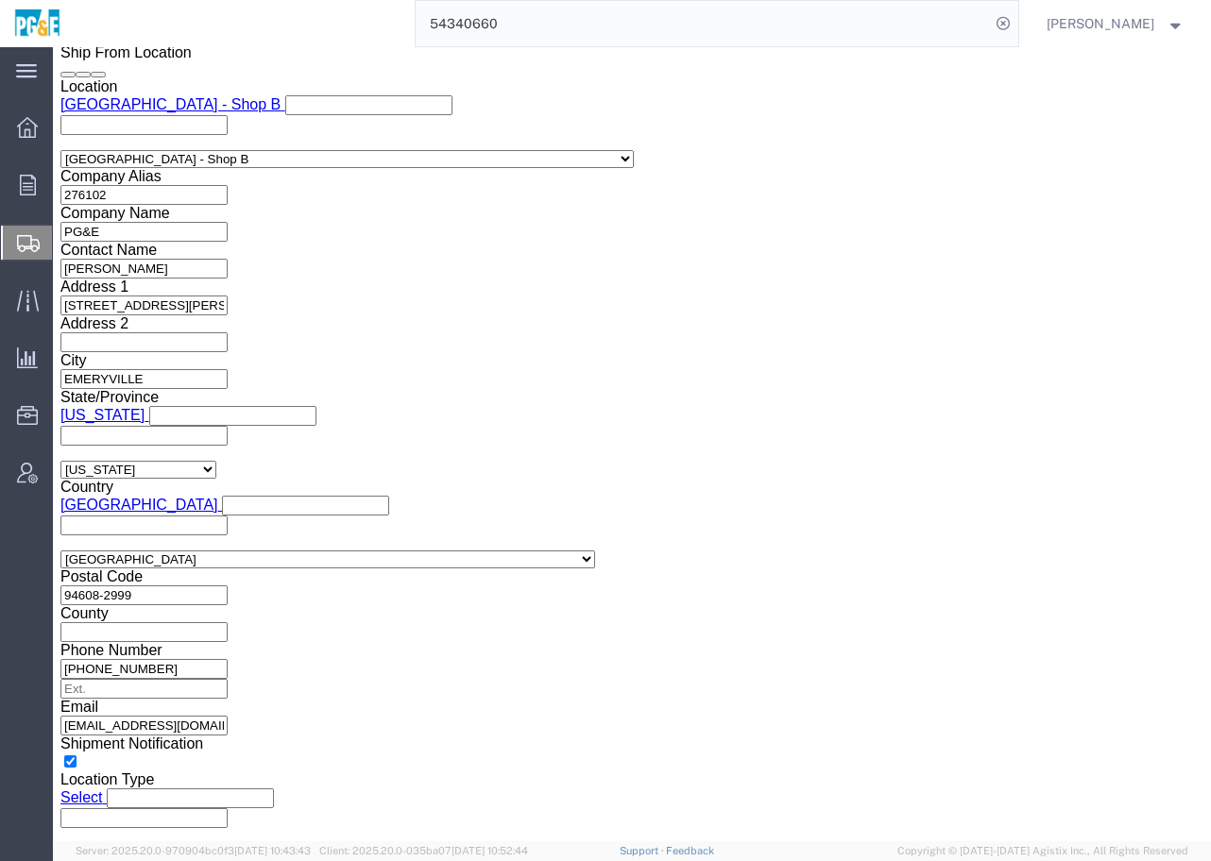
click select "Select Air Less than Truckload Multi-Leg Ocean Freight Rail Small Parcel Truckl…"
select select "TL"
click select "Select Air Less than Truckload Multi-Leg Ocean Freight Rail Small Parcel Truckl…"
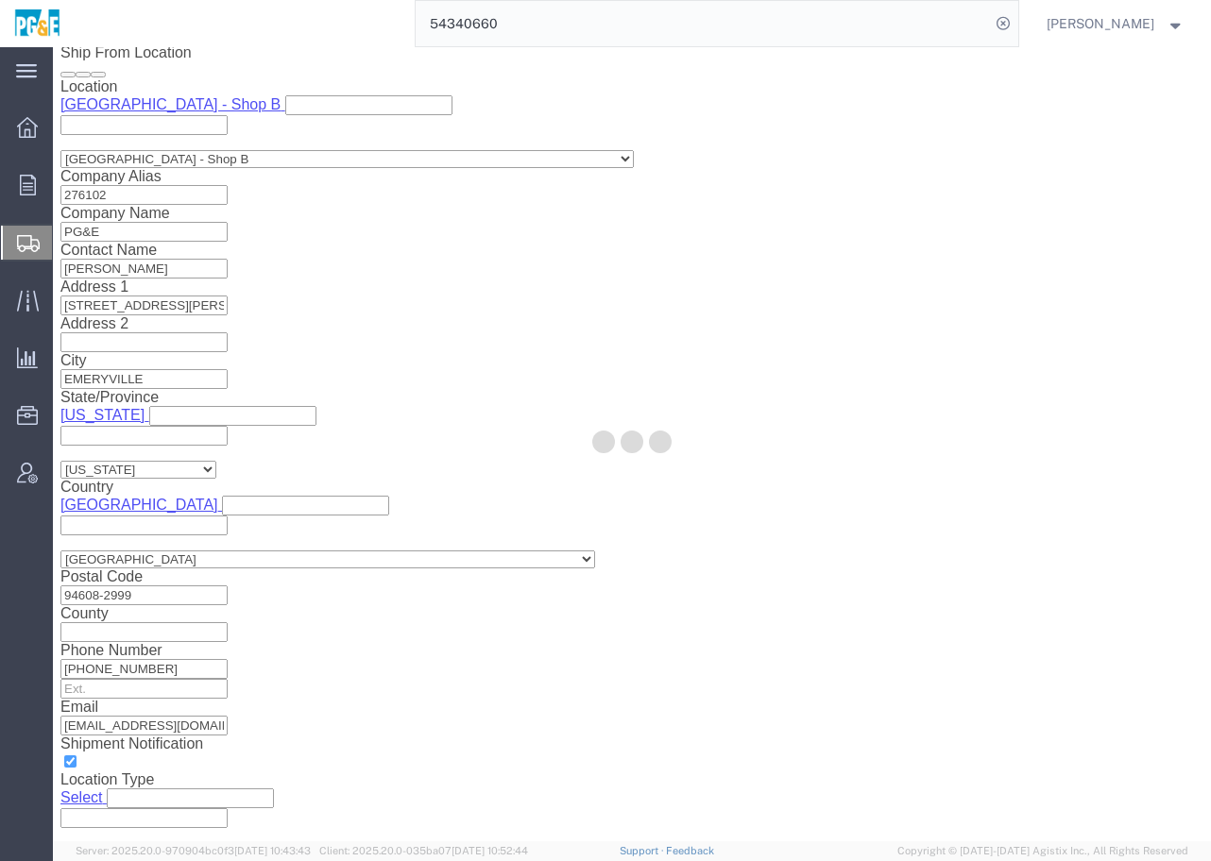
select select
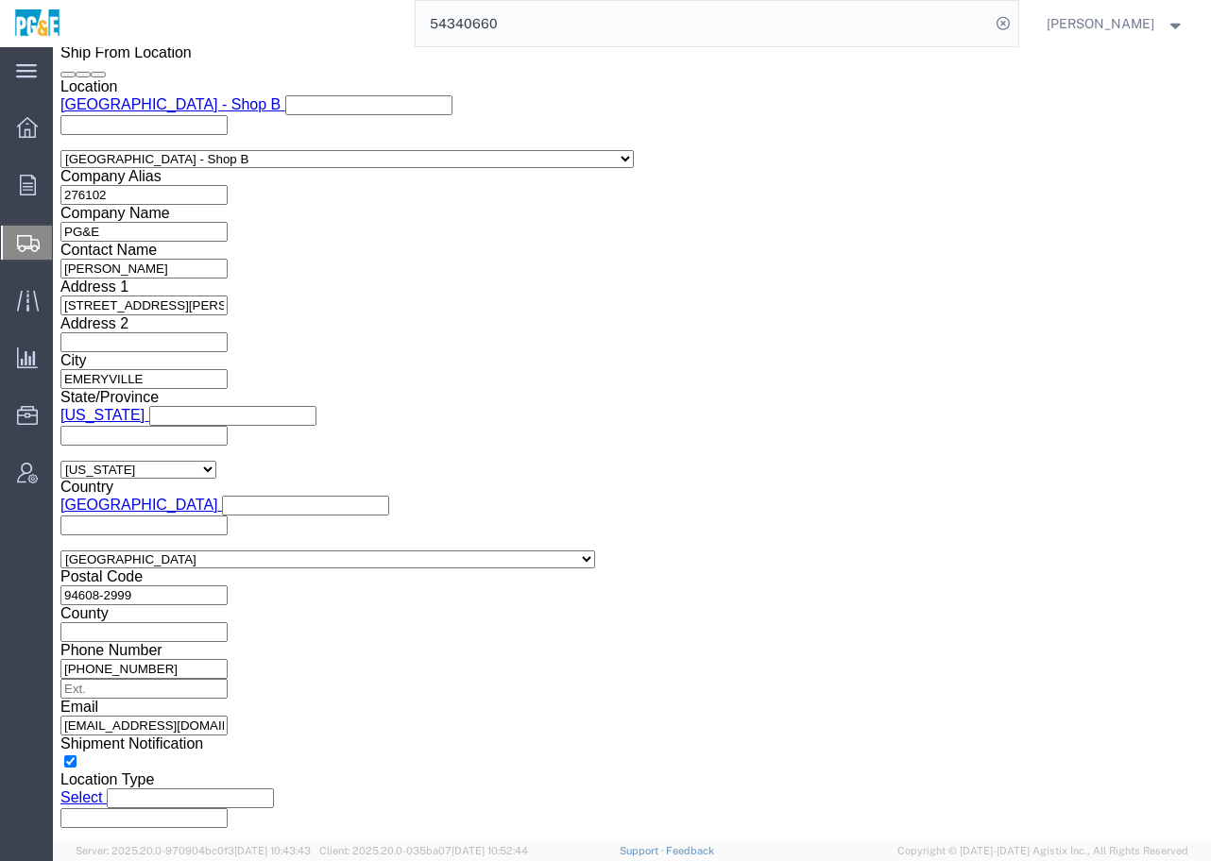
click select "Select 1-Ton (PSS) 10 Wheel 10 Yard Dump Truck 20 Yard Dump Truck Bobtail Botto…"
select select "FLBD"
click select "Select 1-Ton (PSS) 10 Wheel 10 Yard Dump Truck 20 Yard Dump Truck Bobtail Botto…"
click div "Previous Continue"
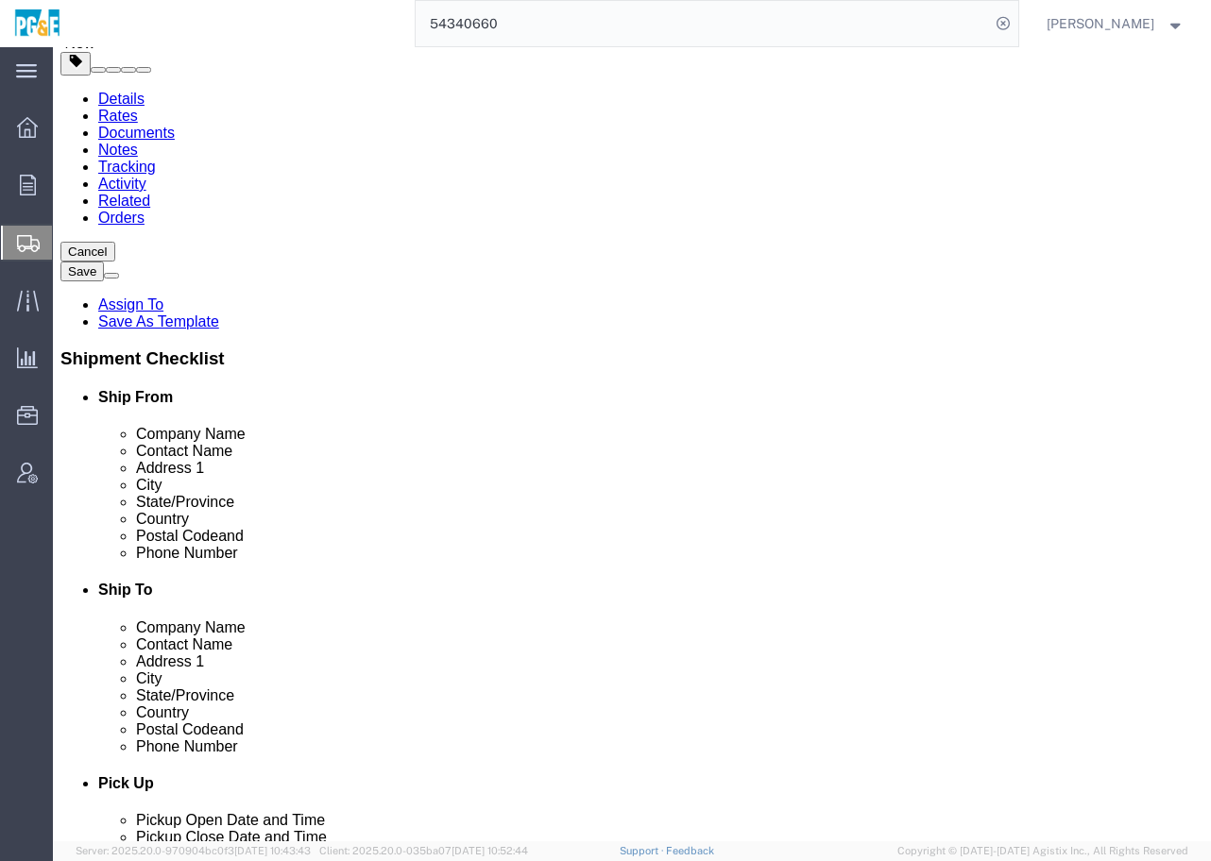
scroll to position [0, 0]
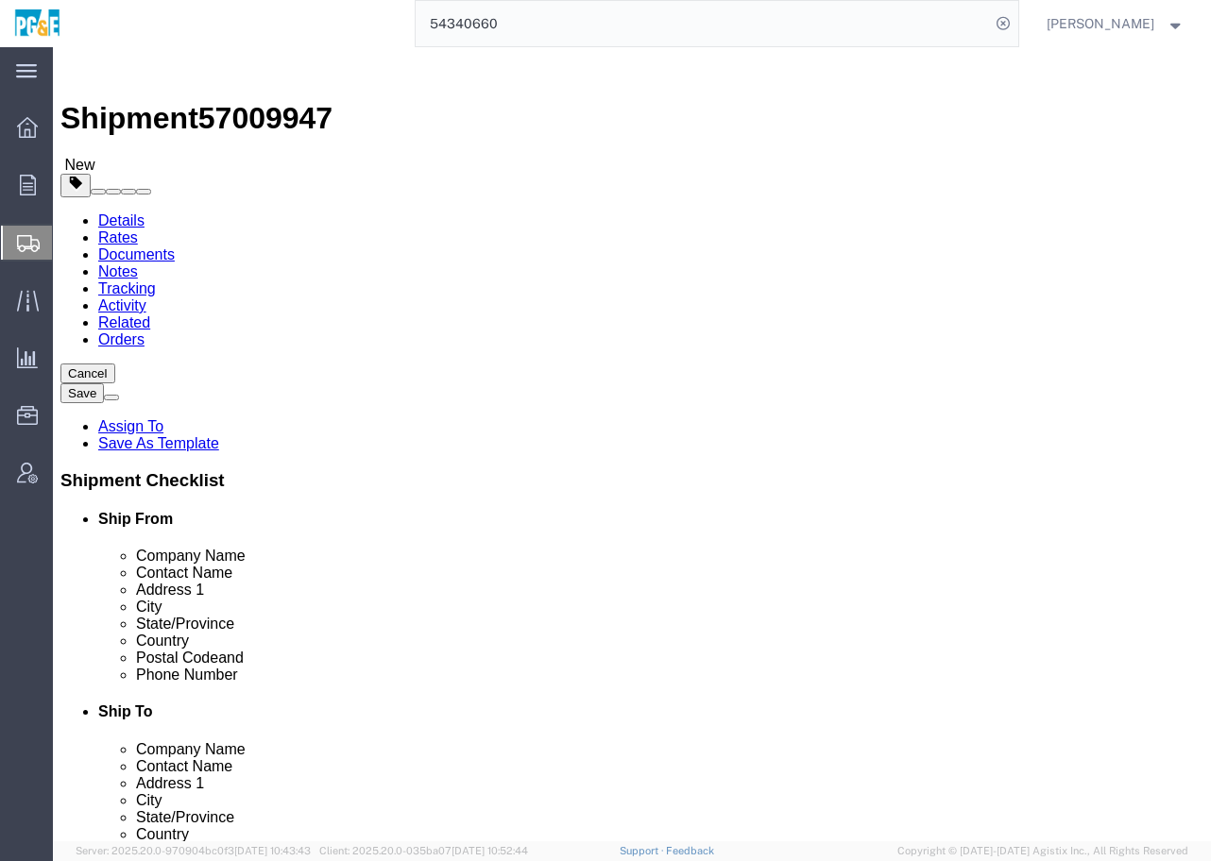
click icon
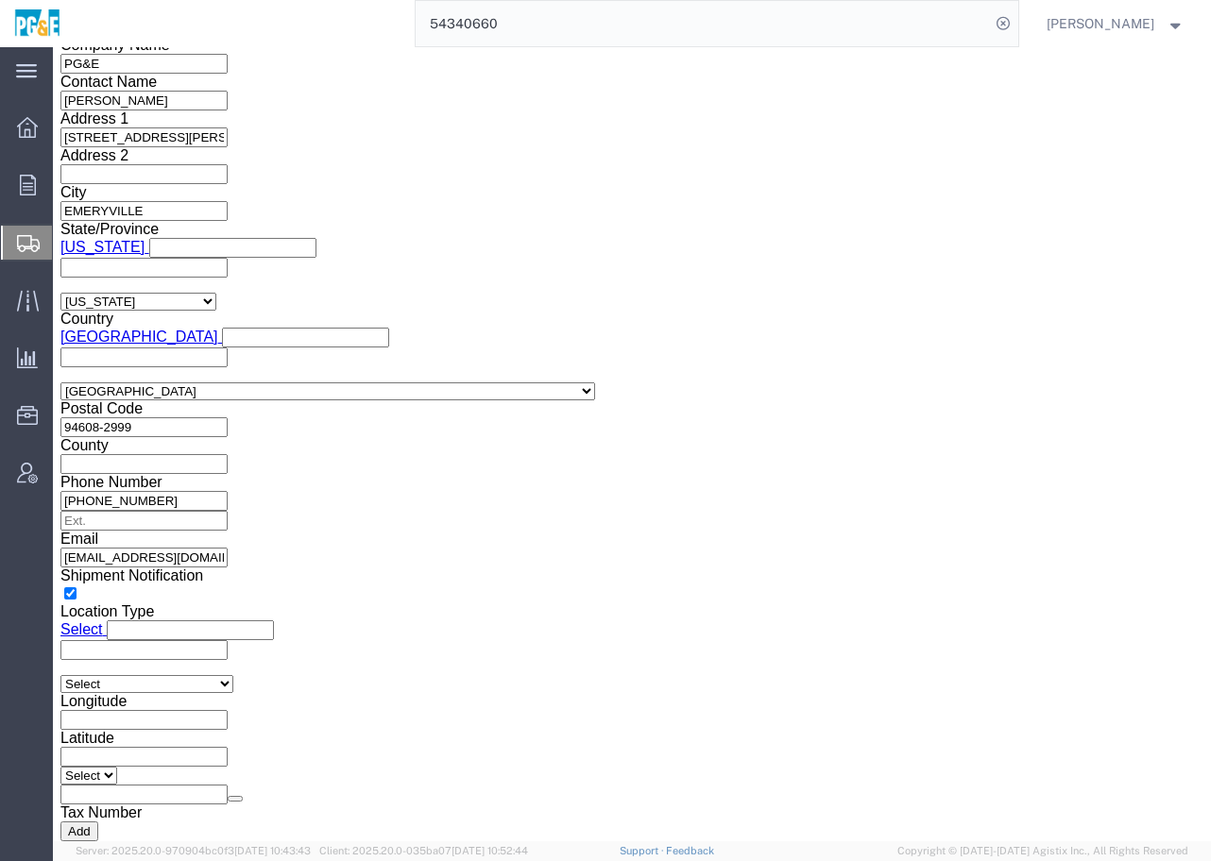
scroll to position [1523, 0]
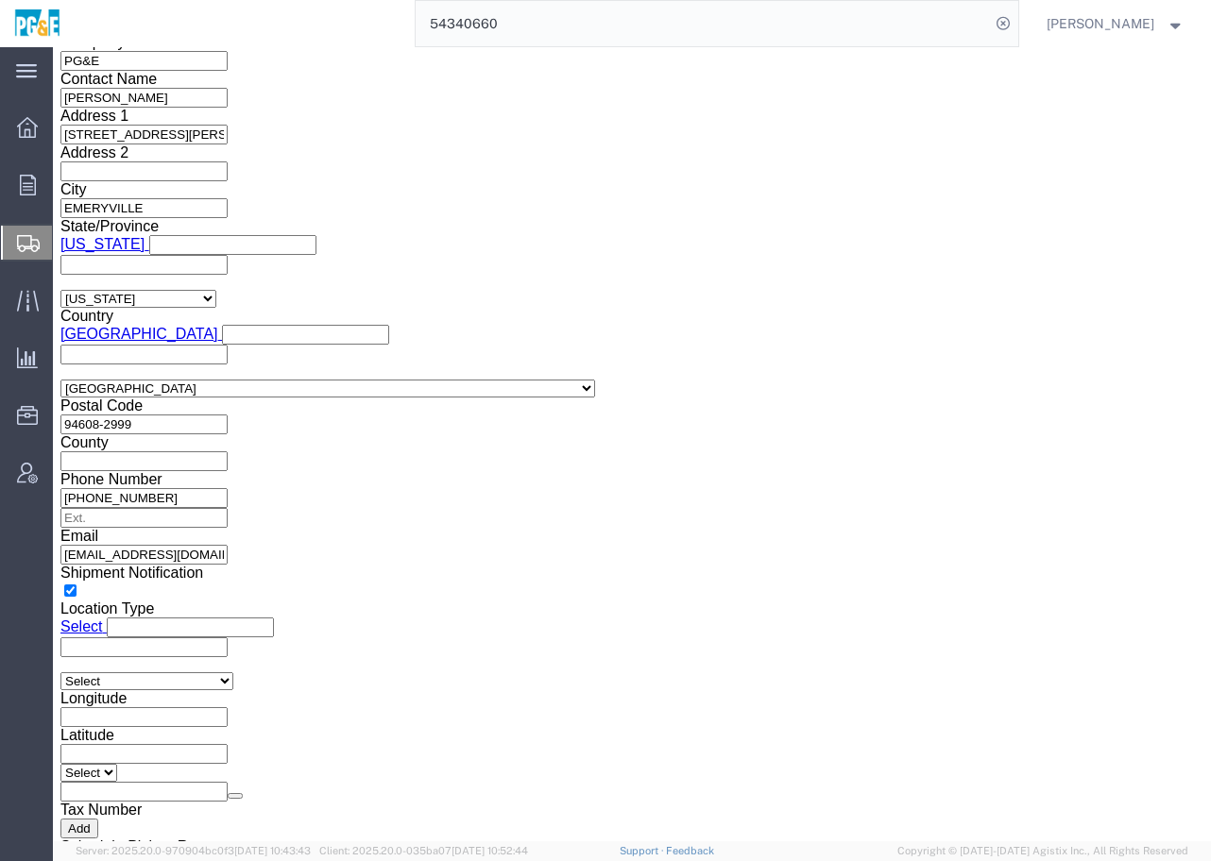
click button "Add"
click select
click button "Add"
click icon
click button "Upload"
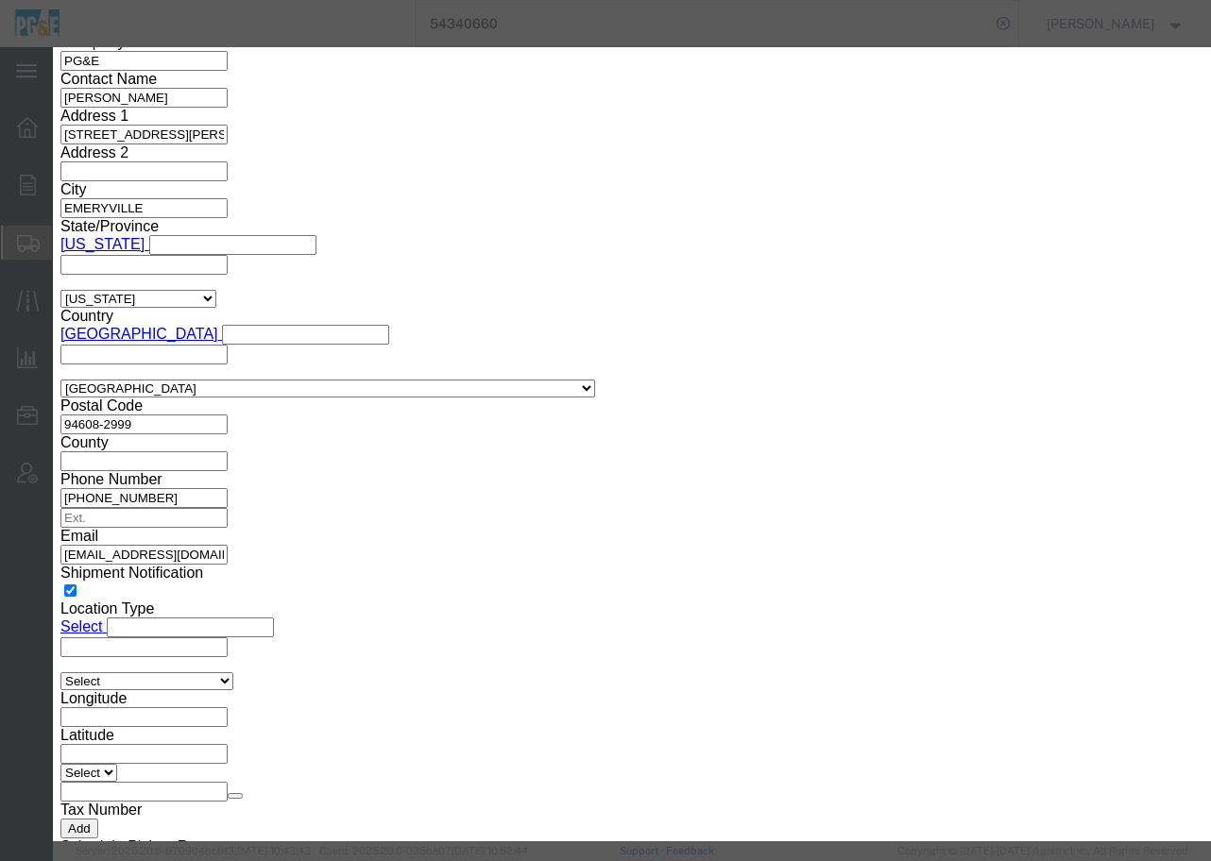
click button "Browse"
type input "C:\fakepath\picture.jpg"
click button "Upload"
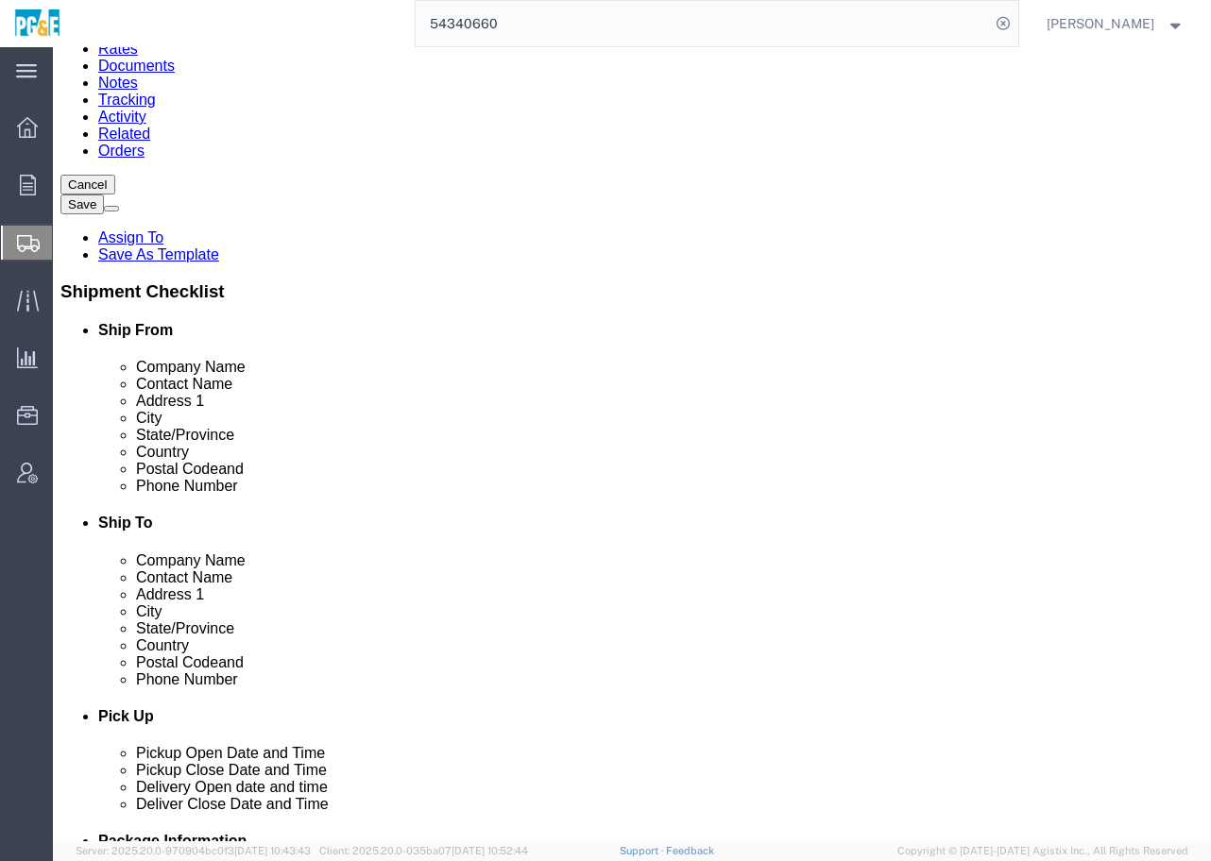
scroll to position [0, 0]
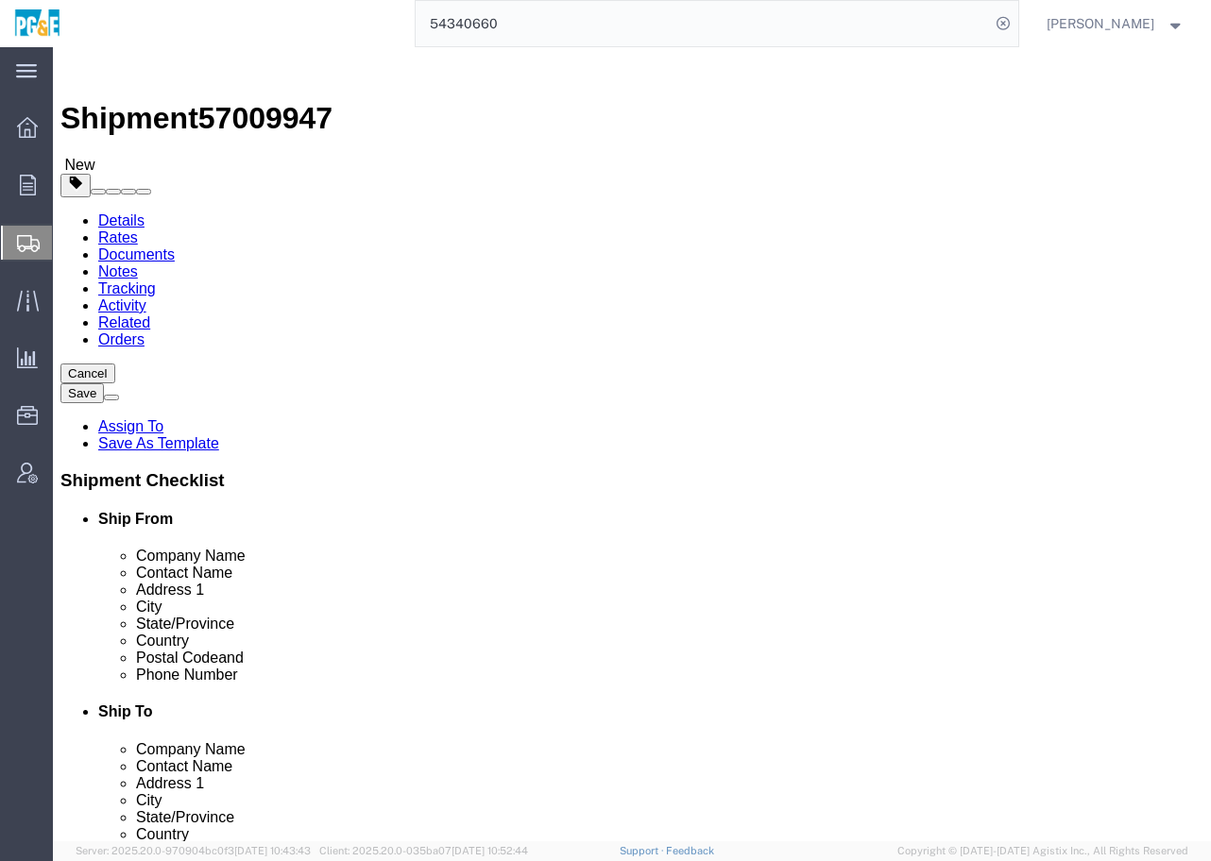
click icon
click select "Select Bulk Bundle(s) Cardboard Box(es) Carton(s) Crate(s) Drum(s) (Fiberboard)…"
select select "NKCR"
click select "Select Bulk Bundle(s) Cardboard Box(es) Carton(s) Crate(s) Drum(s) (Fiberboard)…"
click input "text"
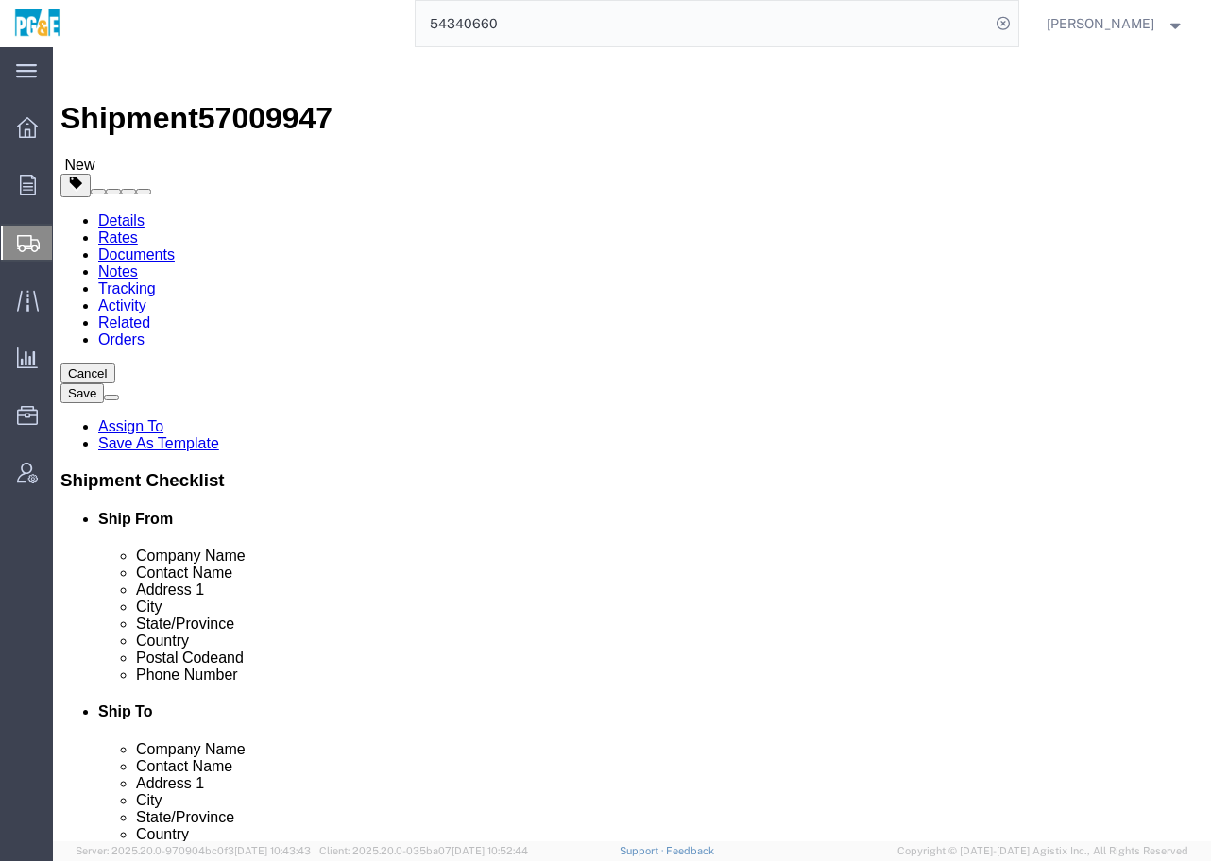
type input "80"
type input "109"
type input "96"
drag, startPoint x: 203, startPoint y: 463, endPoint x: 178, endPoint y: 464, distance: 25.5
click input "0.00"
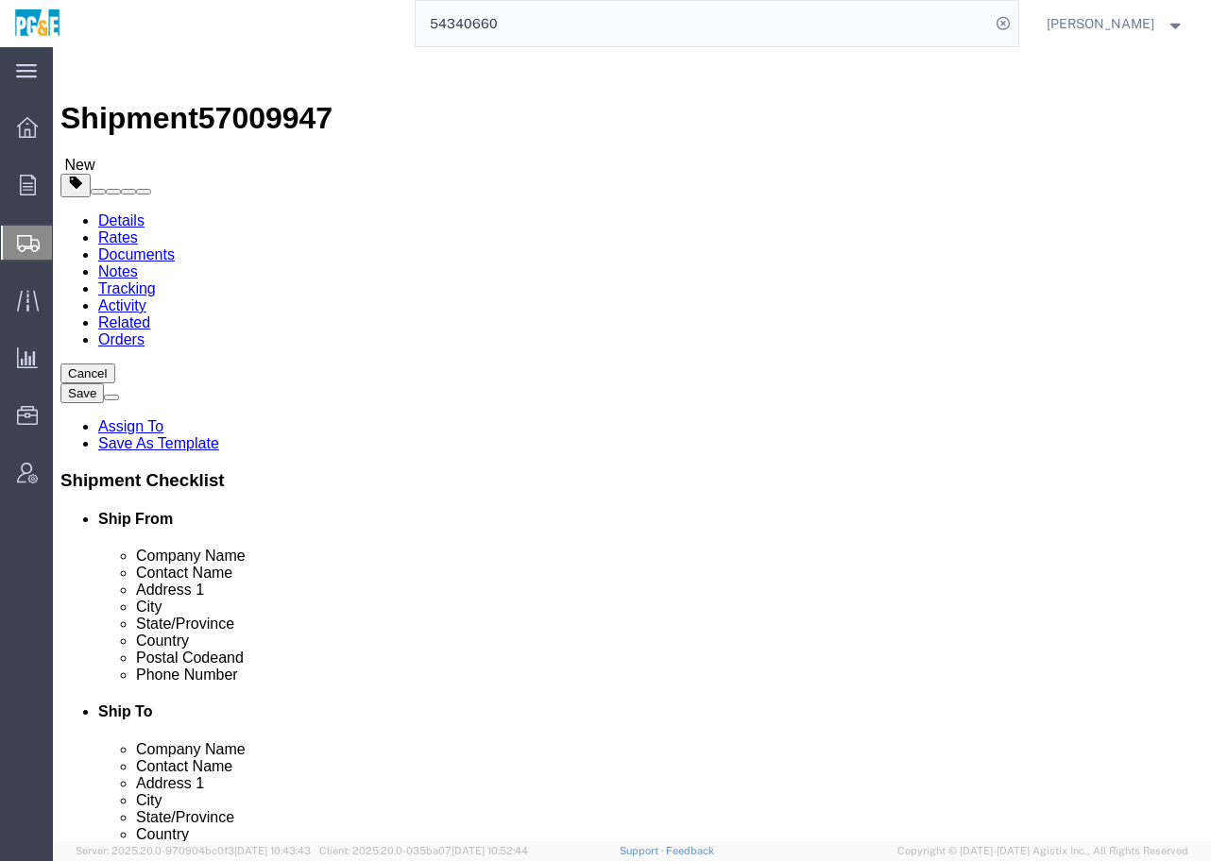
drag, startPoint x: 225, startPoint y: 471, endPoint x: 149, endPoint y: 477, distance: 75.8
click div "Weight 0.00 Select kgs lbs Ship. t°"
type input "20695"
click link "Add Content"
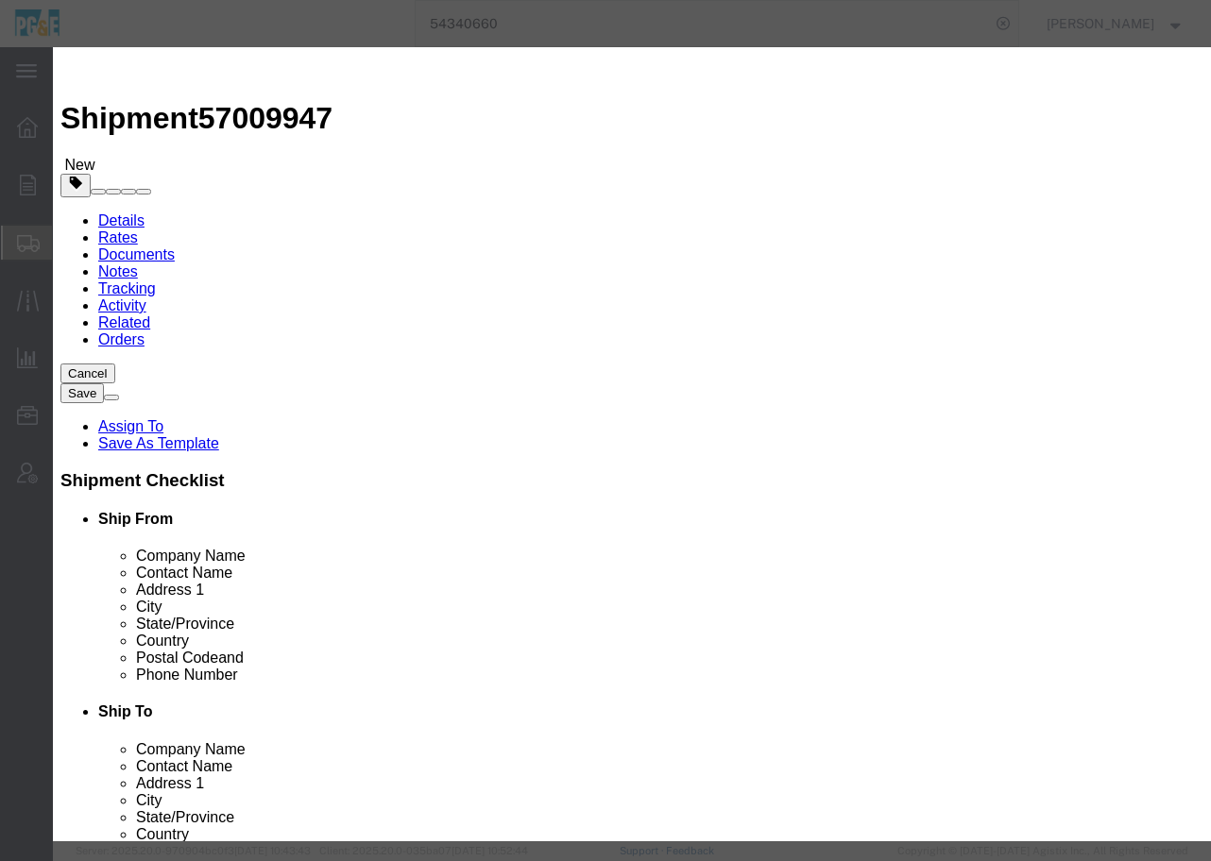
click input "text"
type input "PADMOUNT TRANSFORMER"
drag, startPoint x: 331, startPoint y: 181, endPoint x: 191, endPoint y: 185, distance: 139.8
click div "Pieces Number of pieces inside all the packages 0 Select Bag Barrels 100Board F…"
type input "1"
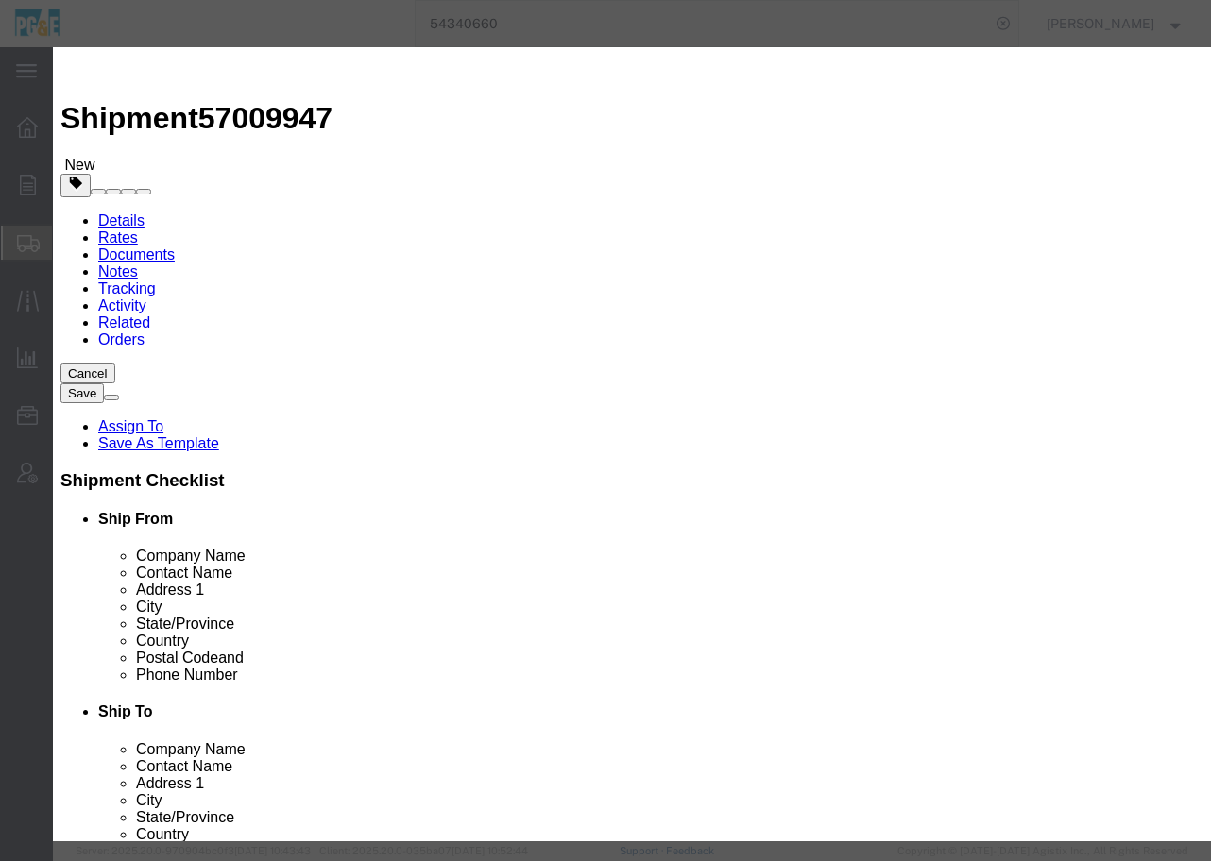
click input "text"
click select "Select 50 55 60 65 70 85 92.5 100 125 175 250 300 400"
click label "SKU"
click input "10000"
drag, startPoint x: 326, startPoint y: 216, endPoint x: 194, endPoint y: 216, distance: 132.2
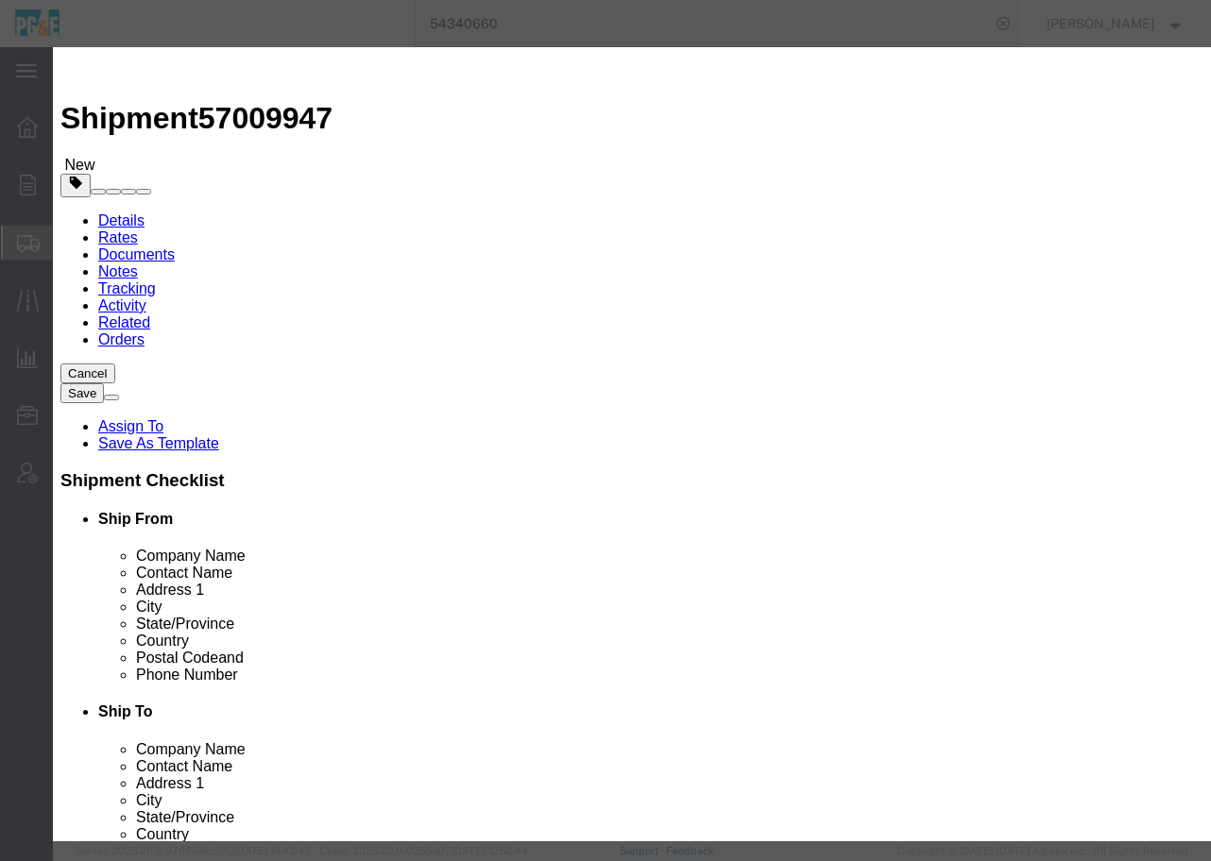
click div "Total Value 10000 Select ADP AED AFN ALL AMD AOA ARS ATS AUD AWG AZN BAM BBD BD…"
type input "100000"
click button "Save & Close"
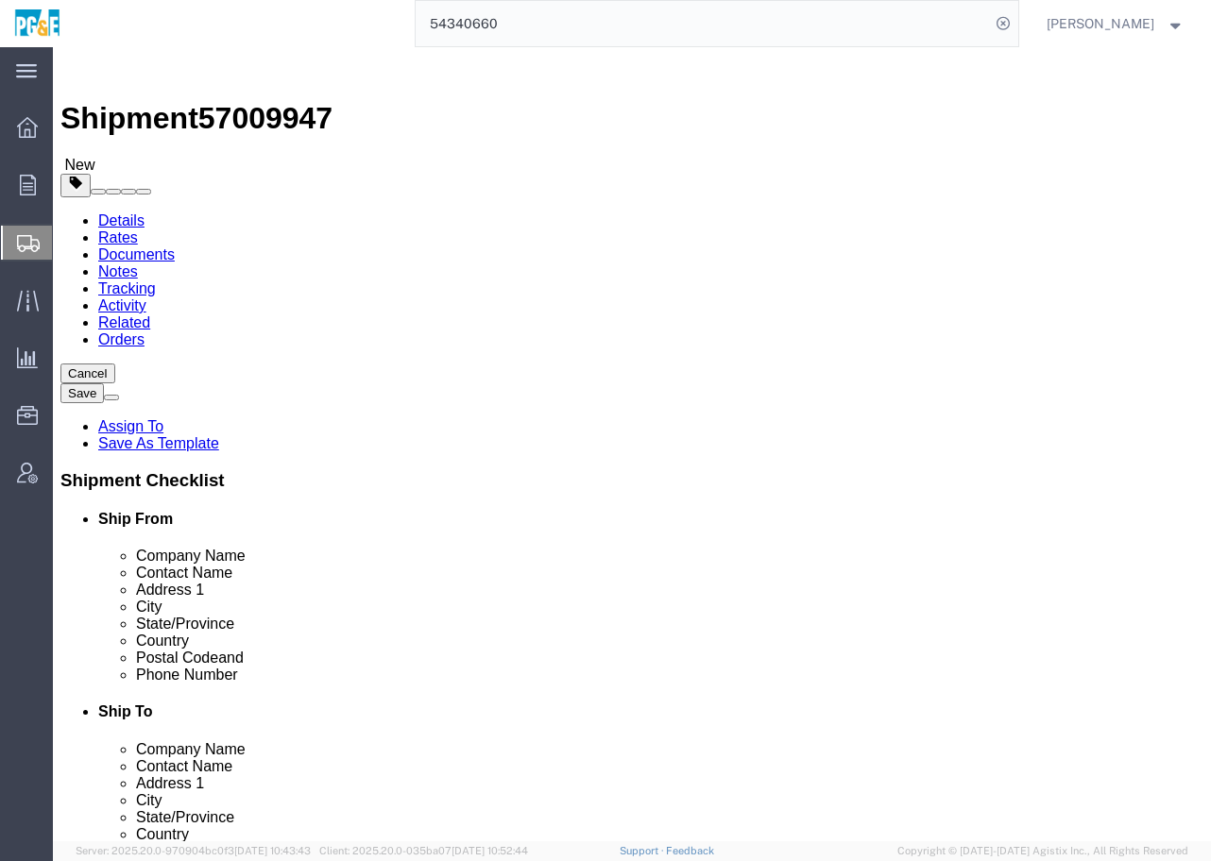
click button "Rate Shipment"
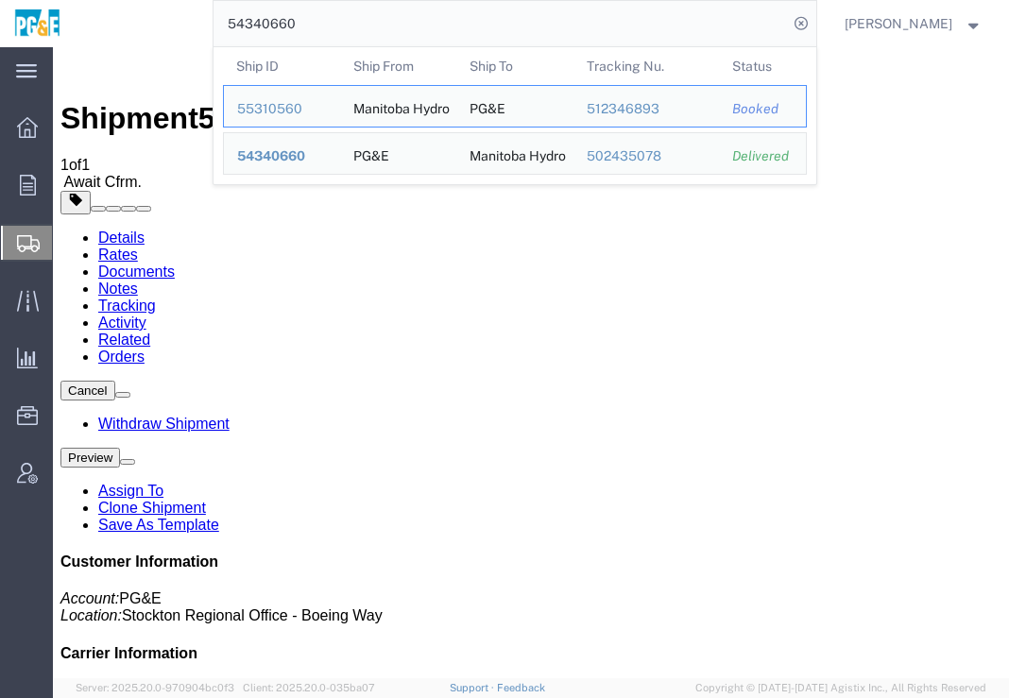
drag, startPoint x: 662, startPoint y: 19, endPoint x: 174, endPoint y: 21, distance: 488.2
click at [174, 21] on div "54340660 Ship ID Ship From Ship To Tracking Nu. Status Ship ID 55310560 Ship Fr…" at bounding box center [445, 23] width 741 height 47
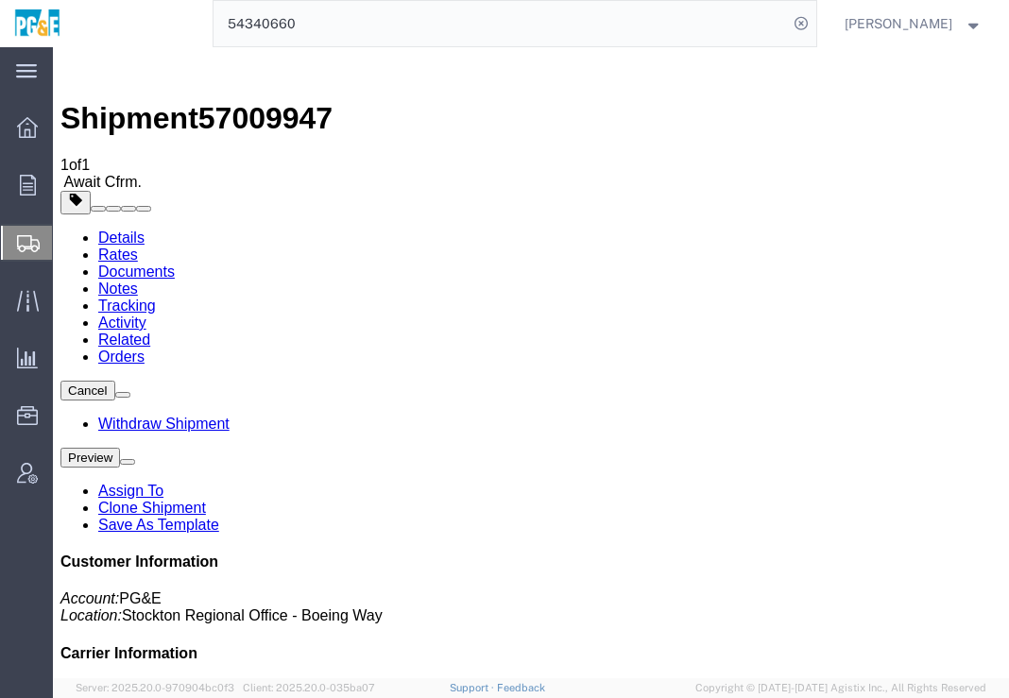
paste input "7009947"
type input "57009947"
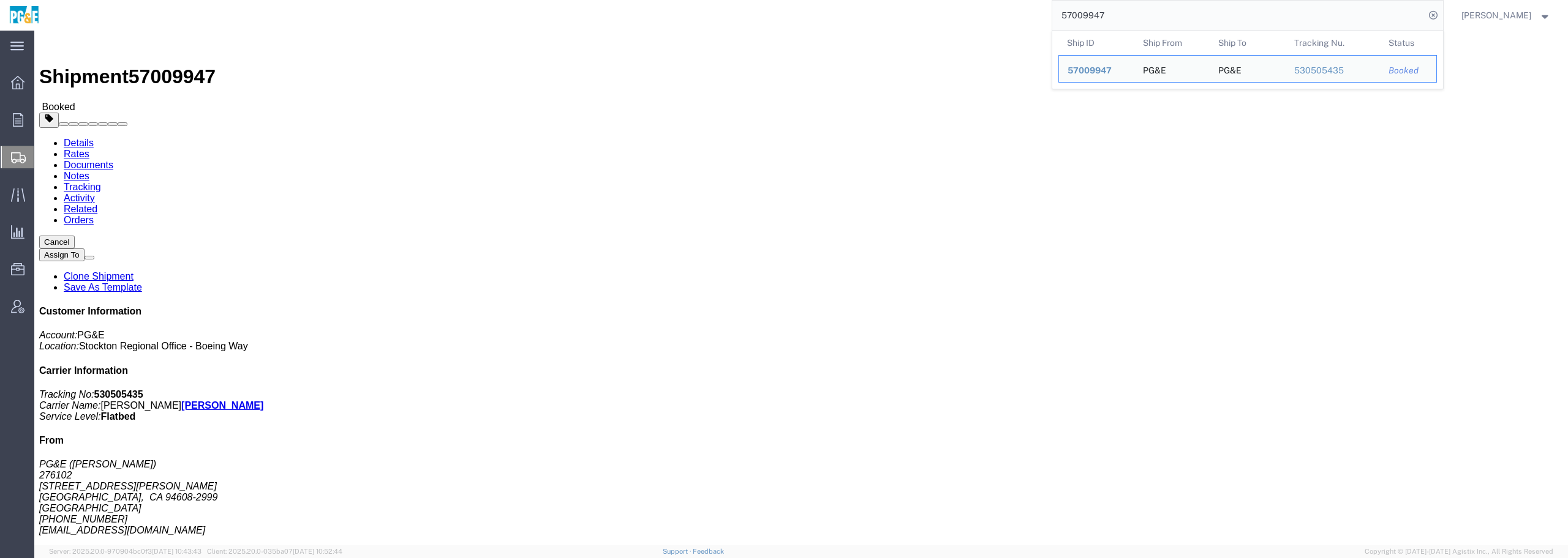
click div "Leg 1 - Truckload Vehicle 1: Flat Bed Number of trucks: 1"
